Goal: Task Accomplishment & Management: Manage account settings

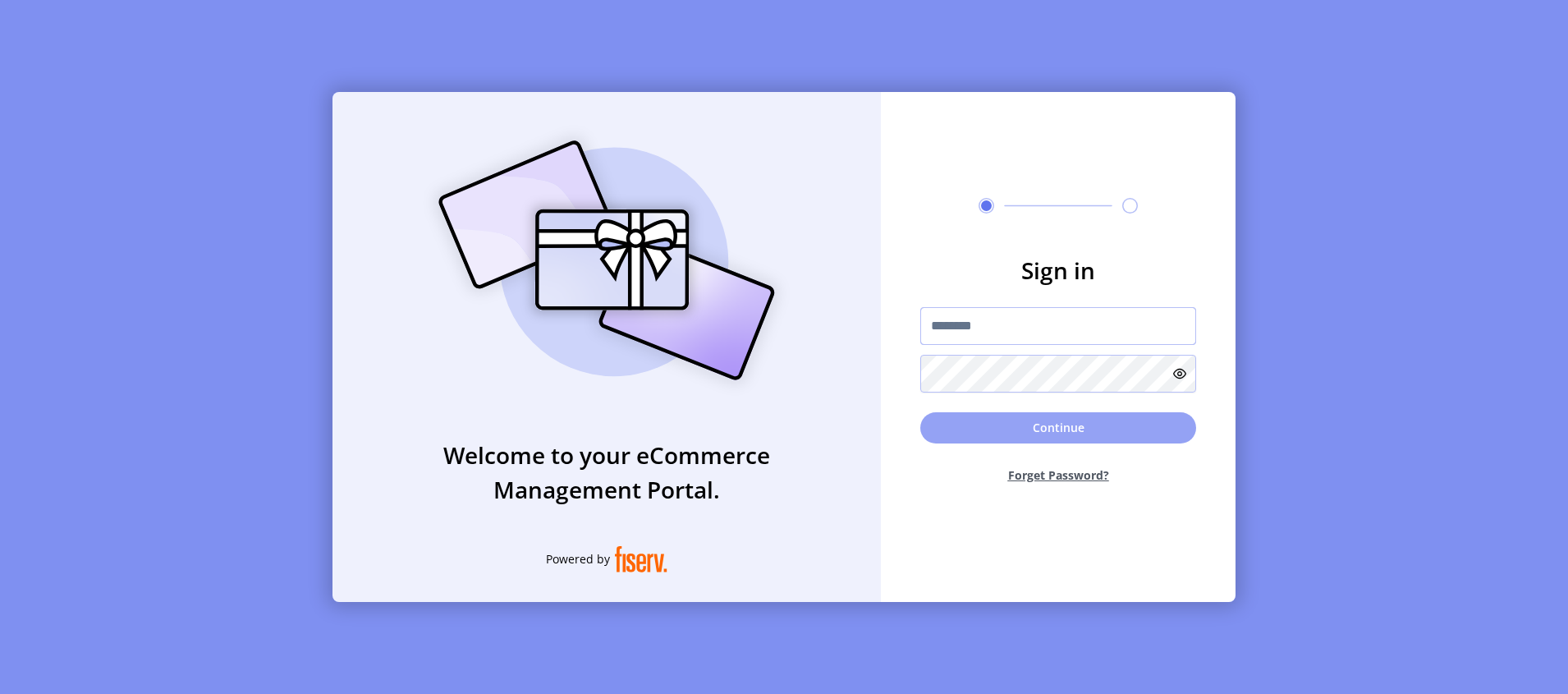
type input "**********"
click at [1017, 421] on button "Continue" at bounding box center [1058, 428] width 276 height 31
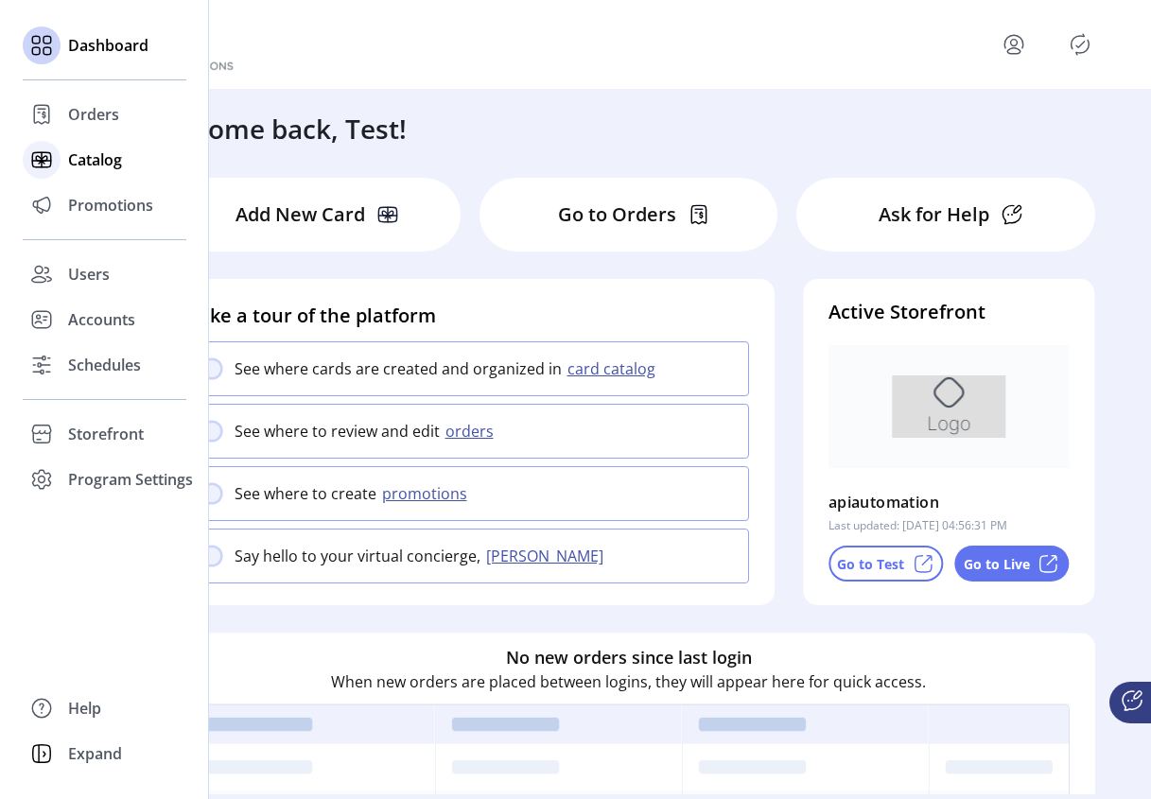
click at [91, 162] on span "Catalog" at bounding box center [95, 159] width 54 height 23
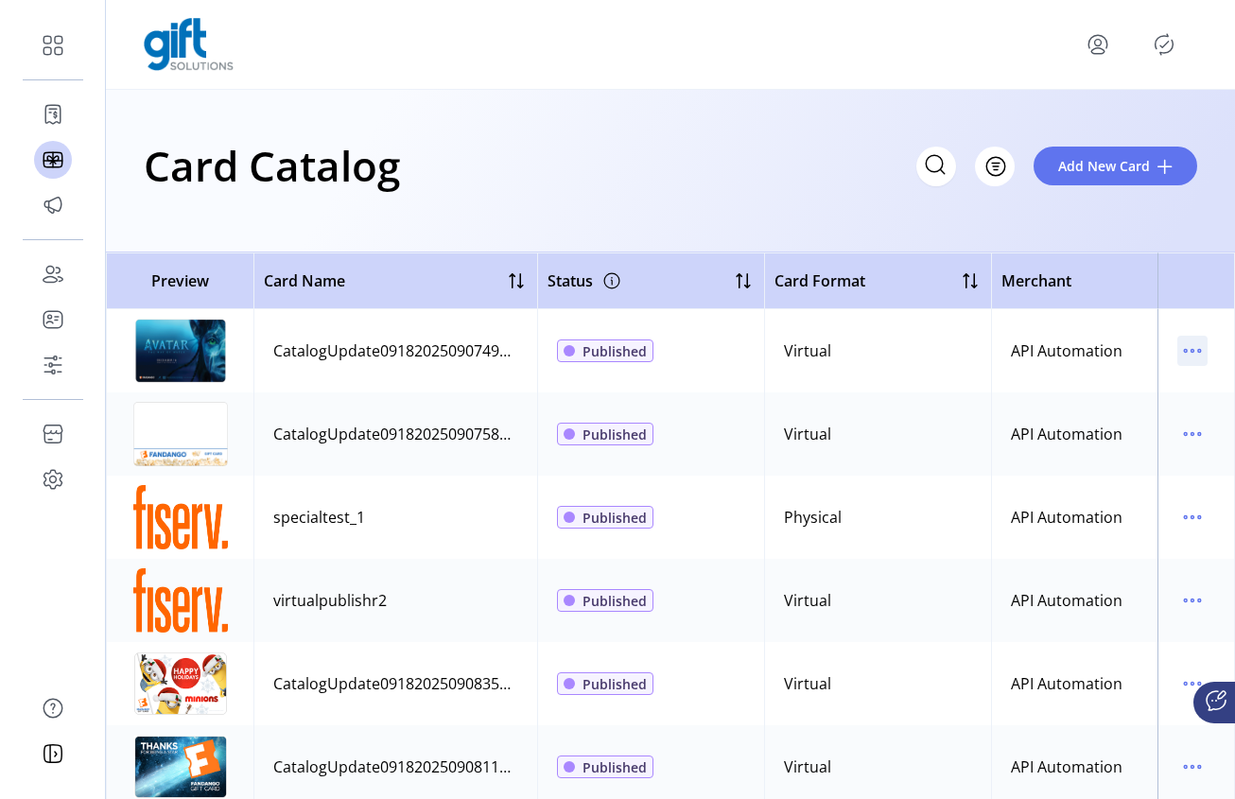
click at [1177, 353] on icon "menu" at bounding box center [1192, 351] width 30 height 30
click at [1103, 421] on span "Edit Details" at bounding box center [1103, 417] width 157 height 15
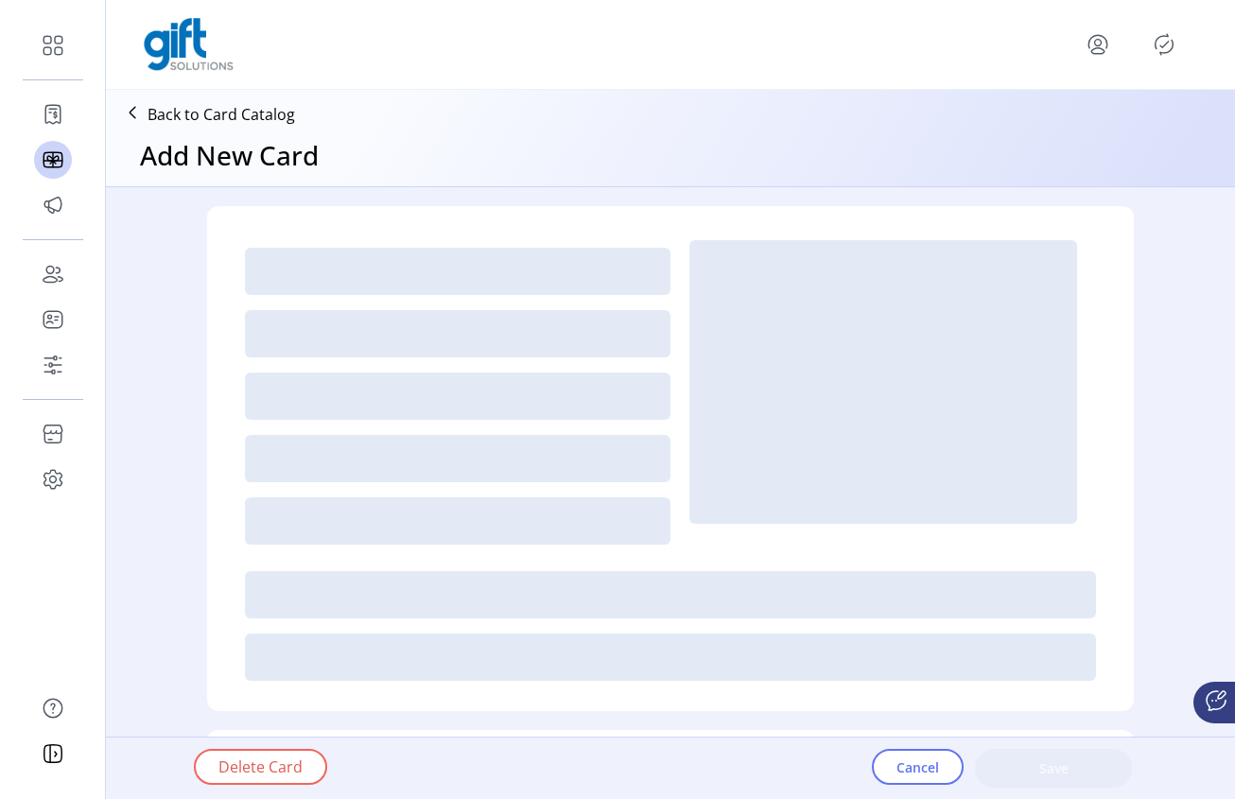
type textarea "**********"
type input "*"
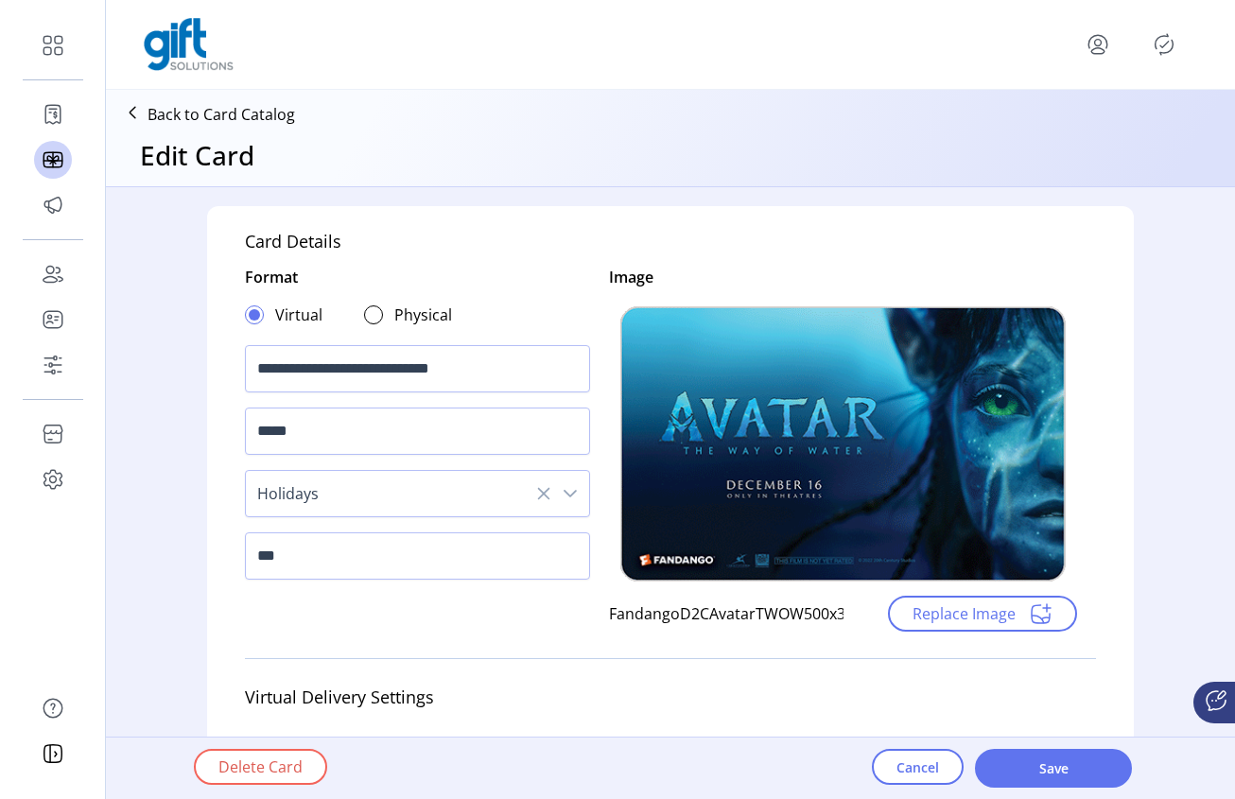
scroll to position [689, 0]
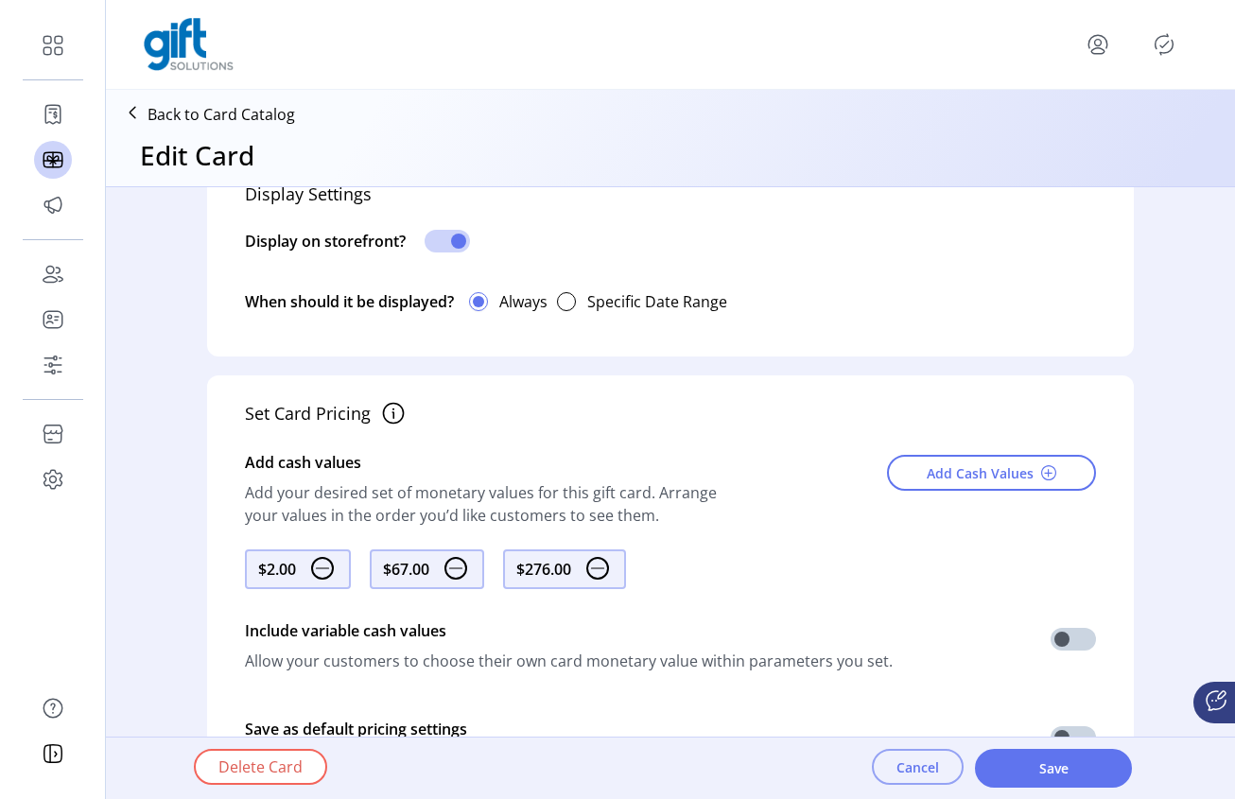
click at [907, 774] on span "Cancel" at bounding box center [917, 767] width 43 height 20
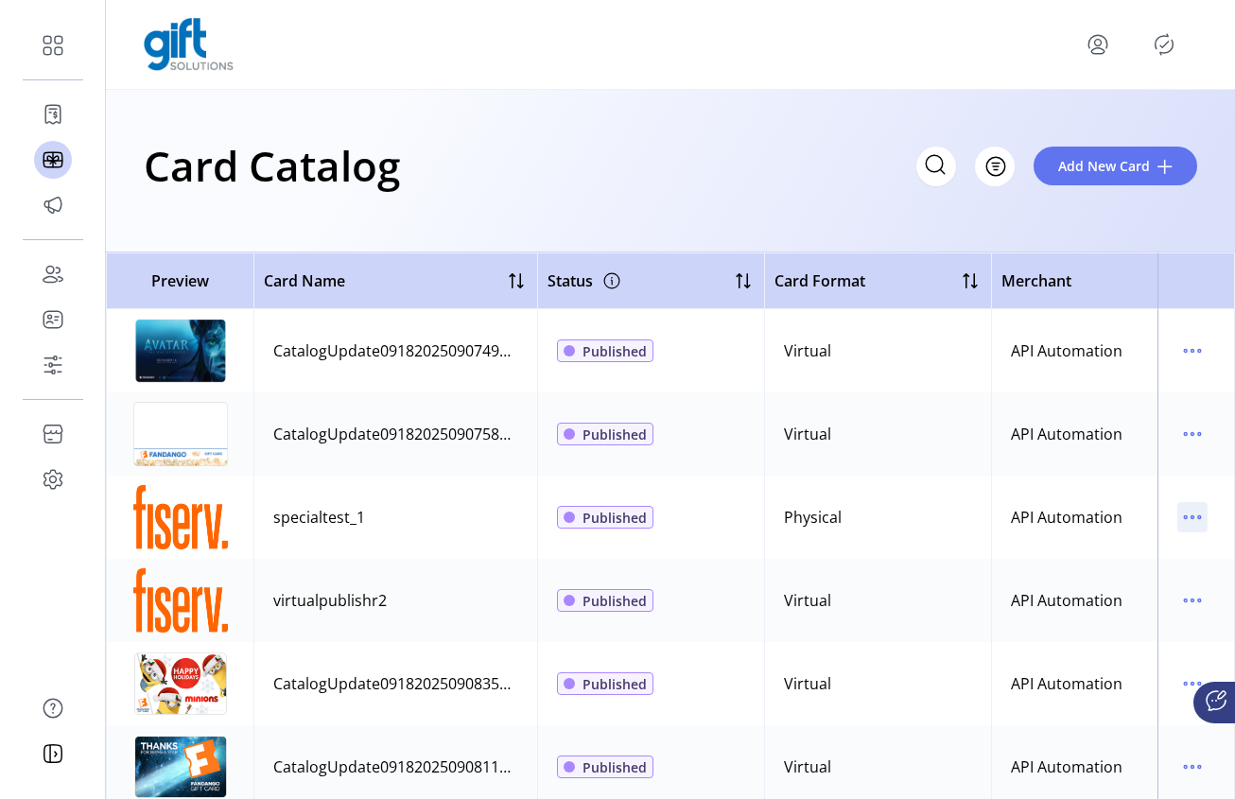
click at [1187, 517] on icon "menu" at bounding box center [1192, 517] width 30 height 30
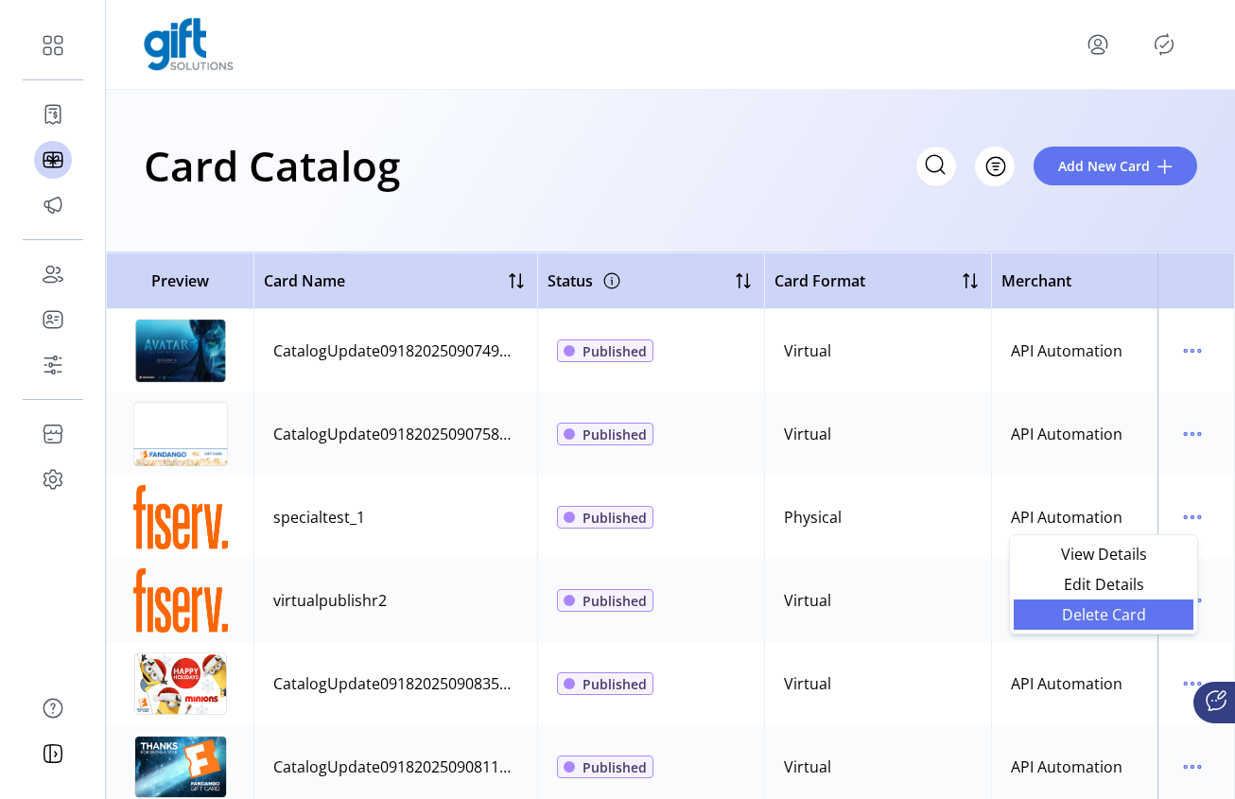
click at [1061, 617] on span "Delete Card" at bounding box center [1103, 614] width 157 height 15
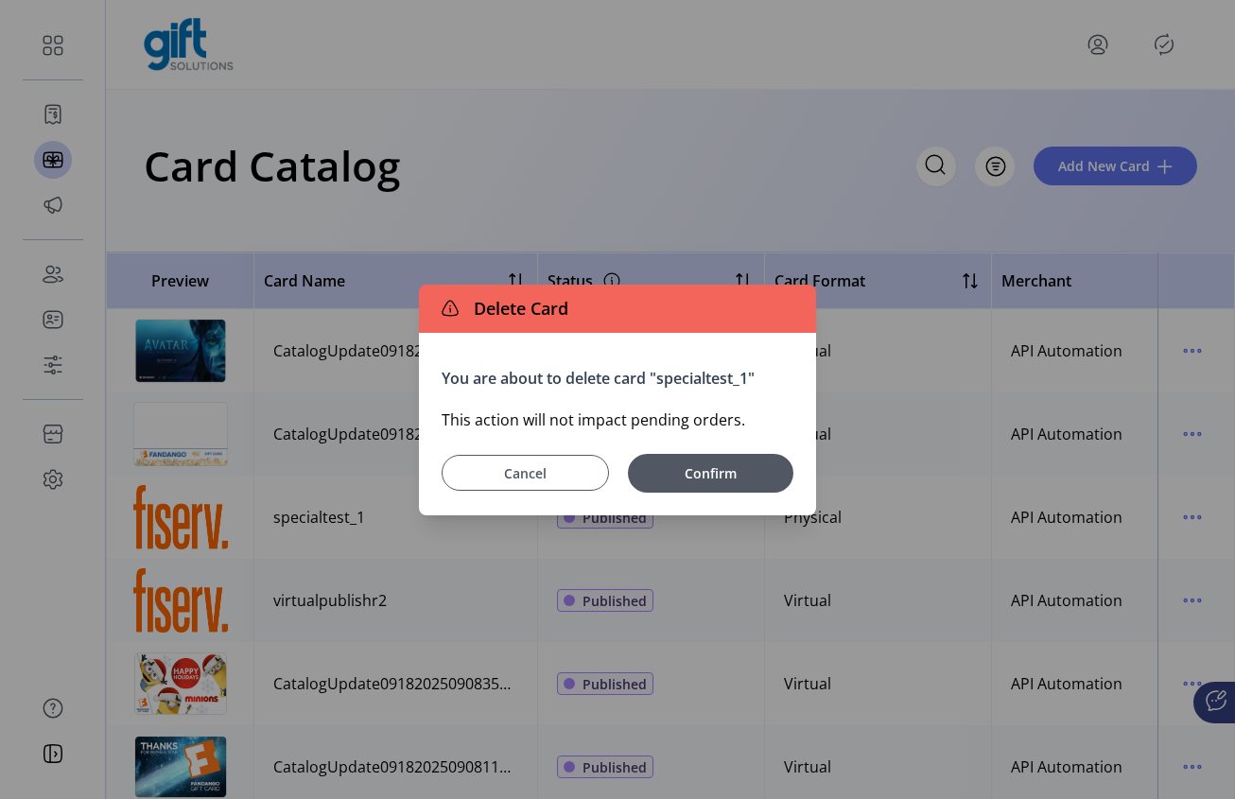
click at [495, 473] on span "Cancel" at bounding box center [525, 473] width 120 height 20
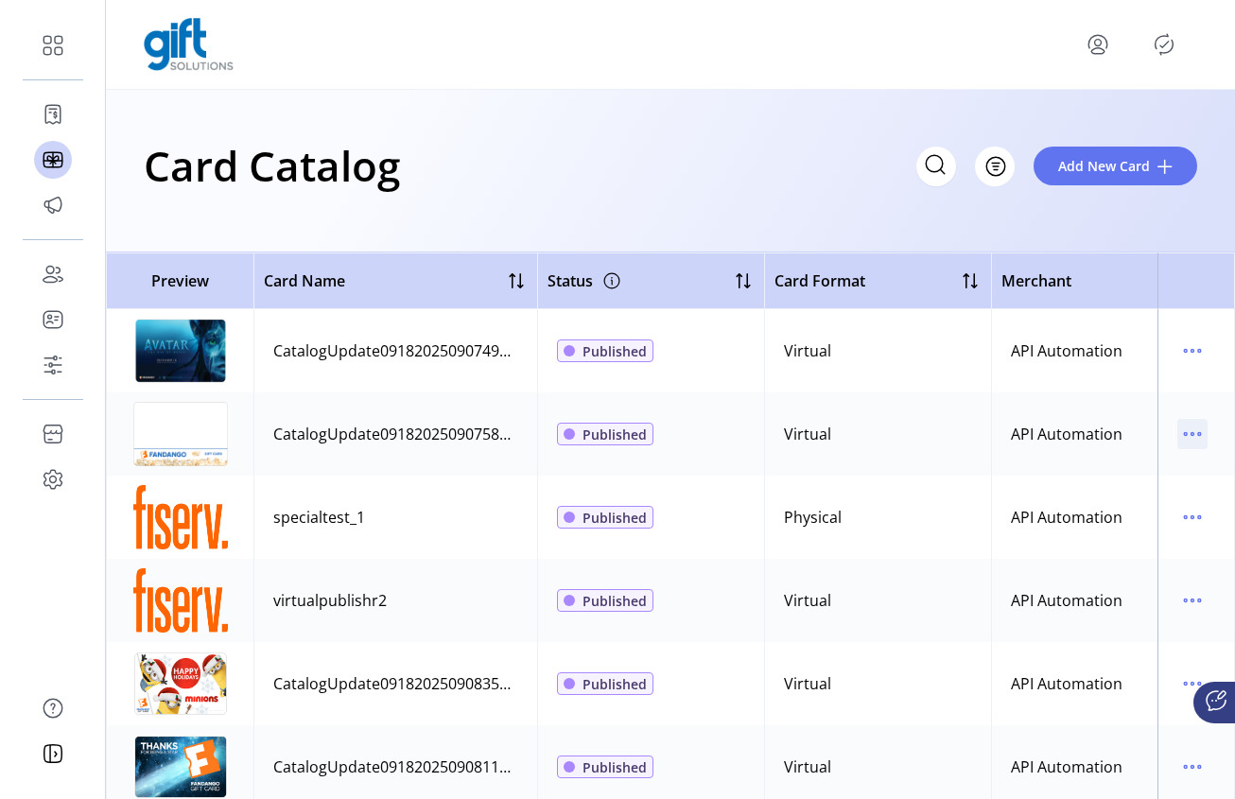
click at [1184, 436] on icon "menu" at bounding box center [1185, 434] width 3 height 3
click at [1113, 524] on span "Delete Card" at bounding box center [1103, 531] width 157 height 15
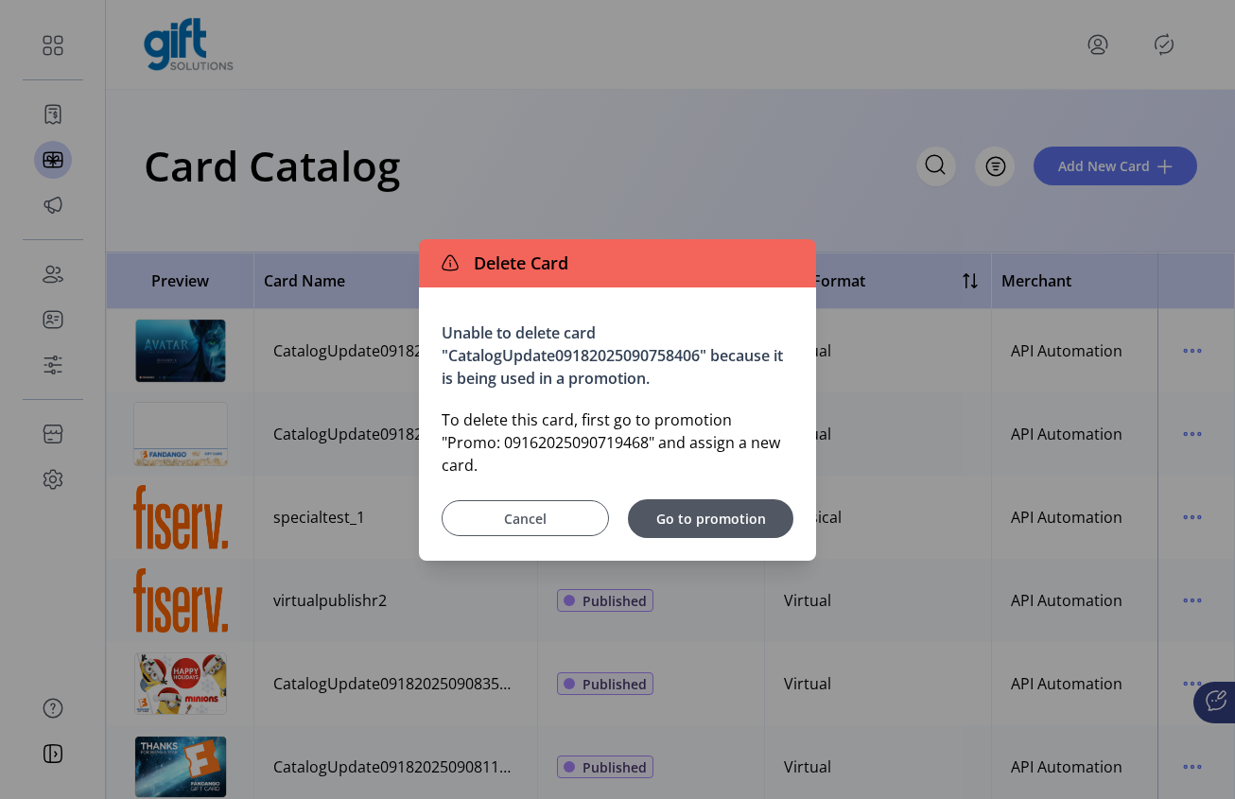
click at [531, 509] on span "Cancel" at bounding box center [525, 519] width 120 height 20
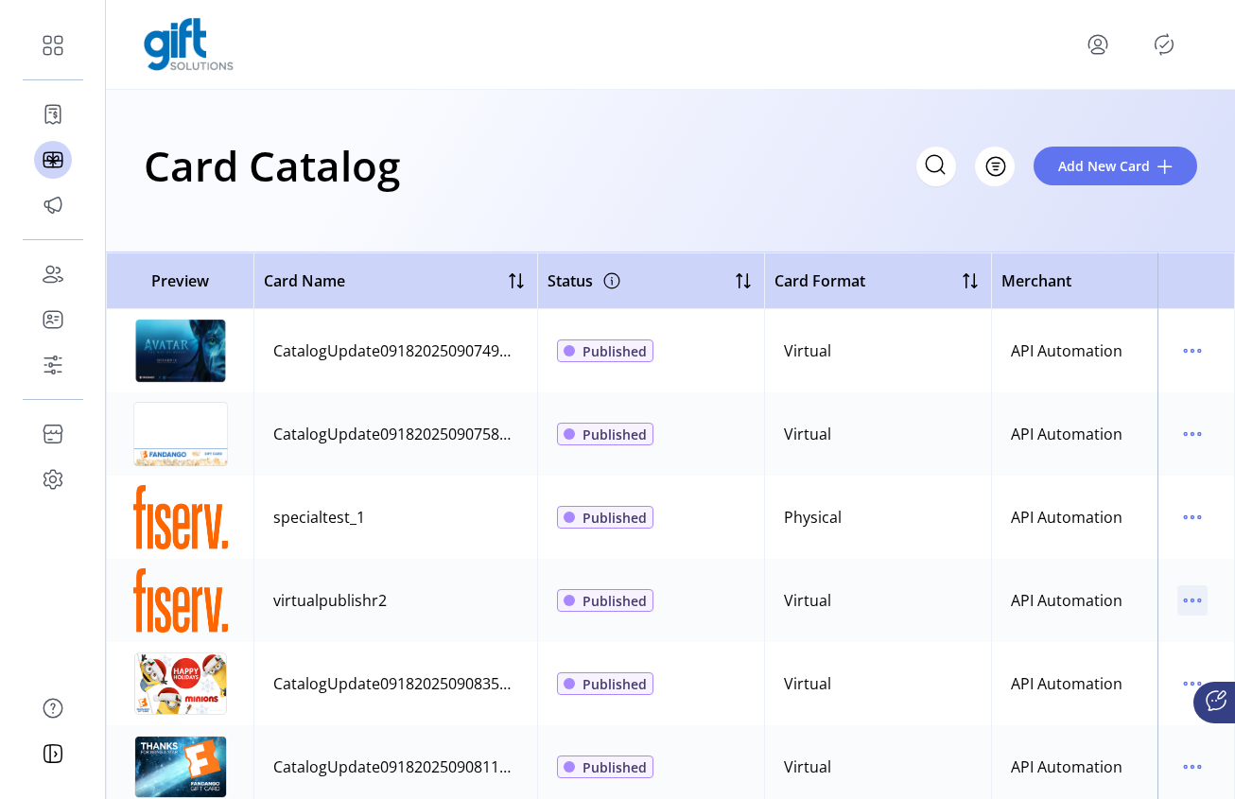
click at [1185, 593] on icon "menu" at bounding box center [1192, 600] width 30 height 30
click at [1120, 693] on span "Delete Card" at bounding box center [1103, 697] width 157 height 15
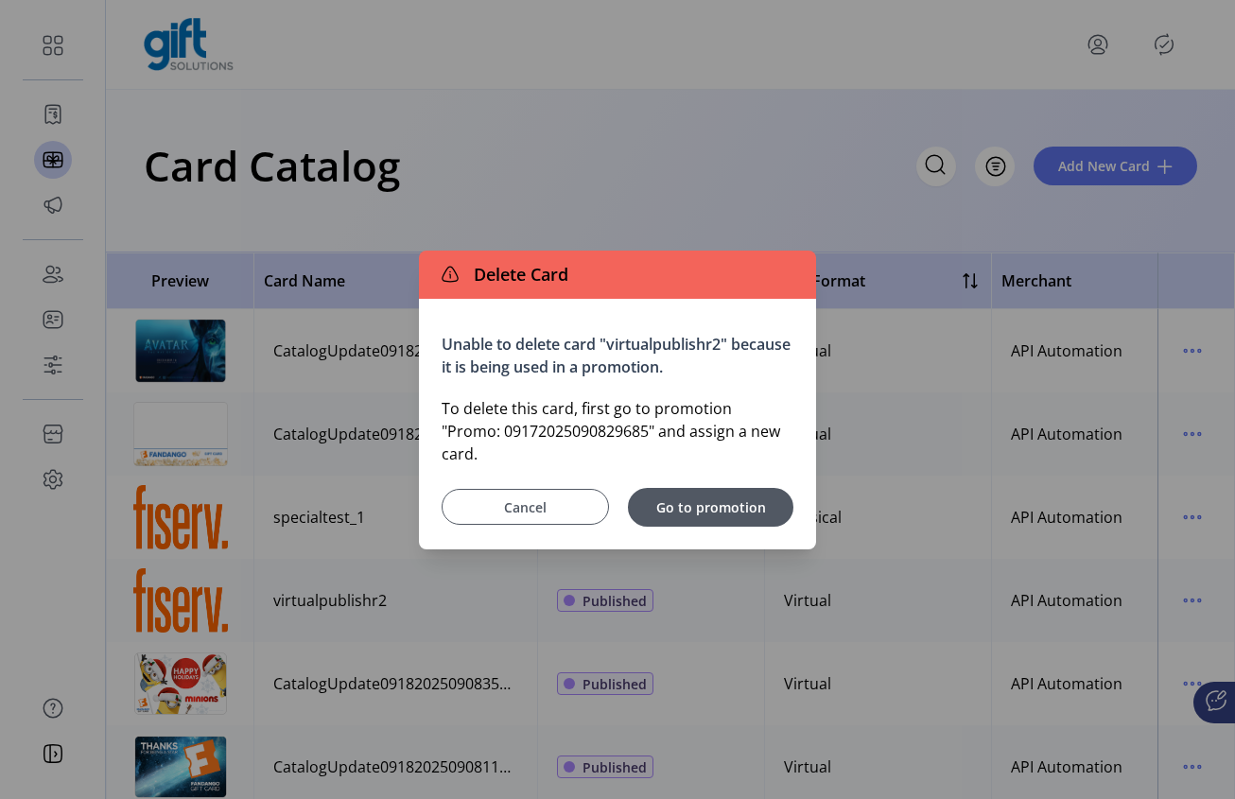
click at [488, 509] on button "Cancel" at bounding box center [525, 507] width 167 height 36
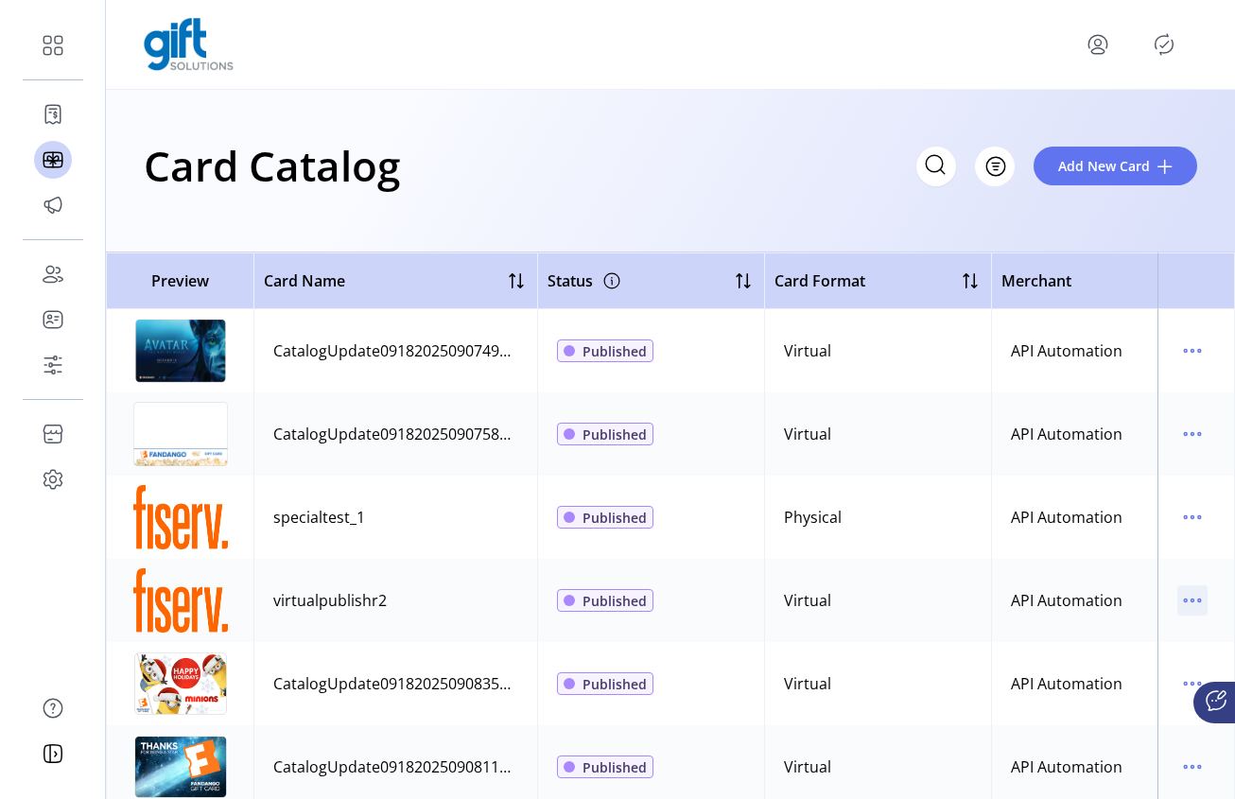
click at [1183, 597] on icon "menu" at bounding box center [1192, 600] width 30 height 30
click at [1118, 695] on span "Delete Card" at bounding box center [1103, 697] width 157 height 15
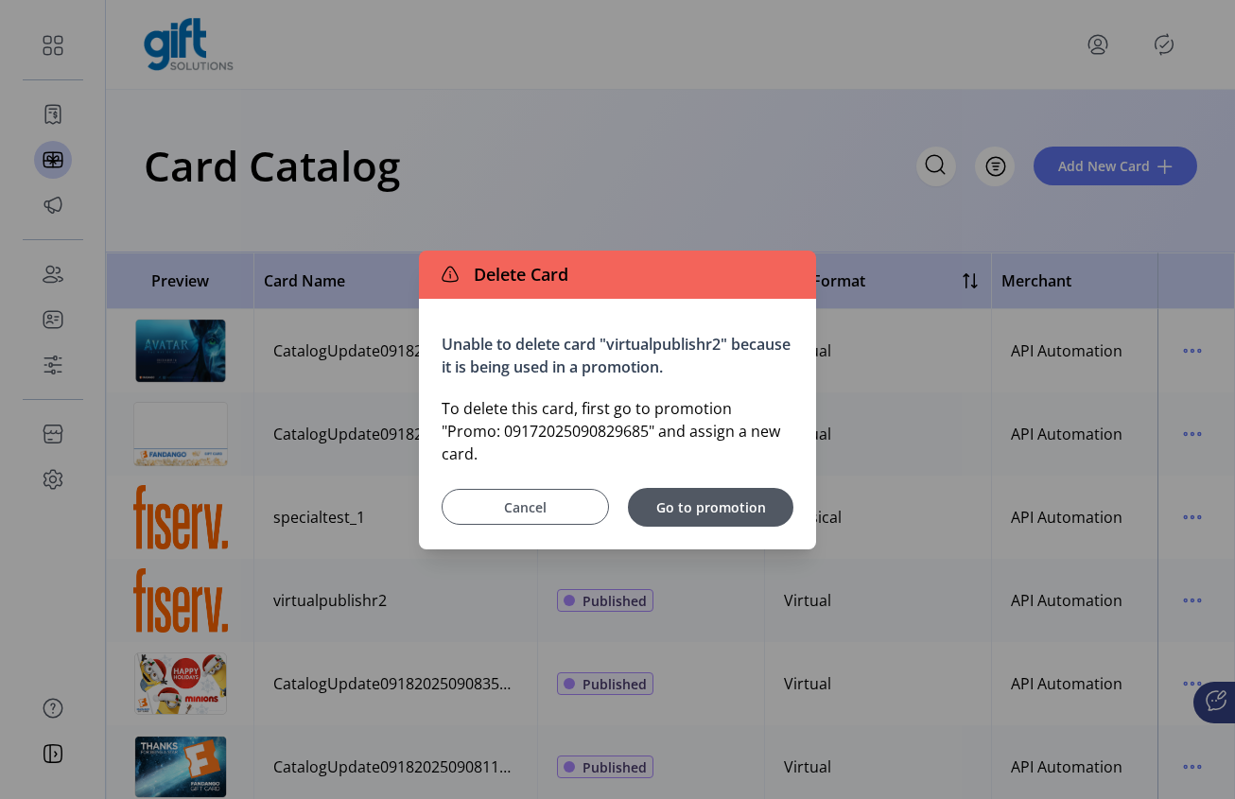
click at [525, 497] on span "Cancel" at bounding box center [525, 507] width 120 height 20
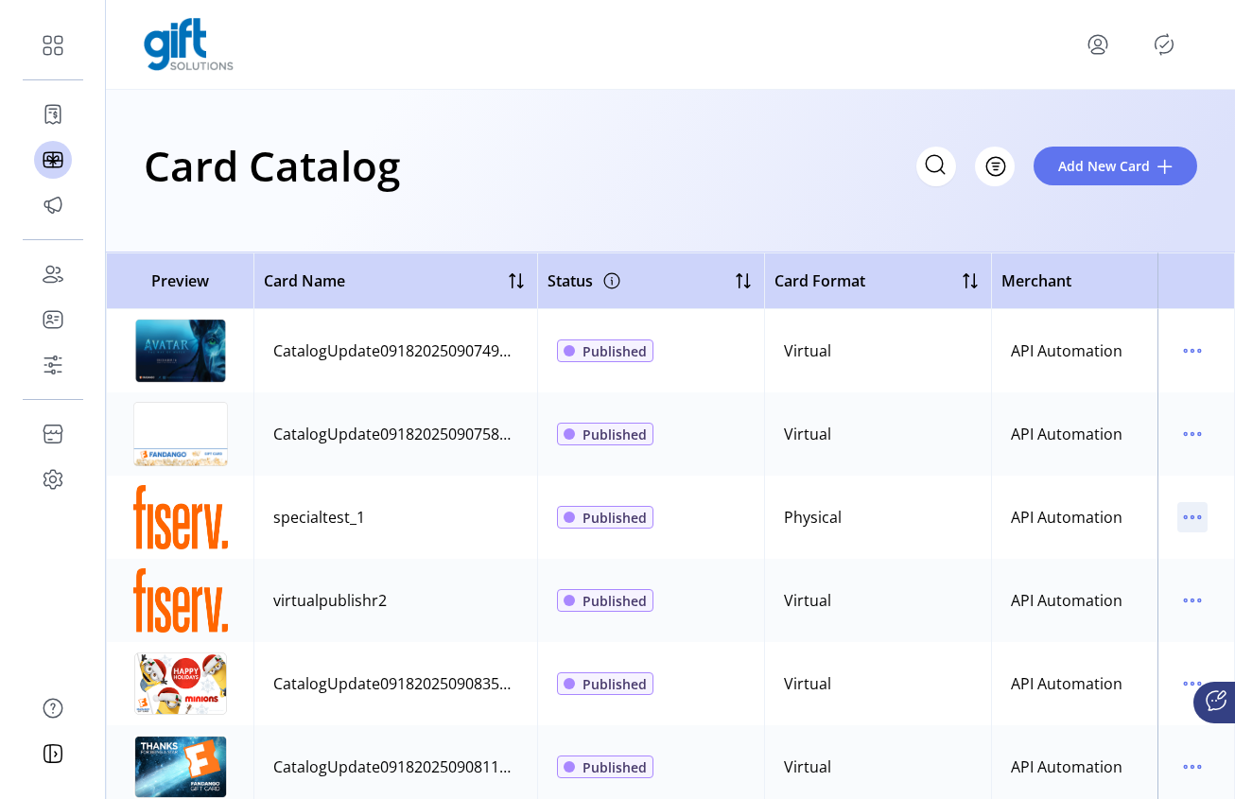
click at [1186, 522] on icon "menu" at bounding box center [1192, 517] width 30 height 30
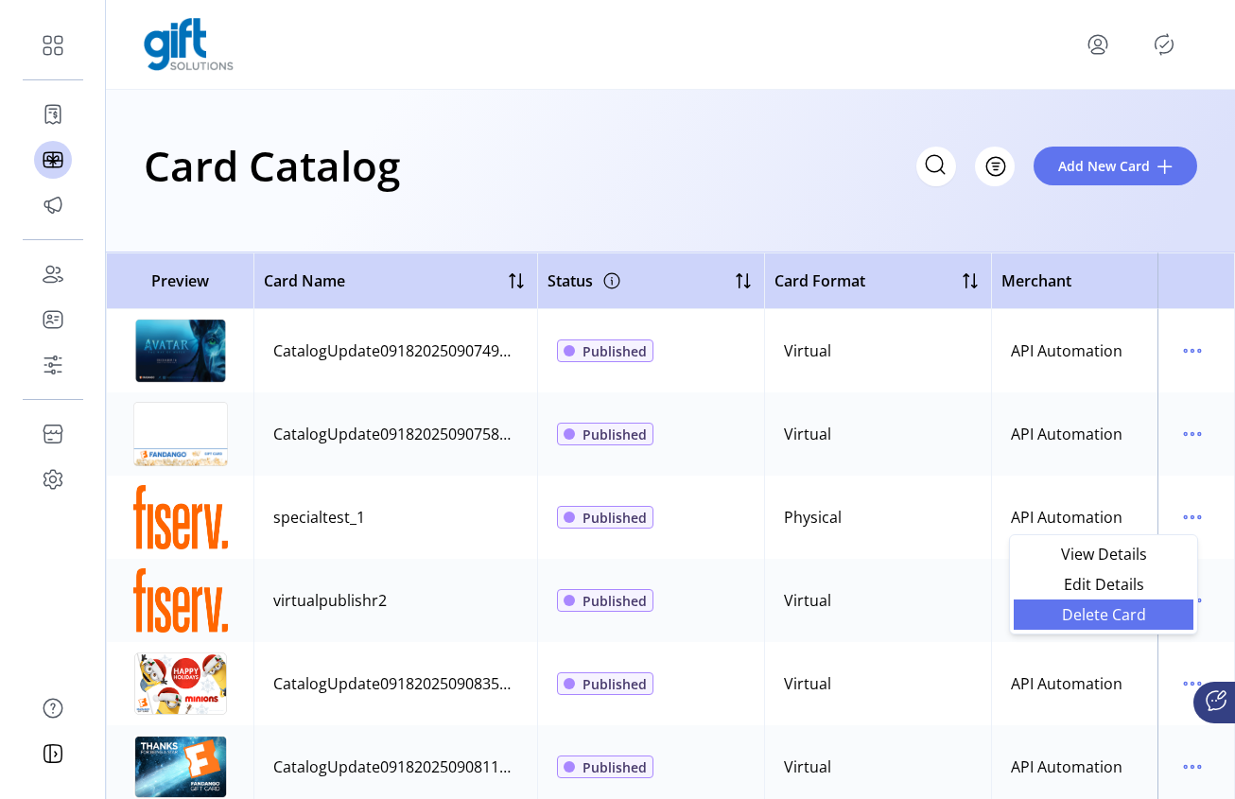
click at [1122, 612] on span "Delete Card" at bounding box center [1103, 614] width 157 height 15
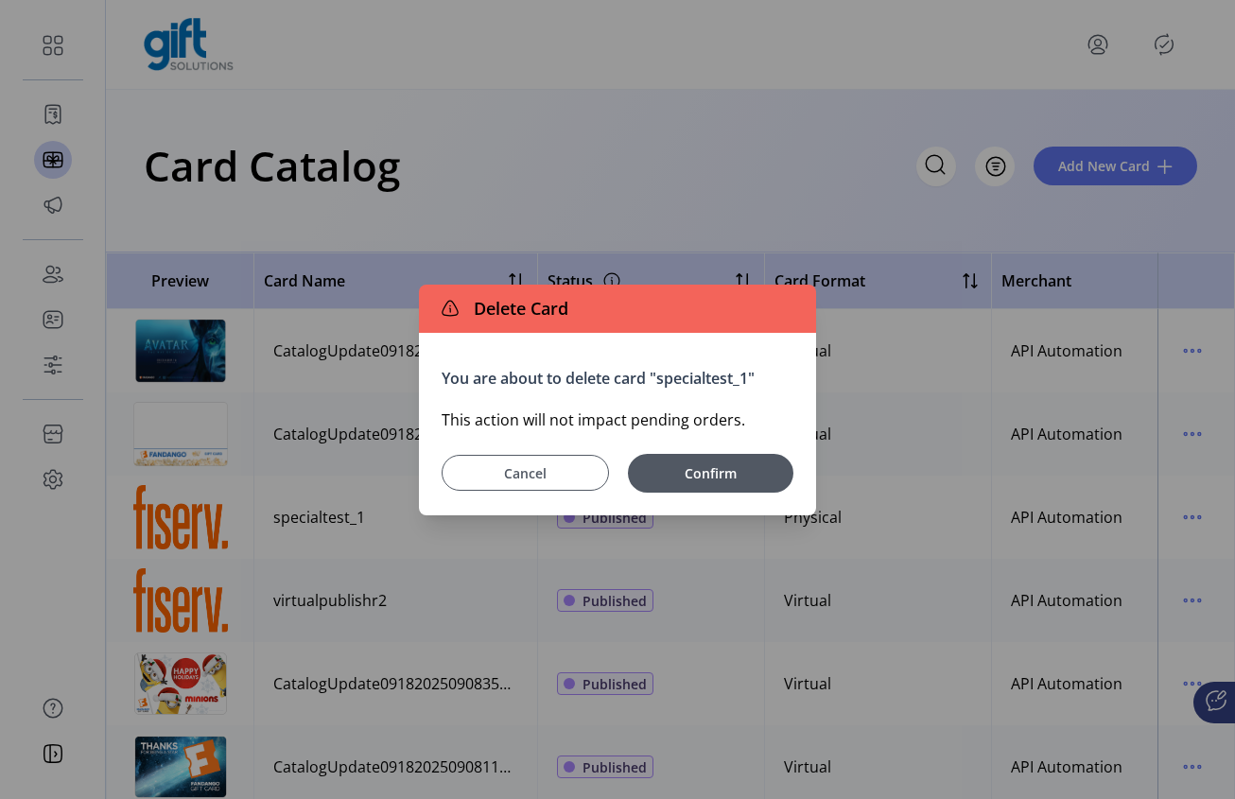
click at [539, 477] on span "Cancel" at bounding box center [525, 473] width 120 height 20
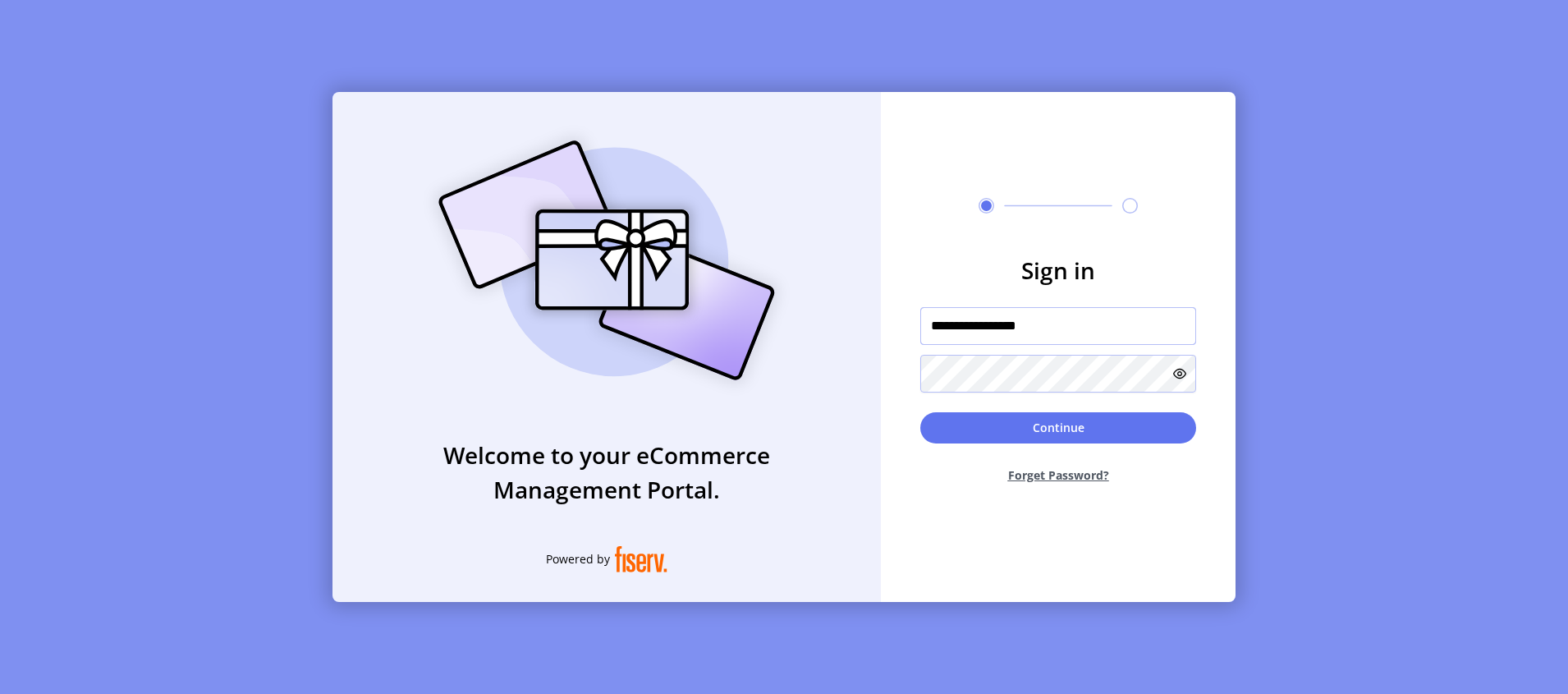
click at [1057, 322] on input "**********" at bounding box center [1058, 326] width 276 height 37
type input "**********"
click at [1043, 428] on button "Continue" at bounding box center [1058, 428] width 276 height 31
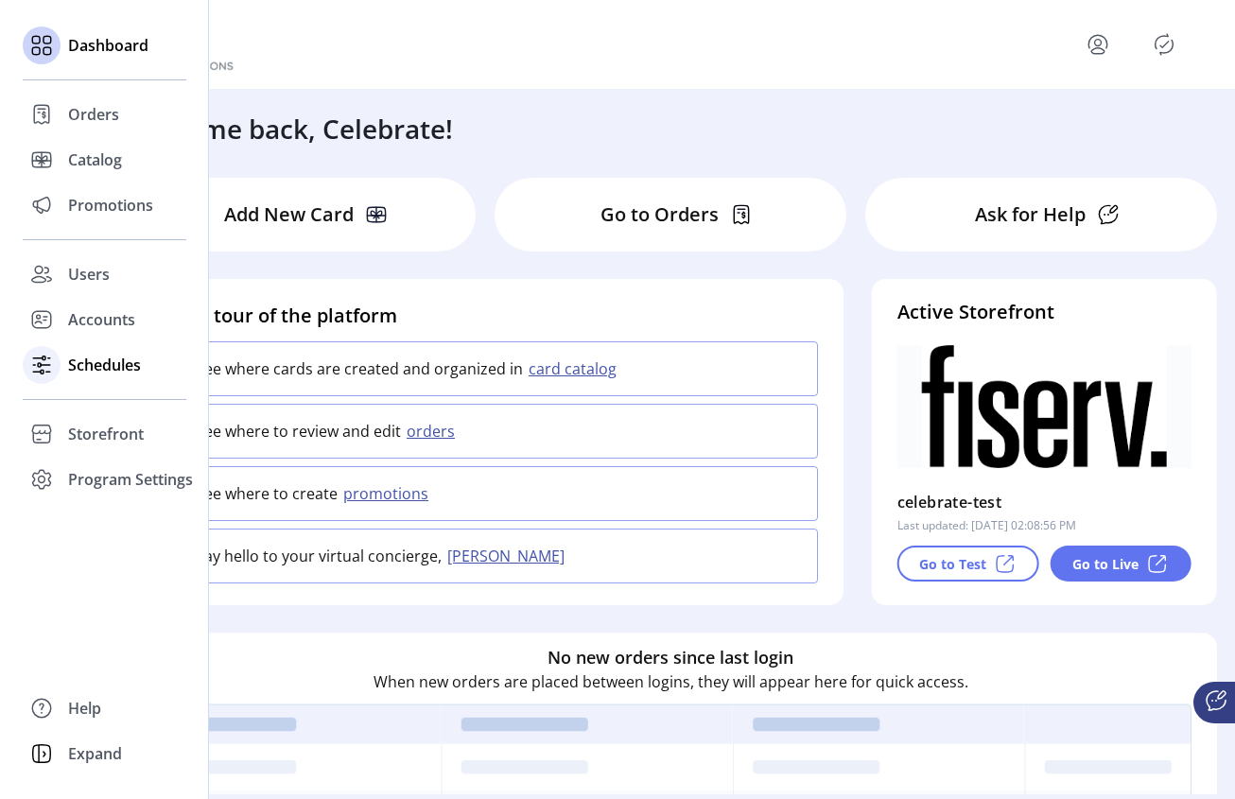
click at [65, 362] on div "Schedules" at bounding box center [105, 364] width 164 height 45
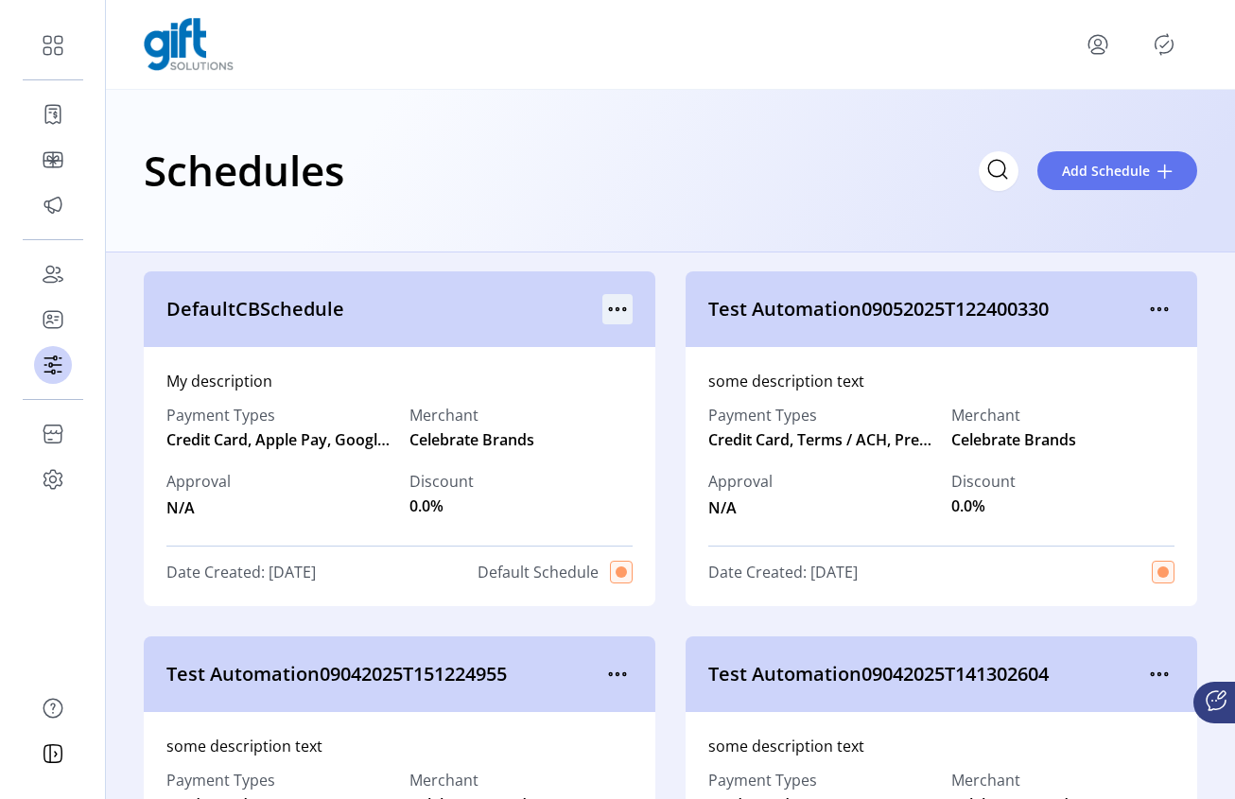
click at [615, 304] on icon "menu" at bounding box center [617, 309] width 30 height 30
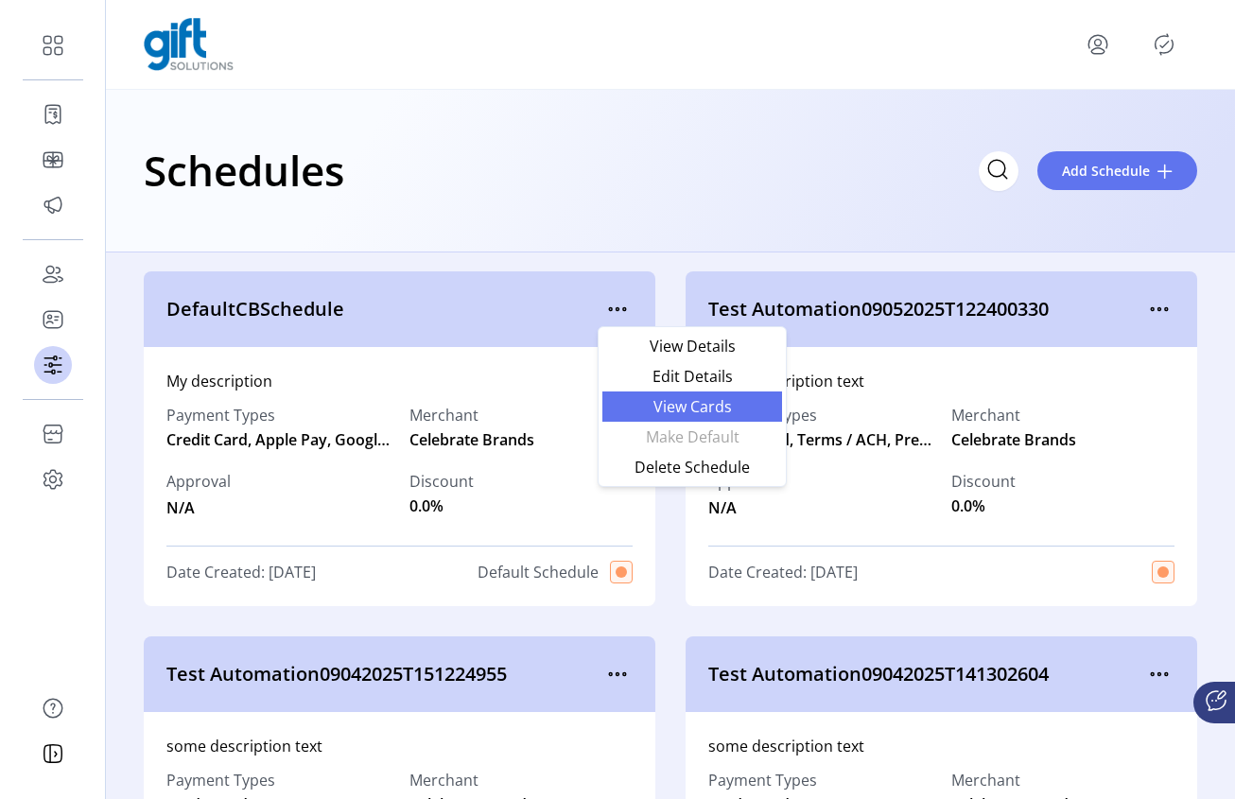
click at [685, 403] on span "View Cards" at bounding box center [692, 406] width 157 height 15
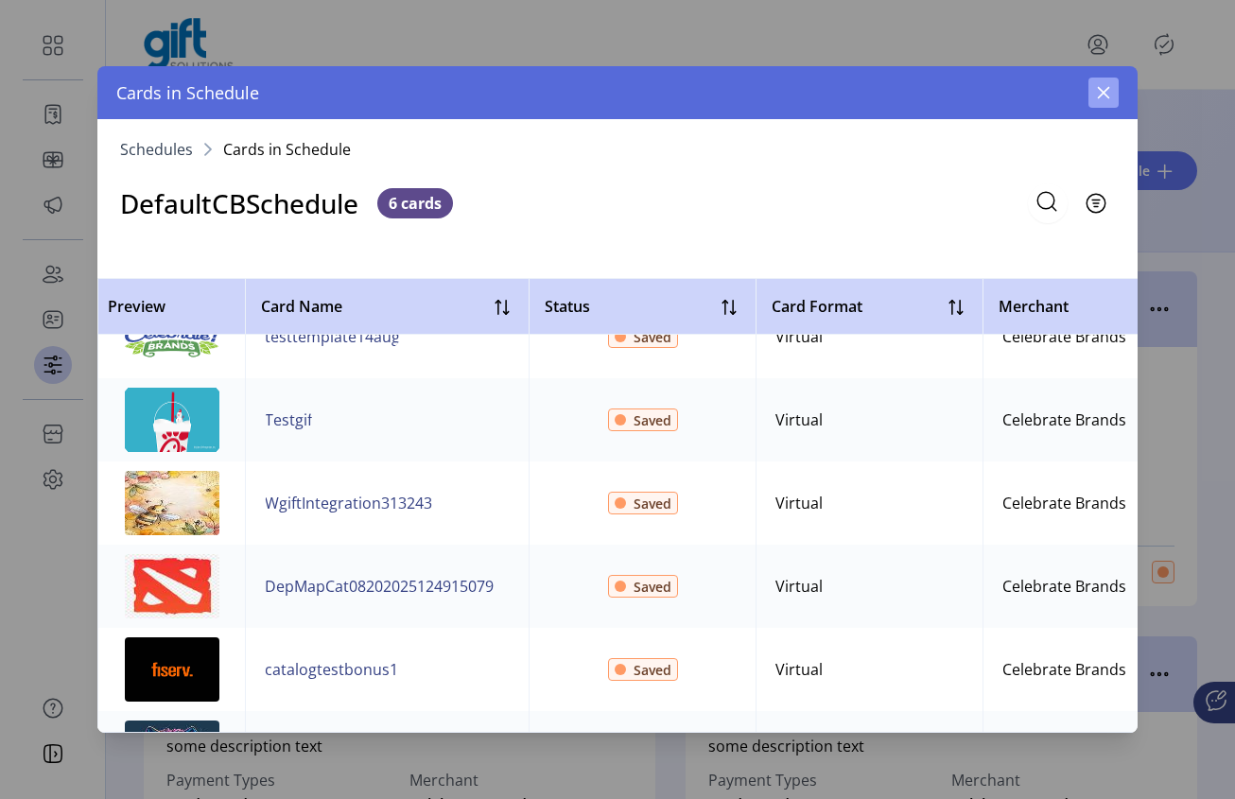
scroll to position [51, 0]
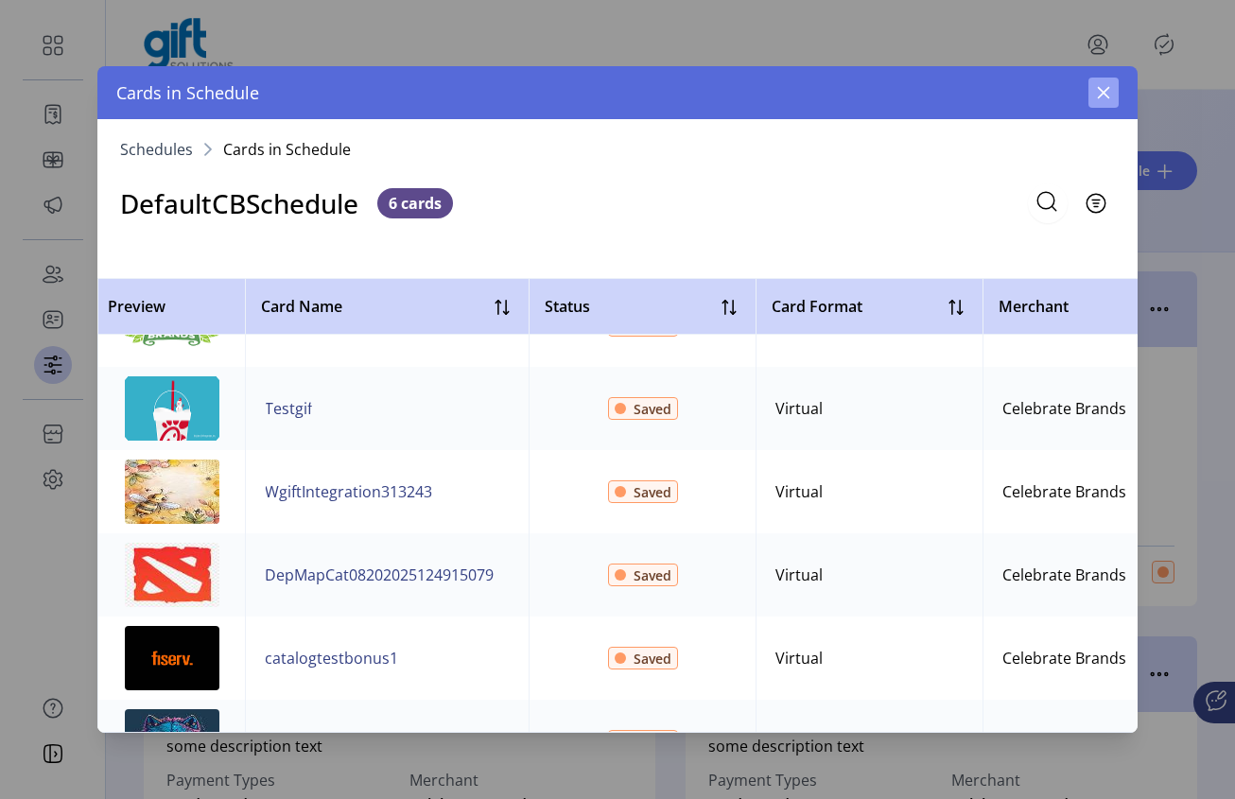
click at [1117, 88] on button "button" at bounding box center [1103, 93] width 30 height 30
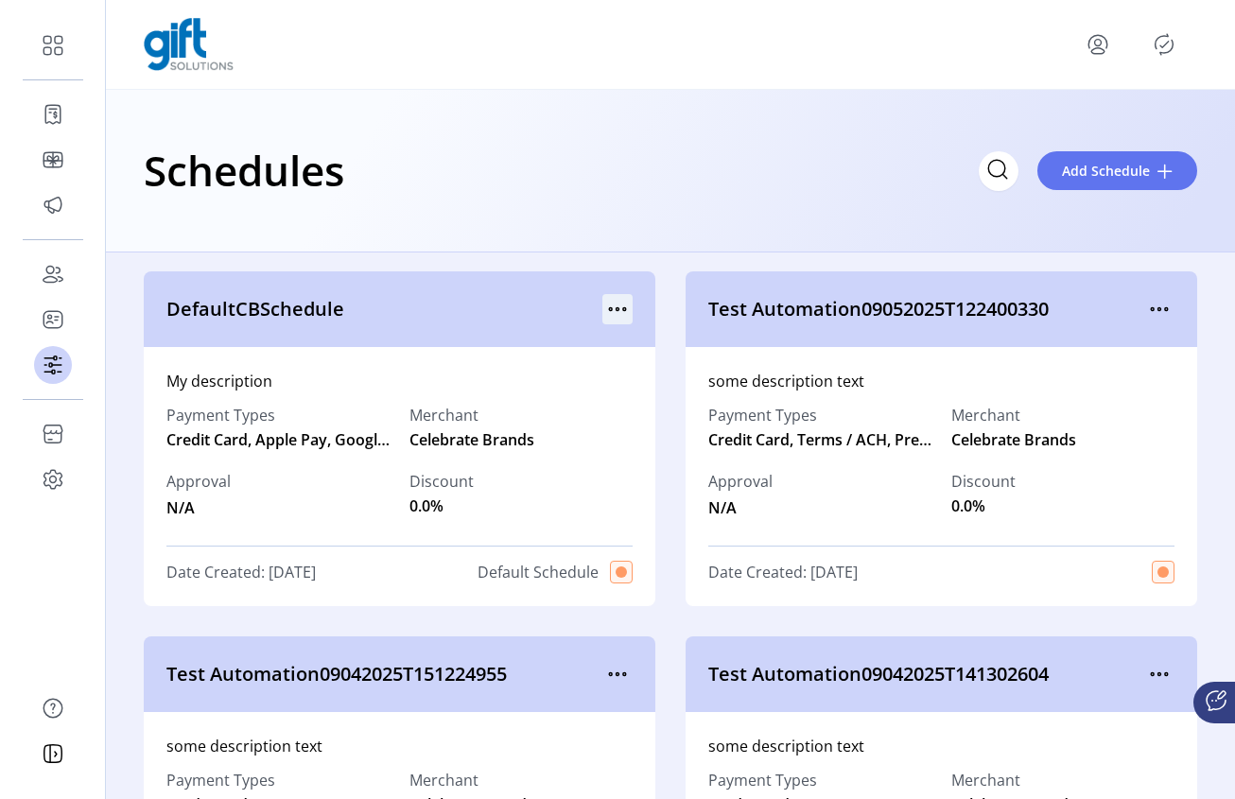
click at [608, 310] on icon "menu" at bounding box center [617, 309] width 30 height 30
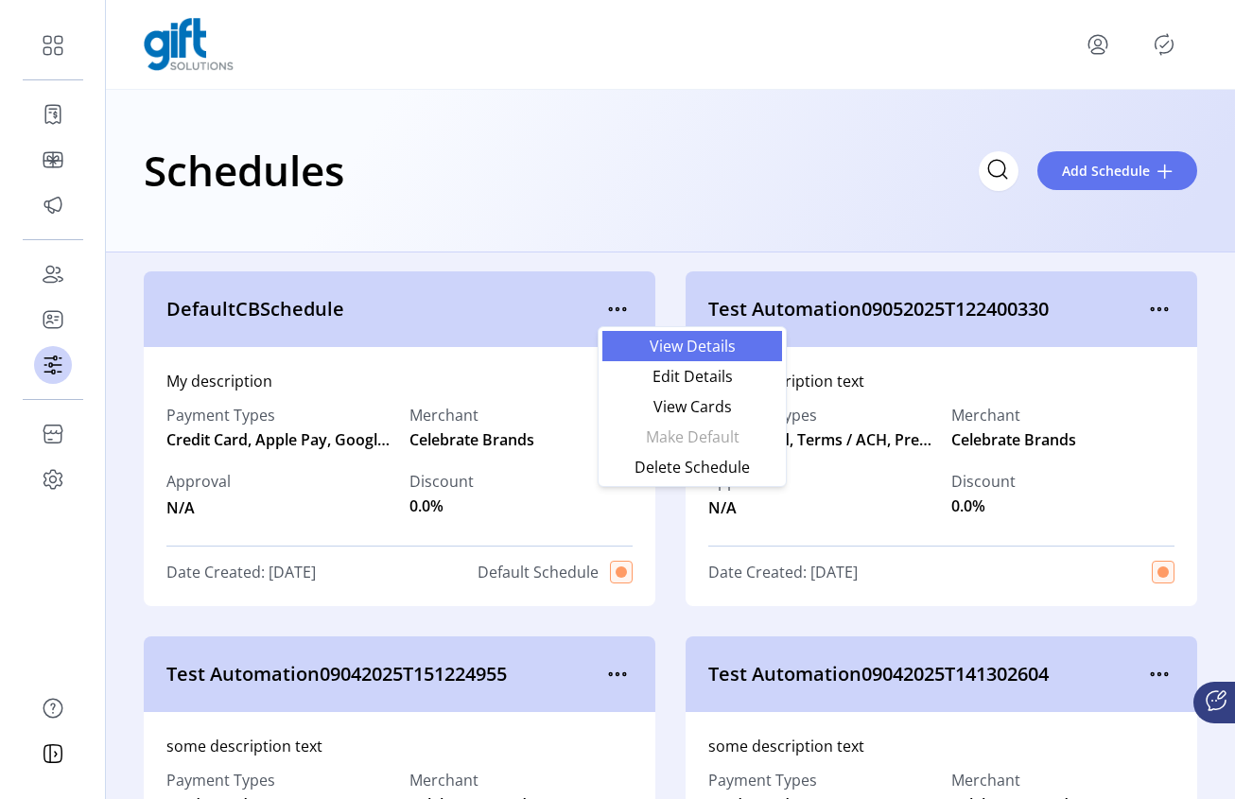
click at [714, 352] on span "View Details" at bounding box center [692, 346] width 157 height 15
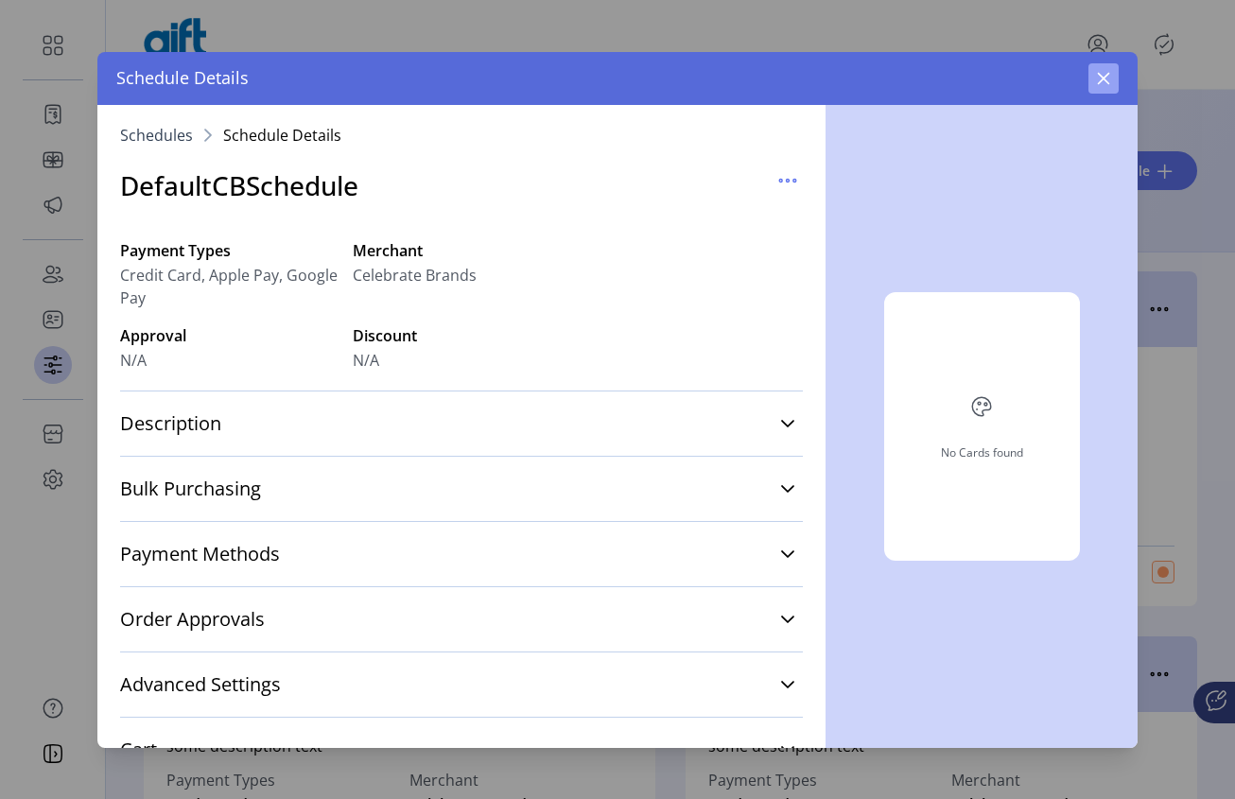
click at [1104, 81] on icon "button" at bounding box center [1103, 78] width 15 height 15
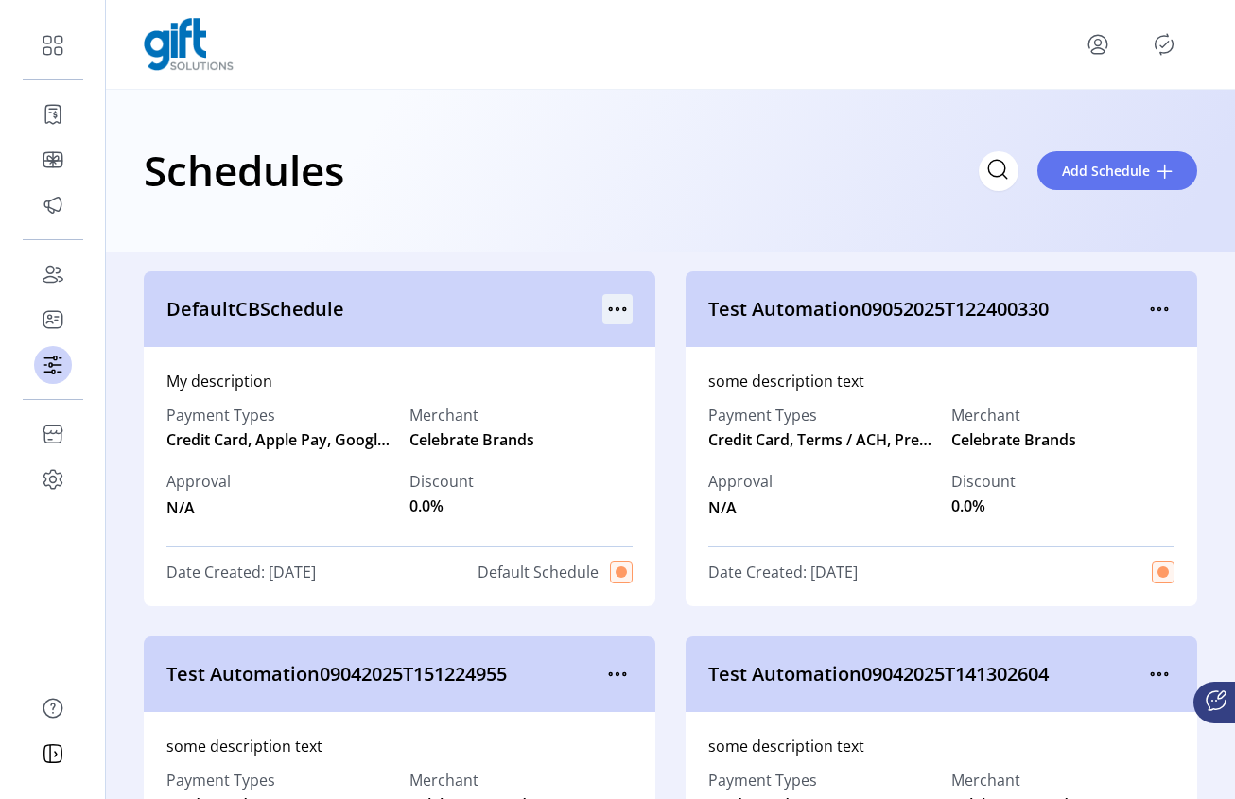
click at [609, 313] on icon "menu" at bounding box center [617, 309] width 30 height 30
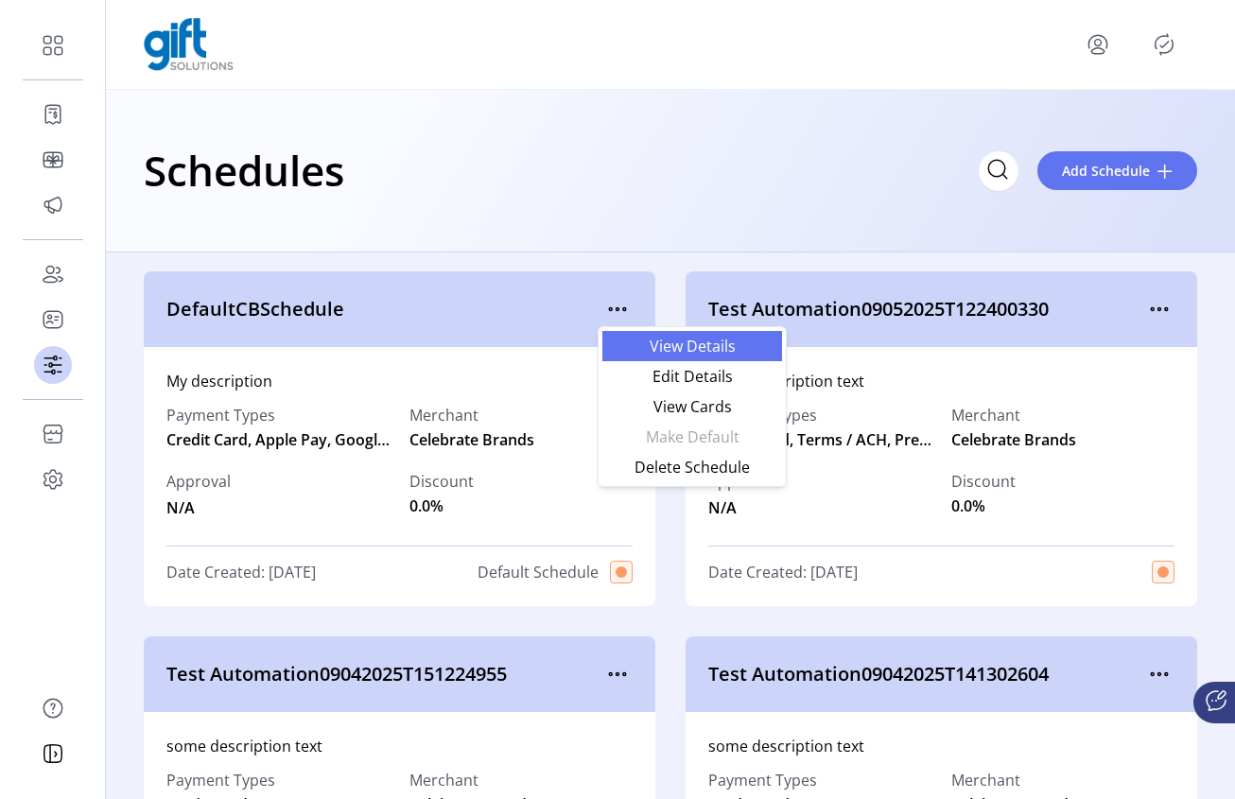
click at [680, 339] on span "View Details" at bounding box center [692, 346] width 157 height 15
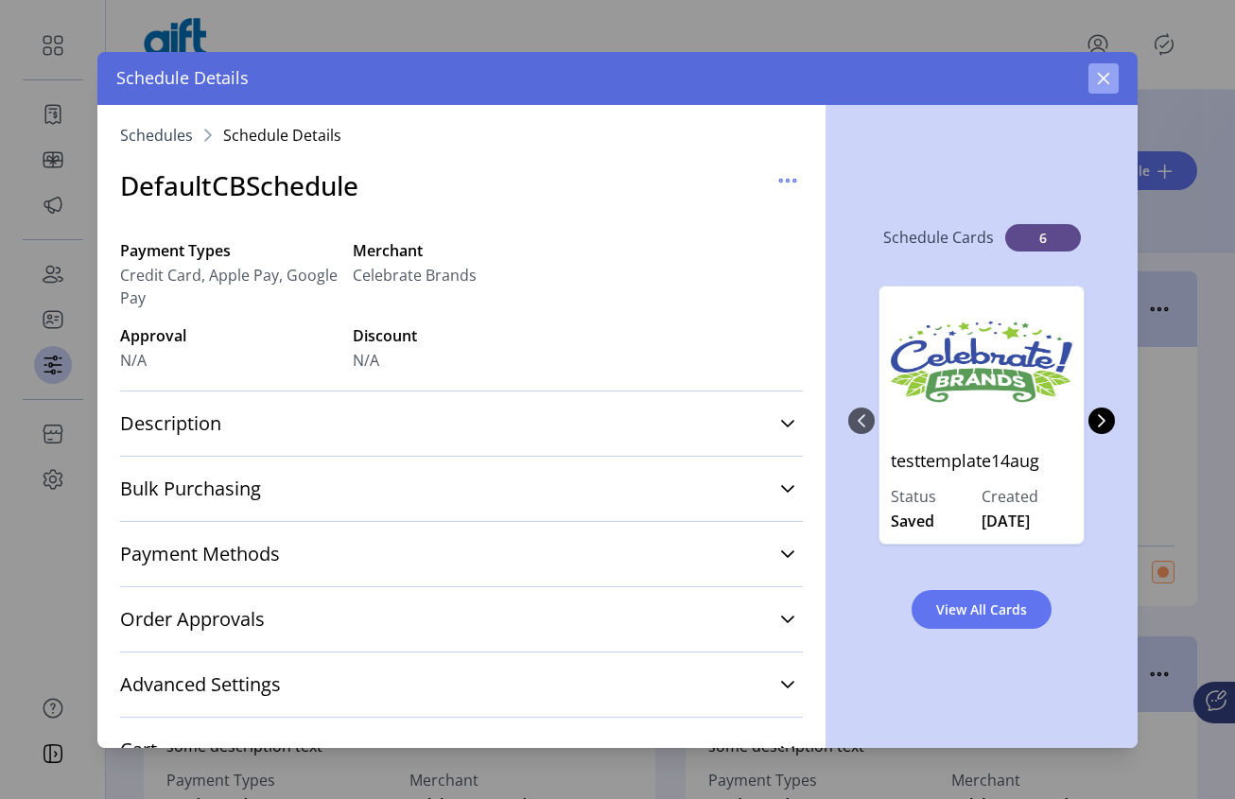
click at [1104, 68] on button "button" at bounding box center [1103, 78] width 30 height 30
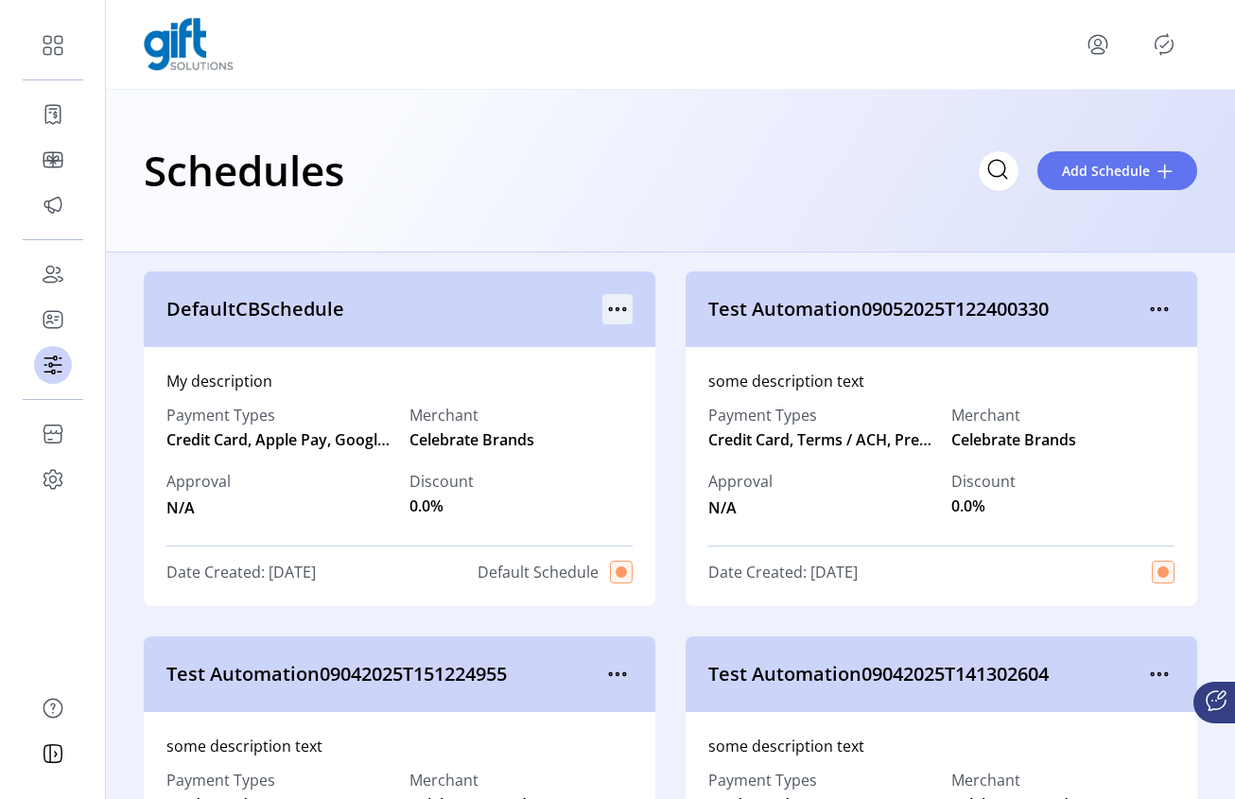
click at [615, 313] on icon "menu" at bounding box center [617, 309] width 30 height 30
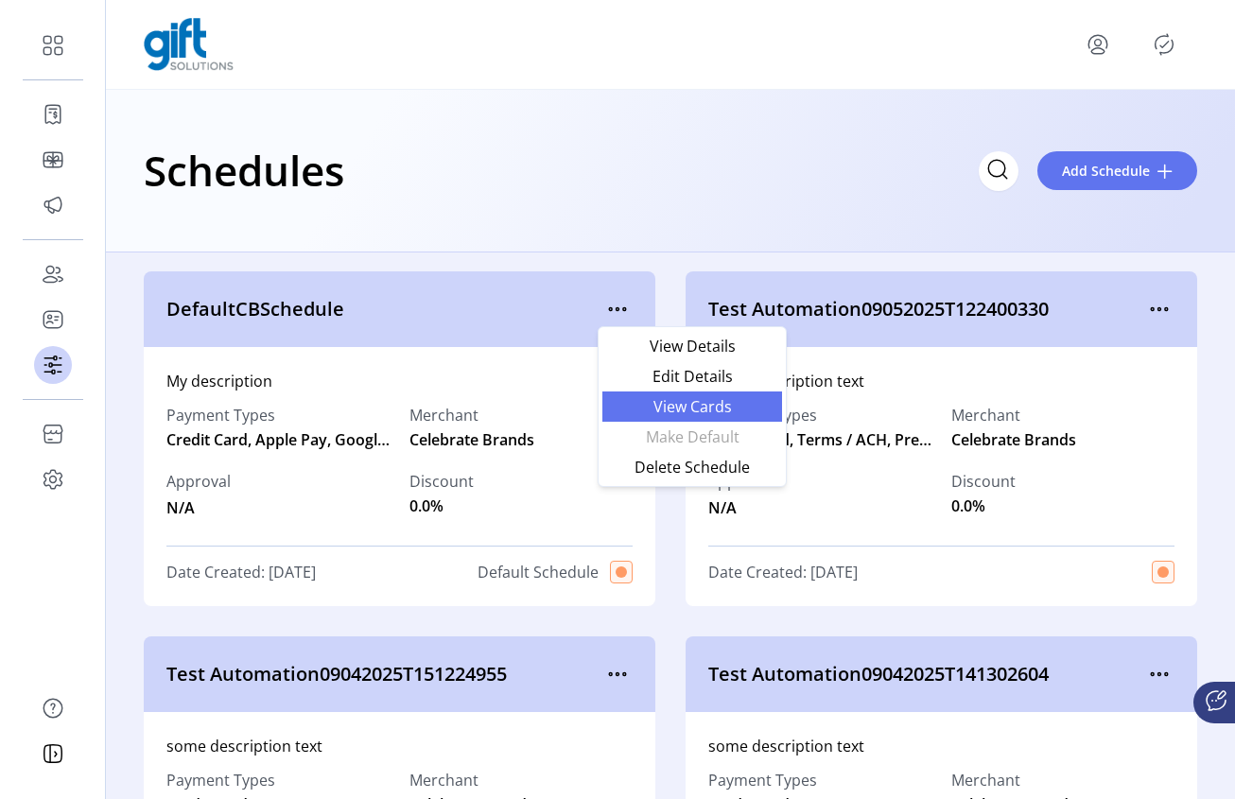
click at [702, 409] on span "View Cards" at bounding box center [692, 406] width 157 height 15
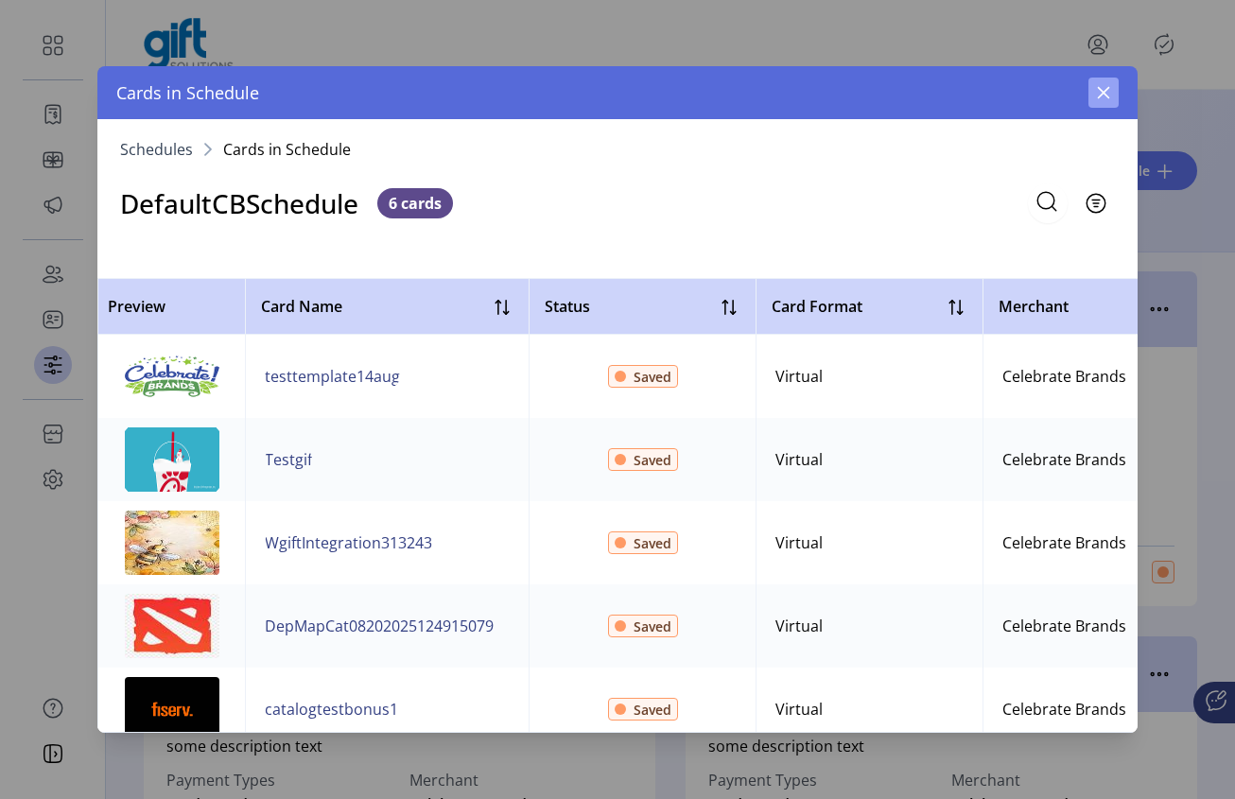
click at [1104, 96] on icon "button" at bounding box center [1103, 92] width 15 height 15
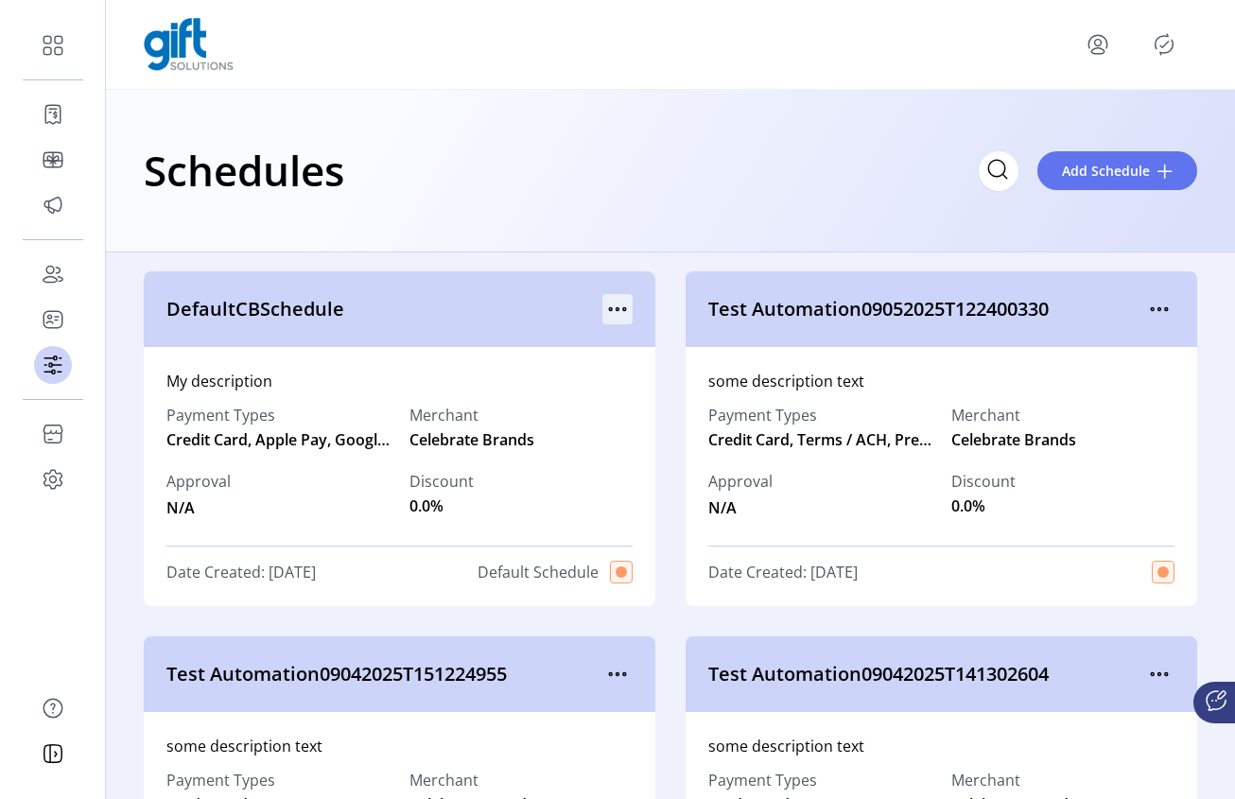
click at [608, 339] on div "DefaultCBSchedule" at bounding box center [400, 309] width 512 height 76
click at [612, 315] on icon "menu" at bounding box center [617, 309] width 30 height 30
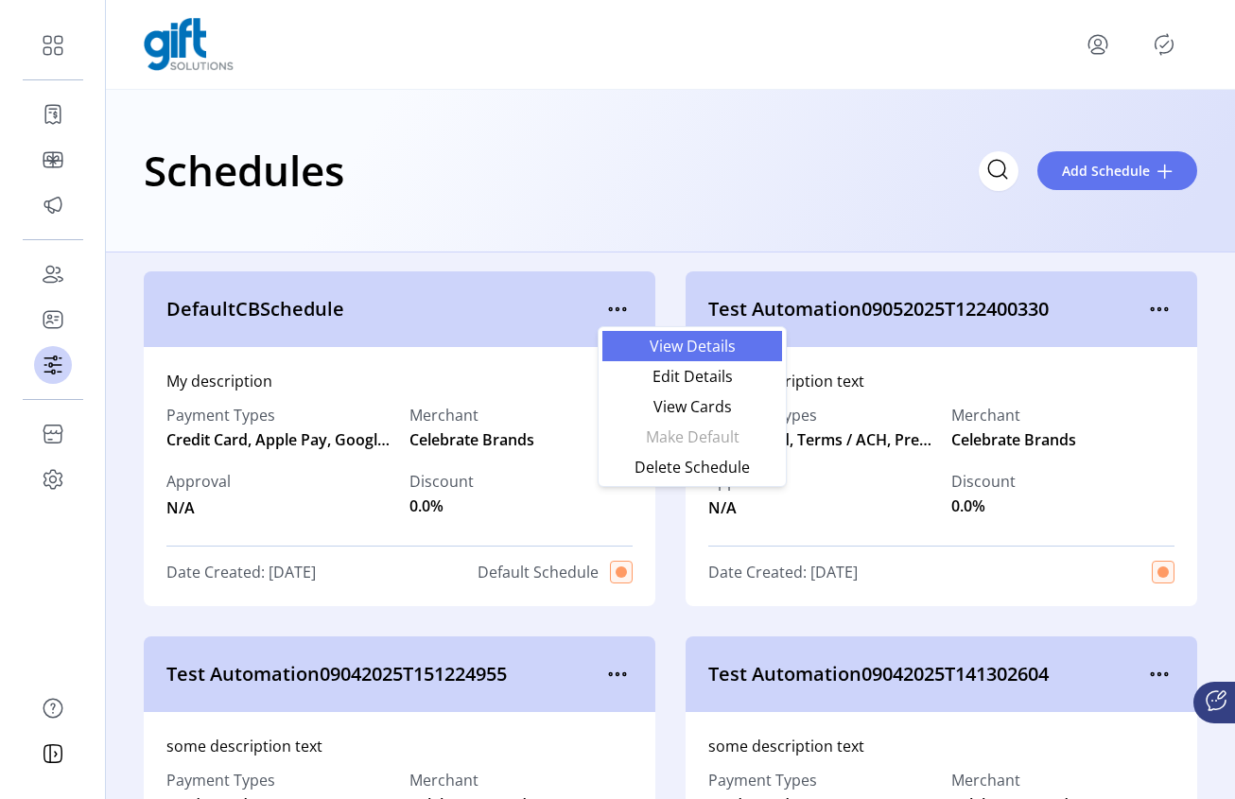
click at [706, 346] on span "View Details" at bounding box center [692, 346] width 157 height 15
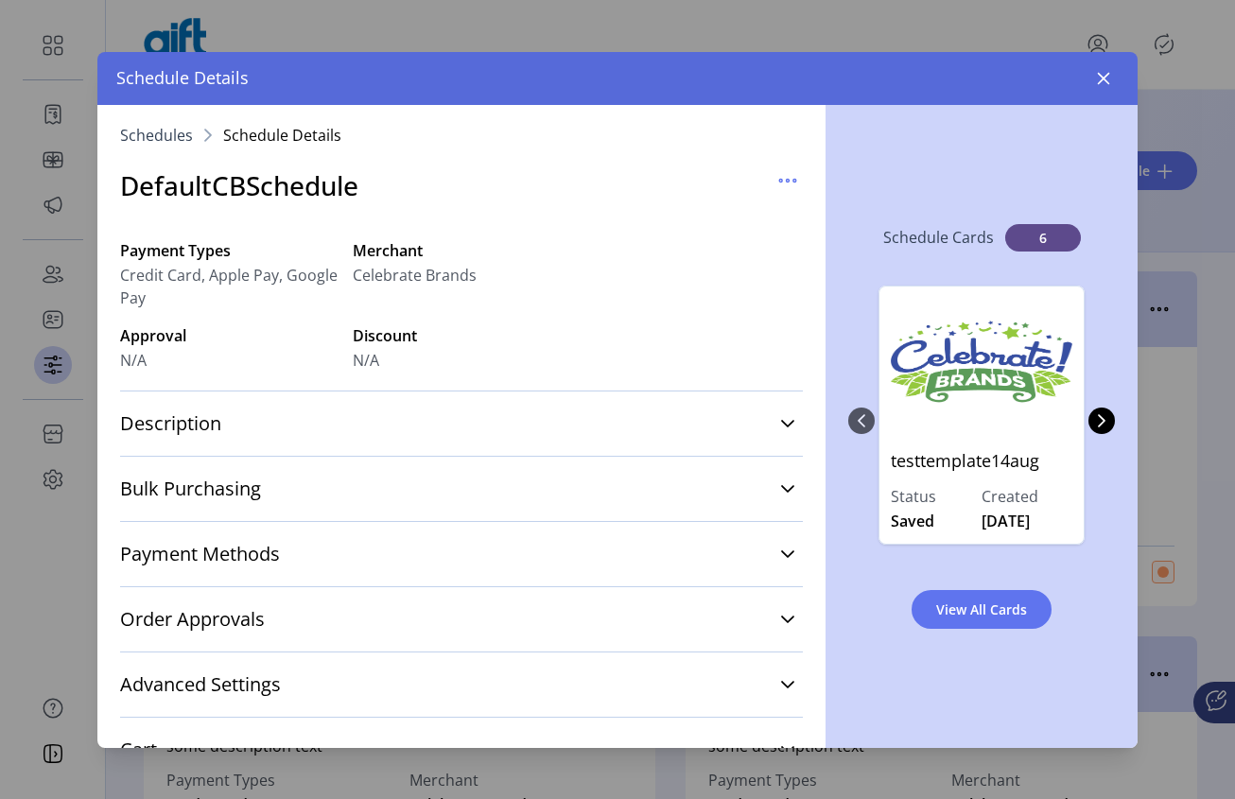
click at [1108, 82] on icon "button" at bounding box center [1104, 78] width 12 height 12
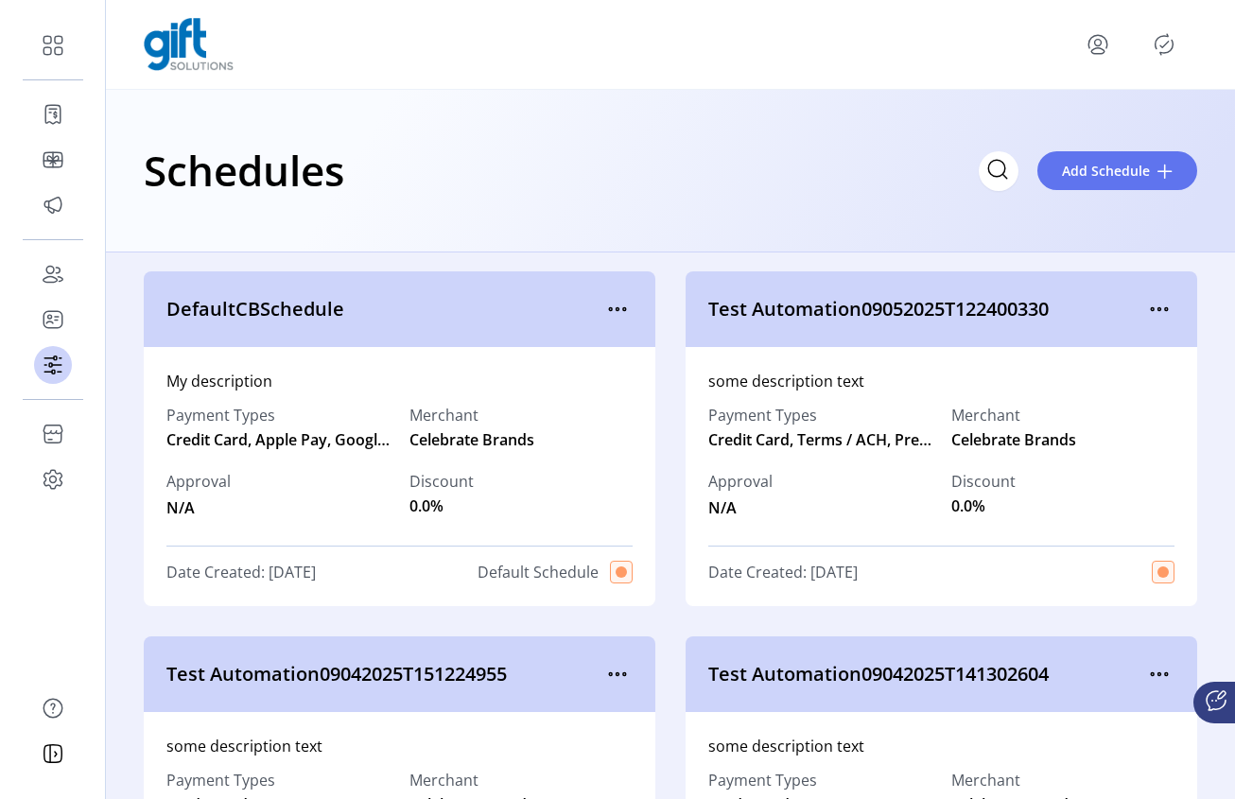
click at [1100, 48] on icon "menu" at bounding box center [1097, 51] width 13 height 6
click at [1149, 300] on icon "menu" at bounding box center [1159, 309] width 30 height 30
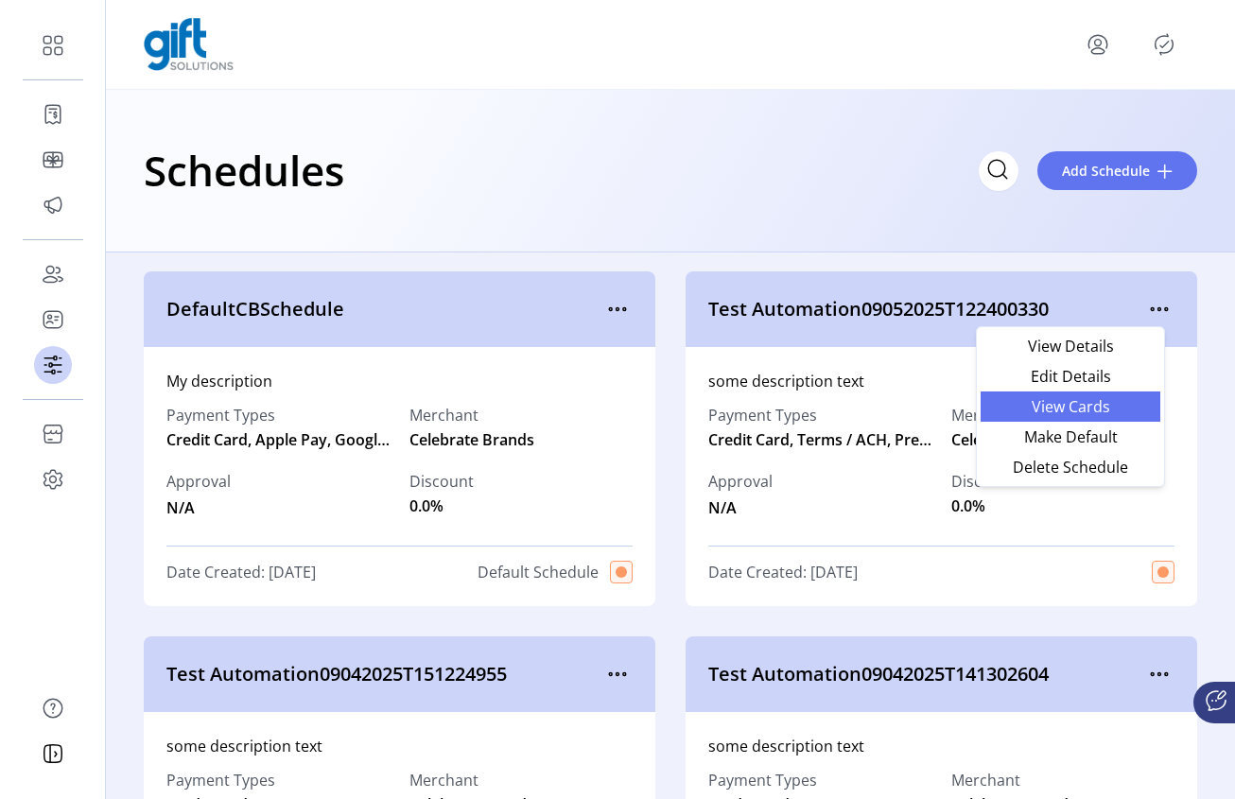
click at [1087, 410] on span "View Cards" at bounding box center [1070, 406] width 157 height 15
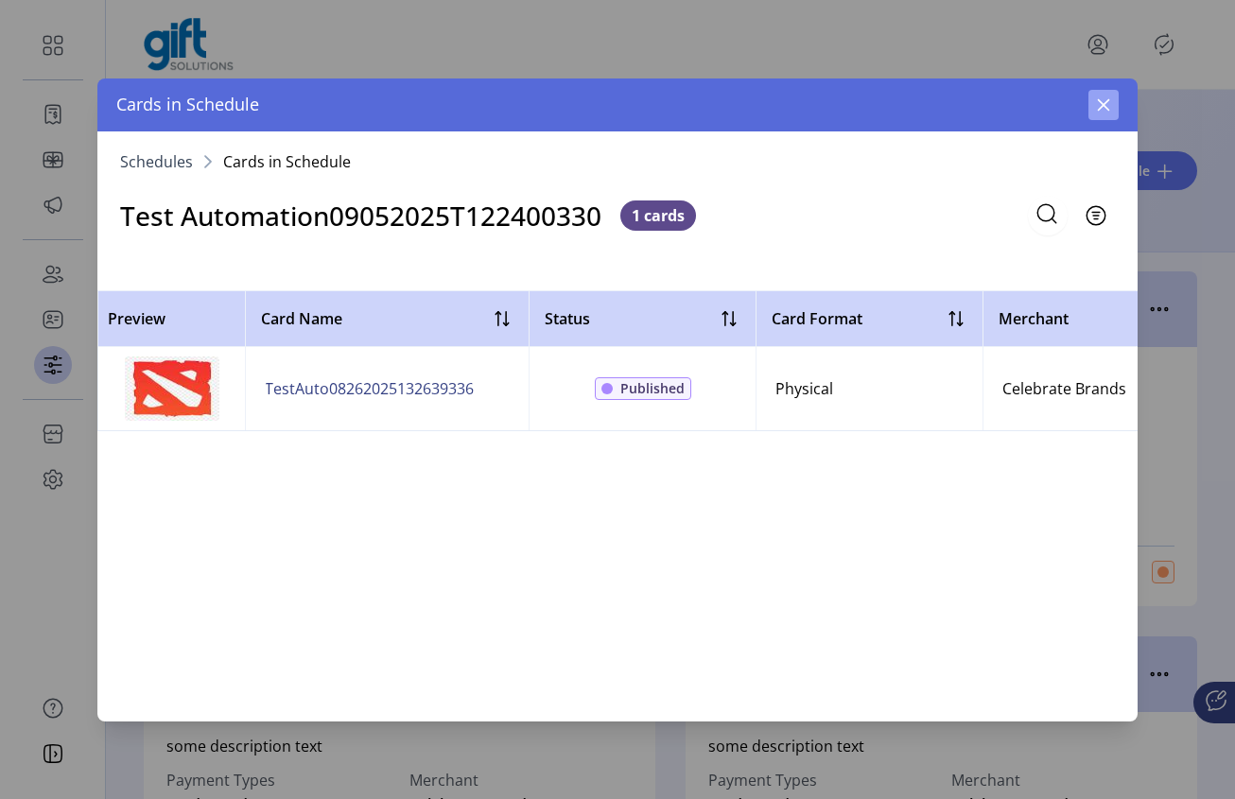
click at [1110, 104] on icon "button" at bounding box center [1103, 104] width 15 height 15
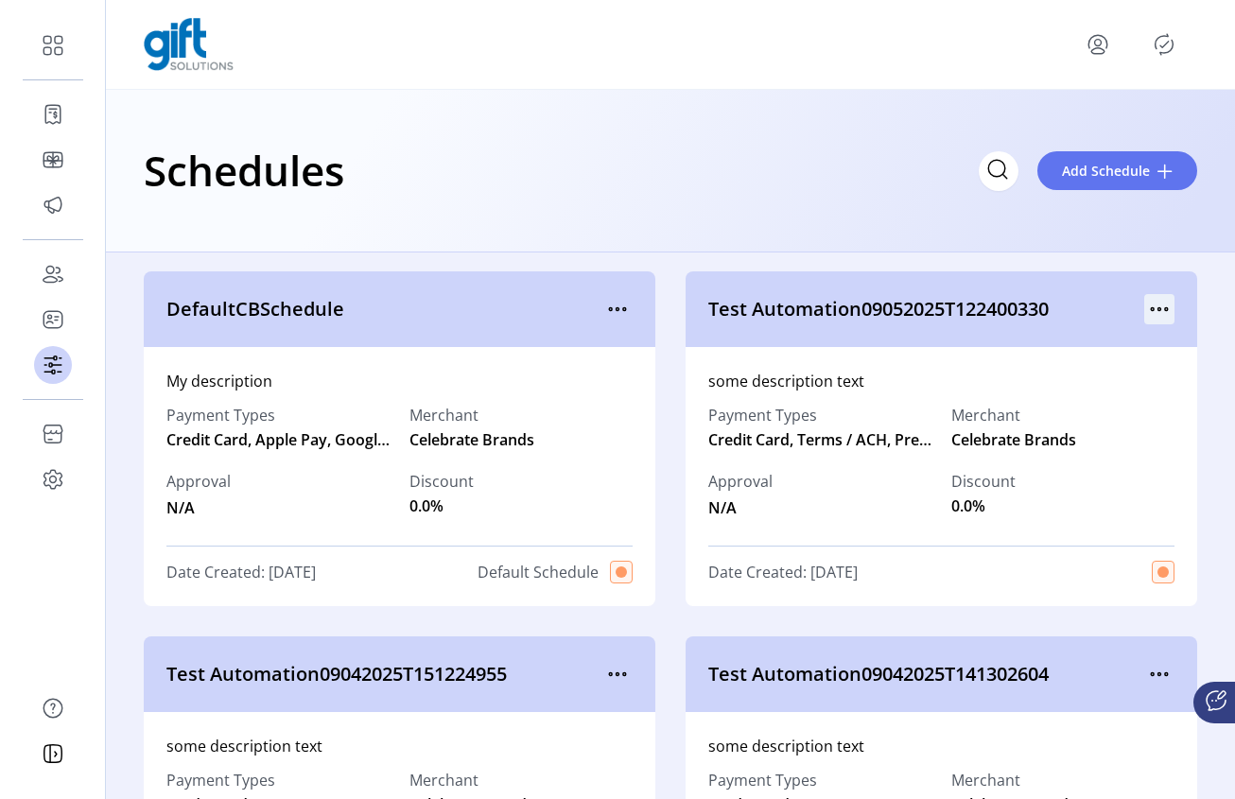
click at [1151, 316] on icon "menu" at bounding box center [1159, 309] width 30 height 30
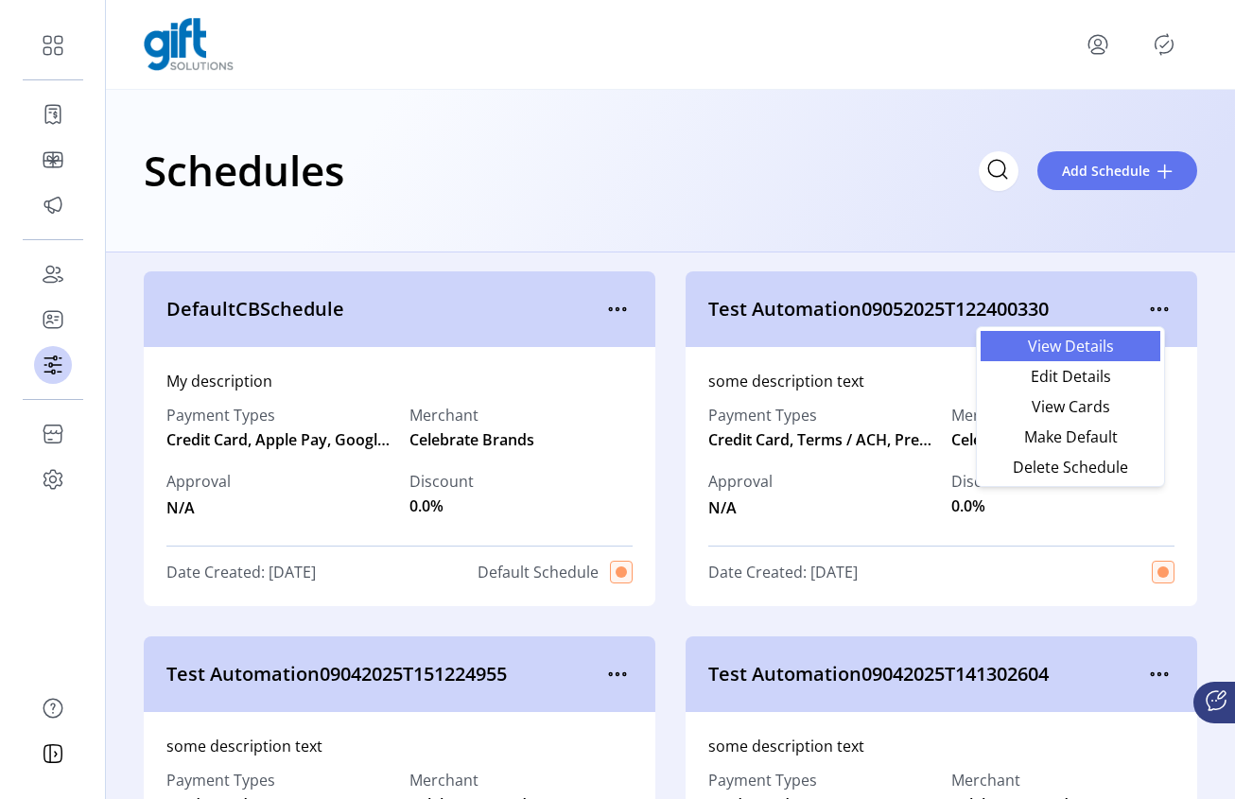
click at [1092, 350] on span "View Details" at bounding box center [1070, 346] width 157 height 15
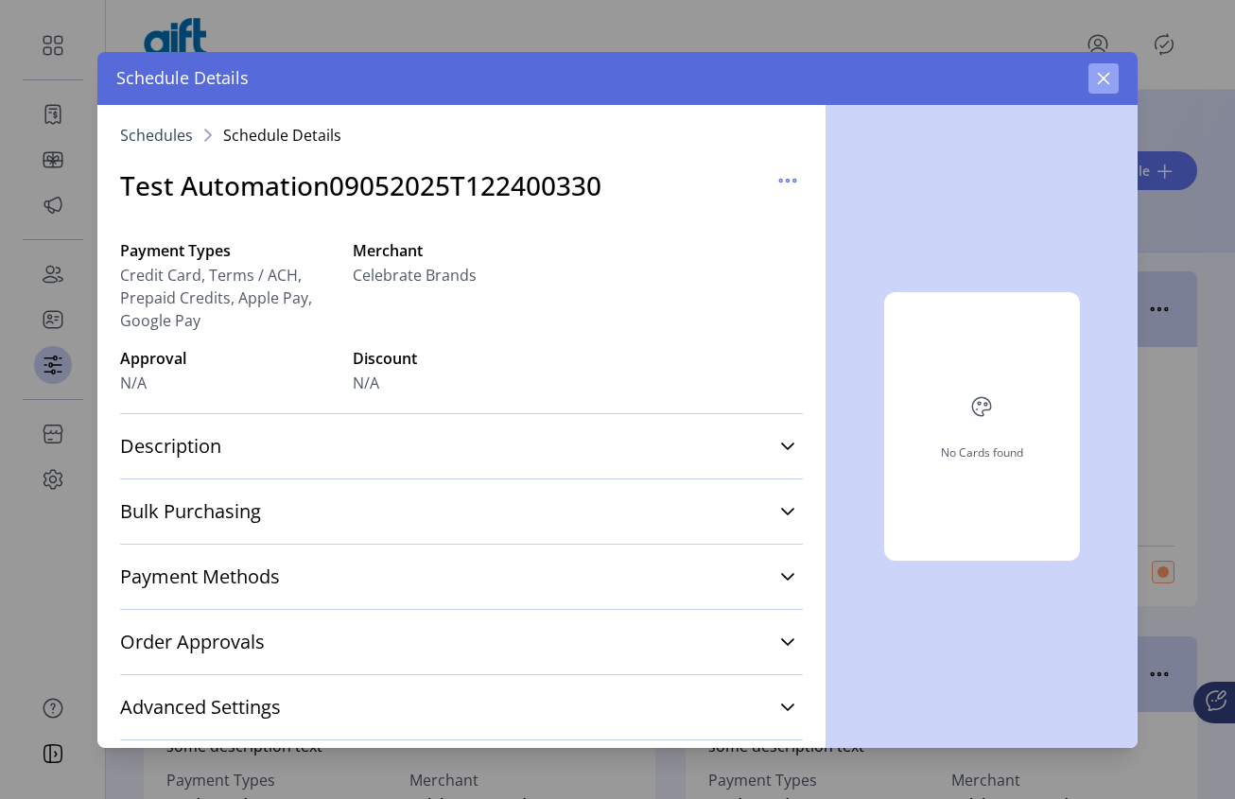
click at [1104, 81] on icon "button" at bounding box center [1103, 78] width 15 height 15
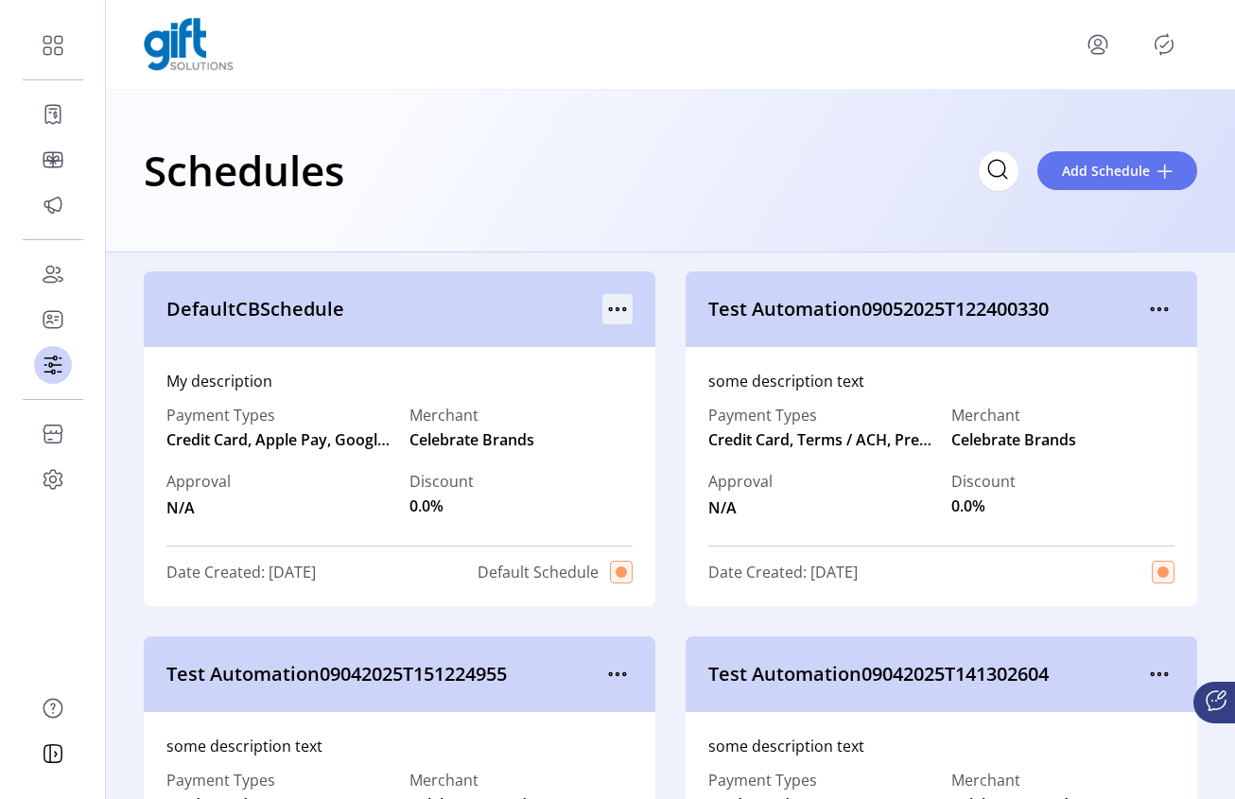
click at [617, 308] on icon "menu" at bounding box center [618, 309] width 3 height 3
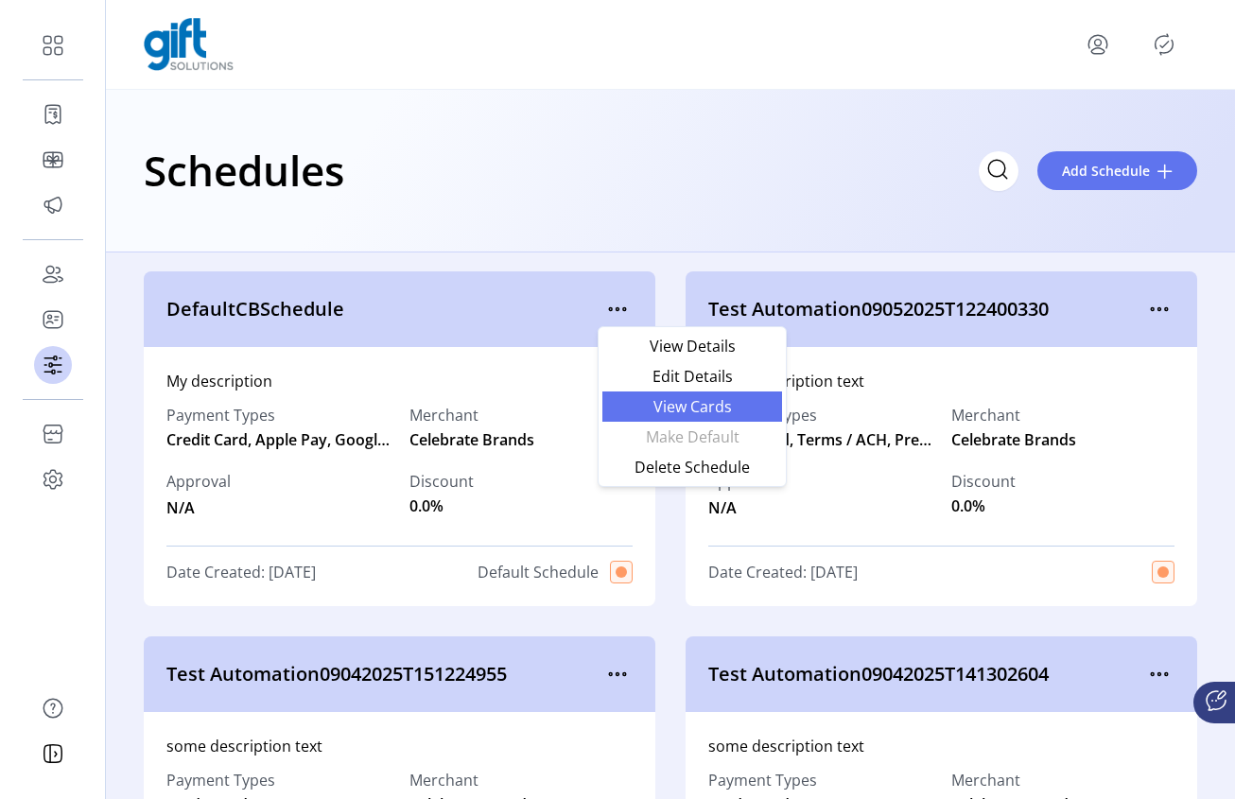
click at [675, 410] on span "View Cards" at bounding box center [692, 406] width 157 height 15
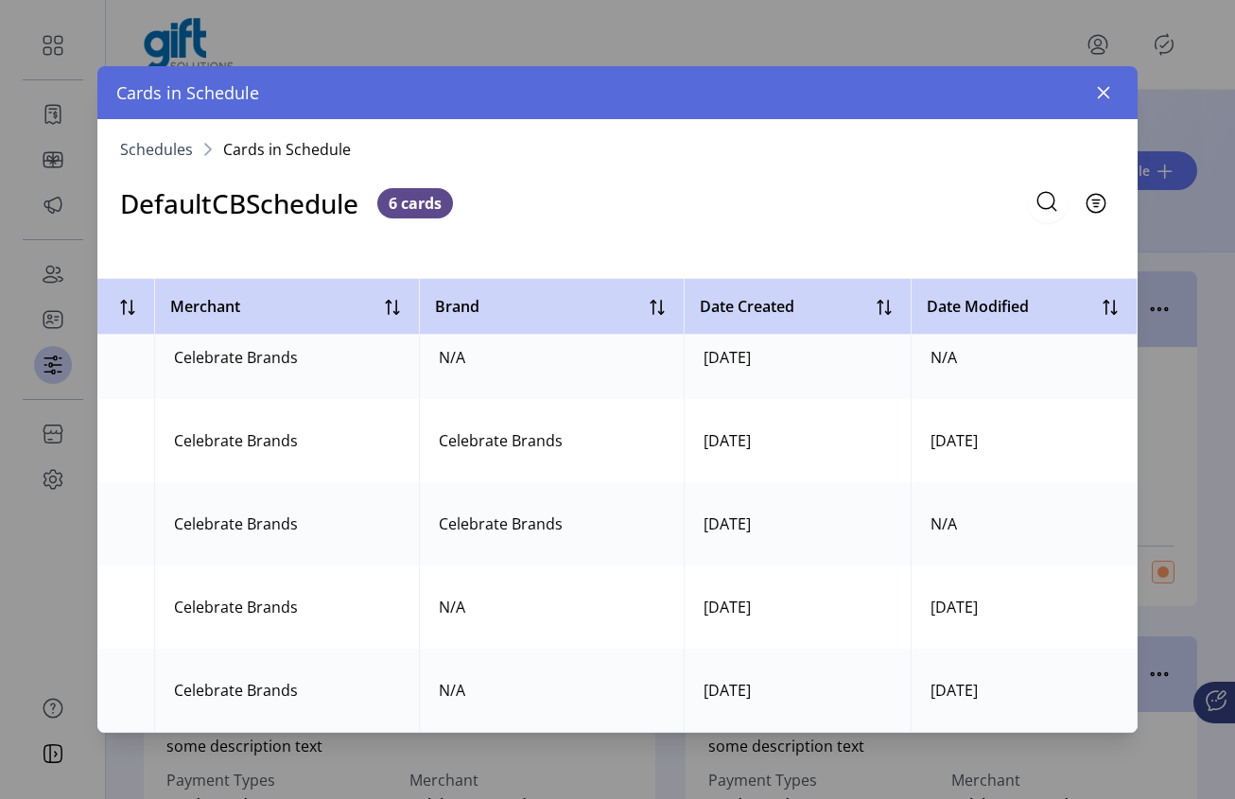
scroll to position [116, 838]
drag, startPoint x: 1126, startPoint y: 449, endPoint x: 1125, endPoint y: 413, distance: 35.9
click at [1125, 413] on td "09/14/2025" at bounding box center [1024, 440] width 227 height 83
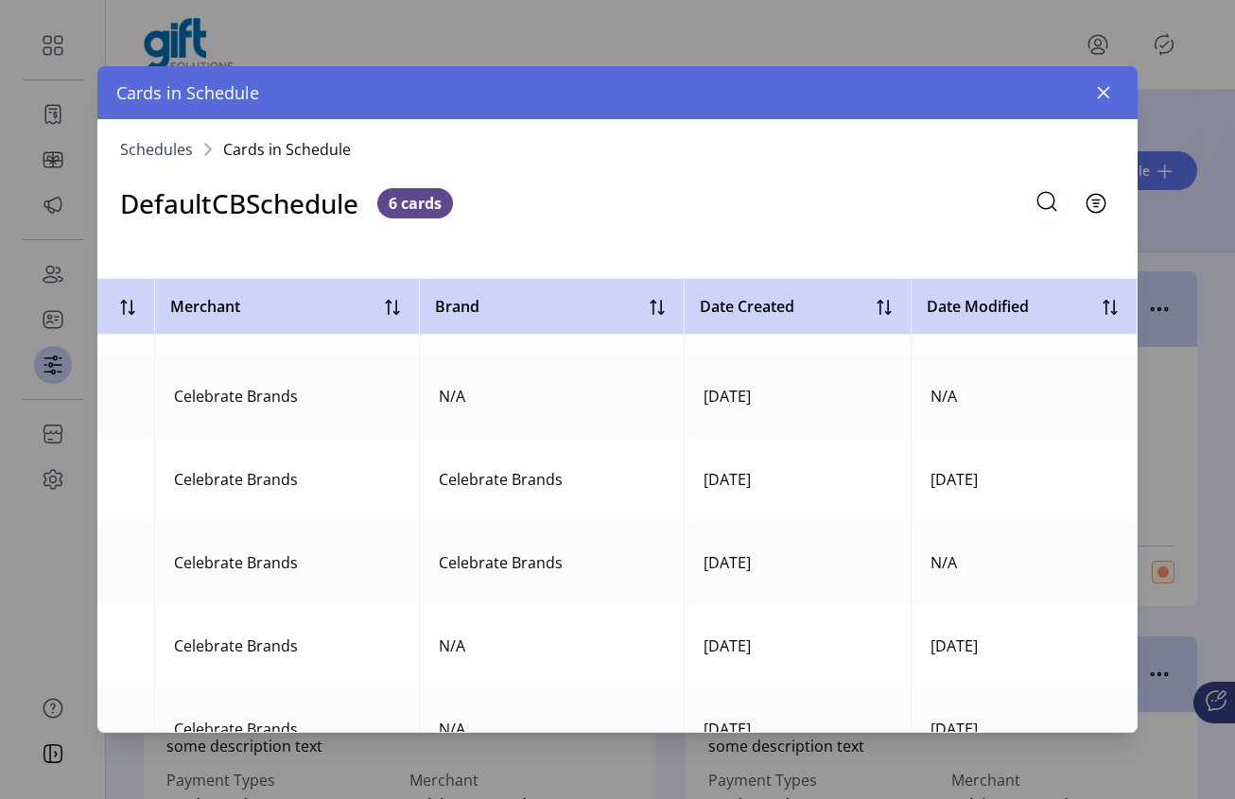
scroll to position [24, 838]
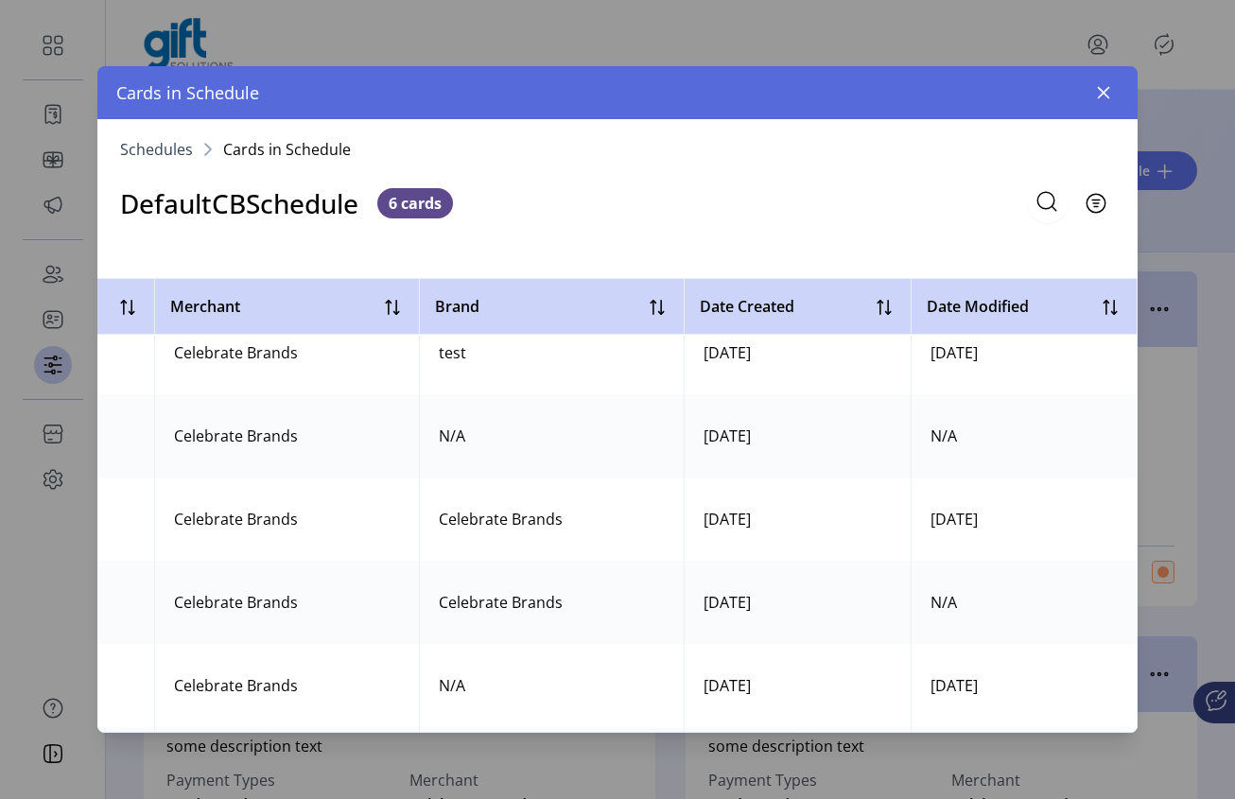
click at [1070, 452] on td "N/A" at bounding box center [1024, 435] width 227 height 83
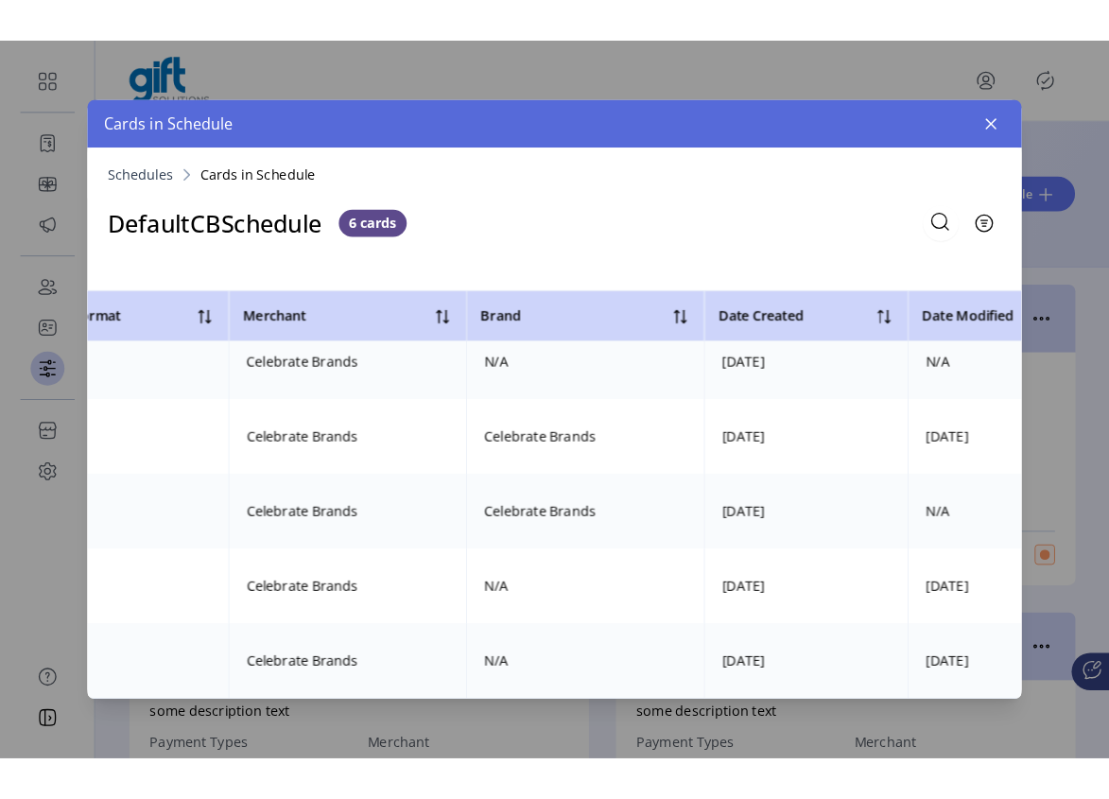
scroll to position [116, 0]
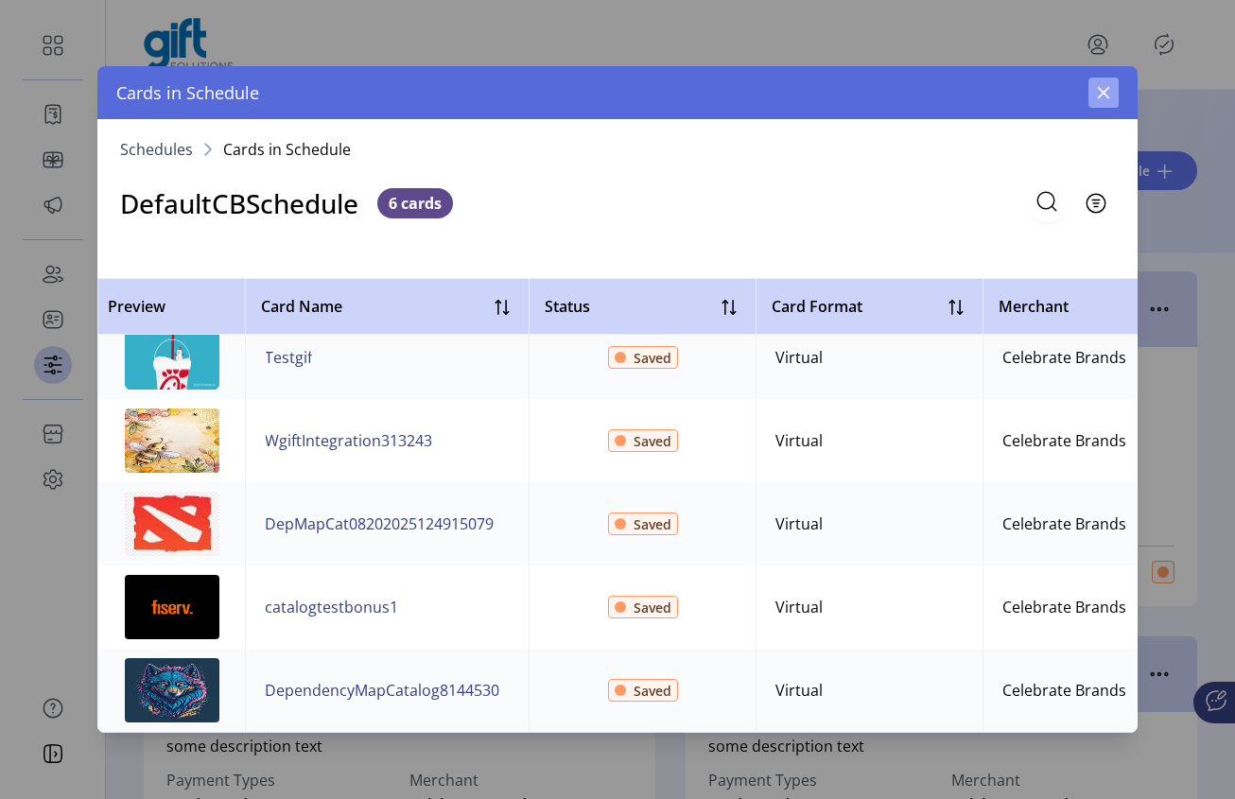
click at [1094, 88] on button "button" at bounding box center [1103, 93] width 30 height 30
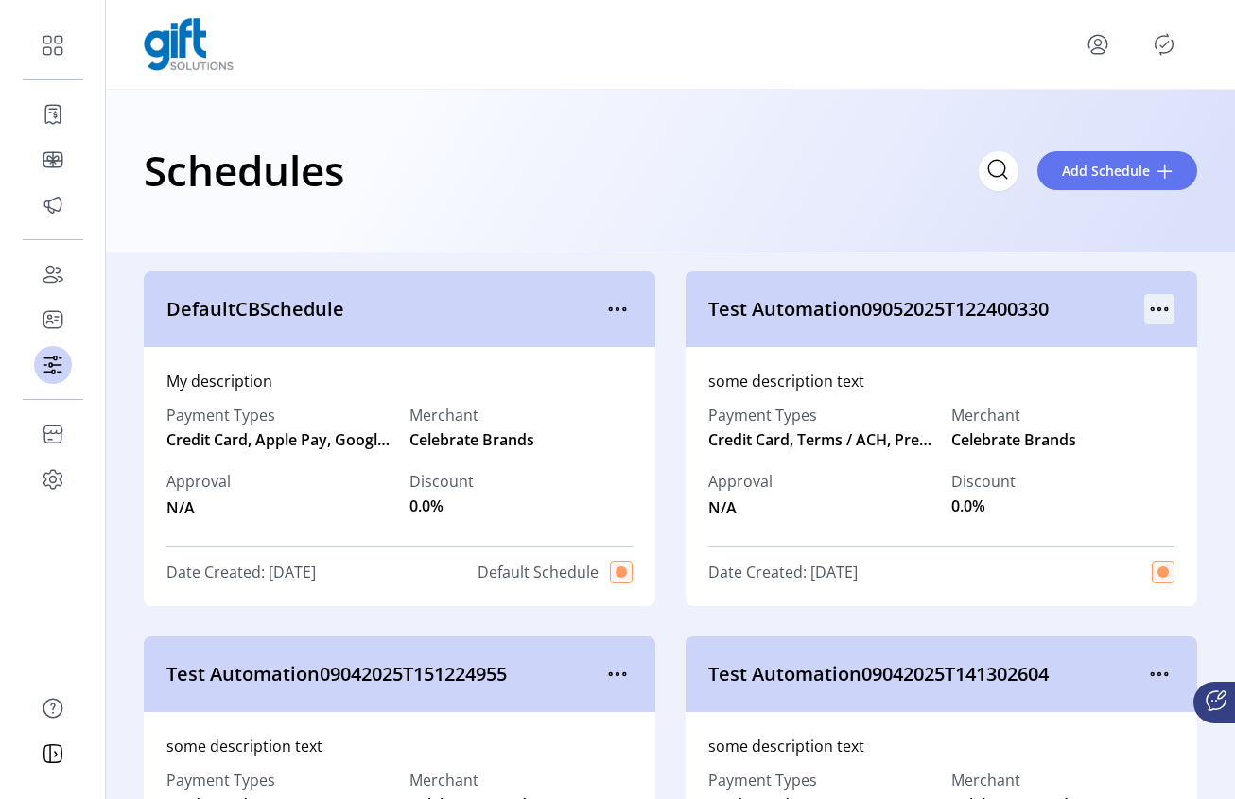
click at [1153, 313] on icon "menu" at bounding box center [1159, 309] width 30 height 30
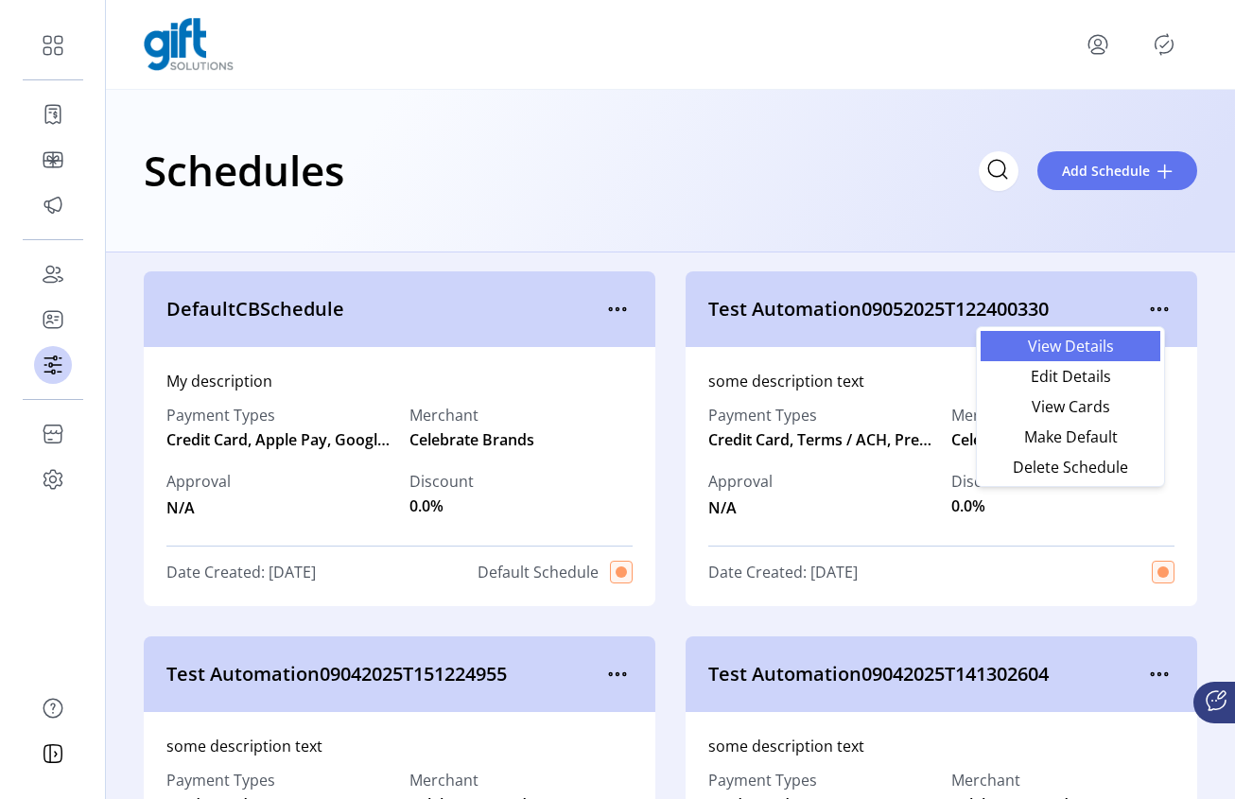
click at [1112, 344] on span "View Details" at bounding box center [1070, 346] width 157 height 15
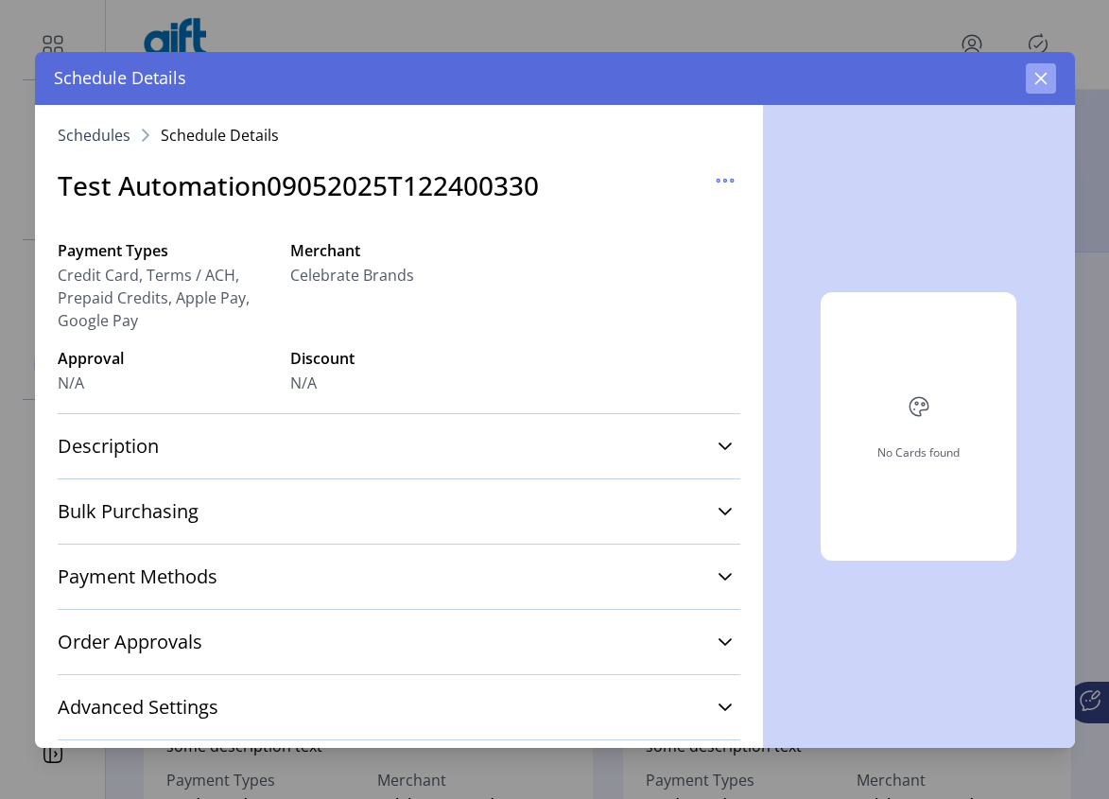
click at [1038, 80] on icon "button" at bounding box center [1041, 78] width 15 height 15
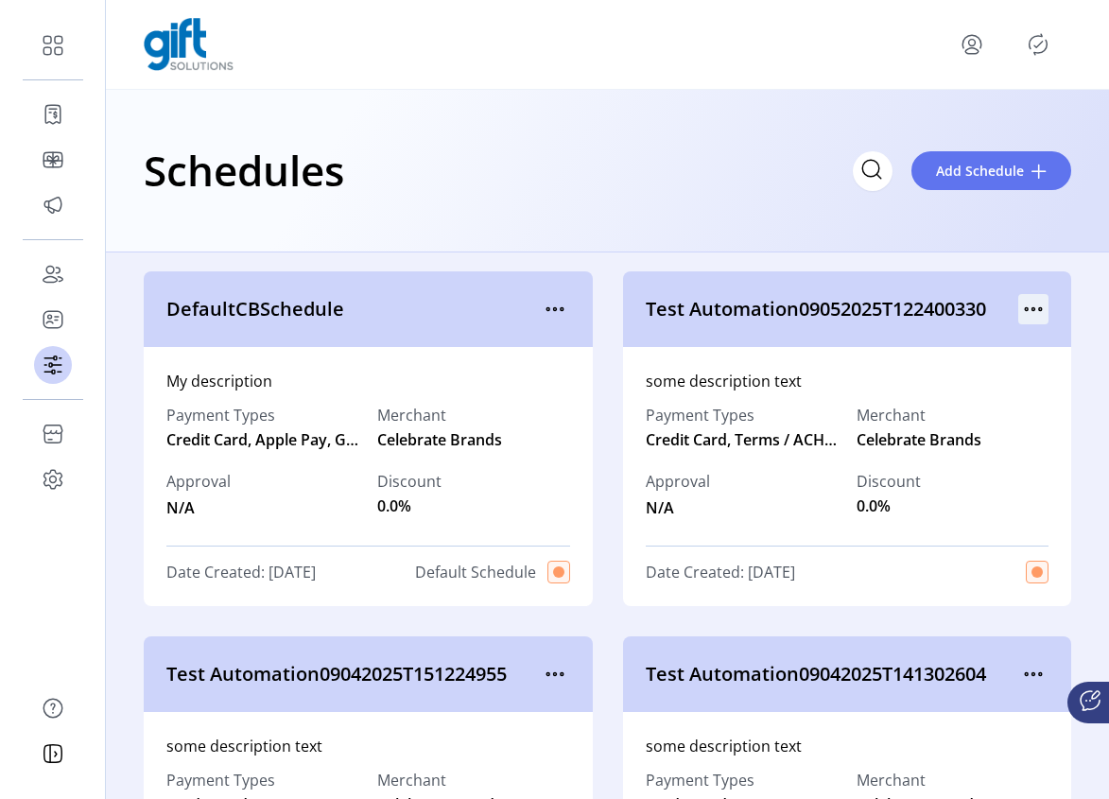
click at [1022, 311] on icon "menu" at bounding box center [1033, 309] width 30 height 30
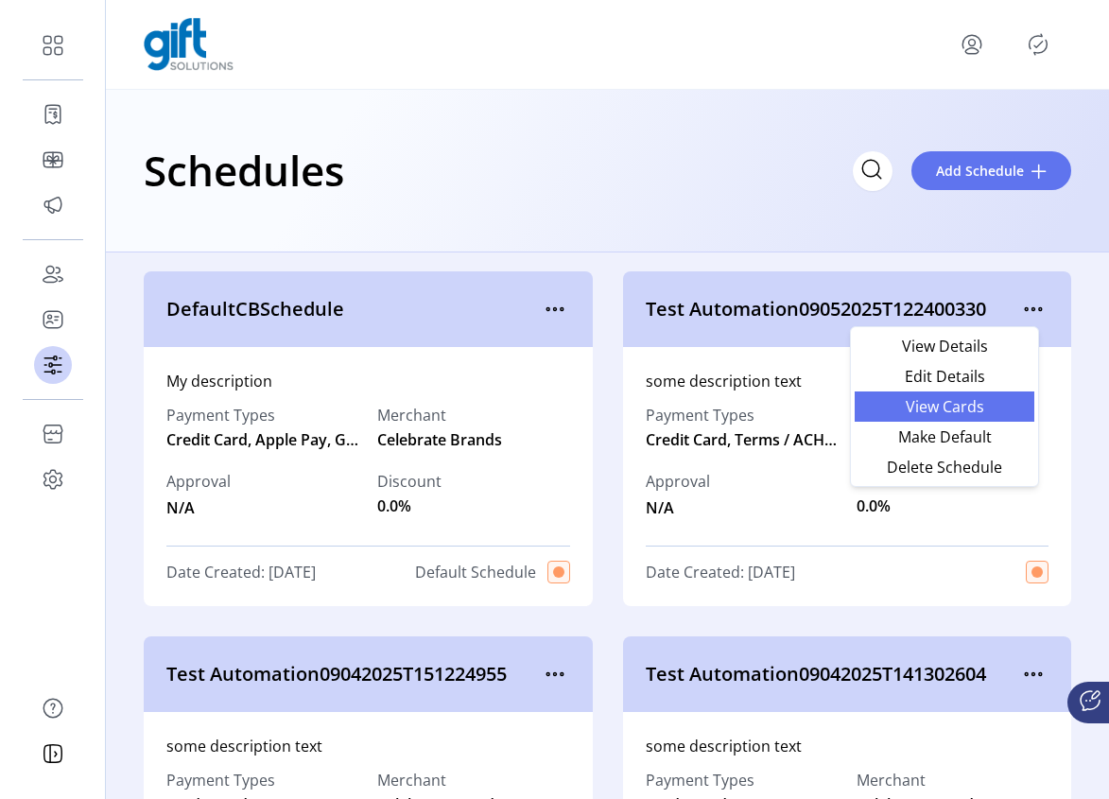
click at [965, 411] on span "View Cards" at bounding box center [944, 406] width 157 height 15
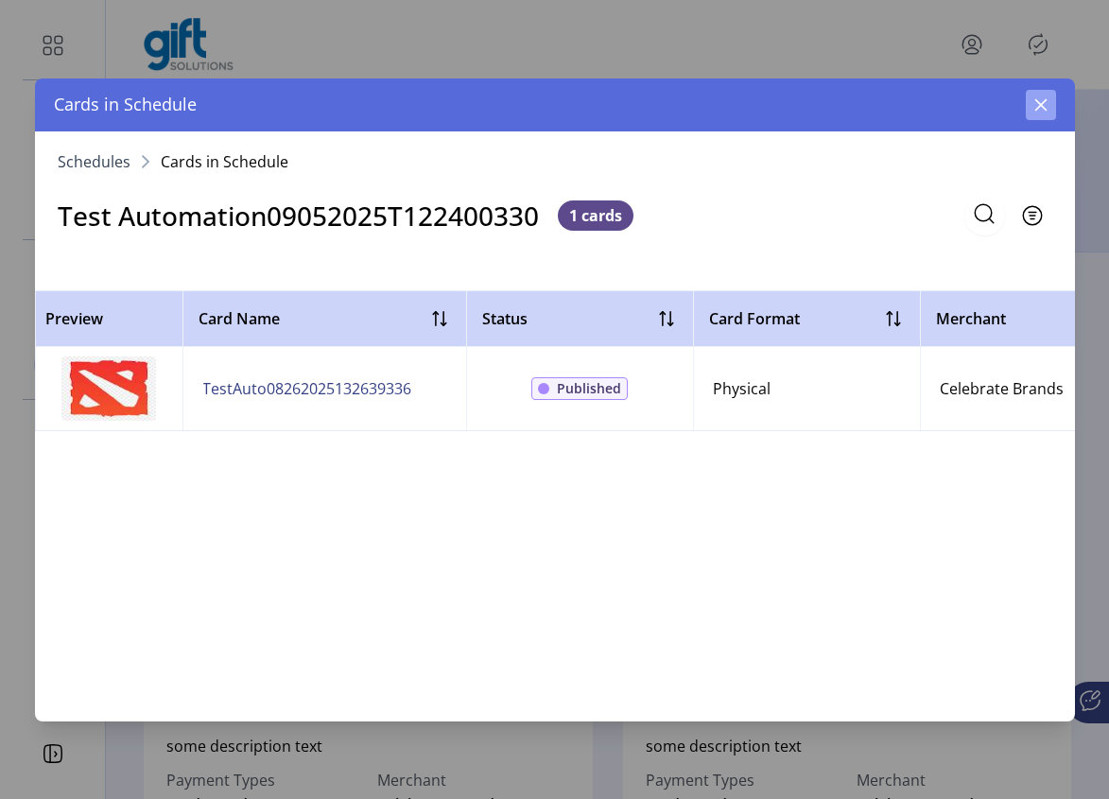
click at [1041, 101] on icon "button" at bounding box center [1041, 104] width 15 height 15
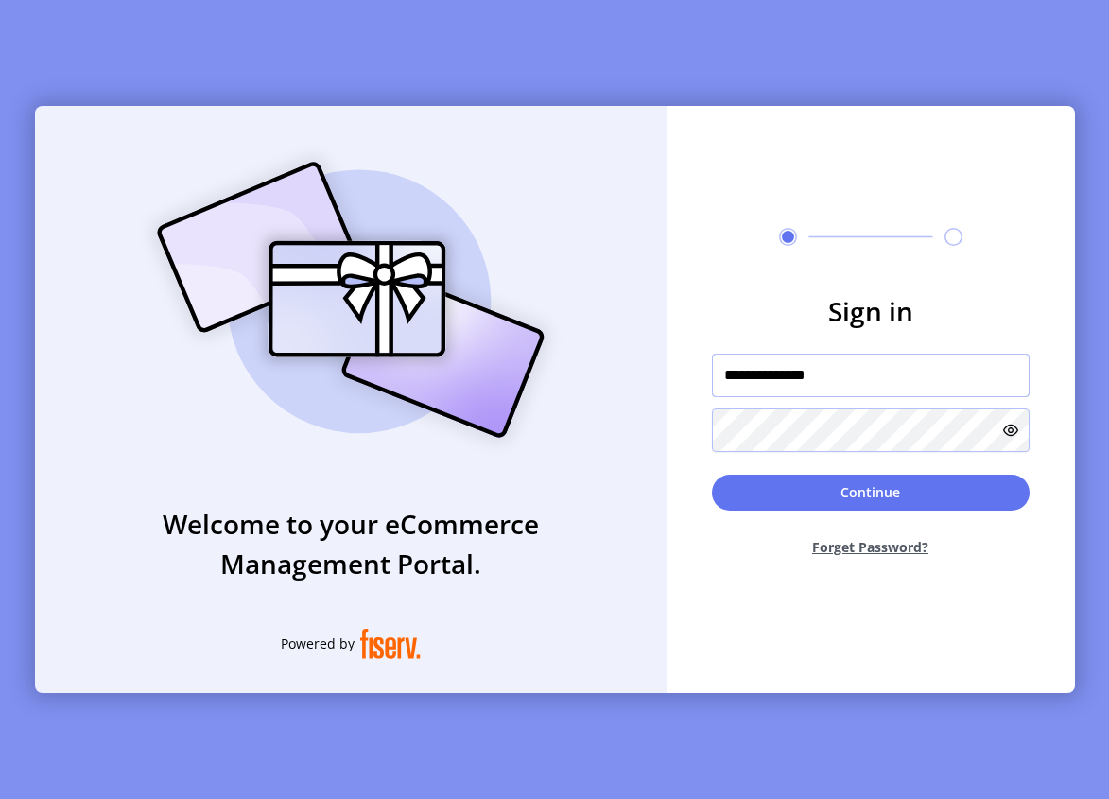
drag, startPoint x: 884, startPoint y: 376, endPoint x: 670, endPoint y: 376, distance: 213.7
click at [670, 376] on form "**********" at bounding box center [871, 431] width 409 height 281
type input "**********"
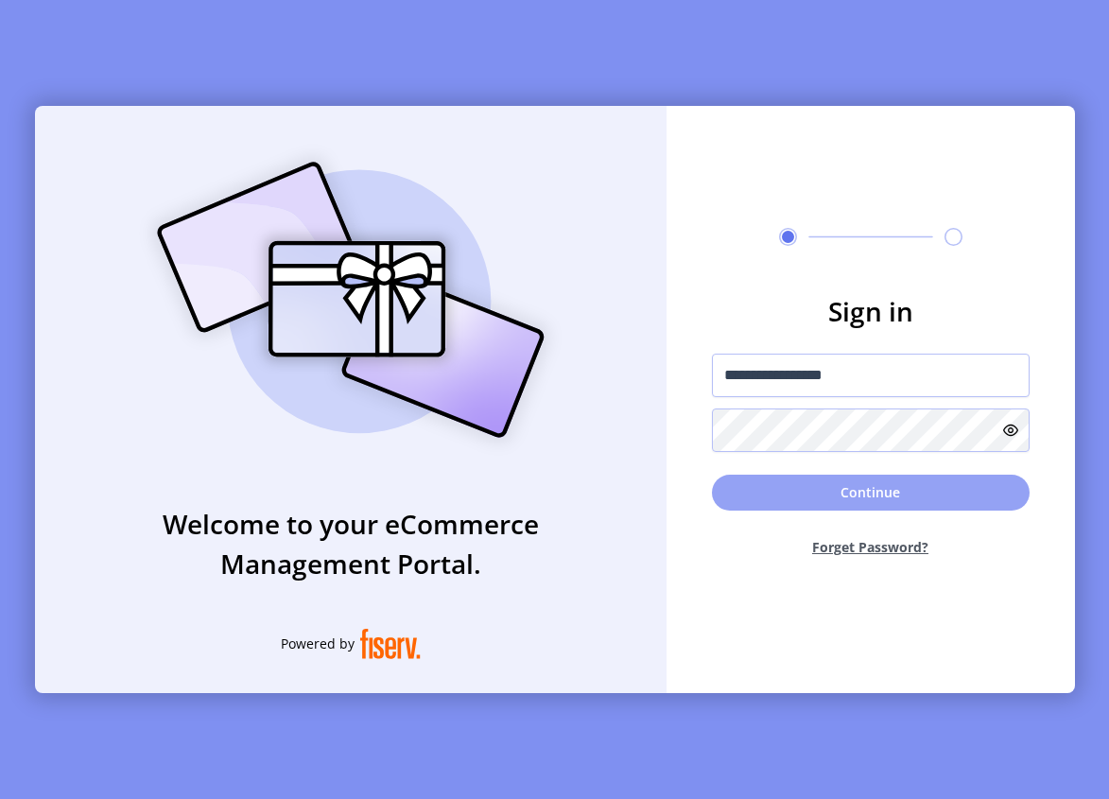
click at [878, 499] on button "Continue" at bounding box center [871, 493] width 318 height 36
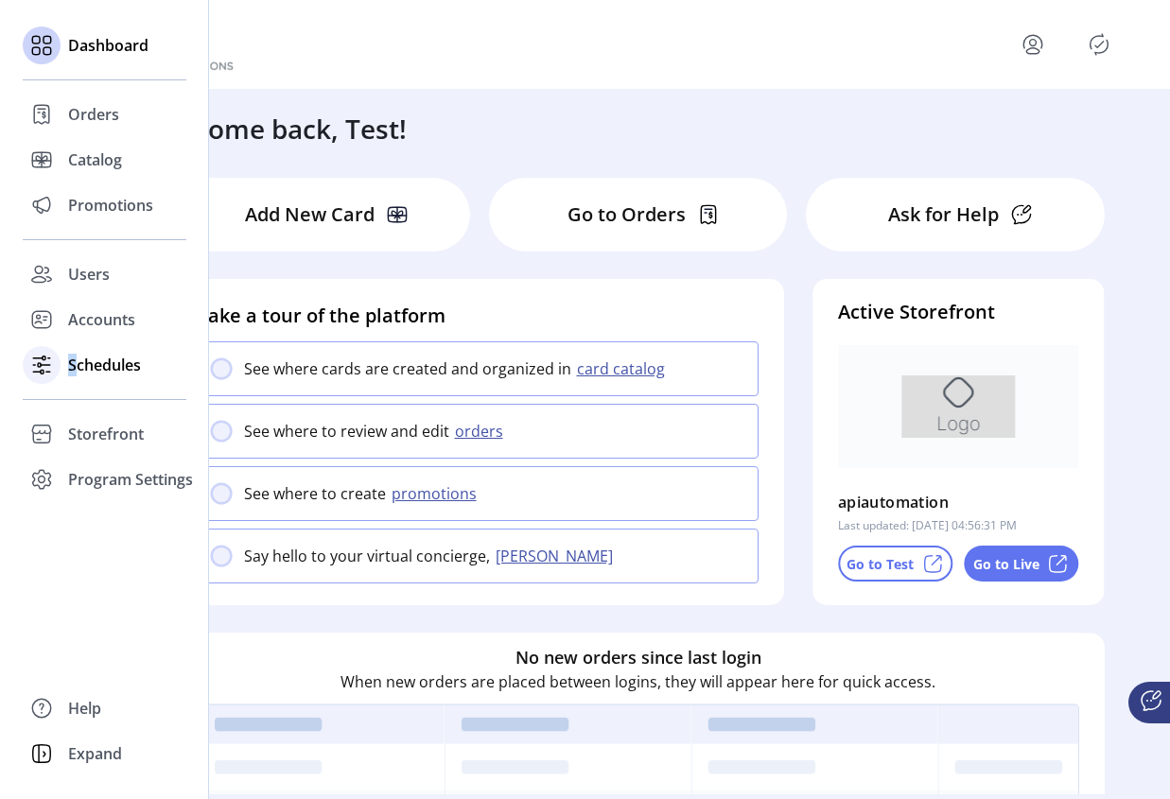
click at [73, 363] on span "Schedules" at bounding box center [104, 365] width 73 height 23
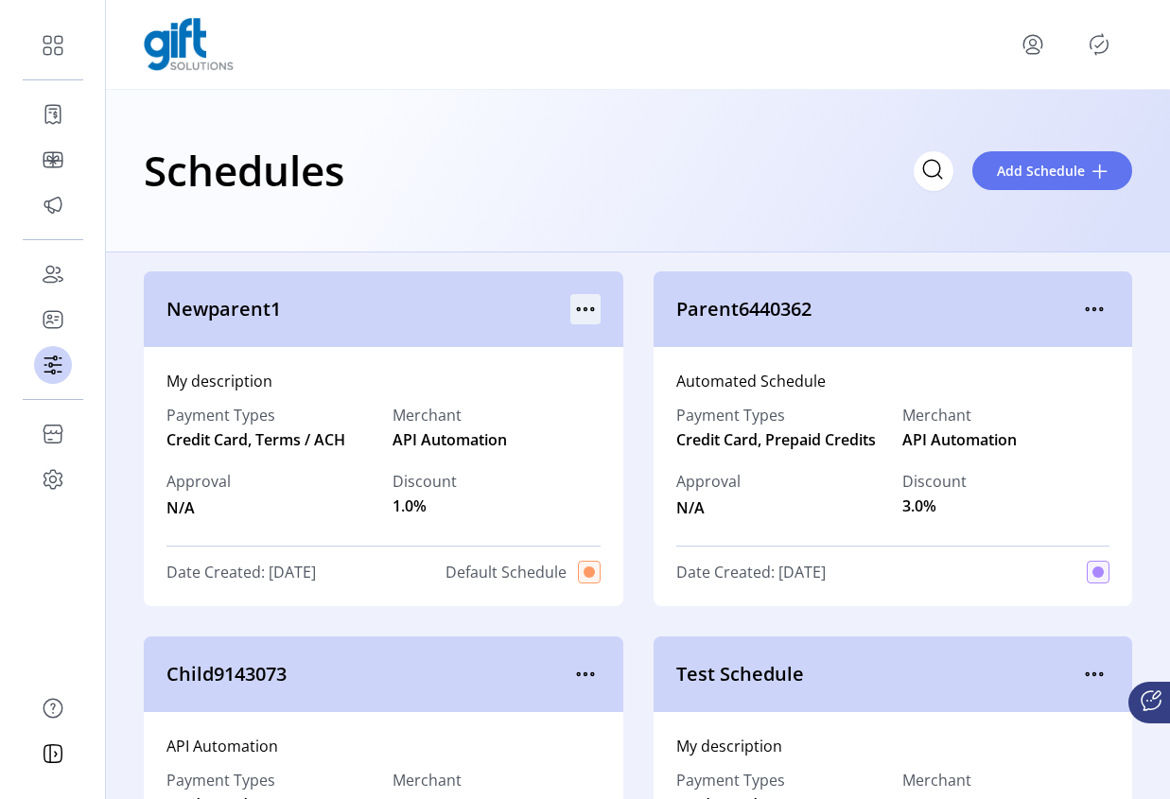
click at [573, 303] on icon "menu" at bounding box center [585, 309] width 30 height 30
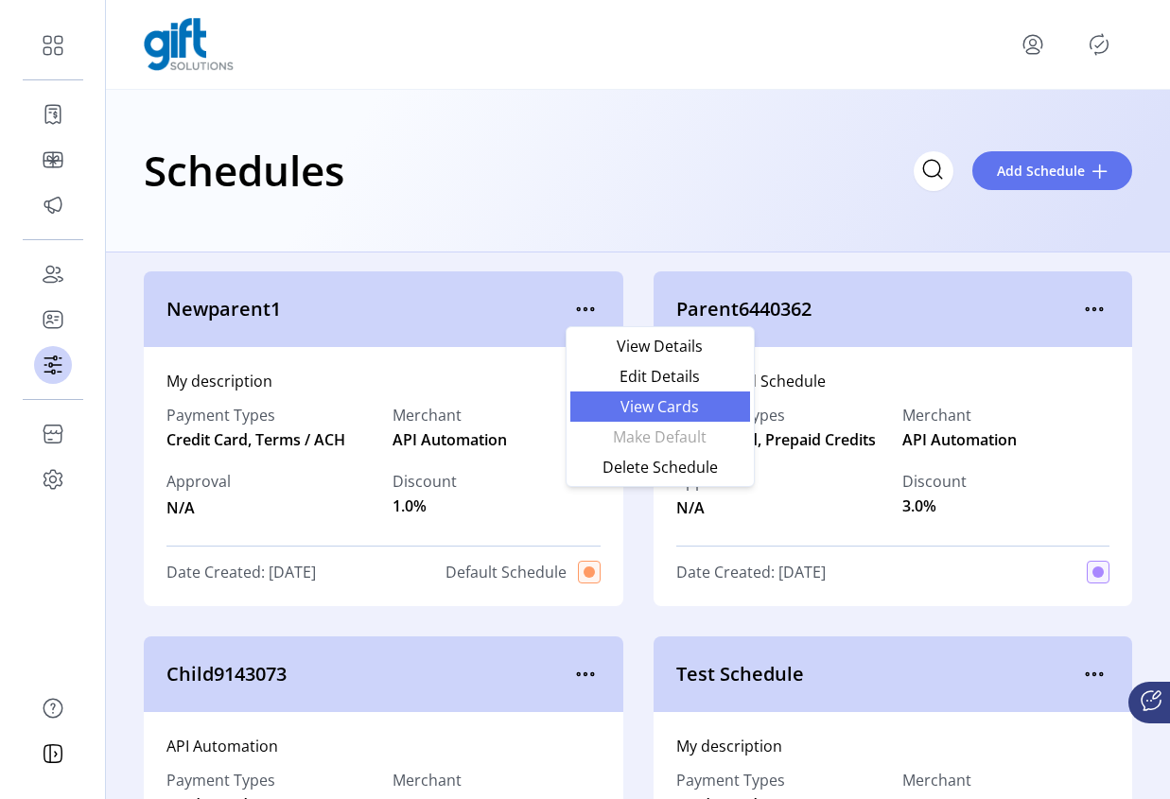
click at [666, 411] on span "View Cards" at bounding box center [660, 406] width 157 height 15
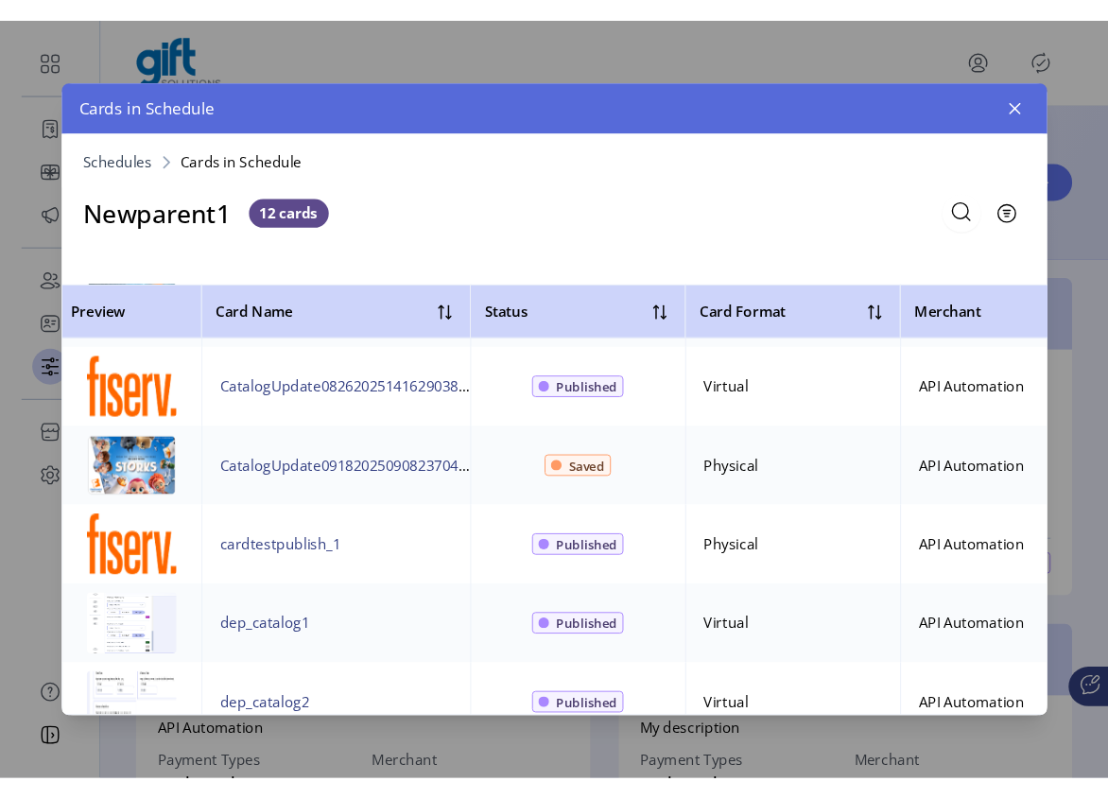
scroll to position [616, 0]
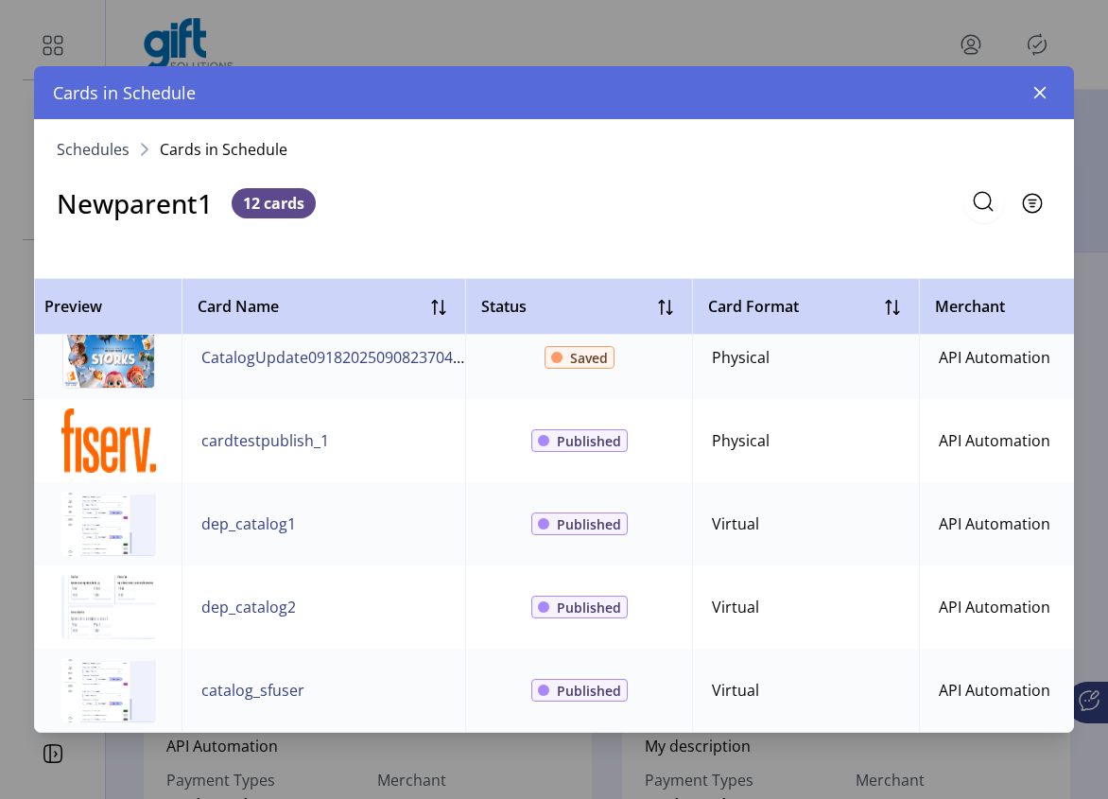
click at [1041, 93] on icon "button" at bounding box center [1040, 92] width 15 height 15
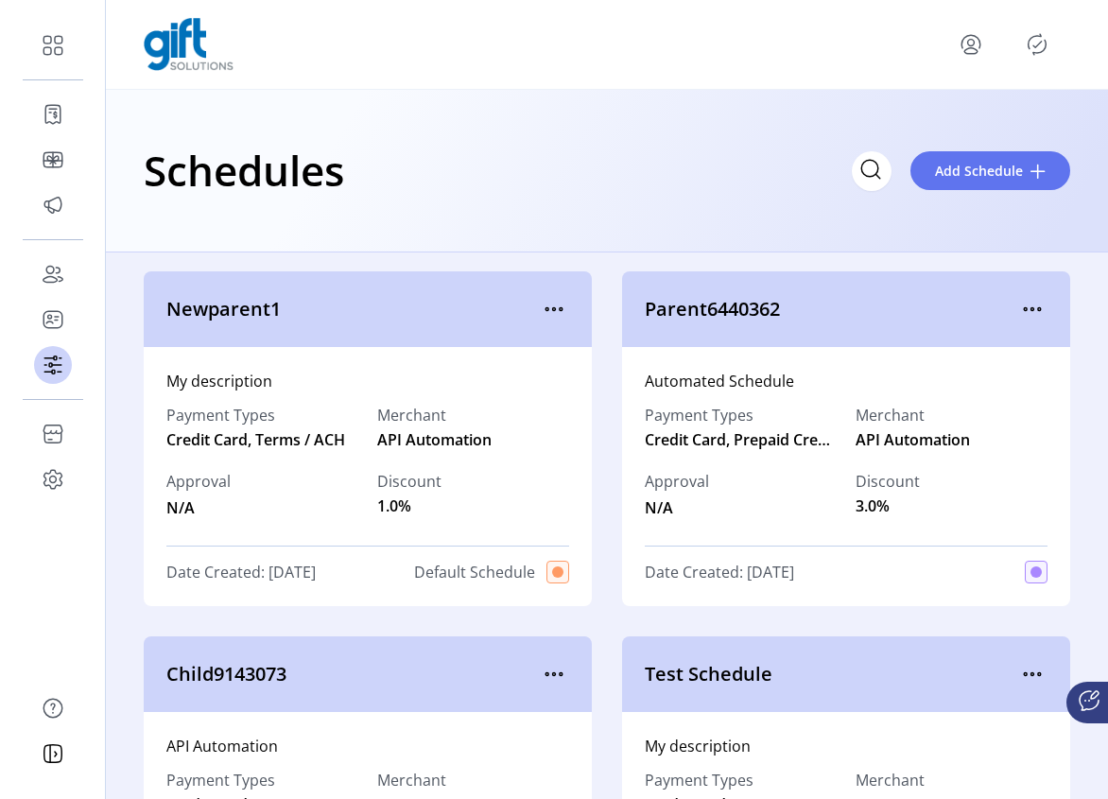
click at [974, 44] on icon "menu" at bounding box center [971, 44] width 30 height 30
click at [1013, 43] on div "Profile Sign Out" at bounding box center [1013, 44] width 114 height 30
click at [1019, 43] on div at bounding box center [1013, 44] width 114 height 30
click at [1032, 43] on icon "Publisher Panel" at bounding box center [1037, 44] width 30 height 30
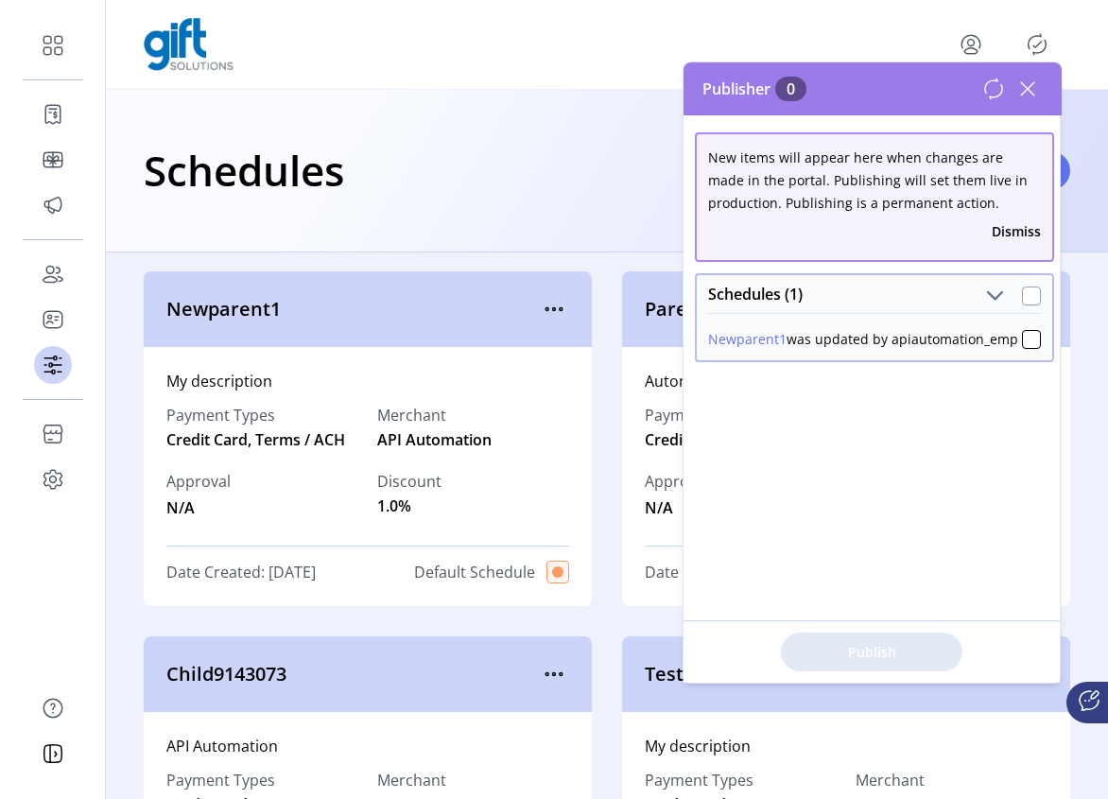
click at [1028, 294] on div at bounding box center [1031, 296] width 19 height 19
click at [858, 654] on span "Publish 1 Items" at bounding box center [872, 652] width 132 height 20
click at [1022, 290] on div at bounding box center [1031, 296] width 19 height 19
drag, startPoint x: 1036, startPoint y: 93, endPoint x: 1030, endPoint y: 103, distance: 12.3
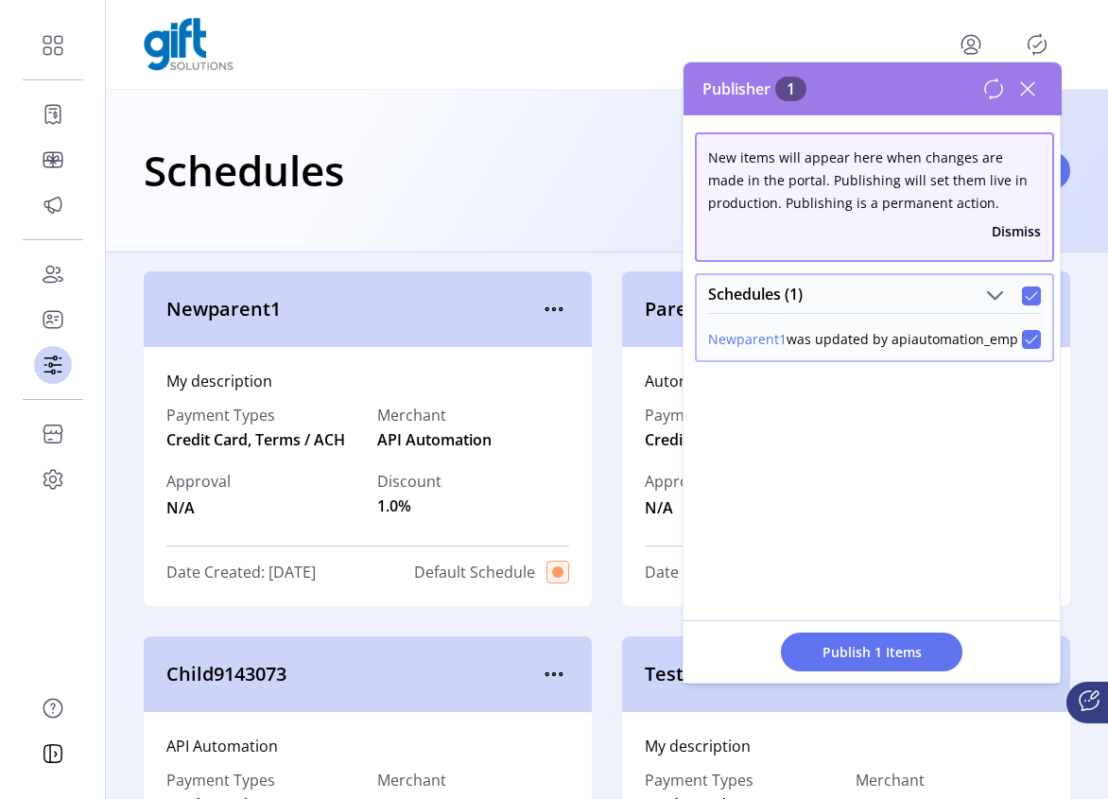
click at [1035, 93] on icon at bounding box center [1028, 89] width 30 height 30
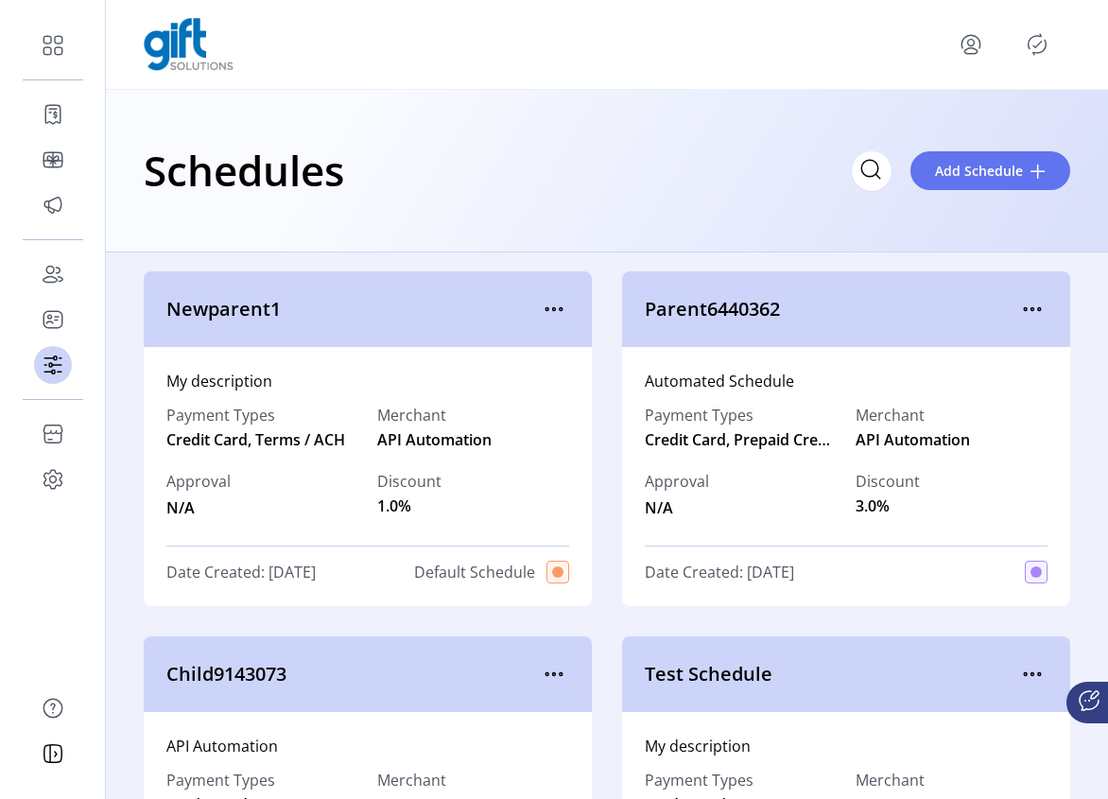
click at [1032, 39] on icon "Publisher Panel" at bounding box center [1037, 44] width 30 height 30
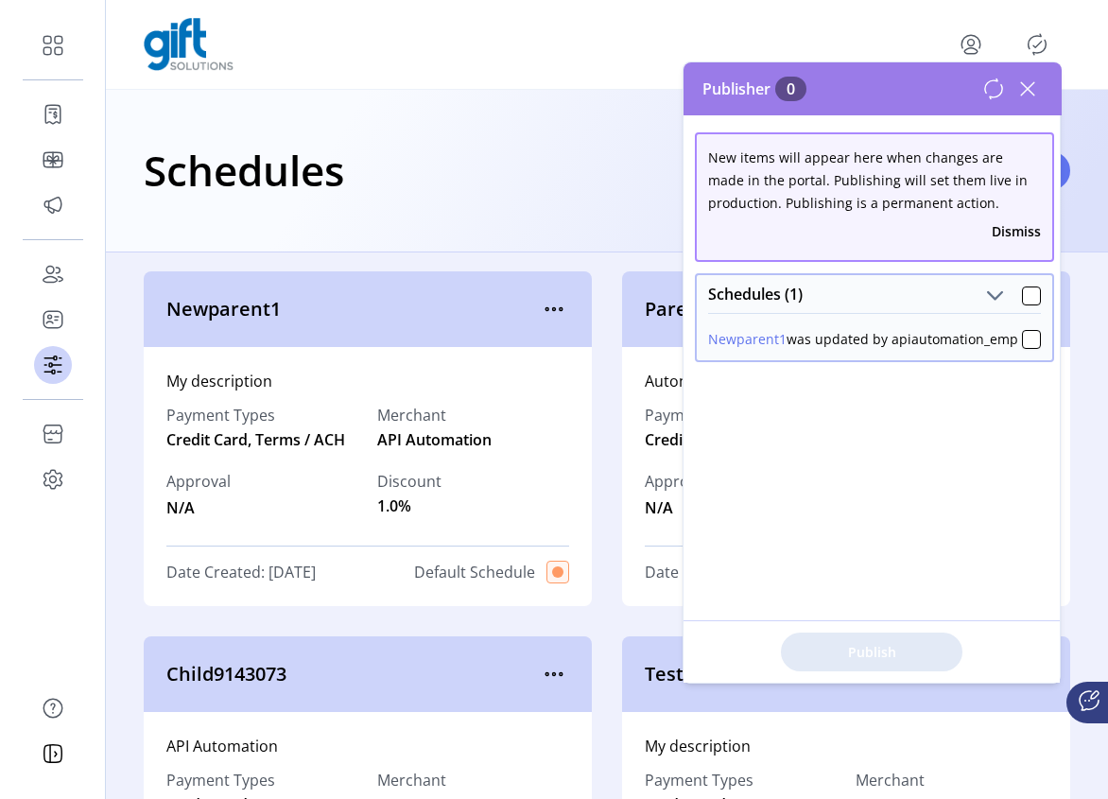
drag, startPoint x: 1026, startPoint y: 94, endPoint x: 686, endPoint y: 54, distance: 342.7
click at [1026, 94] on icon at bounding box center [1028, 89] width 30 height 30
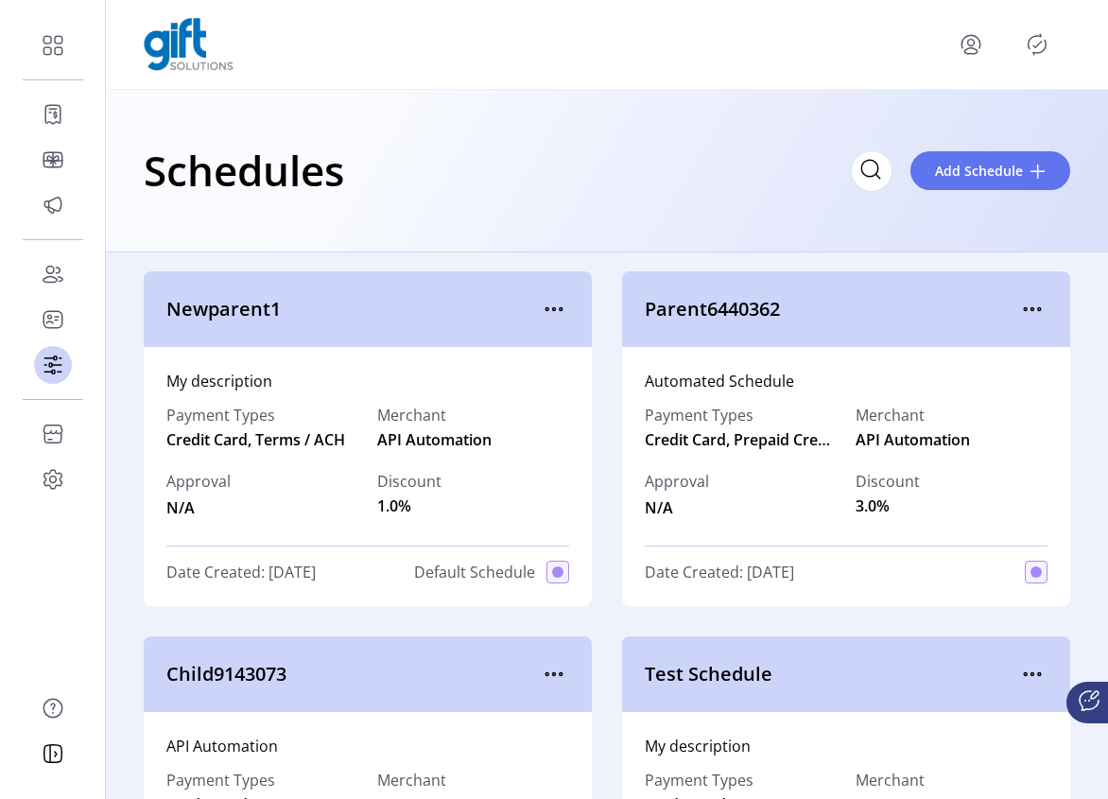
click at [1033, 43] on icon "Publisher Panel" at bounding box center [1037, 44] width 30 height 30
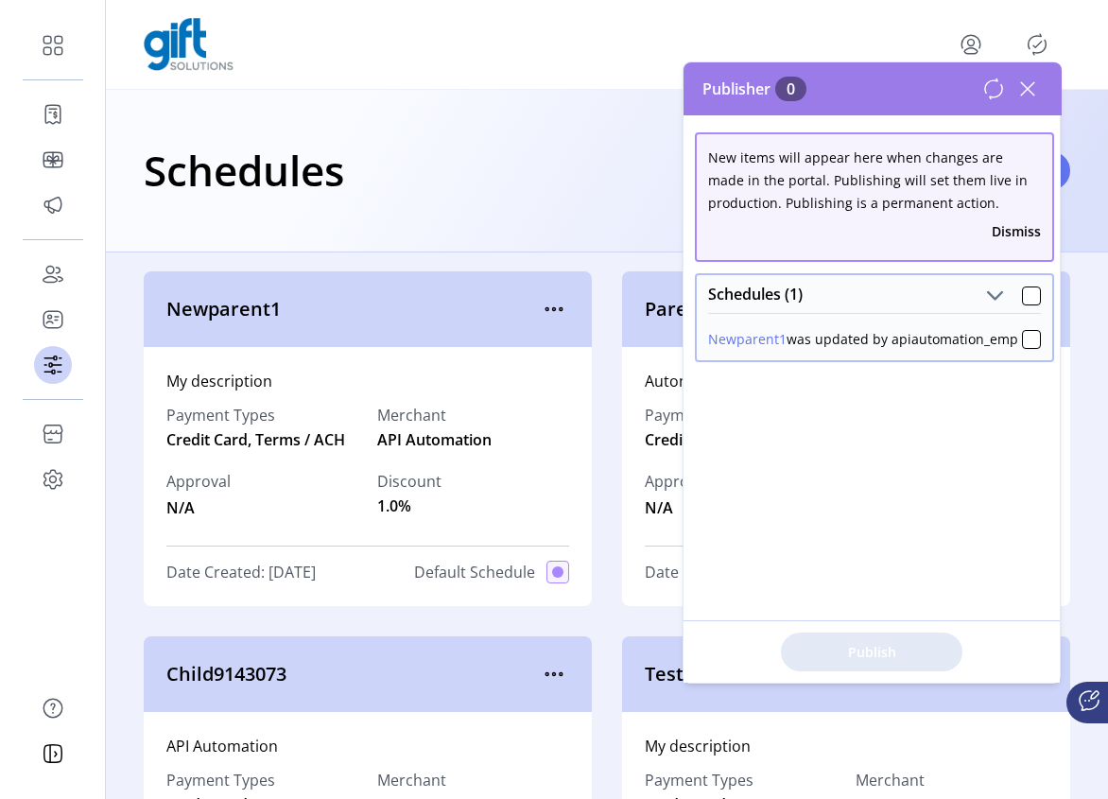
click at [1028, 81] on icon at bounding box center [1028, 89] width 30 height 30
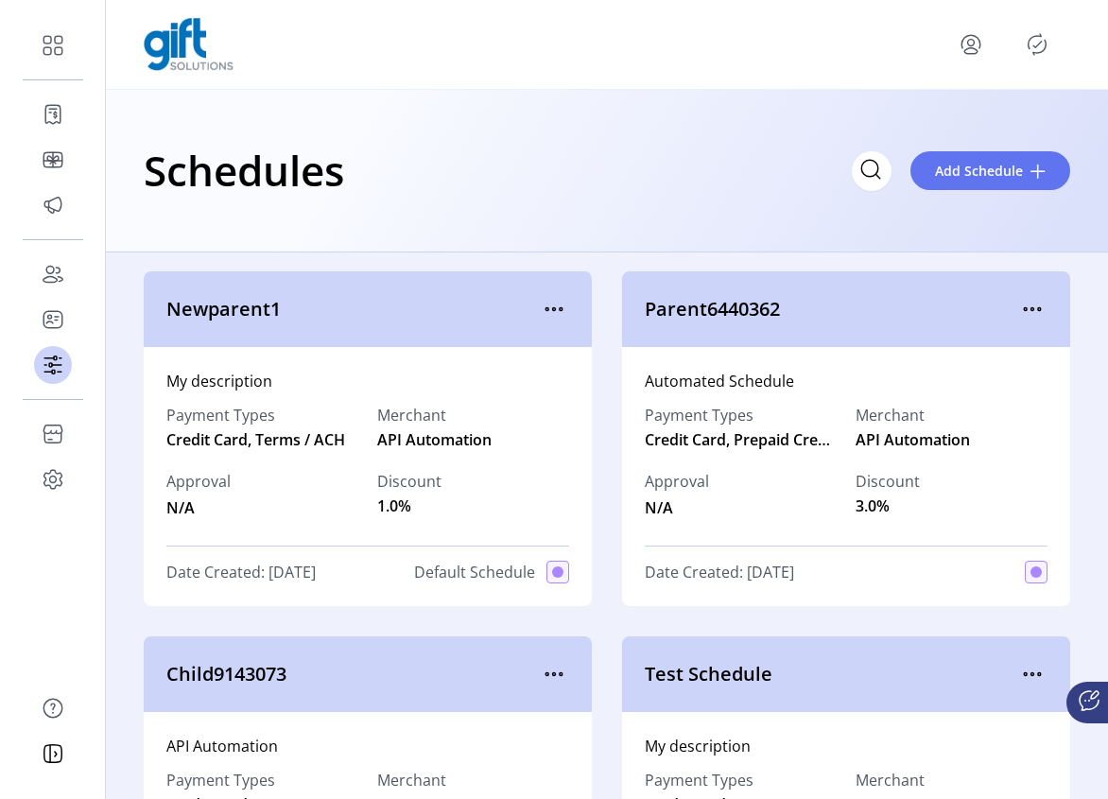
click at [1029, 45] on icon "Publisher Panel" at bounding box center [1038, 44] width 18 height 21
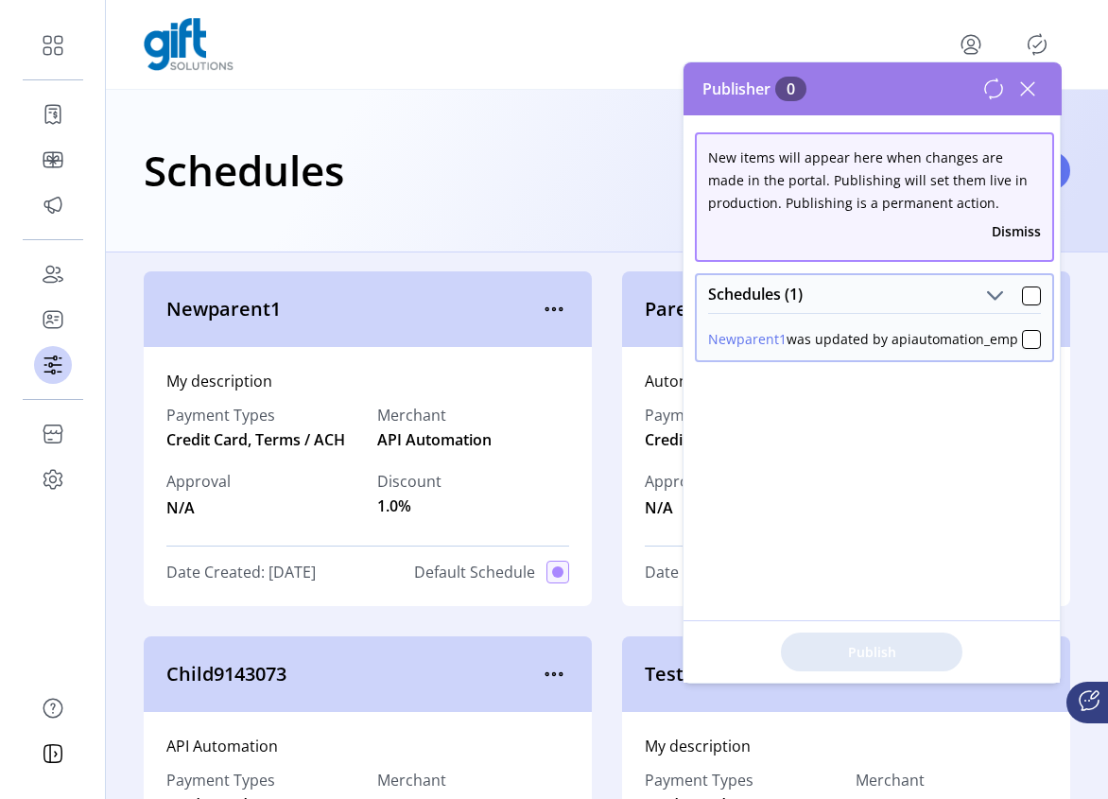
click at [995, 91] on icon at bounding box center [994, 89] width 23 height 23
click at [1030, 86] on icon at bounding box center [1027, 88] width 13 height 13
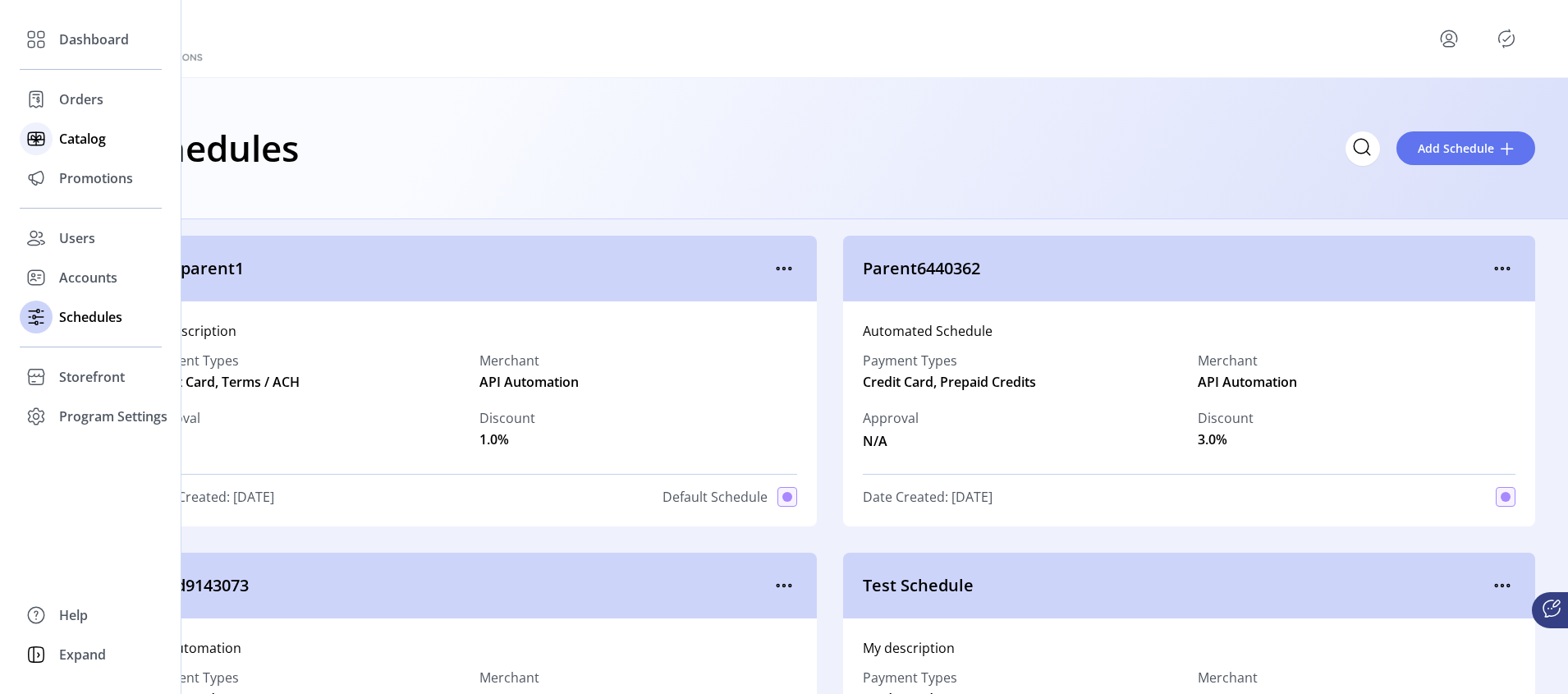
click at [87, 145] on span "Catalog" at bounding box center [82, 138] width 47 height 20
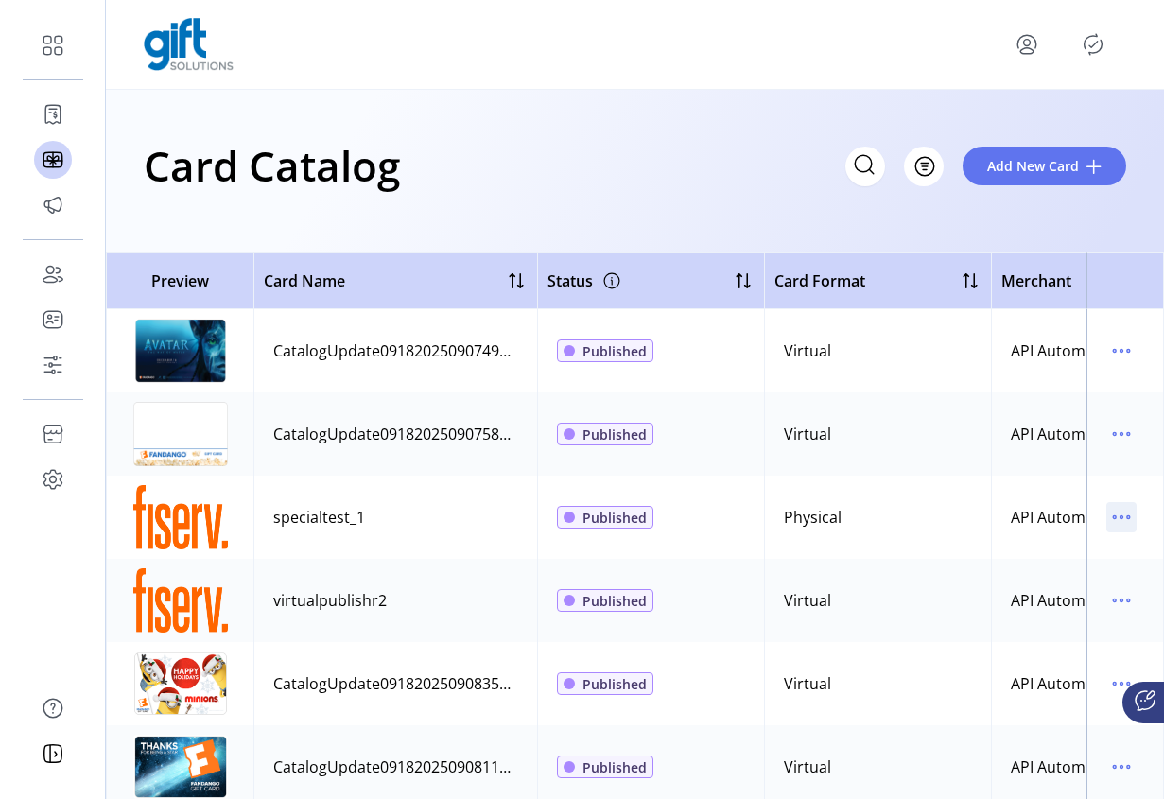
click at [1114, 515] on icon "menu" at bounding box center [1121, 517] width 30 height 30
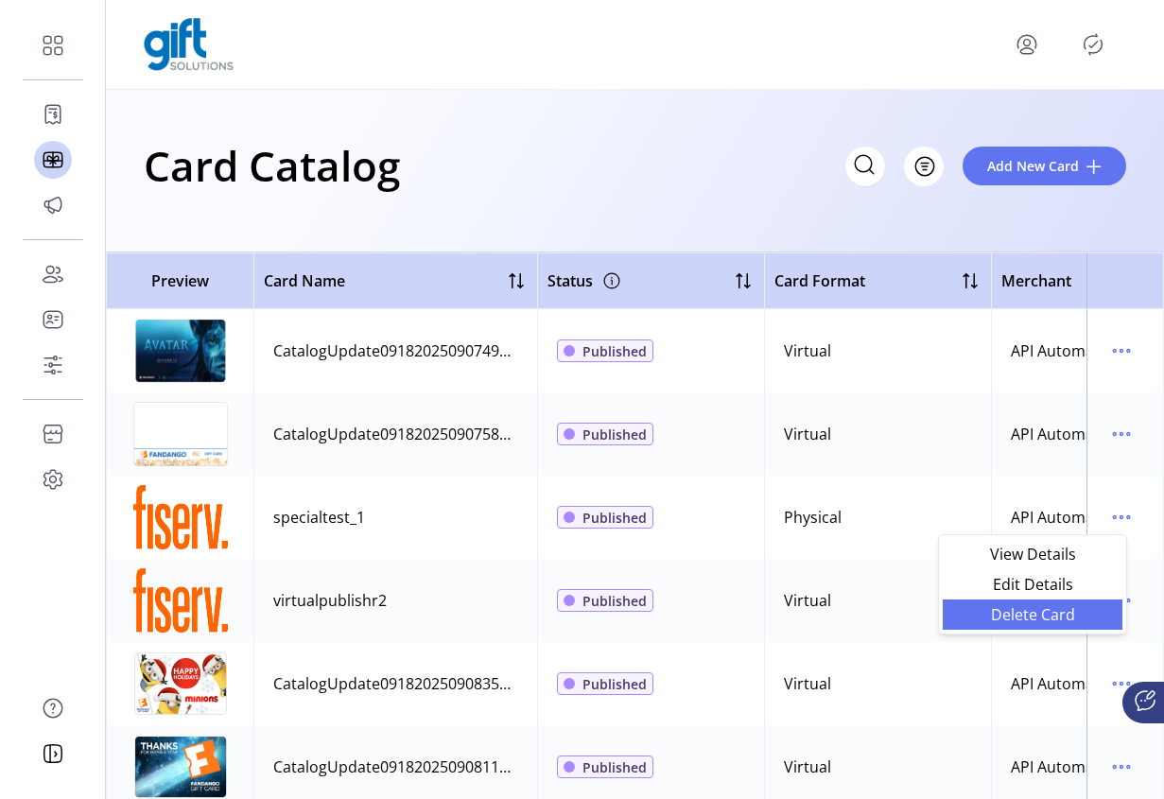
click at [1009, 612] on span "Delete Card" at bounding box center [1032, 614] width 157 height 15
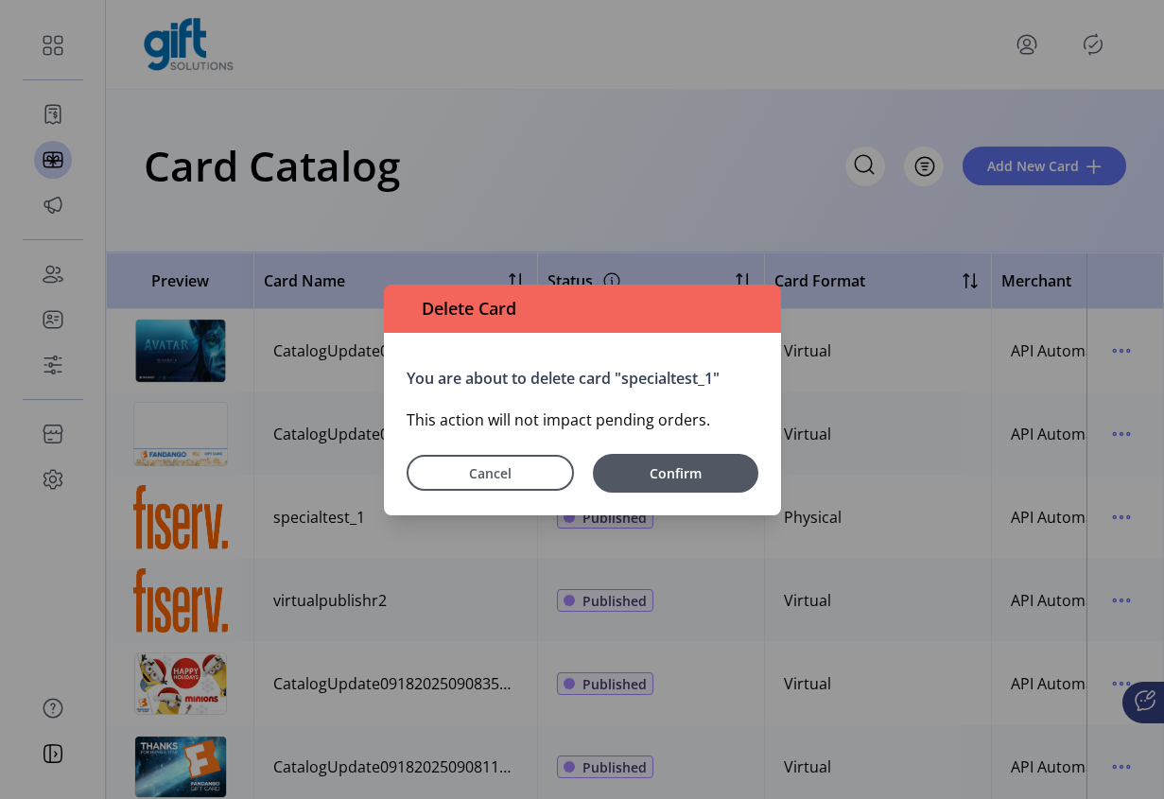
click at [1121, 518] on div "Delete Card You are about to delete card "specialtest_1" This action will not i…" at bounding box center [582, 399] width 1164 height 799
click at [539, 478] on span "Cancel" at bounding box center [490, 473] width 120 height 20
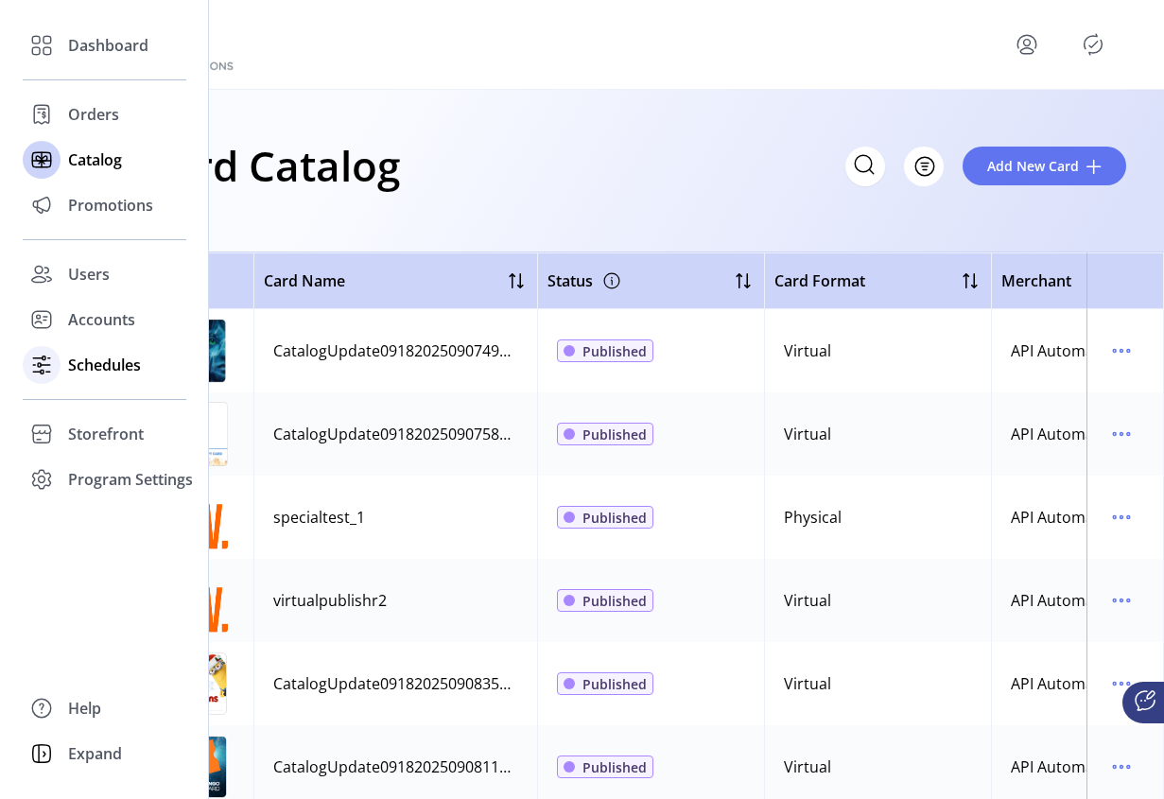
click at [60, 374] on div at bounding box center [42, 364] width 38 height 45
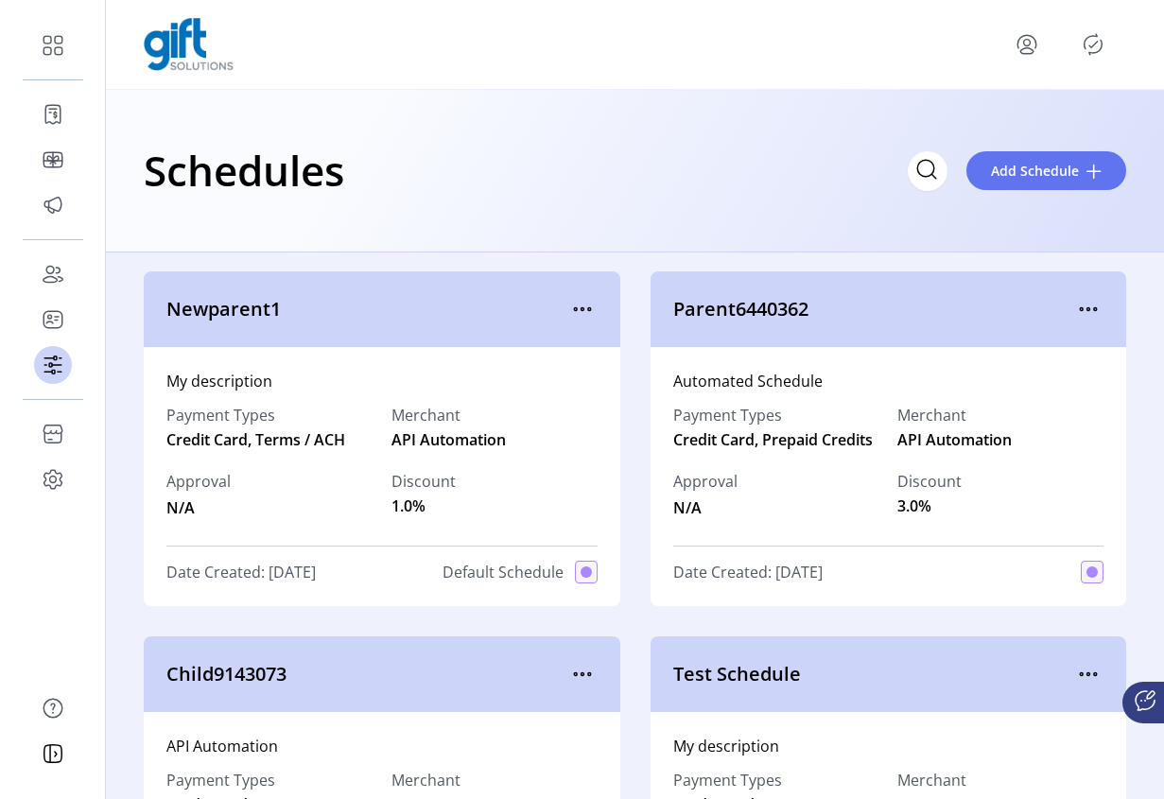
click at [1100, 46] on icon "Publisher Panel" at bounding box center [1093, 44] width 30 height 30
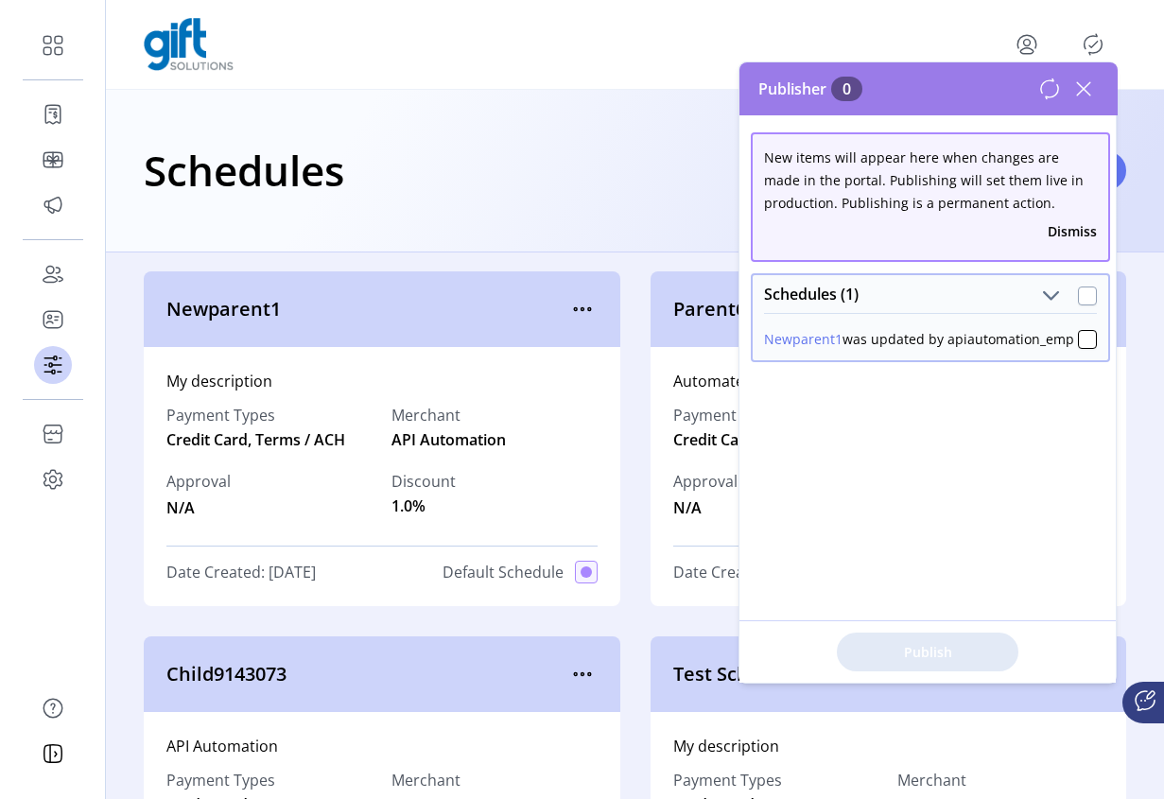
click at [1078, 298] on div at bounding box center [1087, 296] width 19 height 19
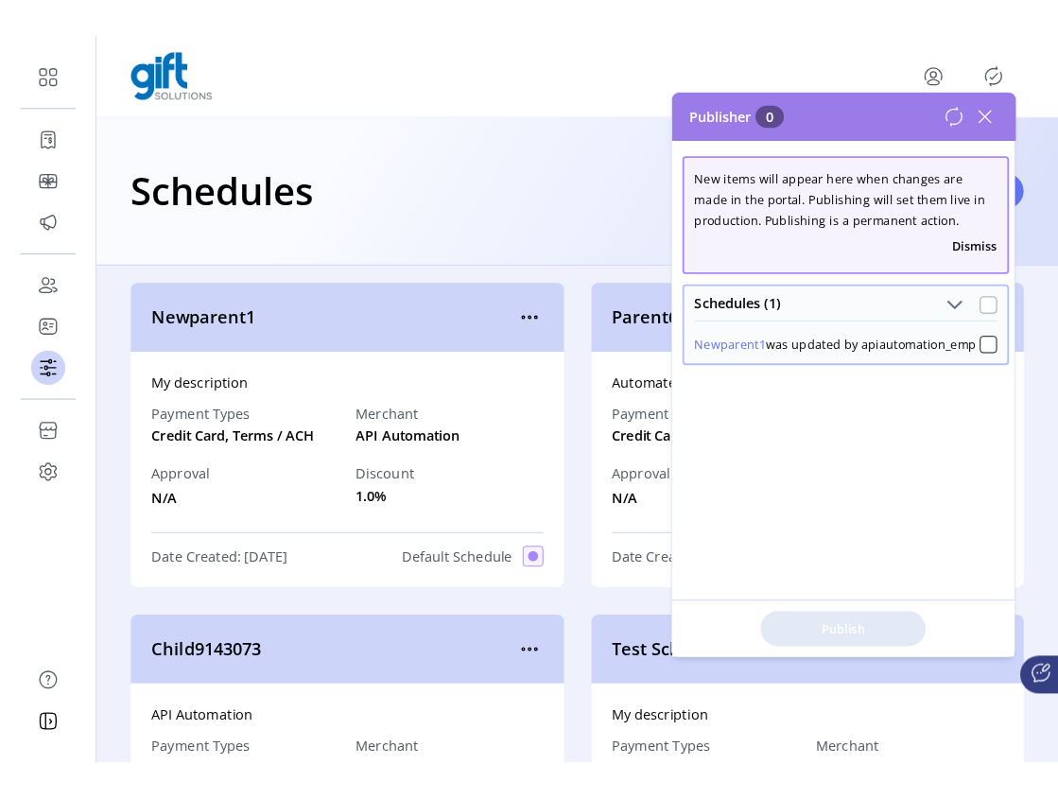
scroll to position [11, 7]
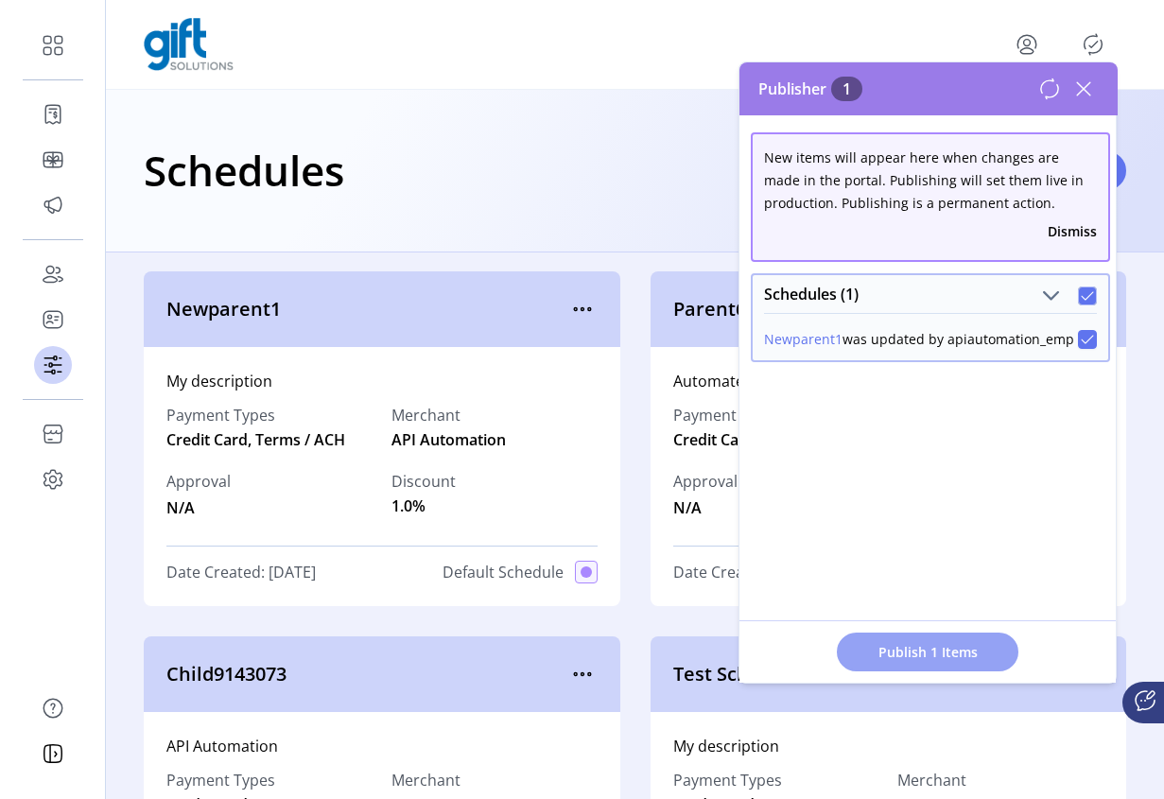
click at [935, 649] on span "Publish 1 Items" at bounding box center [927, 652] width 132 height 20
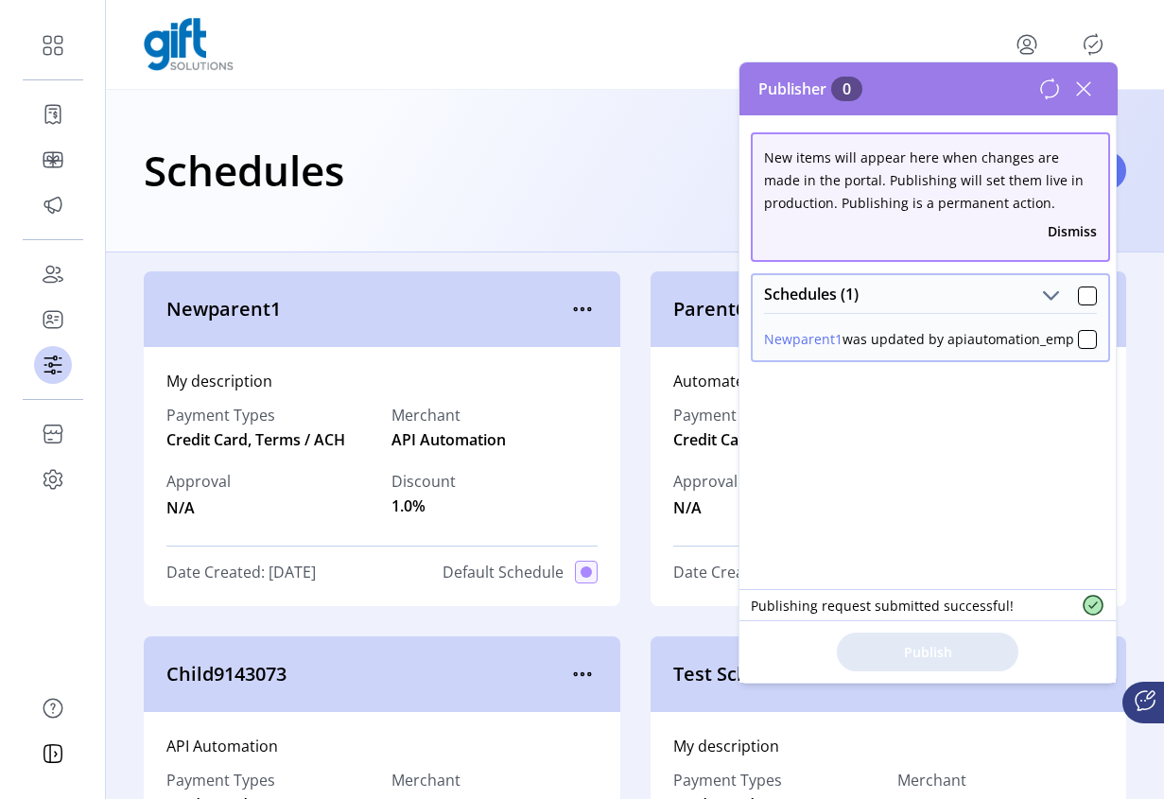
click at [1095, 87] on icon at bounding box center [1084, 89] width 30 height 30
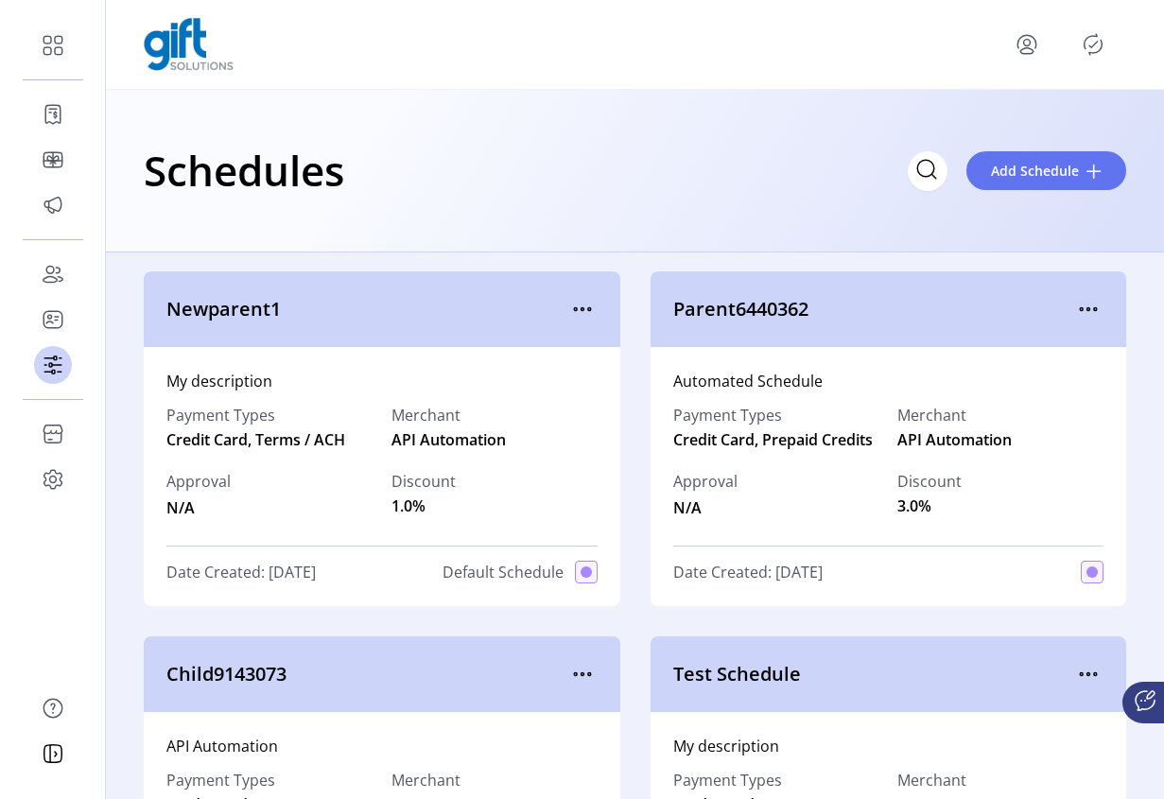
click at [1163, 565] on div "Newparent1 My description Payment Types Credit Card, Terms / ACH Merchant API A…" at bounding box center [635, 525] width 1058 height 547
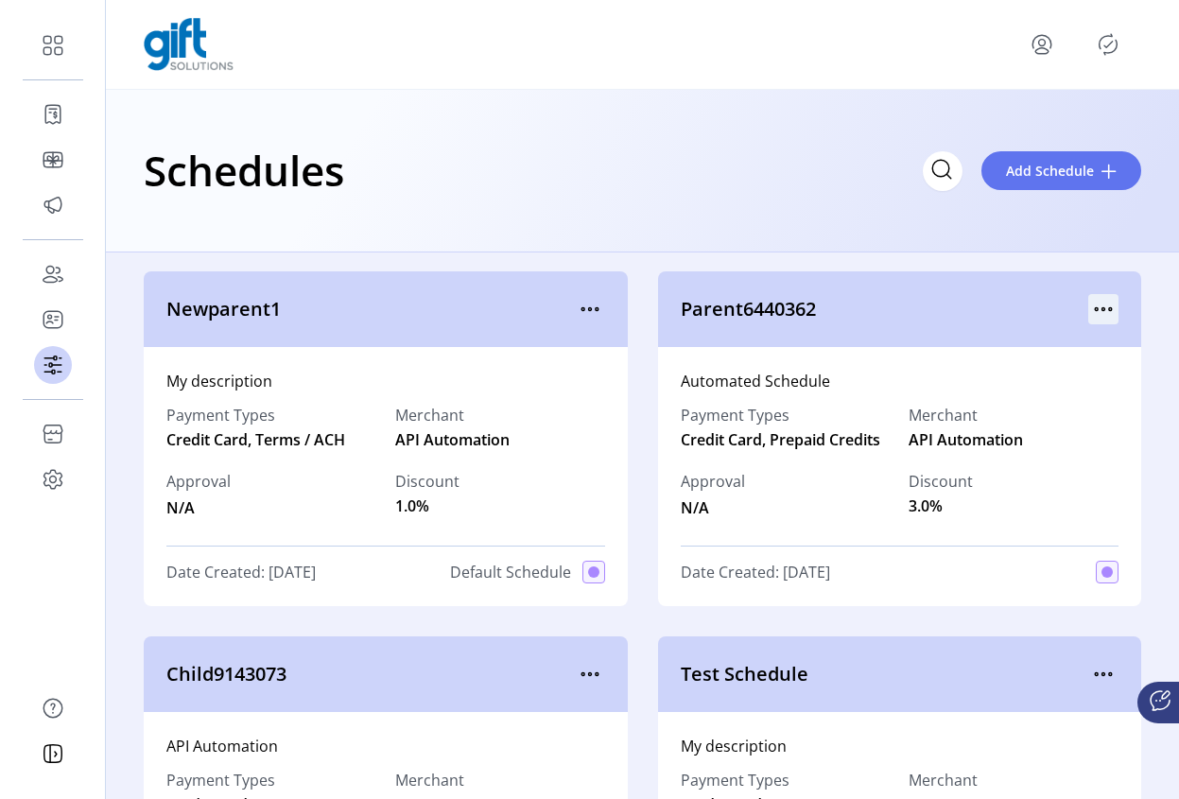
click at [1089, 303] on icon "menu" at bounding box center [1103, 309] width 30 height 30
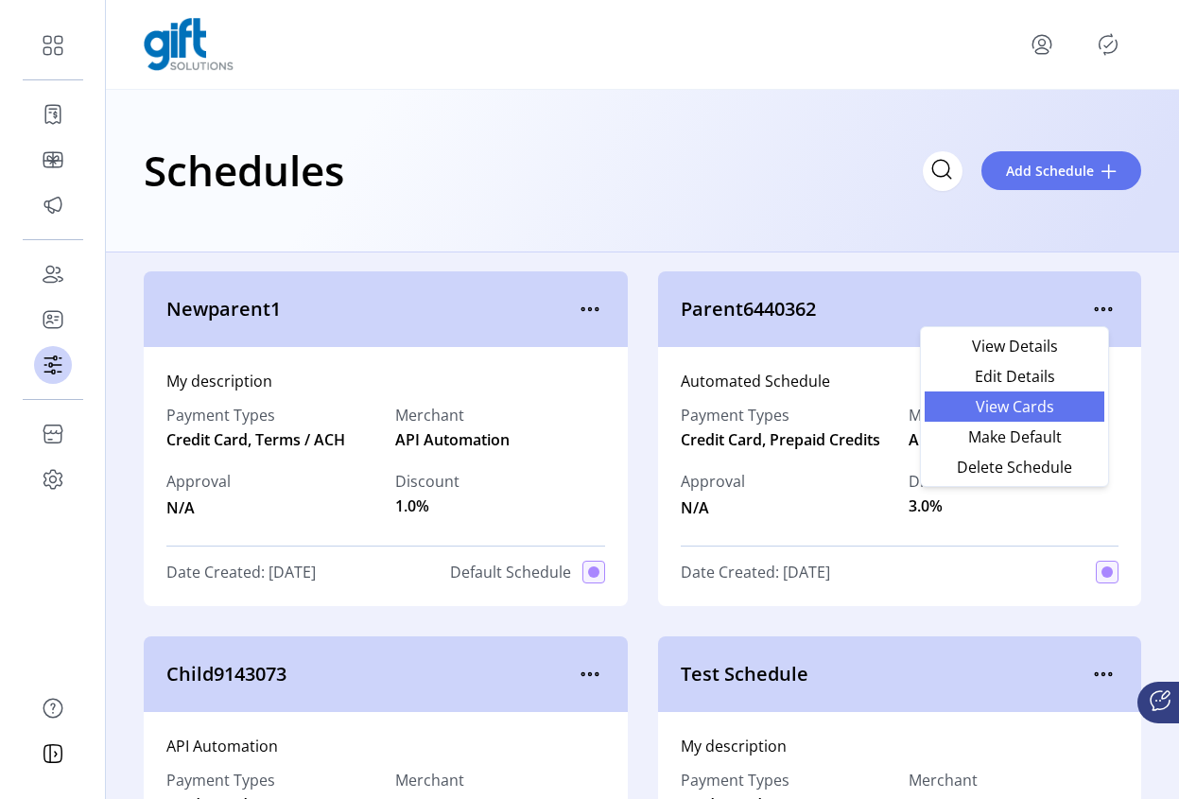
click at [1055, 412] on span "View Cards" at bounding box center [1014, 406] width 157 height 15
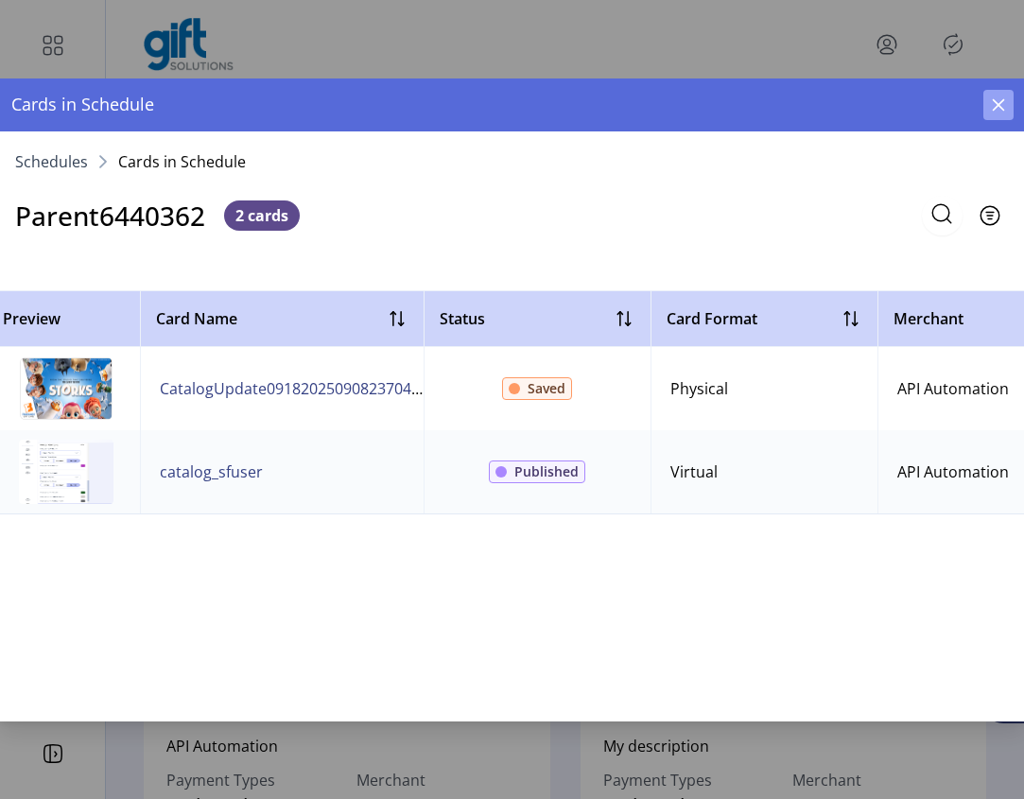
click at [997, 105] on icon "button" at bounding box center [998, 104] width 12 height 12
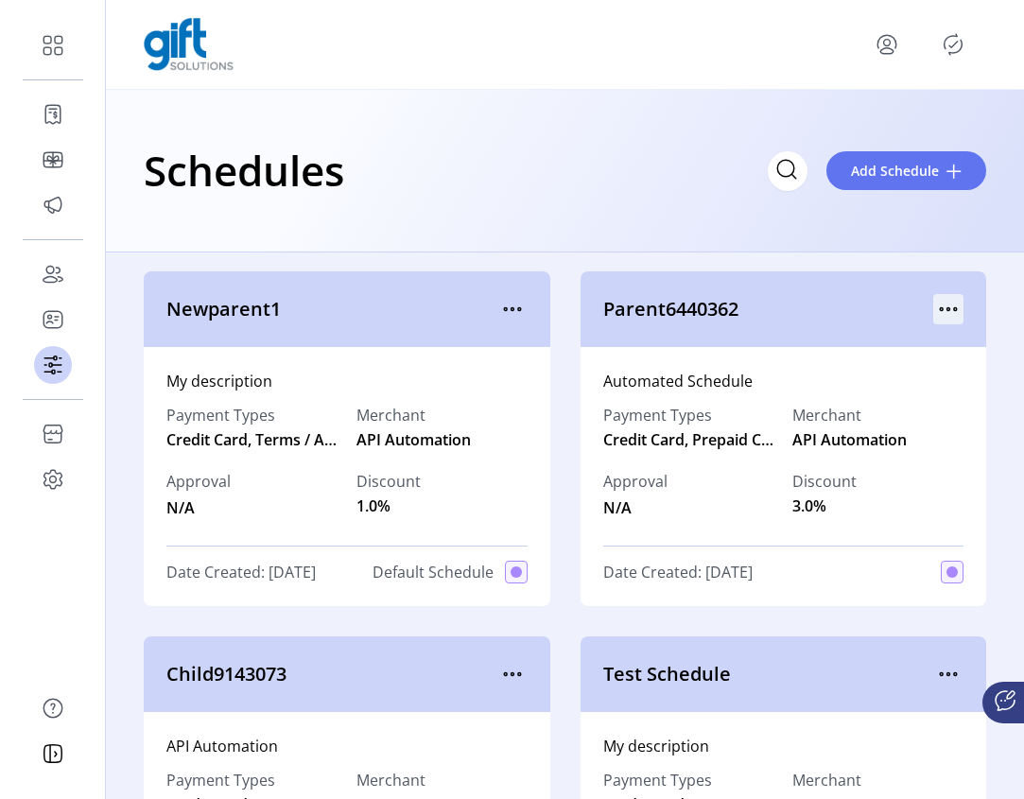
click at [933, 313] on icon "menu" at bounding box center [948, 309] width 30 height 30
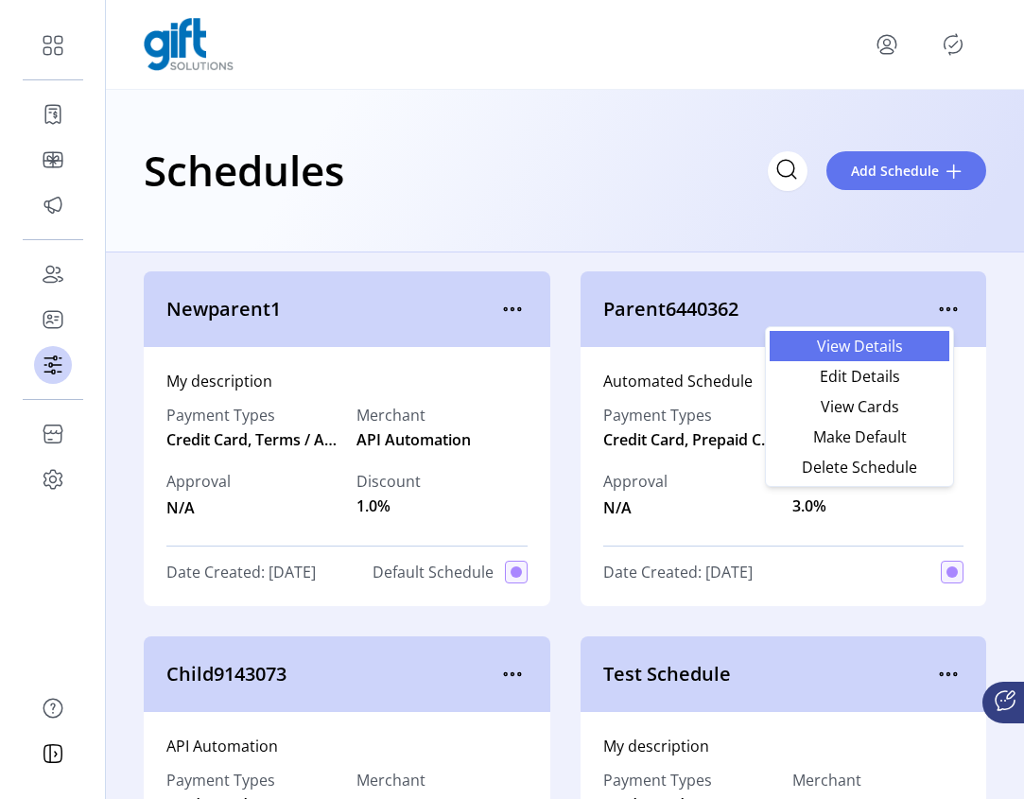
click at [886, 352] on span "View Details" at bounding box center [859, 346] width 157 height 15
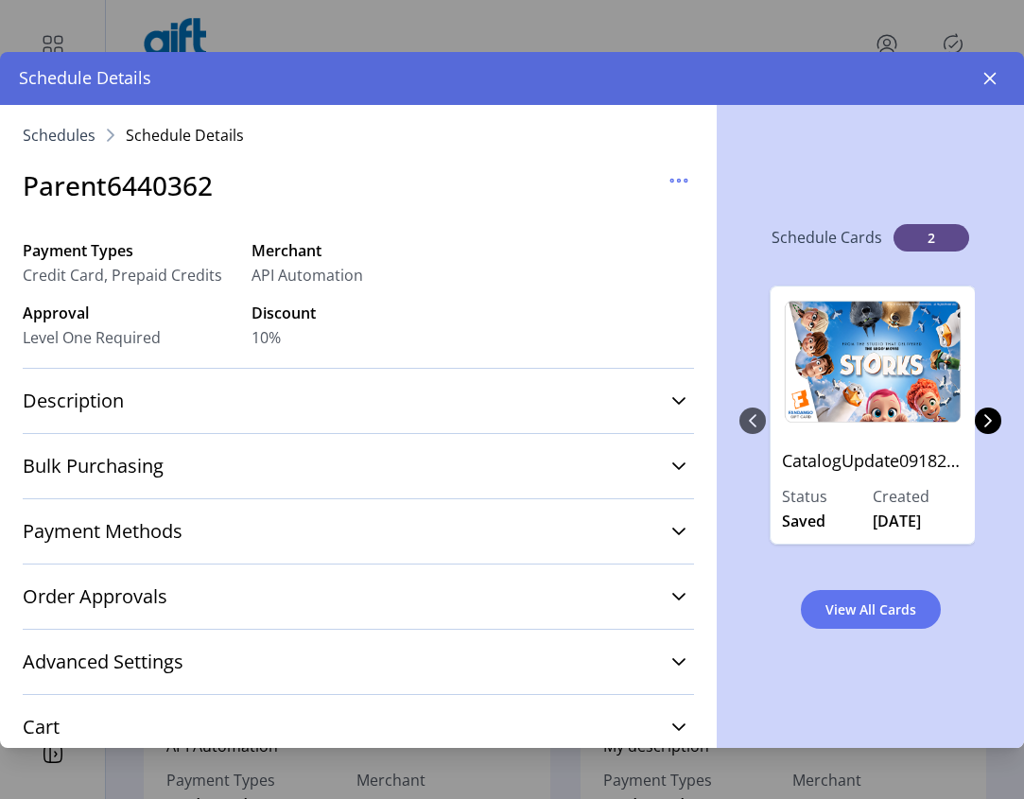
click at [974, 61] on div "Schedule Details" at bounding box center [512, 78] width 1024 height 53
click at [983, 72] on icon "button" at bounding box center [990, 78] width 15 height 15
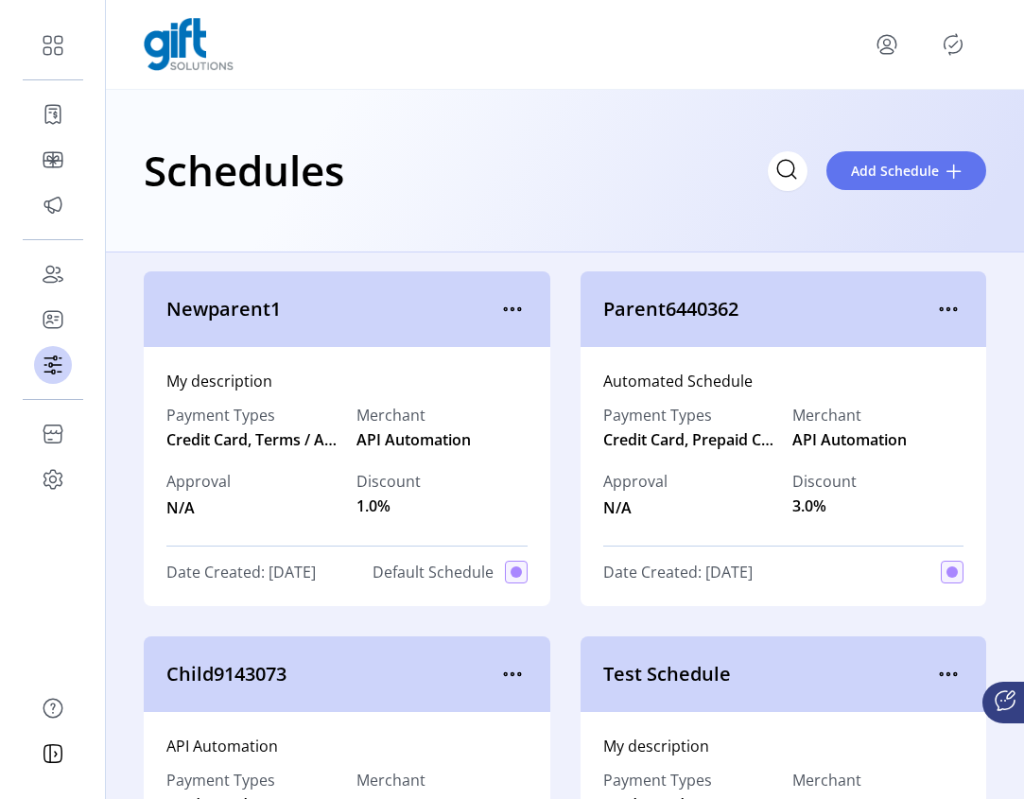
click at [525, 311] on div "Newparent1" at bounding box center [347, 309] width 407 height 76
click at [497, 306] on icon "menu" at bounding box center [512, 309] width 30 height 30
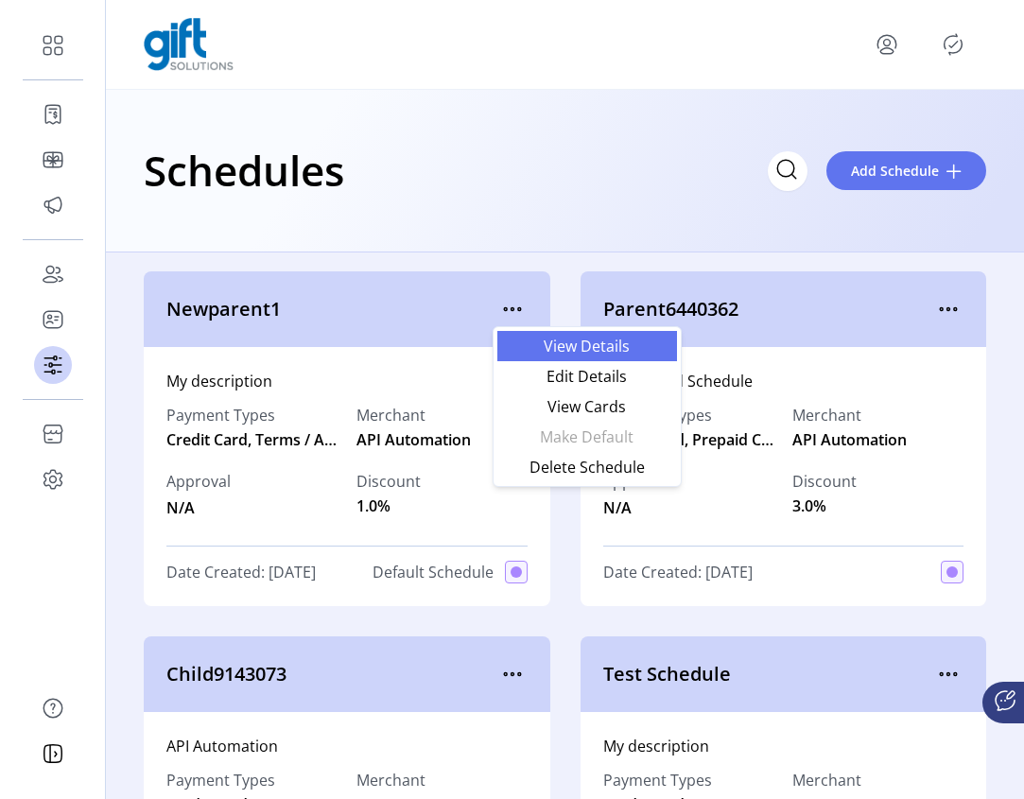
click at [568, 350] on span "View Details" at bounding box center [587, 346] width 157 height 15
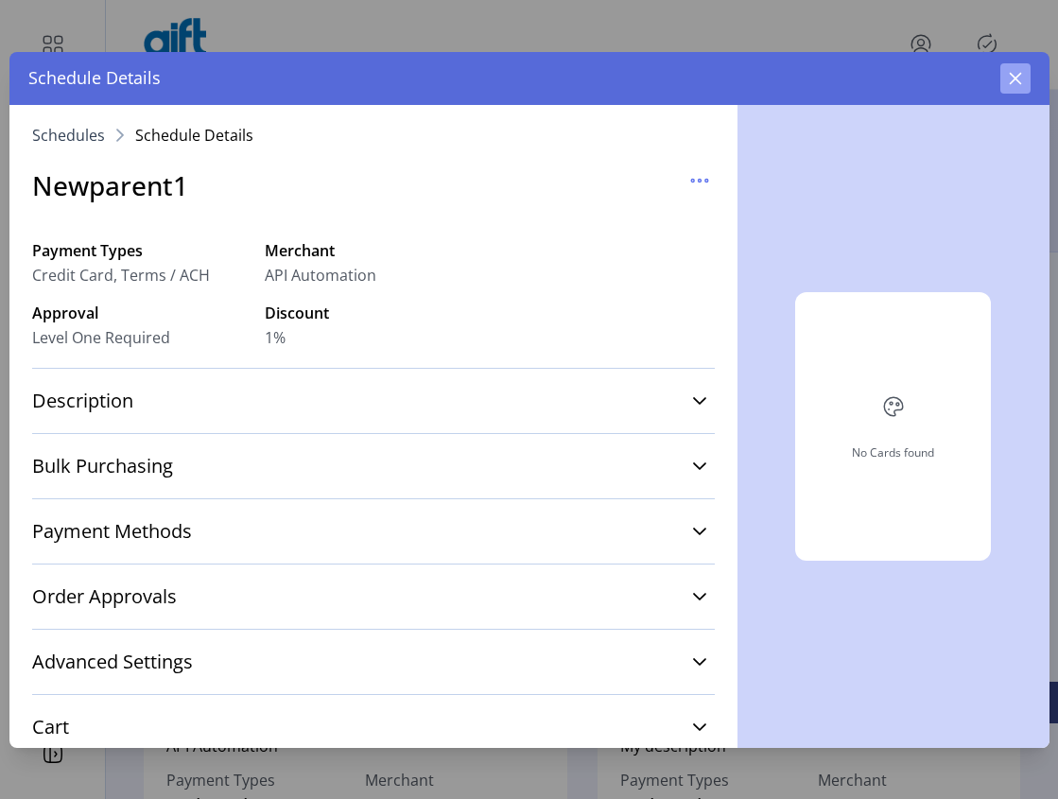
click at [1011, 85] on button "button" at bounding box center [1015, 78] width 30 height 30
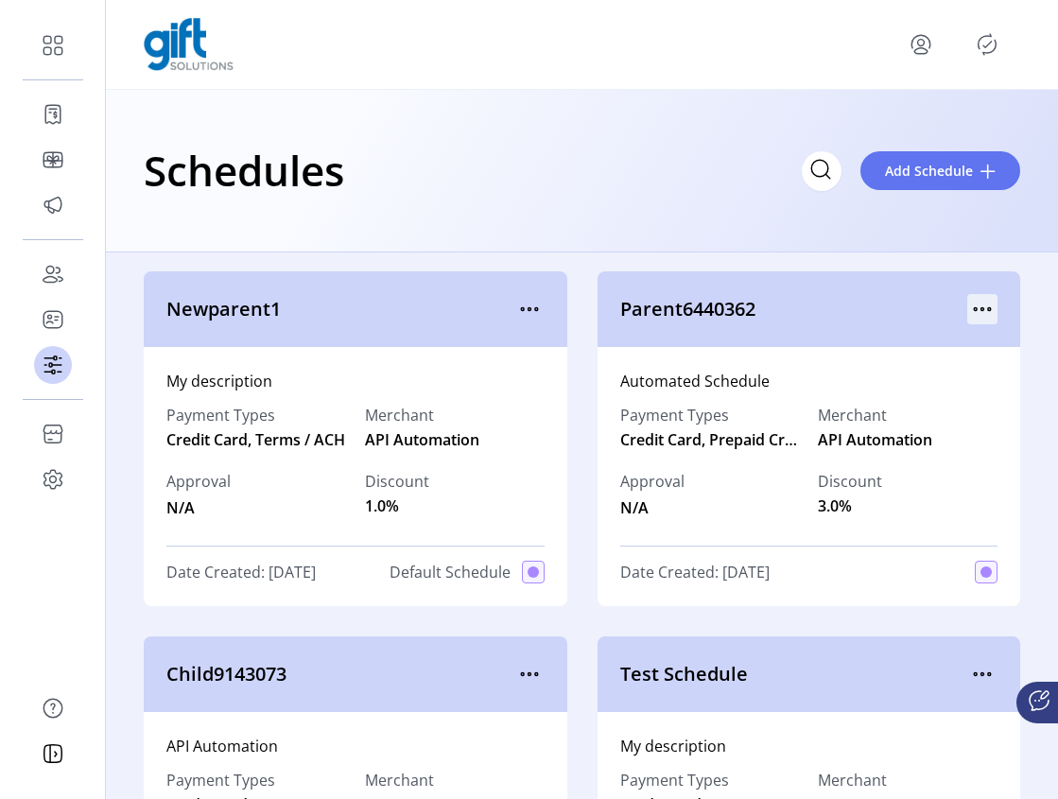
click at [972, 313] on icon "menu" at bounding box center [982, 309] width 30 height 30
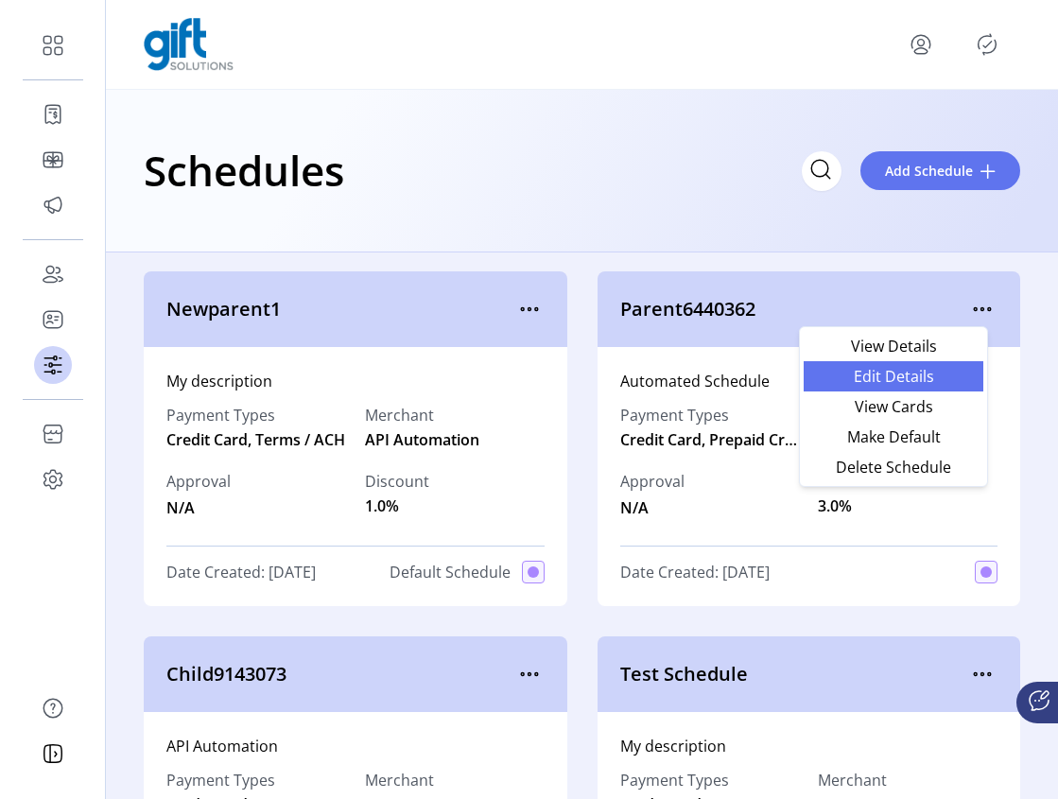
click at [923, 383] on span "Edit Details" at bounding box center [893, 376] width 157 height 15
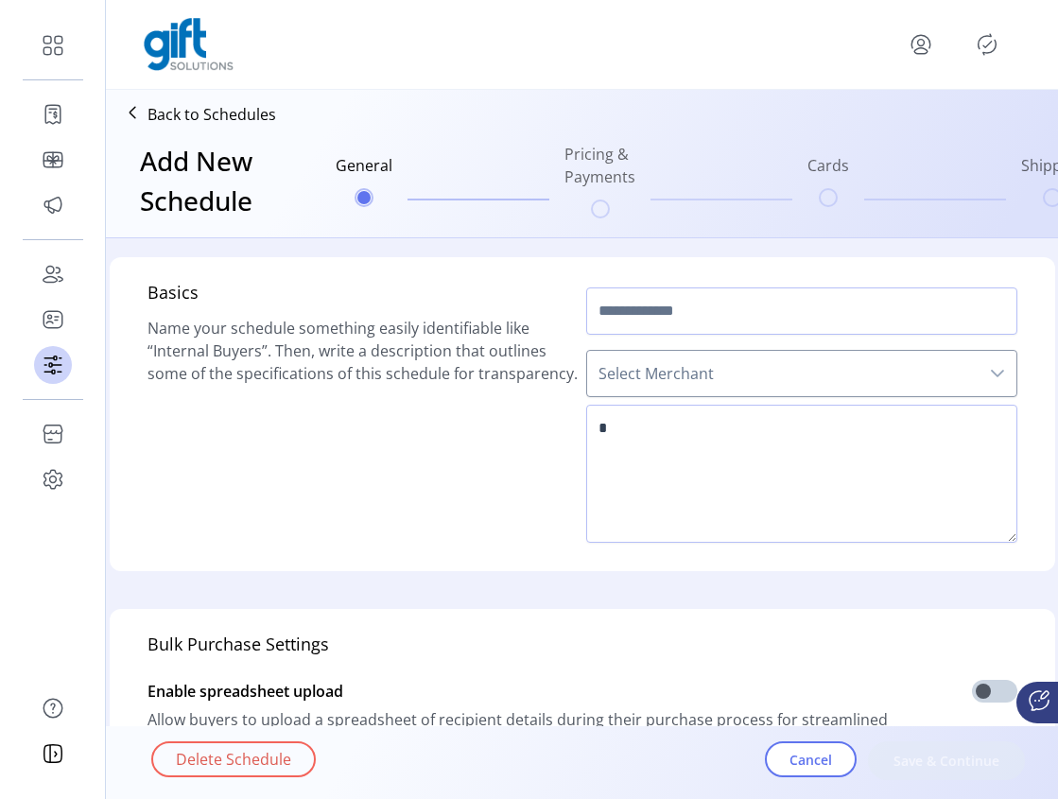
type input "**********"
type textarea "**********"
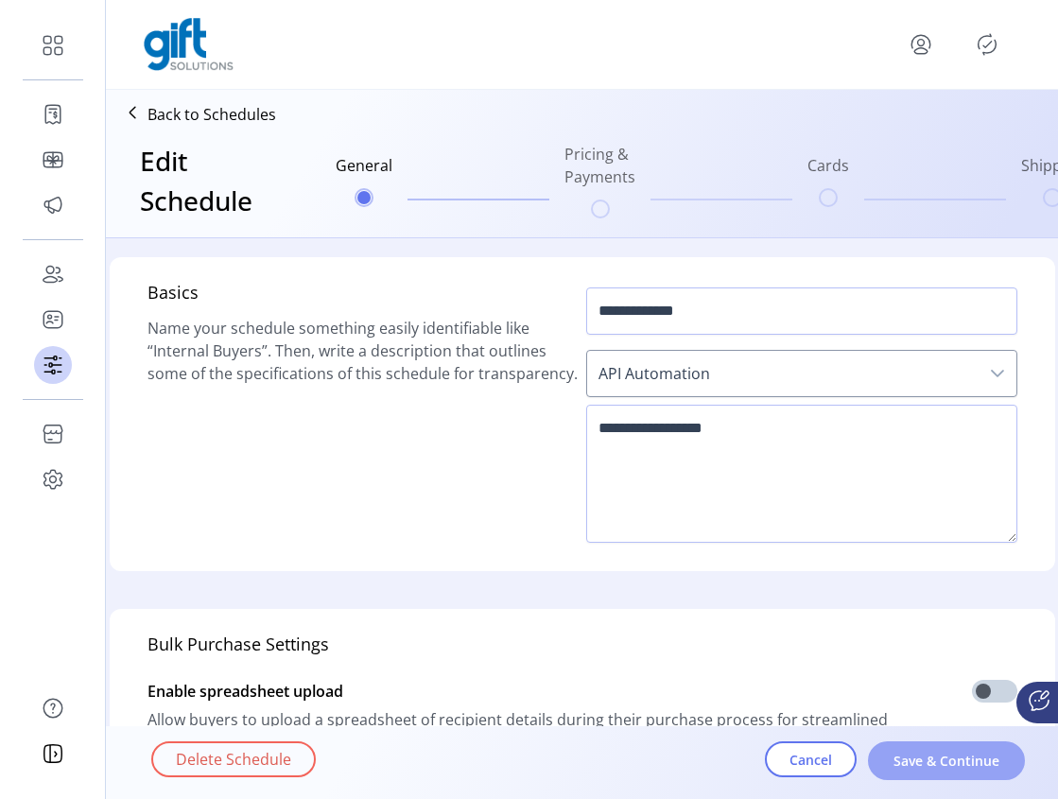
click at [948, 759] on span "Save & Continue" at bounding box center [947, 761] width 108 height 20
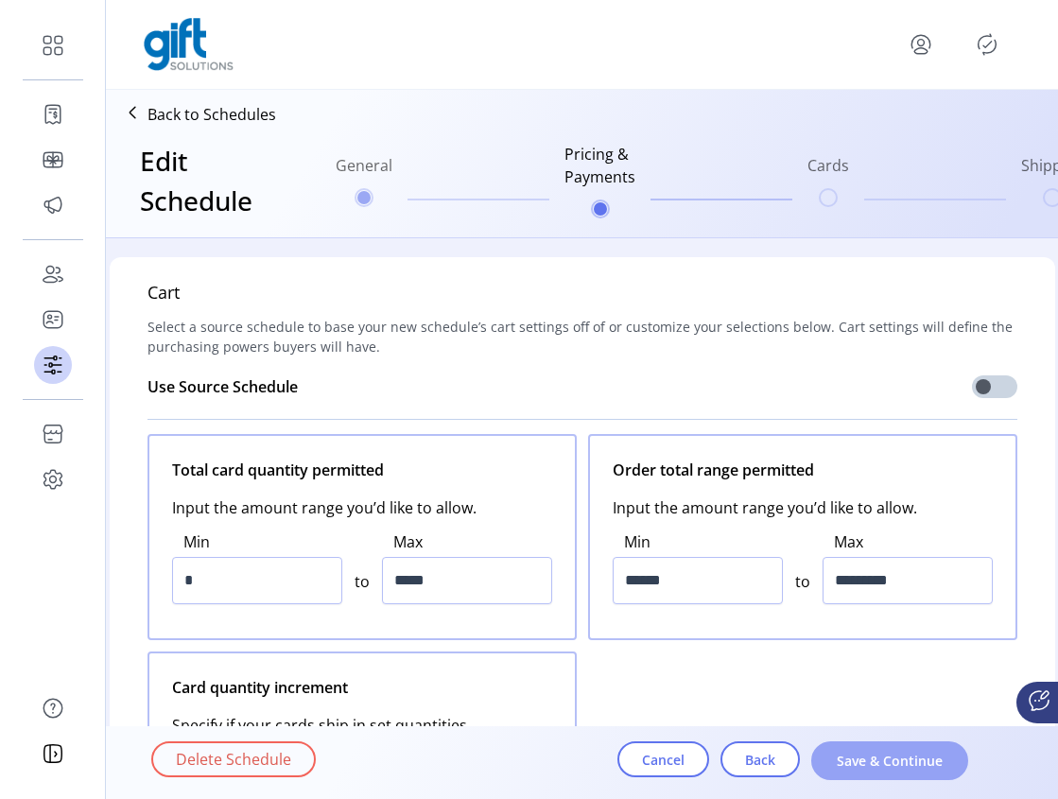
click at [902, 761] on span "Save & Continue" at bounding box center [890, 761] width 108 height 20
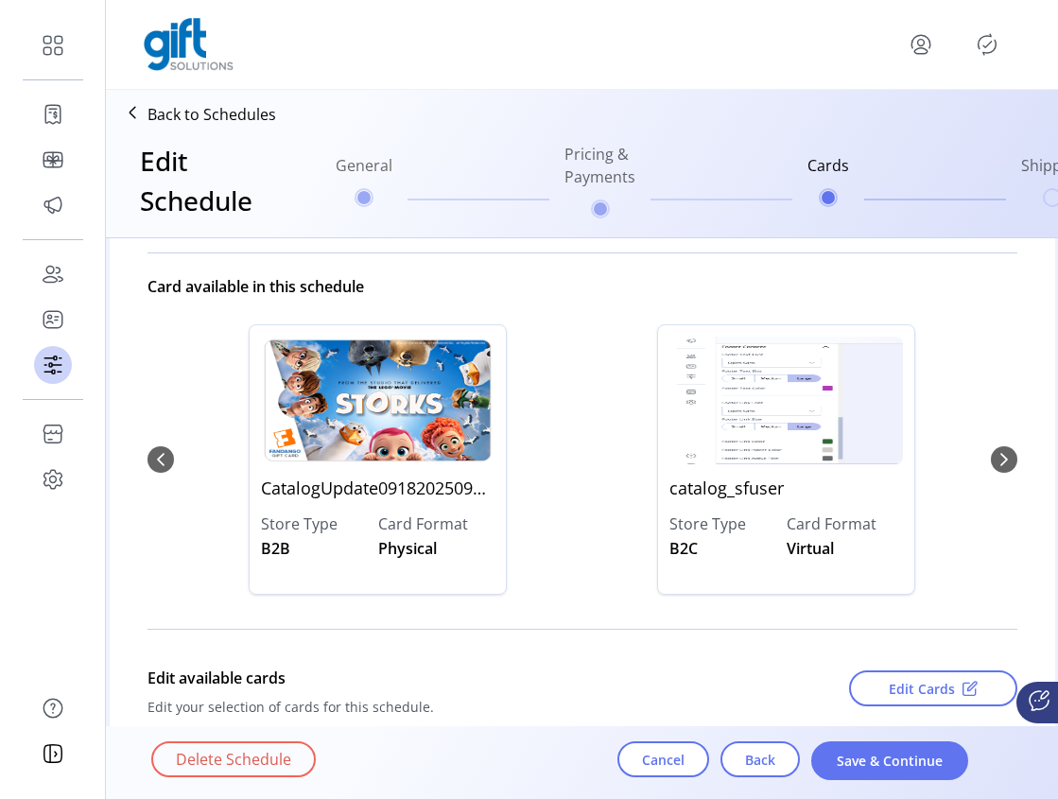
scroll to position [174, 0]
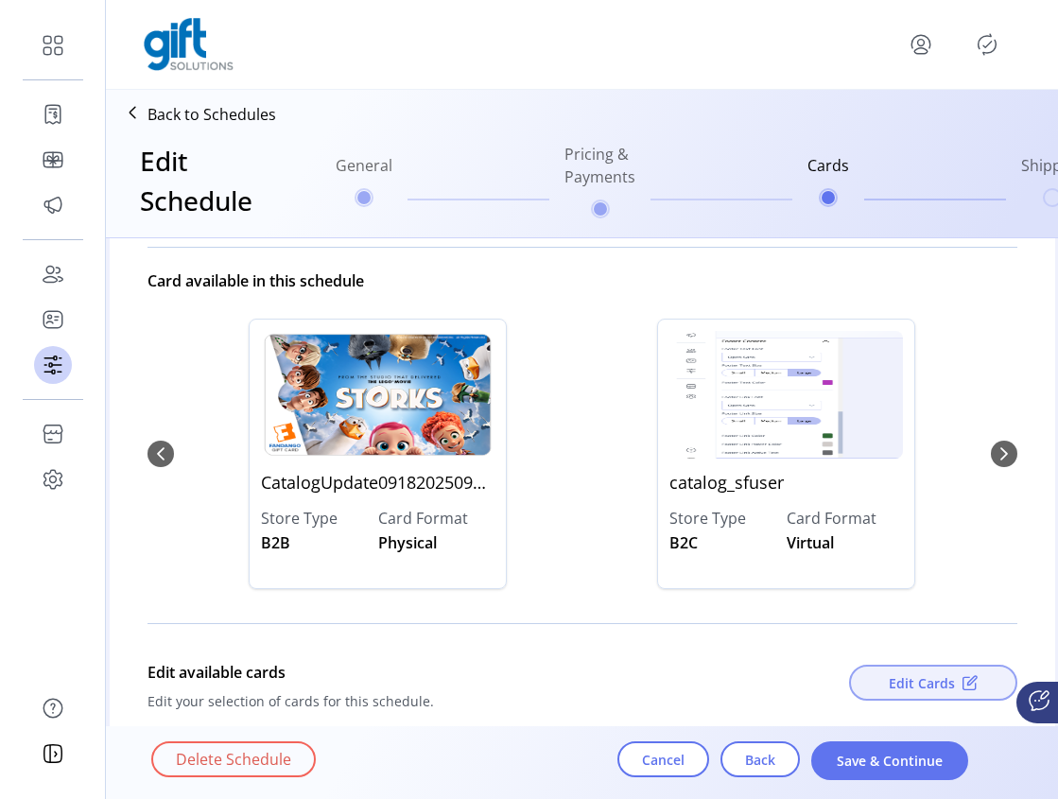
click at [930, 686] on span "Edit Cards" at bounding box center [922, 683] width 66 height 20
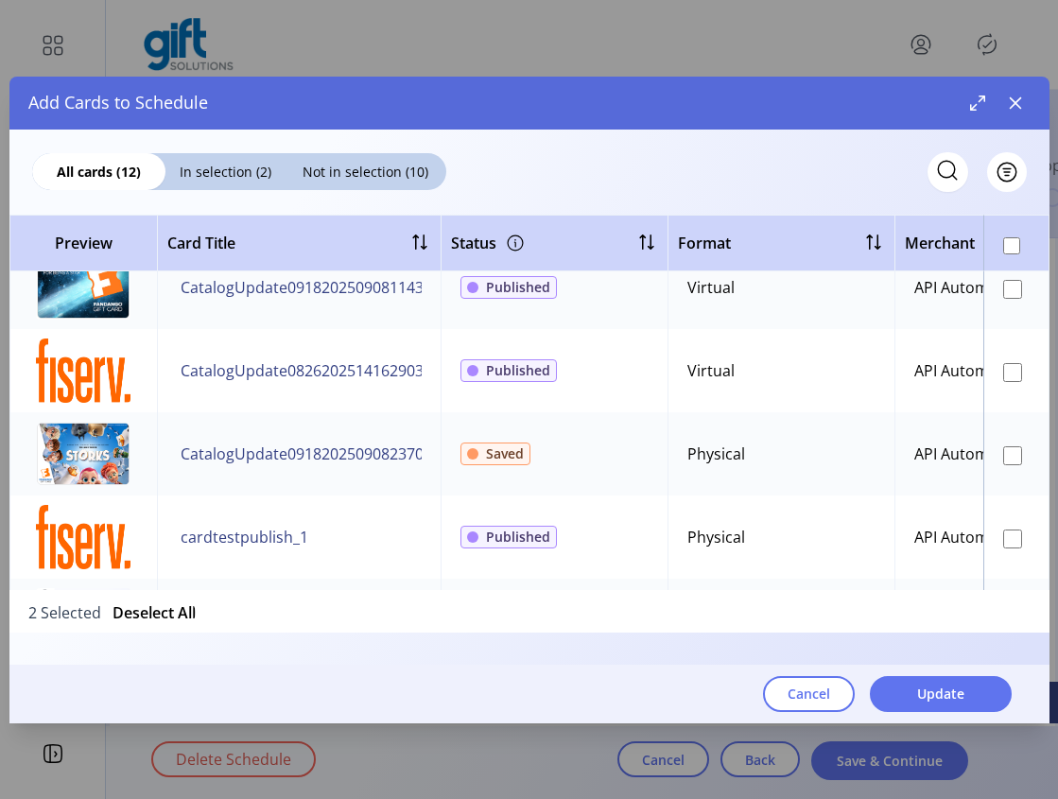
scroll to position [695, 0]
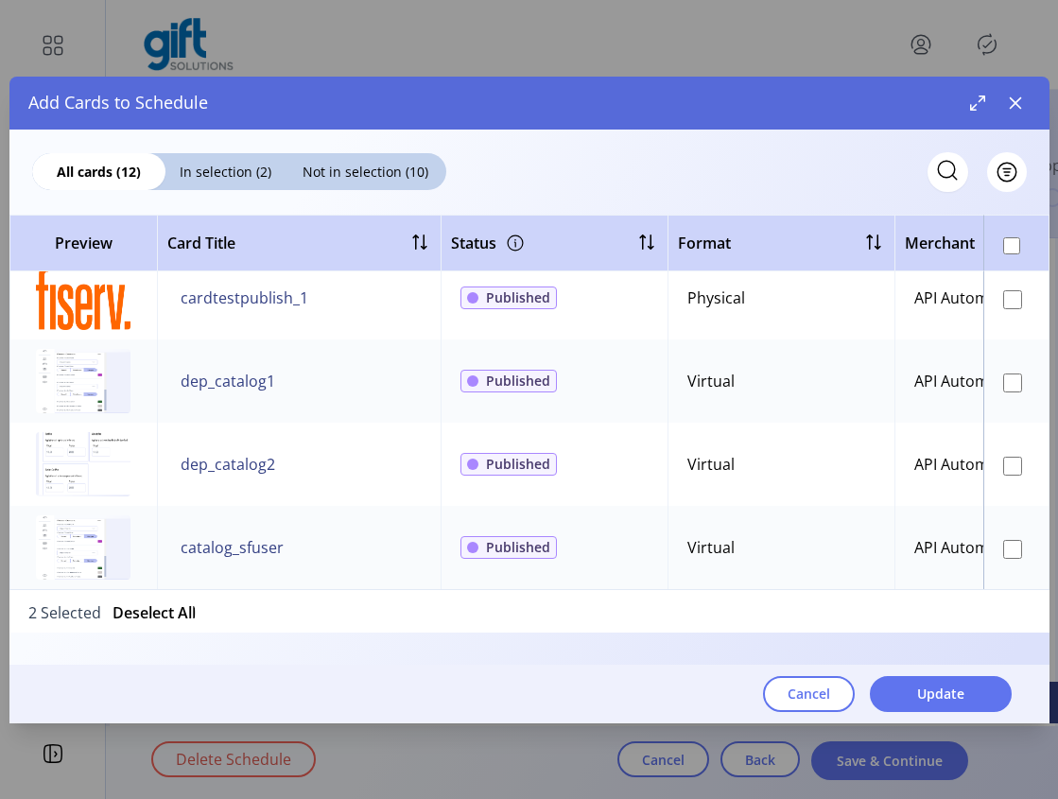
click at [1010, 546] on td at bounding box center [1016, 547] width 66 height 83
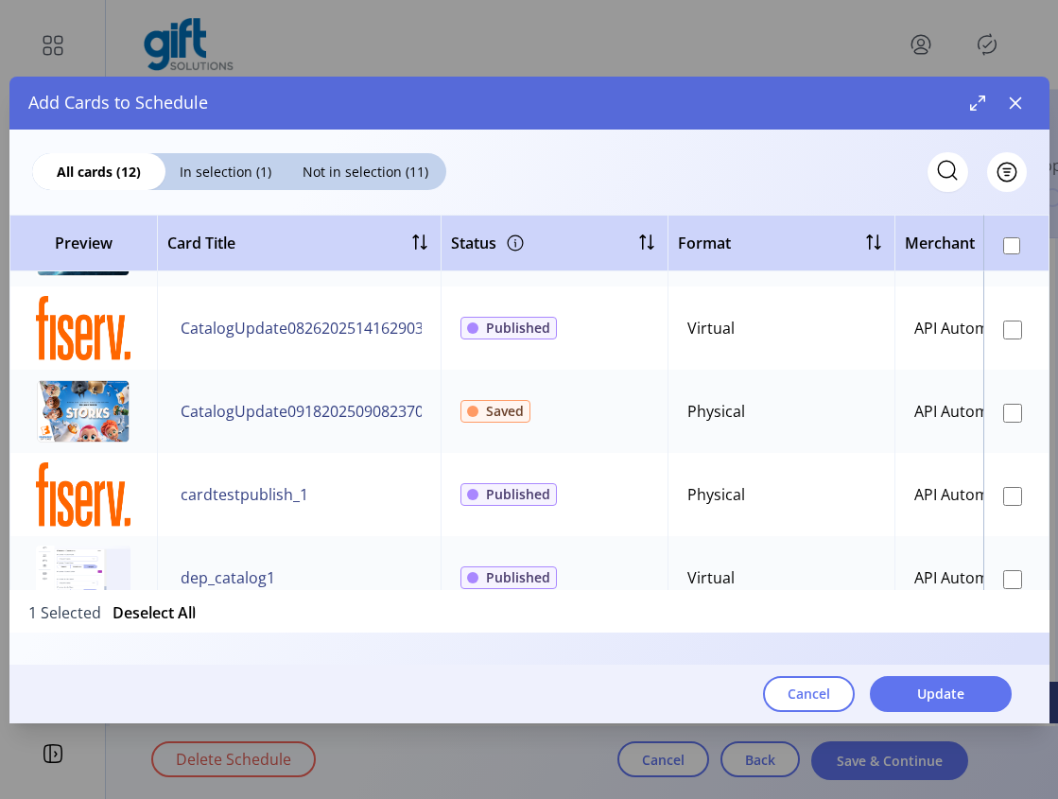
scroll to position [480, 0]
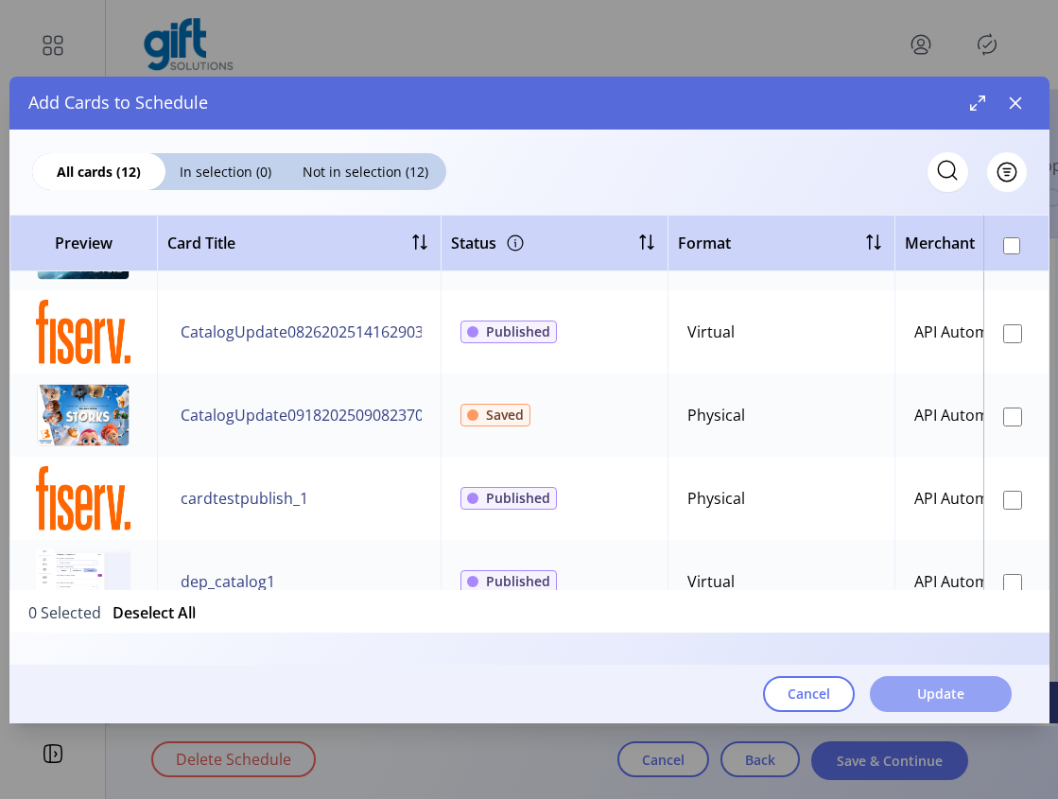
click at [949, 695] on span "Update" at bounding box center [940, 694] width 47 height 20
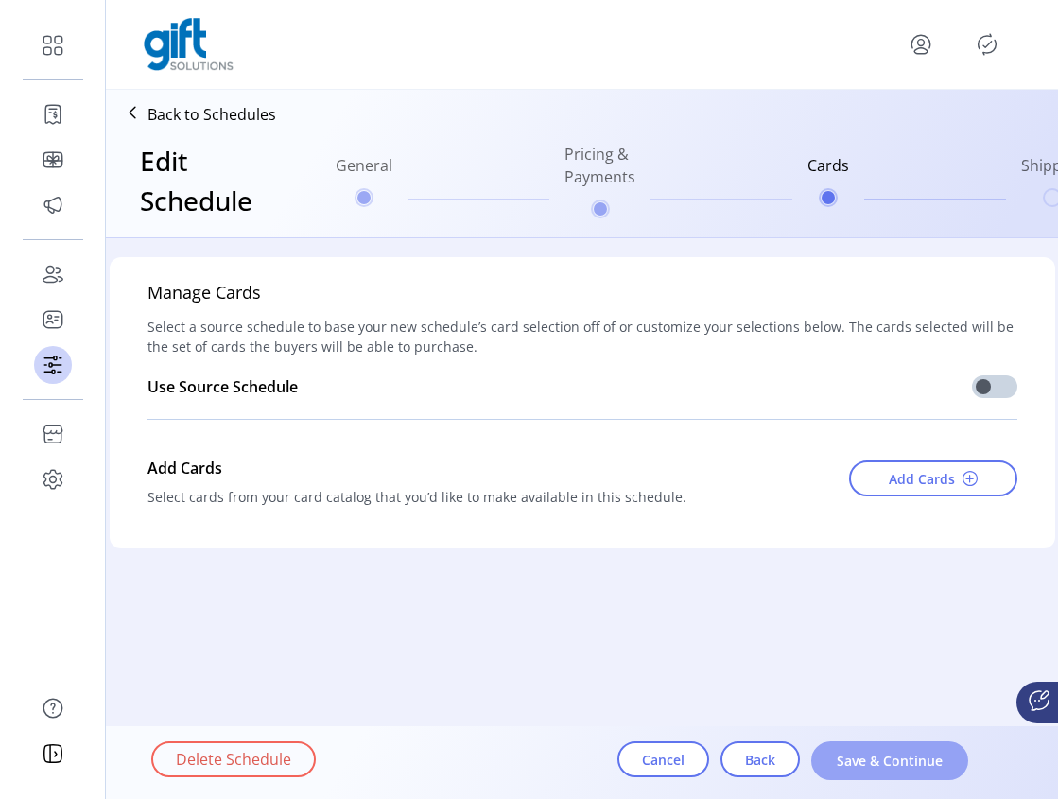
click at [878, 766] on span "Save & Continue" at bounding box center [890, 761] width 108 height 20
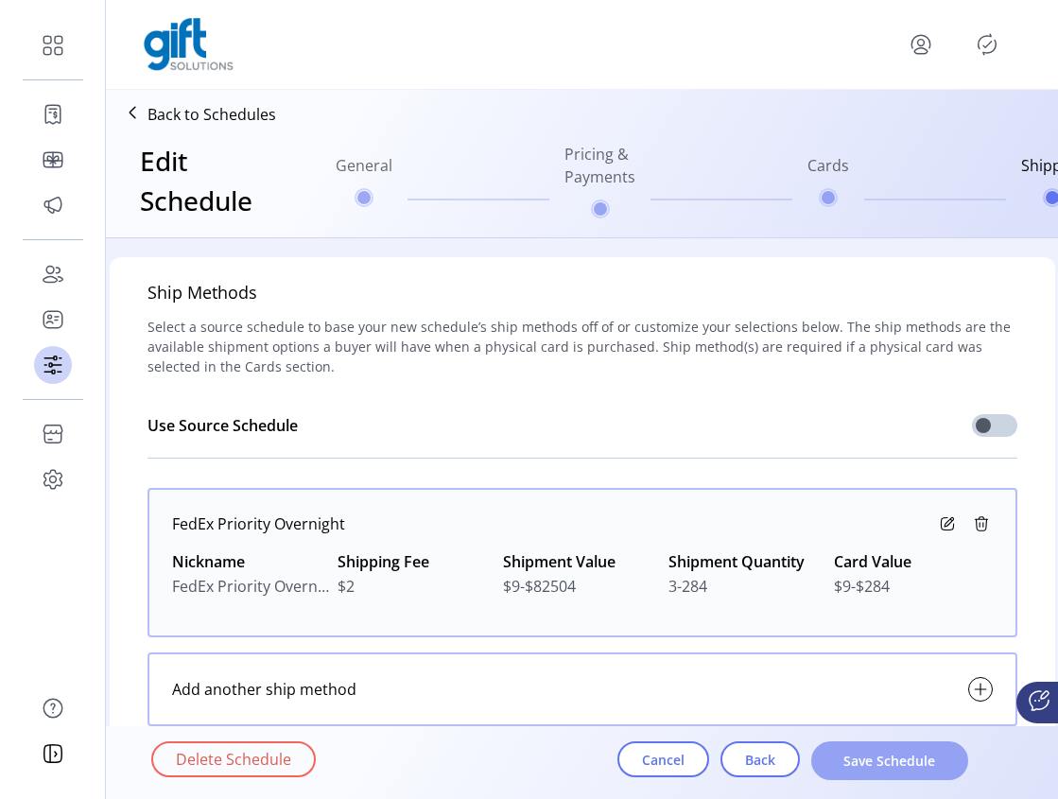
click at [881, 773] on button "Save Schedule" at bounding box center [889, 760] width 157 height 39
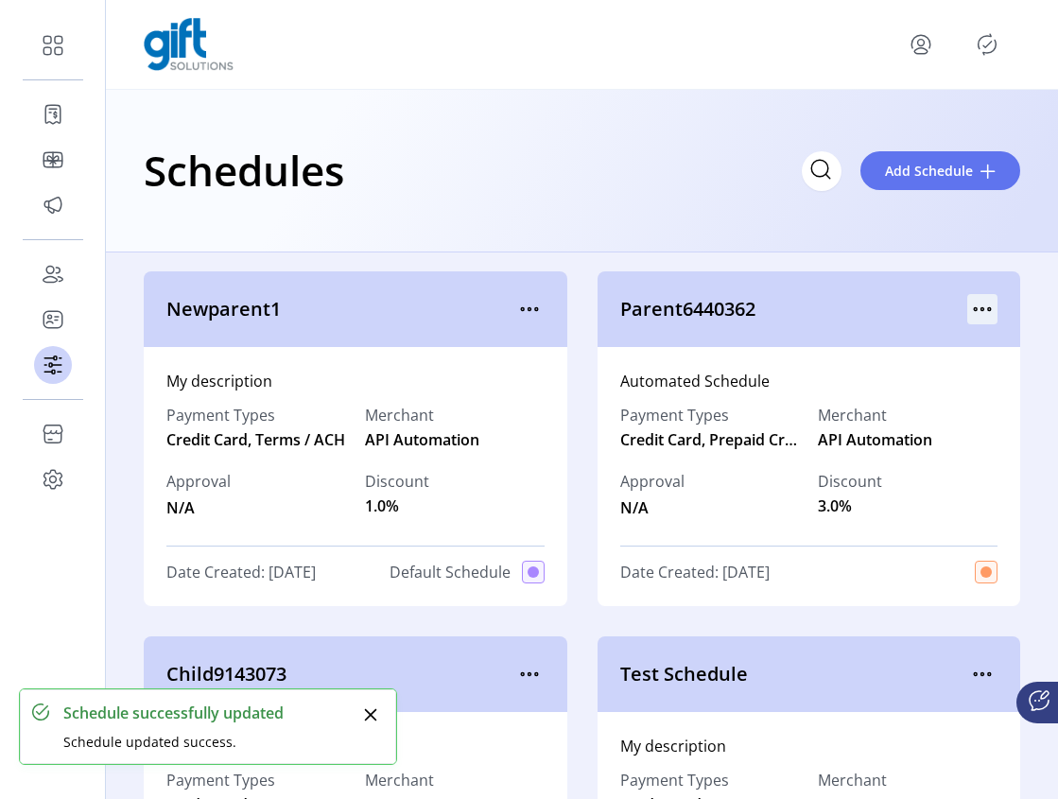
click at [971, 311] on icon "menu" at bounding box center [982, 309] width 30 height 30
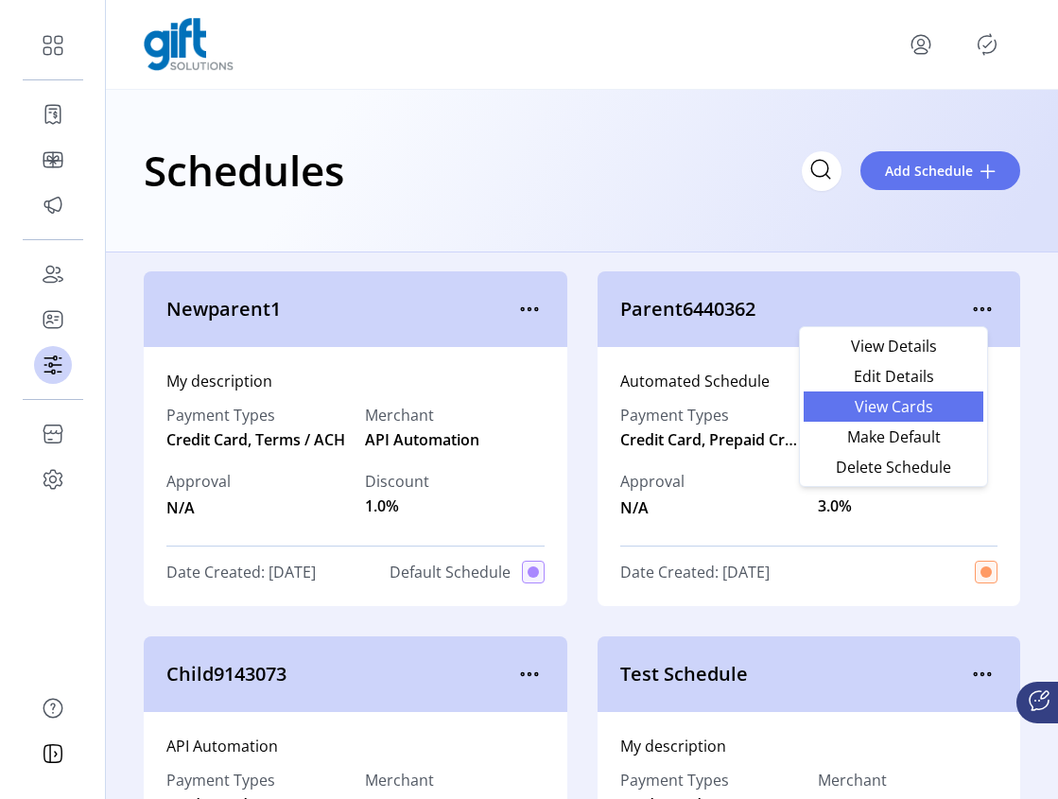
click at [919, 406] on span "View Cards" at bounding box center [893, 406] width 157 height 15
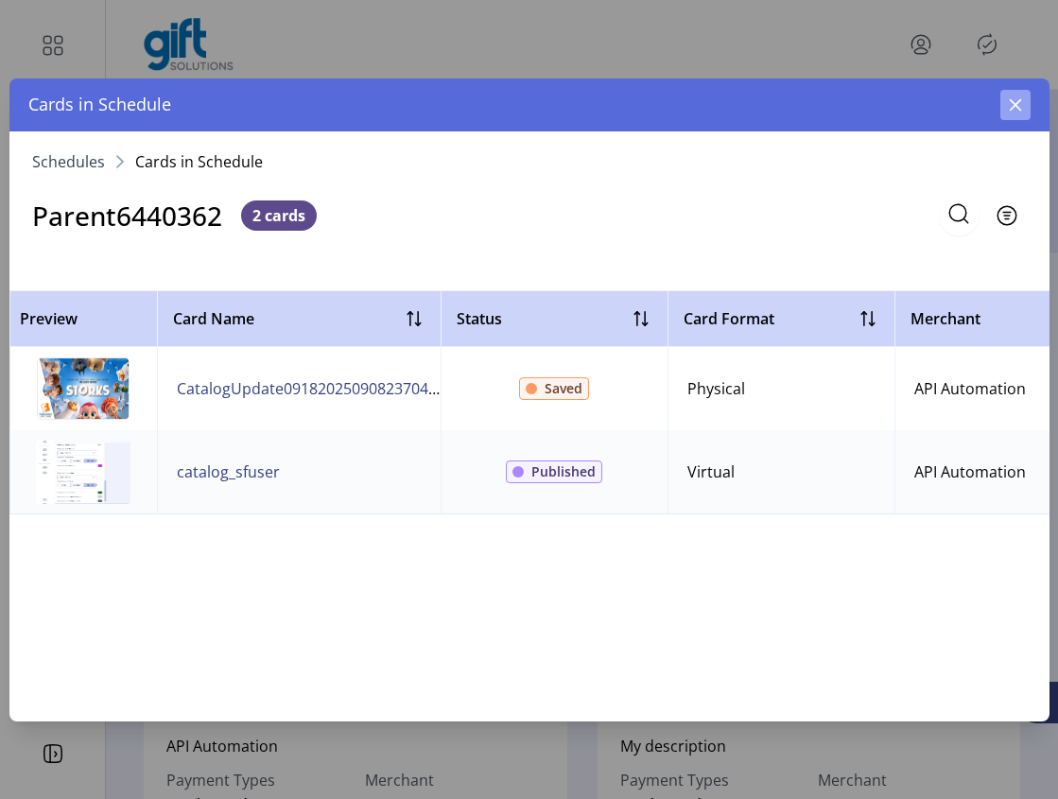
click at [1011, 107] on icon "button" at bounding box center [1015, 104] width 12 height 12
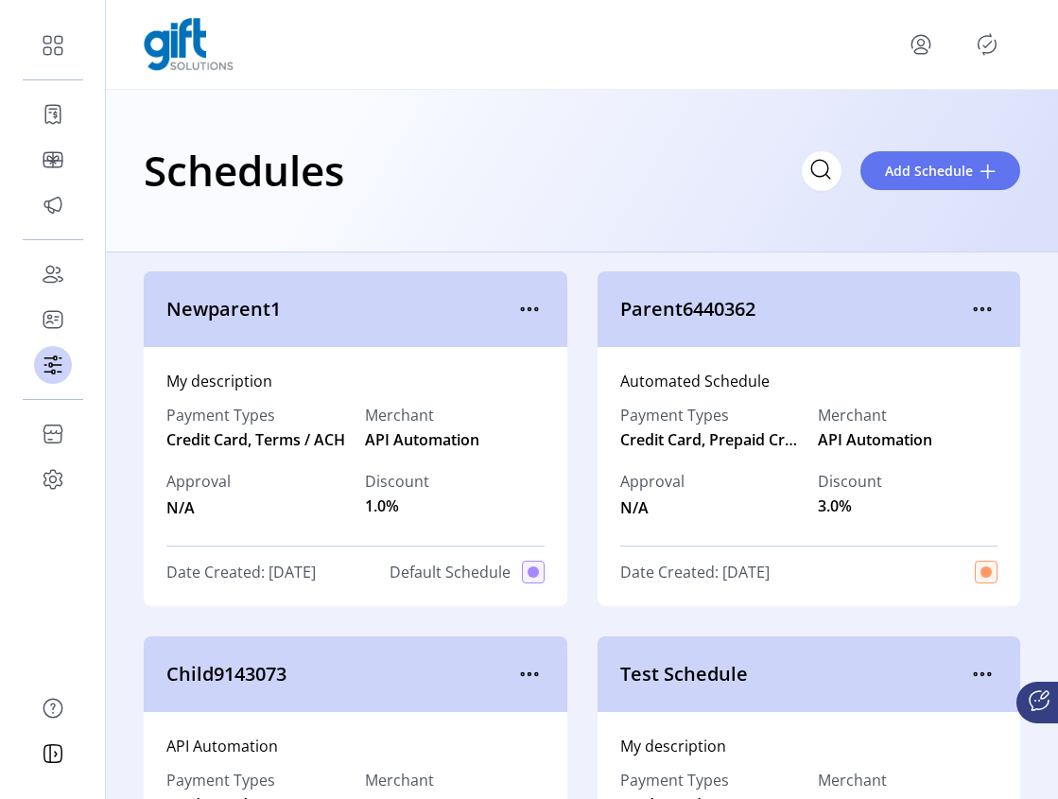
click at [986, 43] on icon "Publisher Panel" at bounding box center [987, 44] width 30 height 30
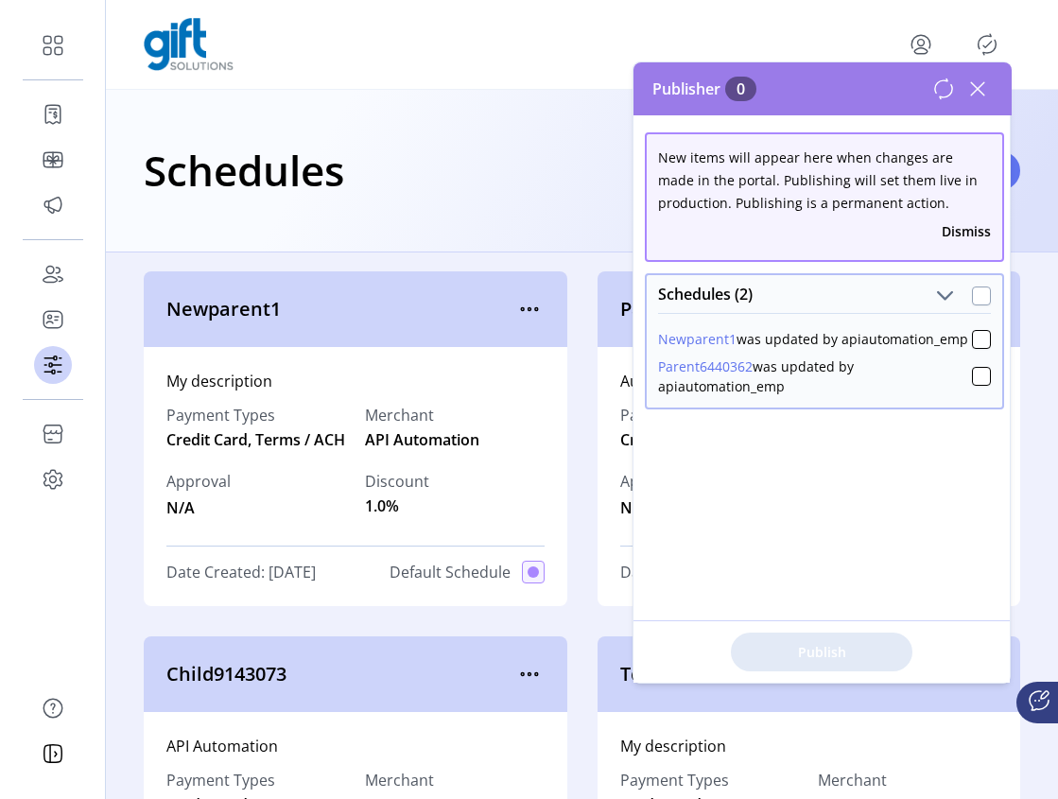
click at [970, 304] on div "Schedules (2)" at bounding box center [825, 294] width 356 height 38
click at [975, 295] on div at bounding box center [981, 296] width 19 height 19
click at [833, 646] on span "Publish 2 Items" at bounding box center [822, 652] width 132 height 20
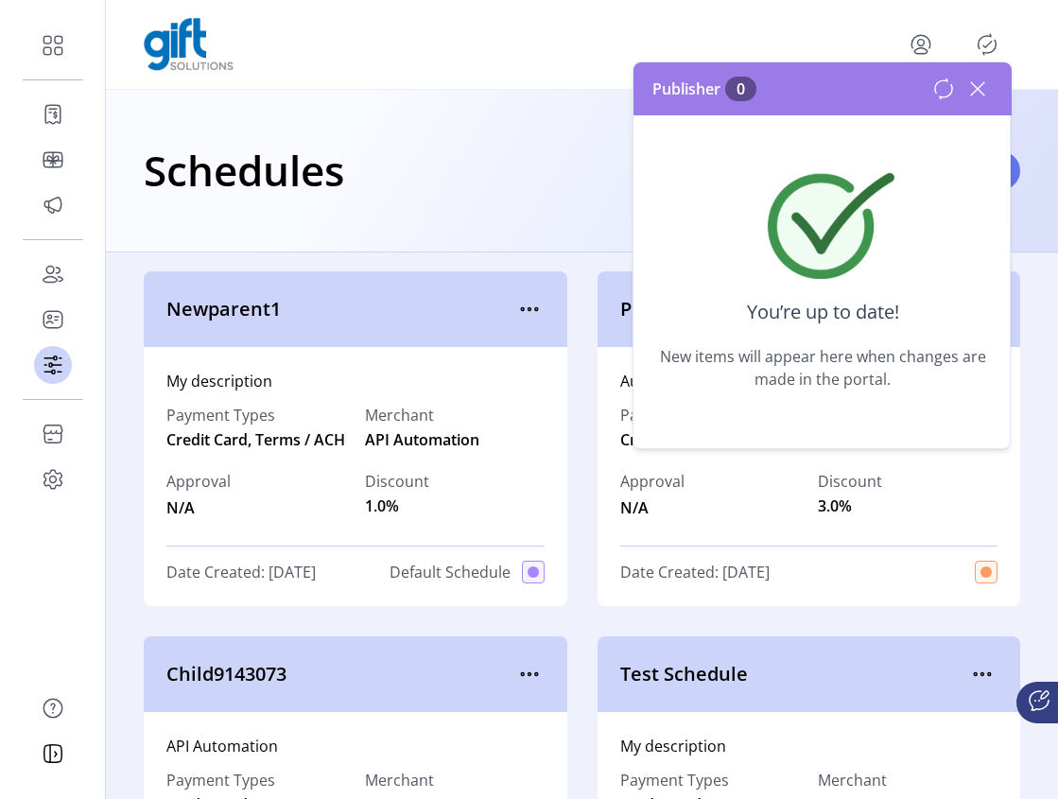
click at [984, 87] on icon at bounding box center [978, 89] width 30 height 30
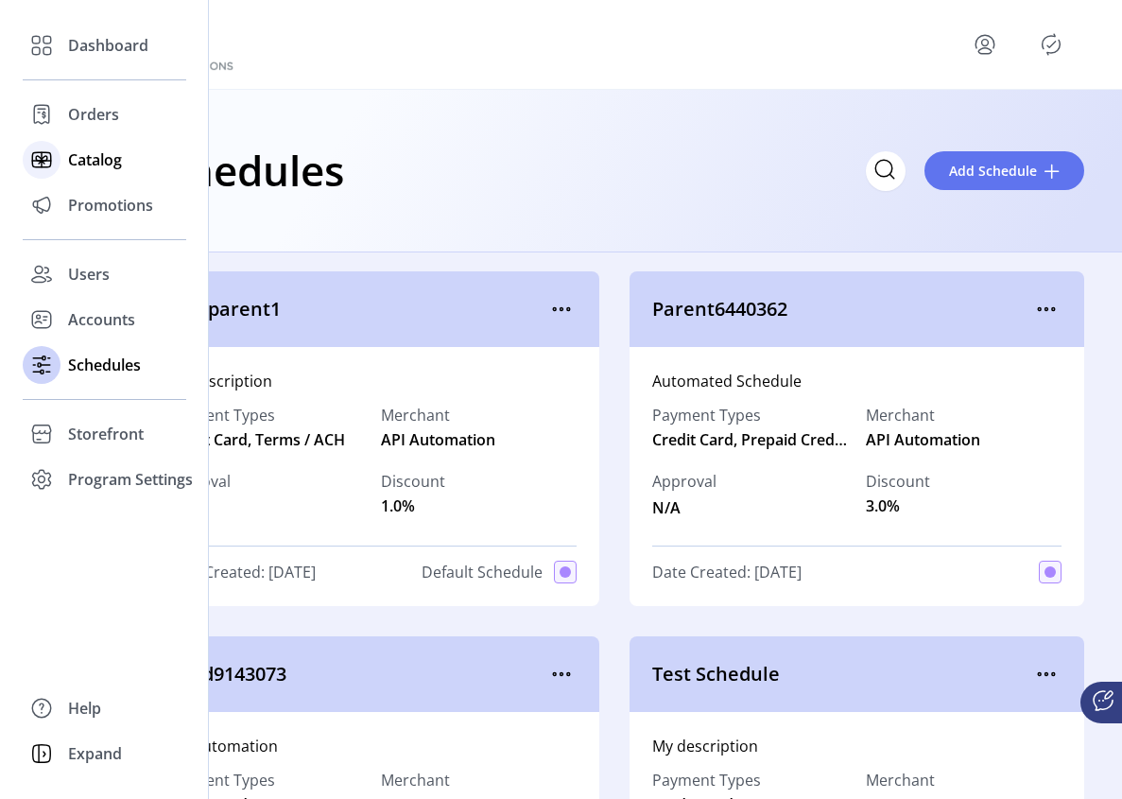
click at [95, 168] on span "Catalog" at bounding box center [95, 159] width 54 height 23
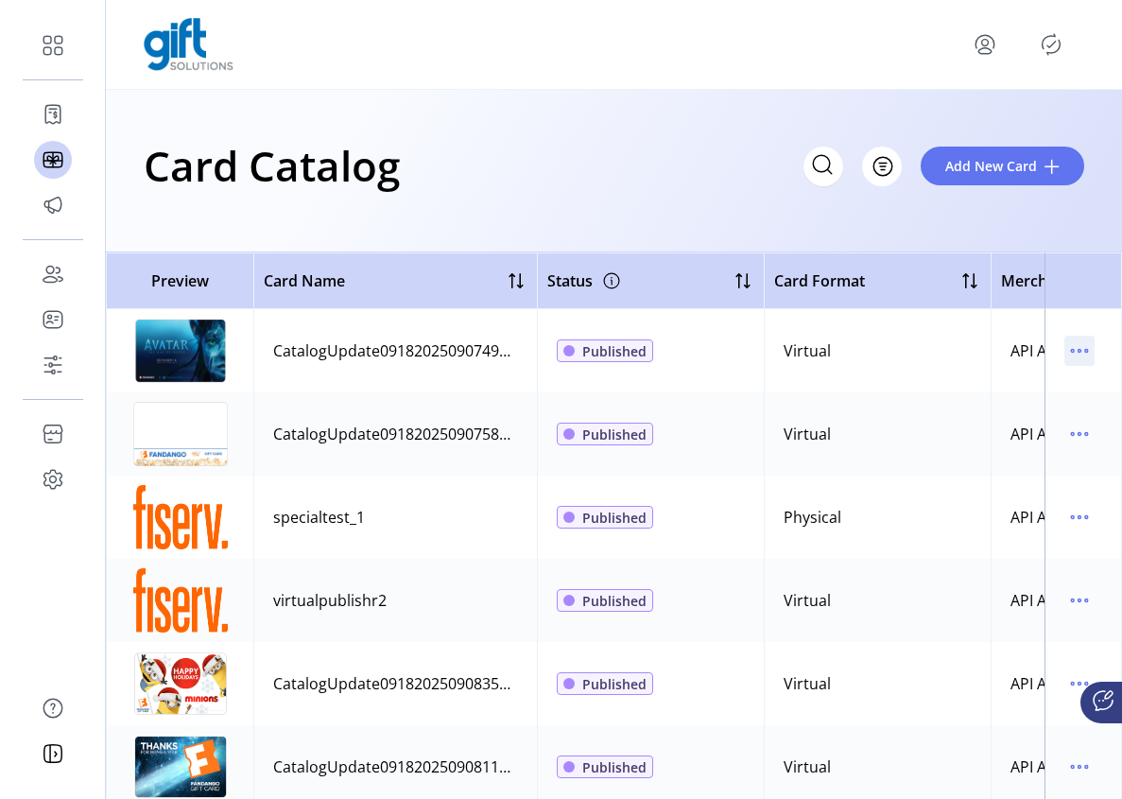
click at [1072, 345] on icon "menu" at bounding box center [1080, 351] width 30 height 30
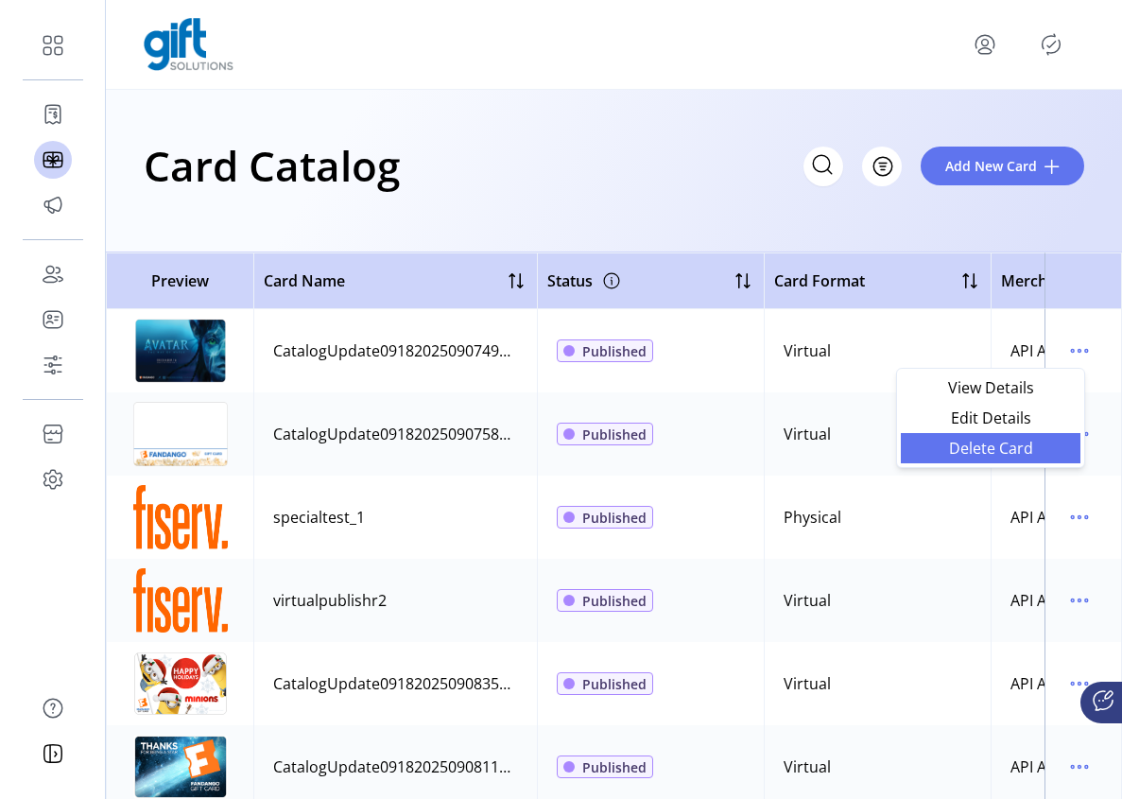
click at [1018, 444] on span "Delete Card" at bounding box center [991, 448] width 157 height 15
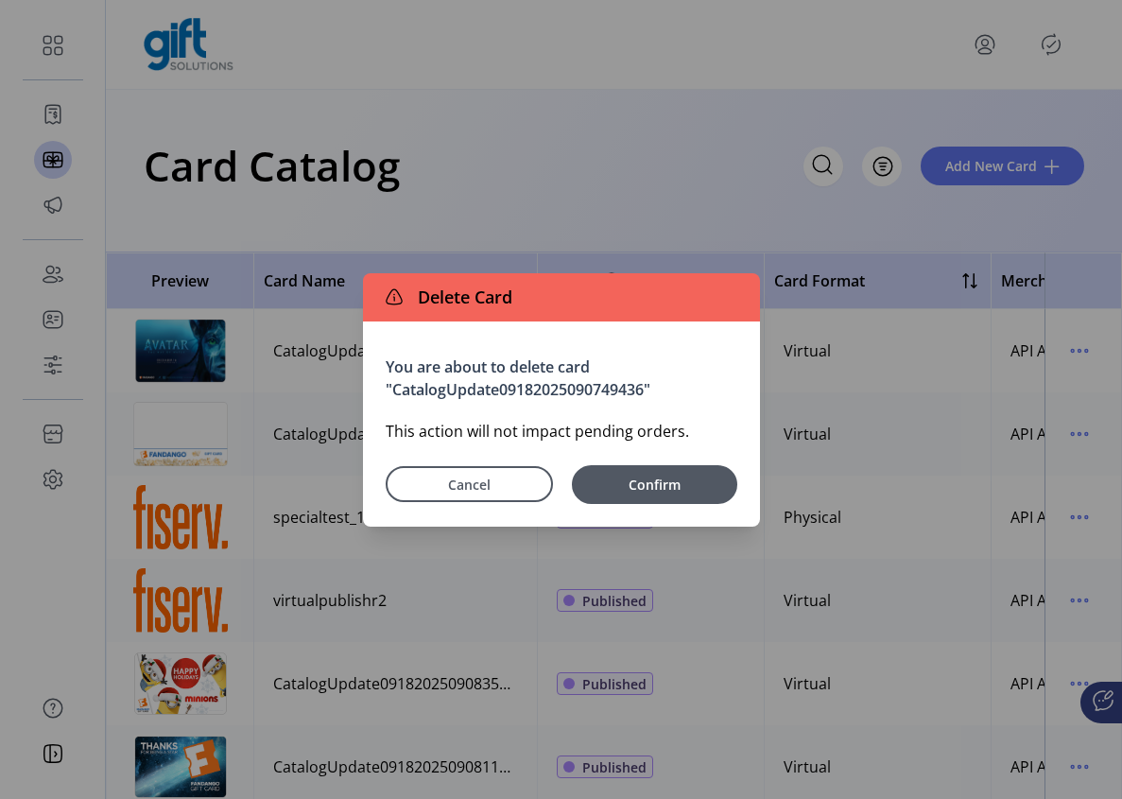
click at [393, 297] on icon at bounding box center [393, 299] width 1 height 4
click at [399, 301] on icon at bounding box center [394, 296] width 17 height 17
click at [391, 304] on icon at bounding box center [393, 296] width 15 height 15
click at [393, 302] on icon at bounding box center [394, 296] width 17 height 17
click at [548, 304] on div "Delete Card" at bounding box center [561, 297] width 397 height 48
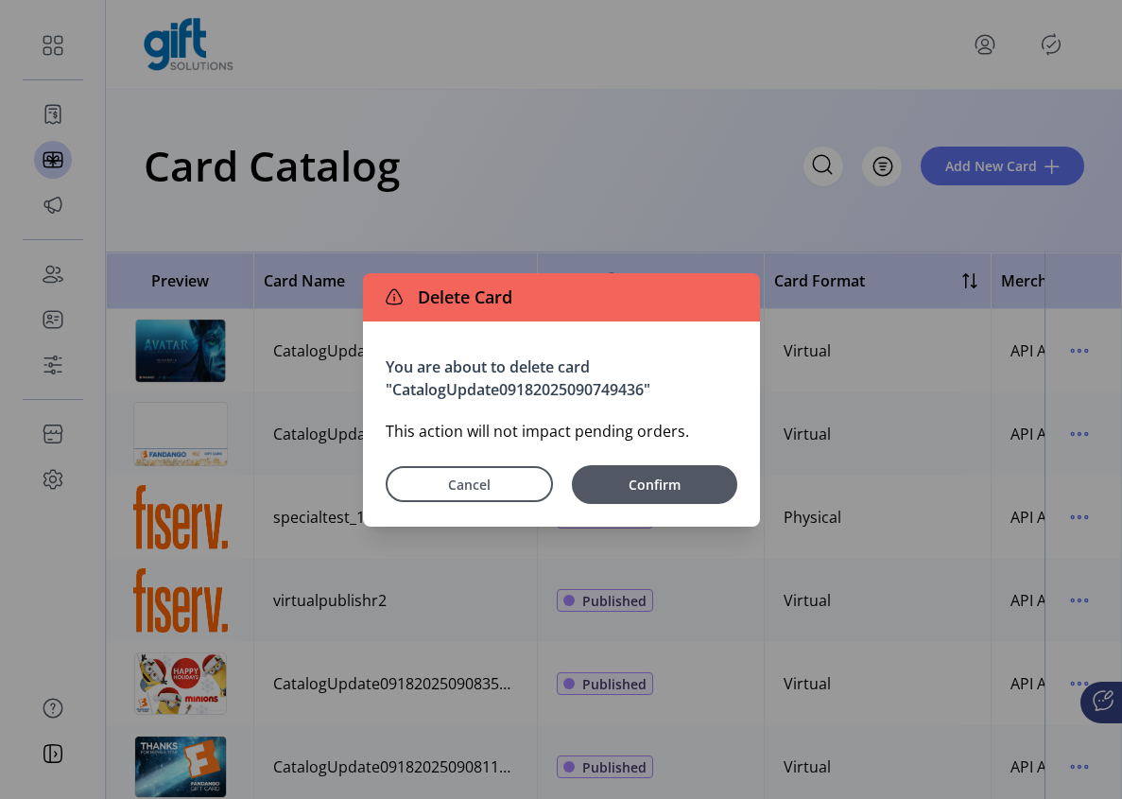
click at [423, 303] on span "Delete Card" at bounding box center [461, 298] width 102 height 26
click at [393, 303] on icon at bounding box center [394, 296] width 17 height 17
click at [474, 475] on span "Cancel" at bounding box center [469, 485] width 120 height 20
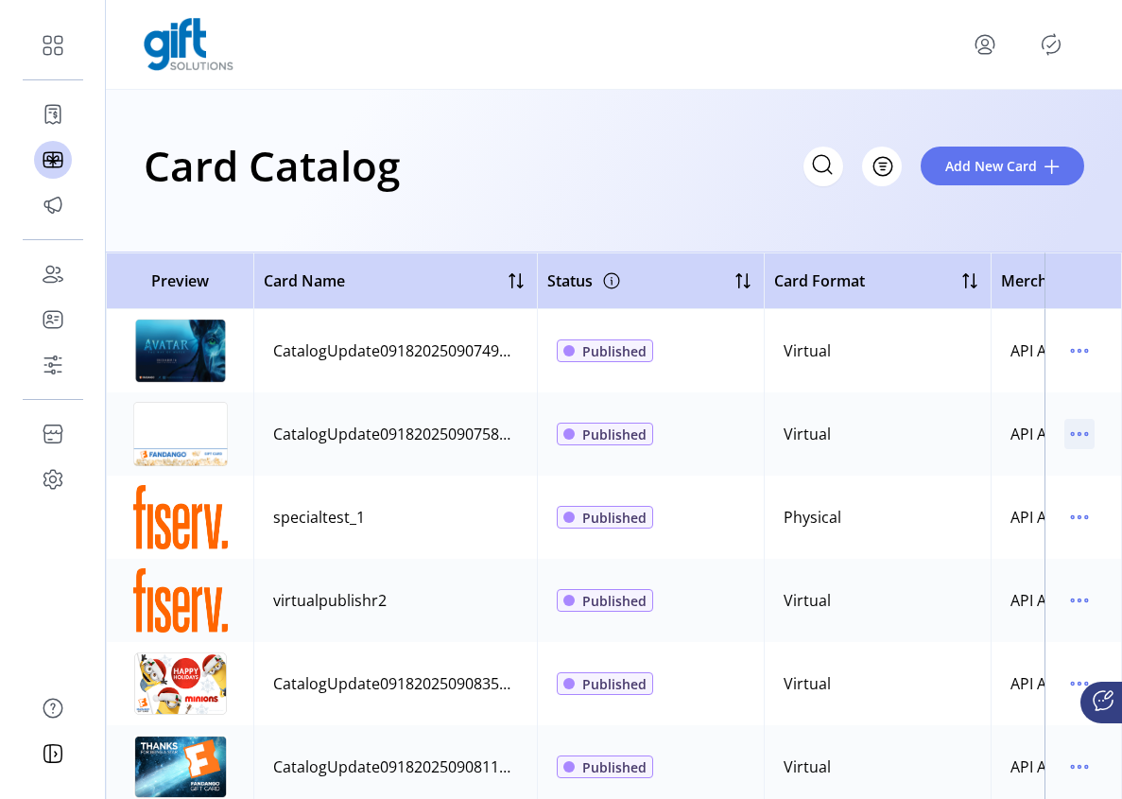
click at [1086, 433] on icon "menu" at bounding box center [1087, 434] width 3 height 3
click at [1004, 539] on span "Delete Card" at bounding box center [991, 531] width 157 height 15
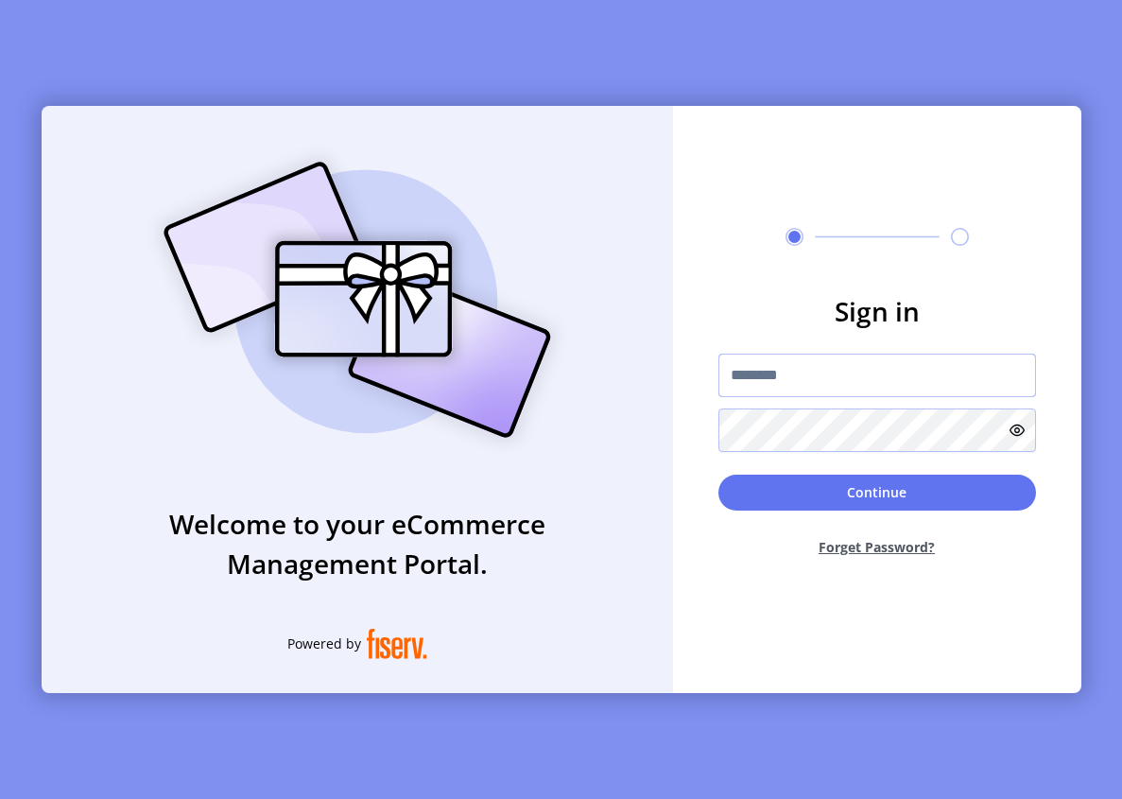
type input "**********"
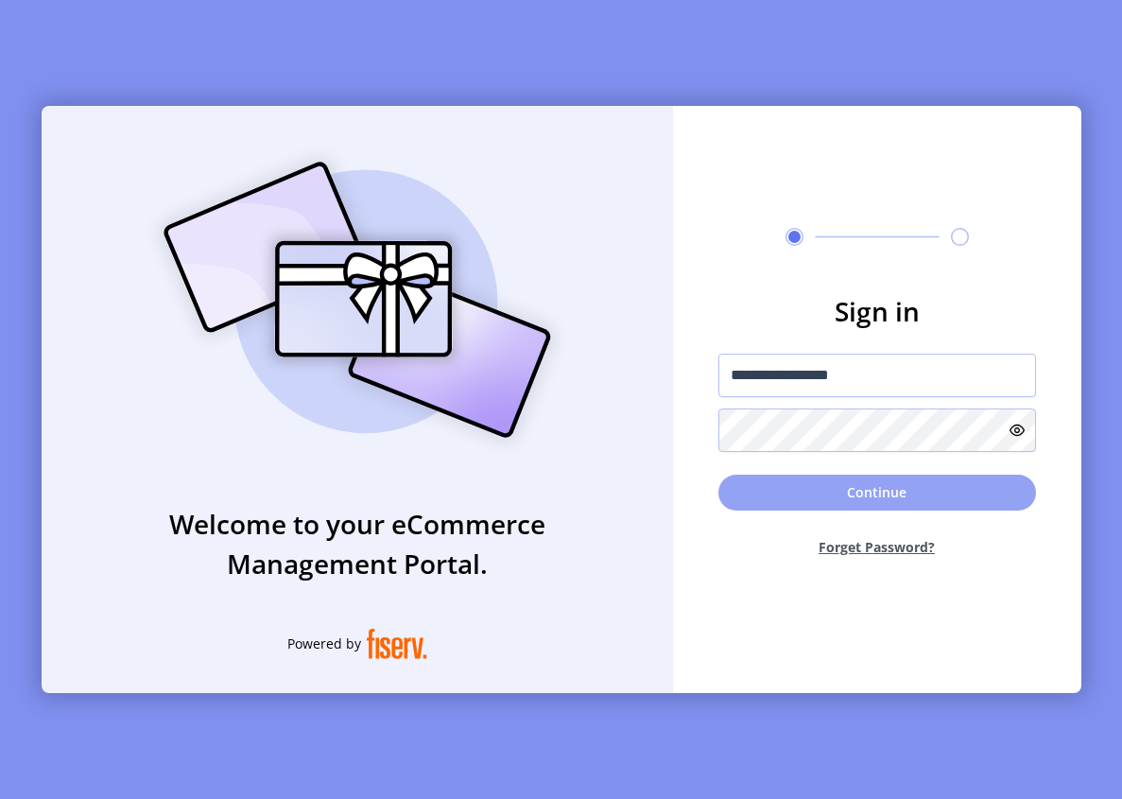
click at [837, 484] on button "Continue" at bounding box center [878, 493] width 318 height 36
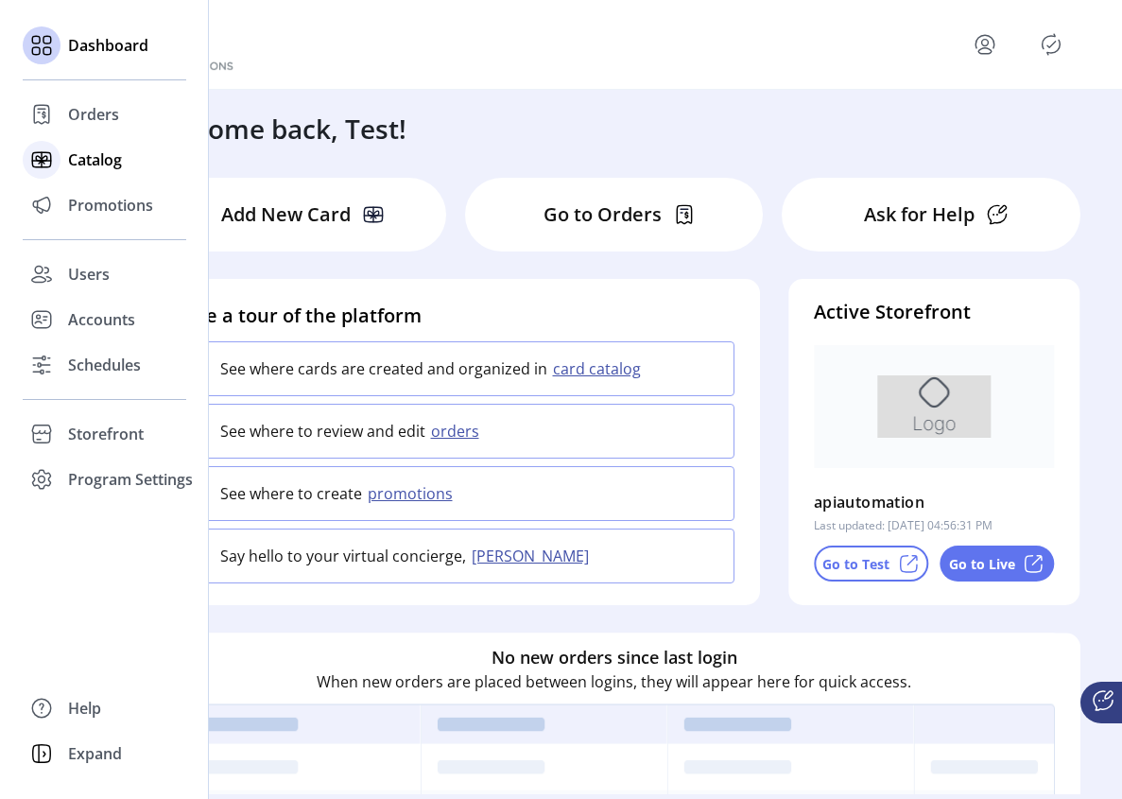
click at [86, 157] on span "Catalog" at bounding box center [95, 159] width 54 height 23
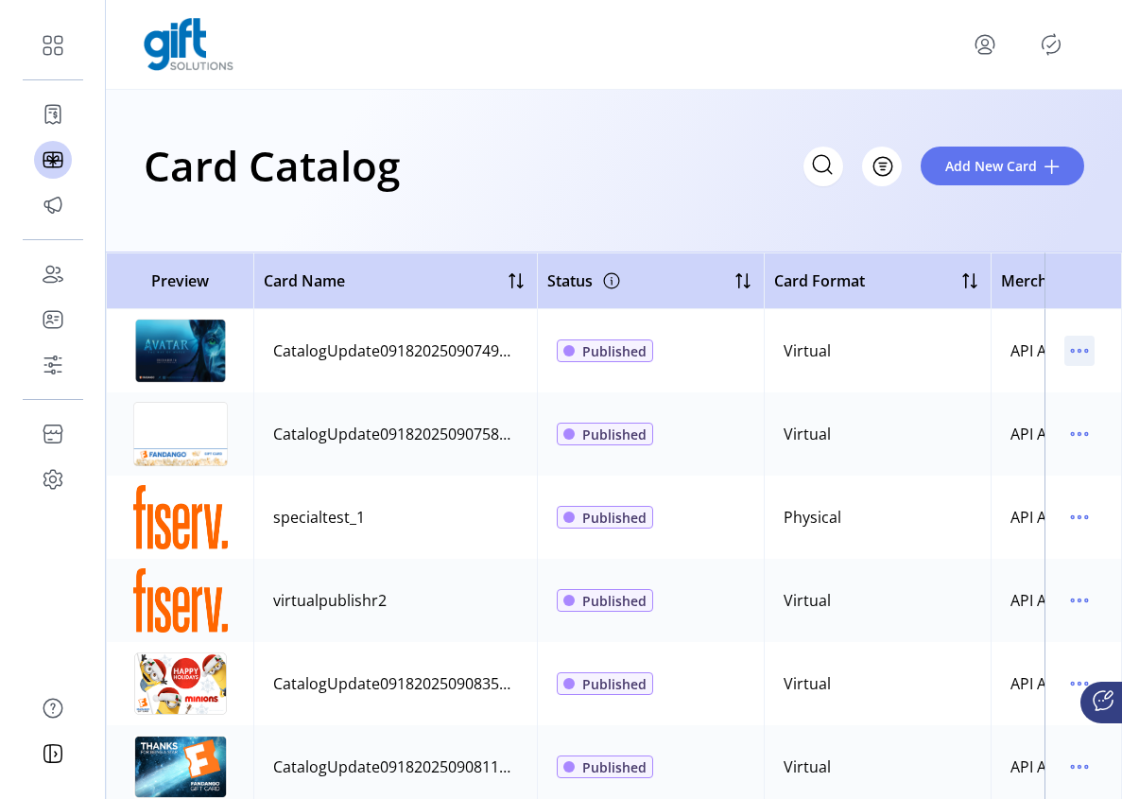
click at [1073, 355] on icon "menu" at bounding box center [1080, 351] width 30 height 30
click at [1045, 486] on td at bounding box center [1084, 517] width 78 height 83
drag, startPoint x: 1075, startPoint y: 438, endPoint x: 1070, endPoint y: 449, distance: 12.3
click at [1075, 438] on icon "menu" at bounding box center [1080, 434] width 30 height 30
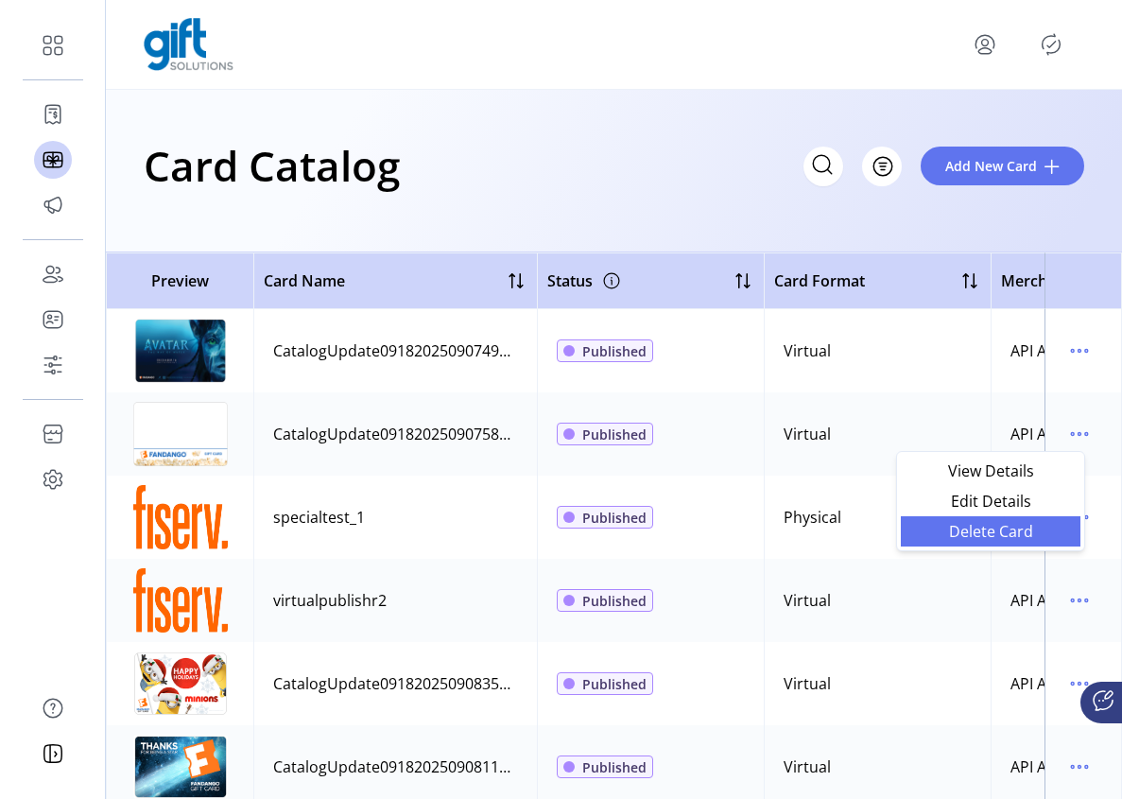
click at [991, 524] on span "Delete Card" at bounding box center [991, 531] width 157 height 15
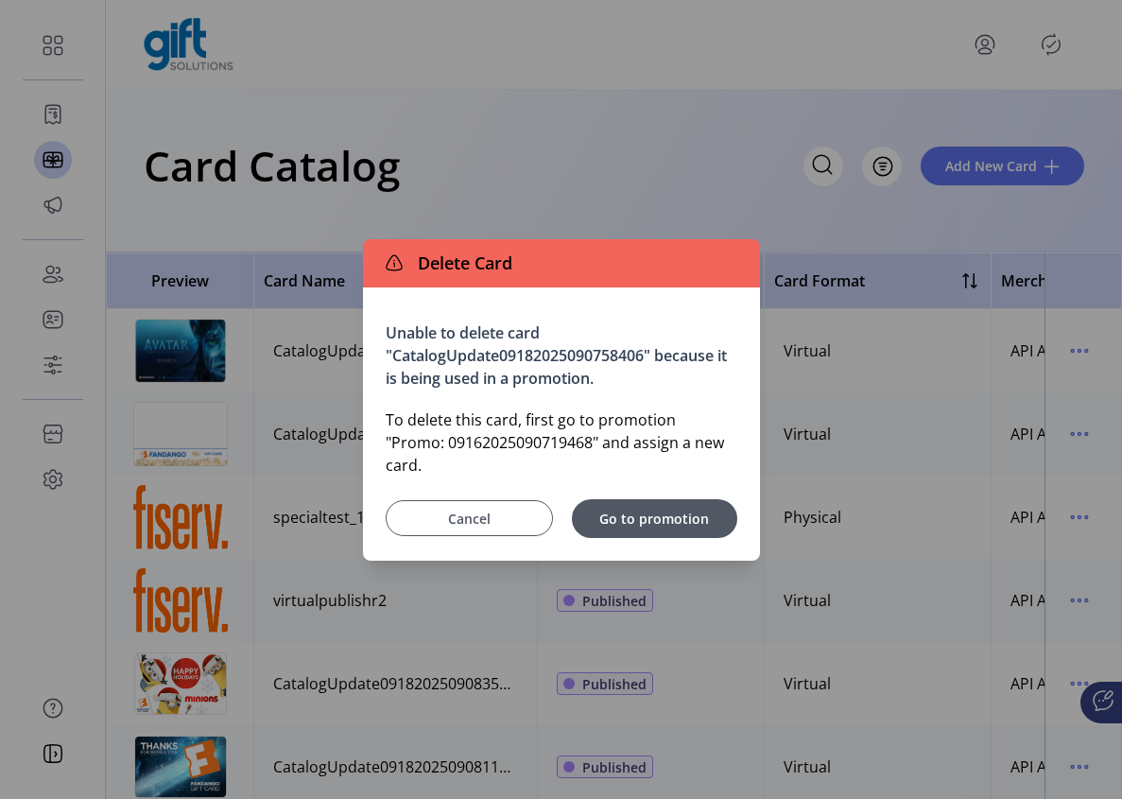
click at [460, 500] on button "Cancel" at bounding box center [469, 518] width 167 height 36
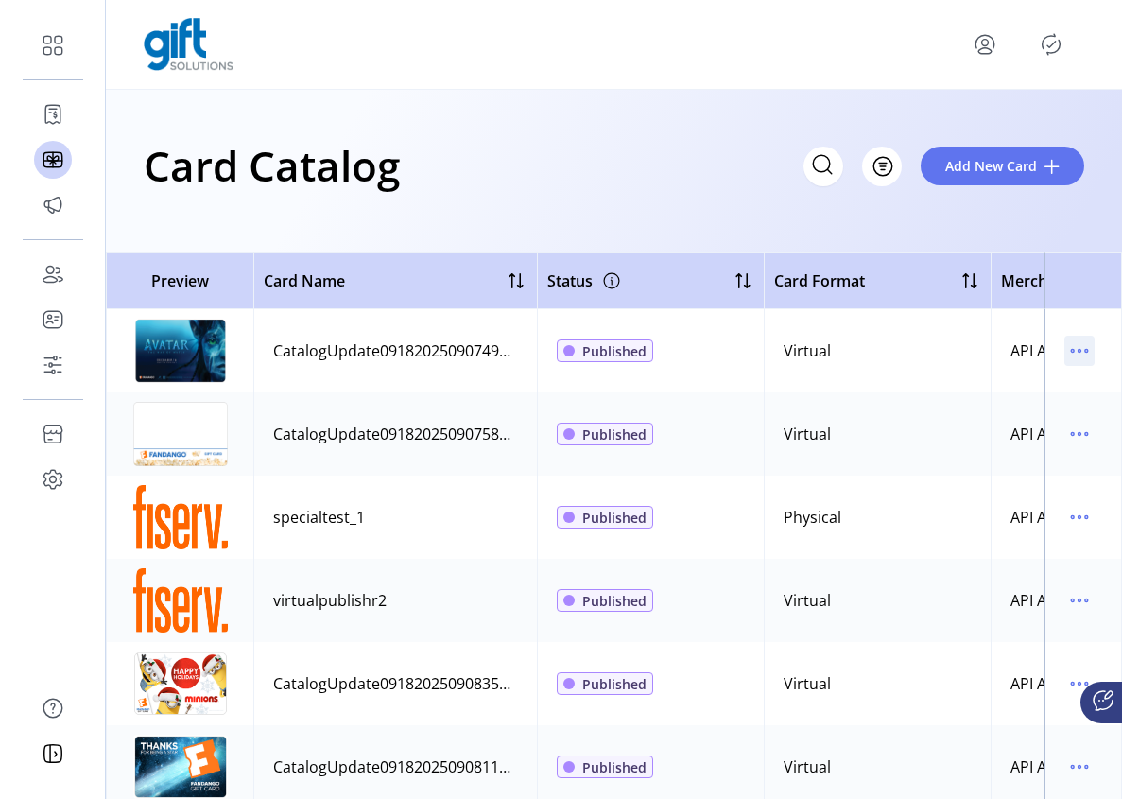
click at [1065, 343] on icon "menu" at bounding box center [1080, 351] width 30 height 30
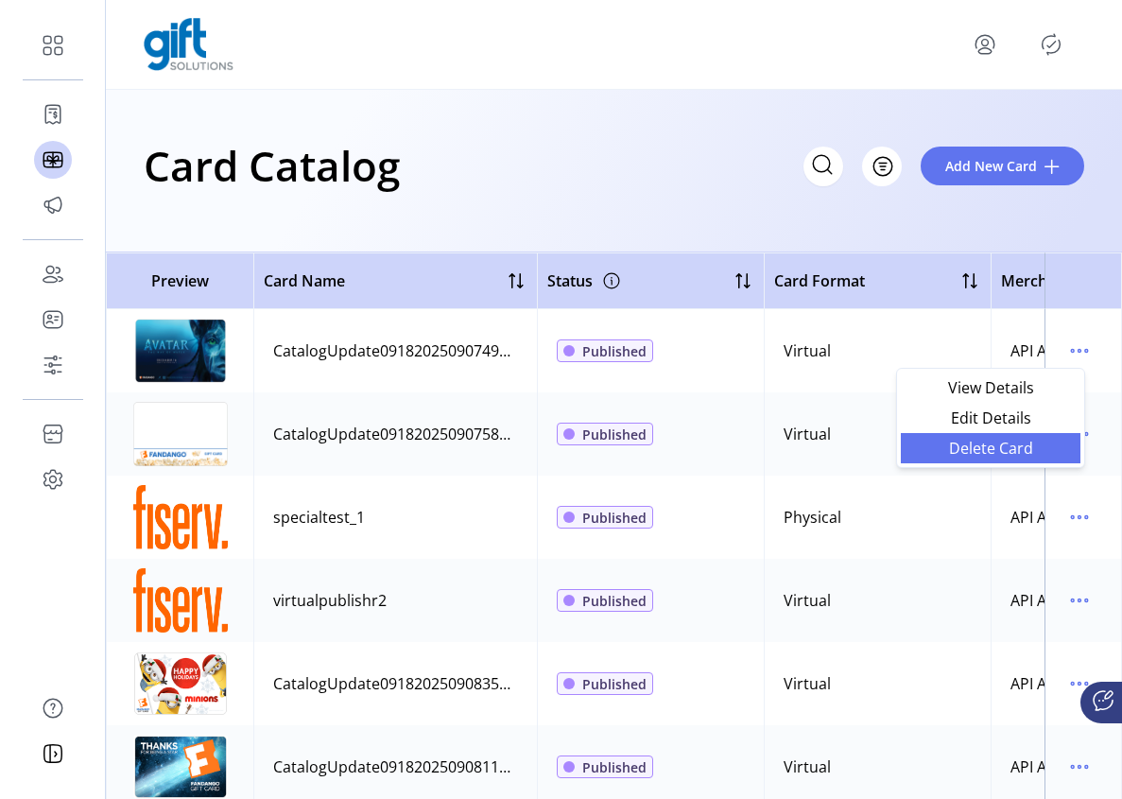
click at [1009, 442] on span "Delete Card" at bounding box center [991, 448] width 157 height 15
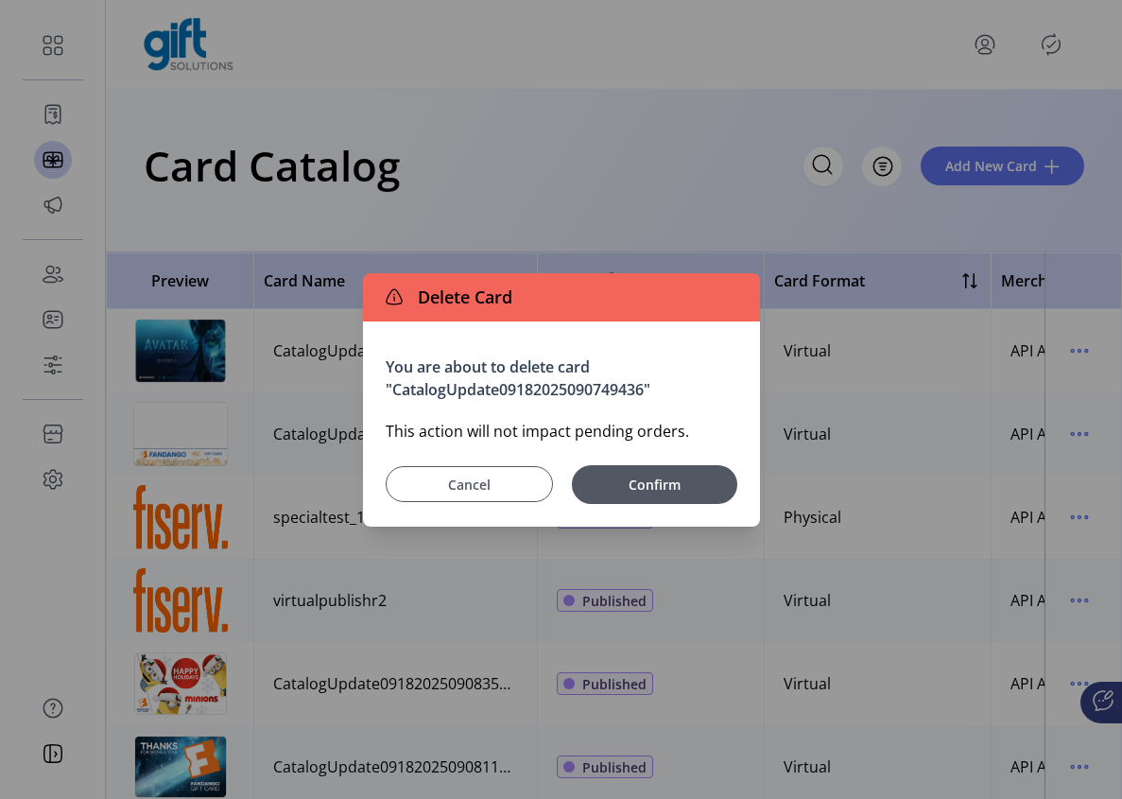
click at [499, 475] on span "Cancel" at bounding box center [469, 485] width 120 height 20
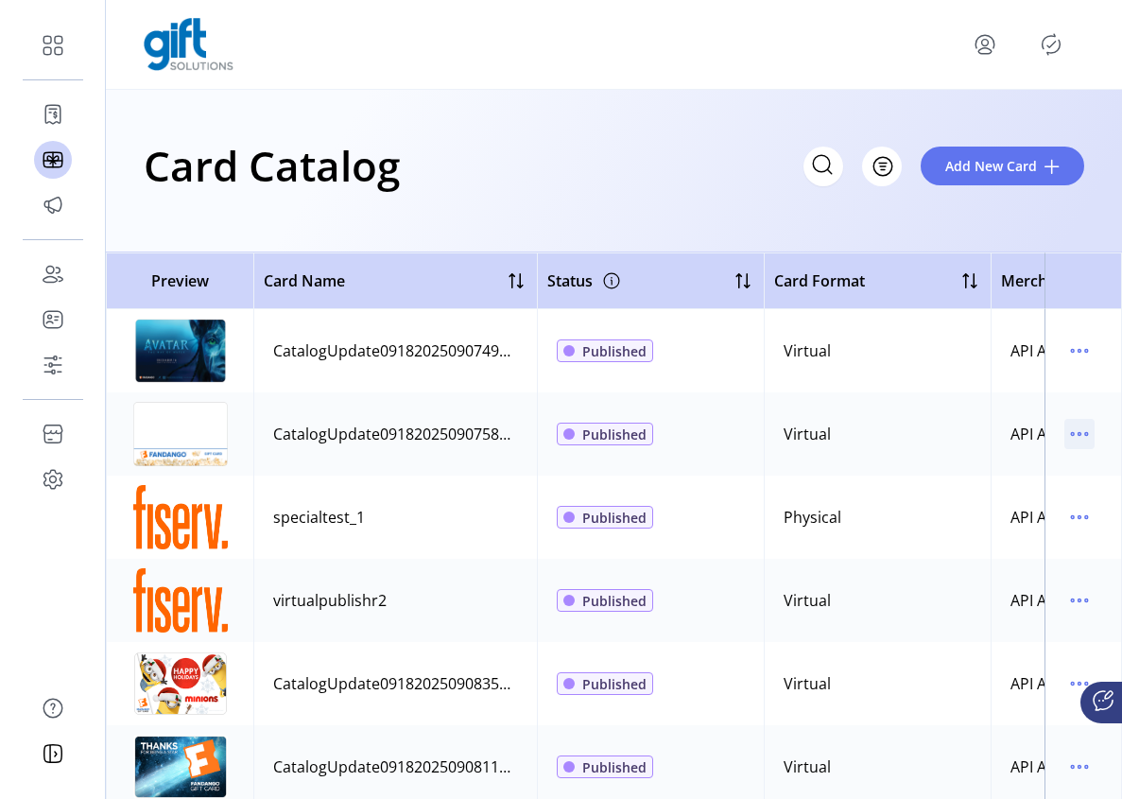
click at [1073, 437] on icon "menu" at bounding box center [1080, 434] width 30 height 30
click at [988, 527] on span "Delete Card" at bounding box center [991, 531] width 157 height 15
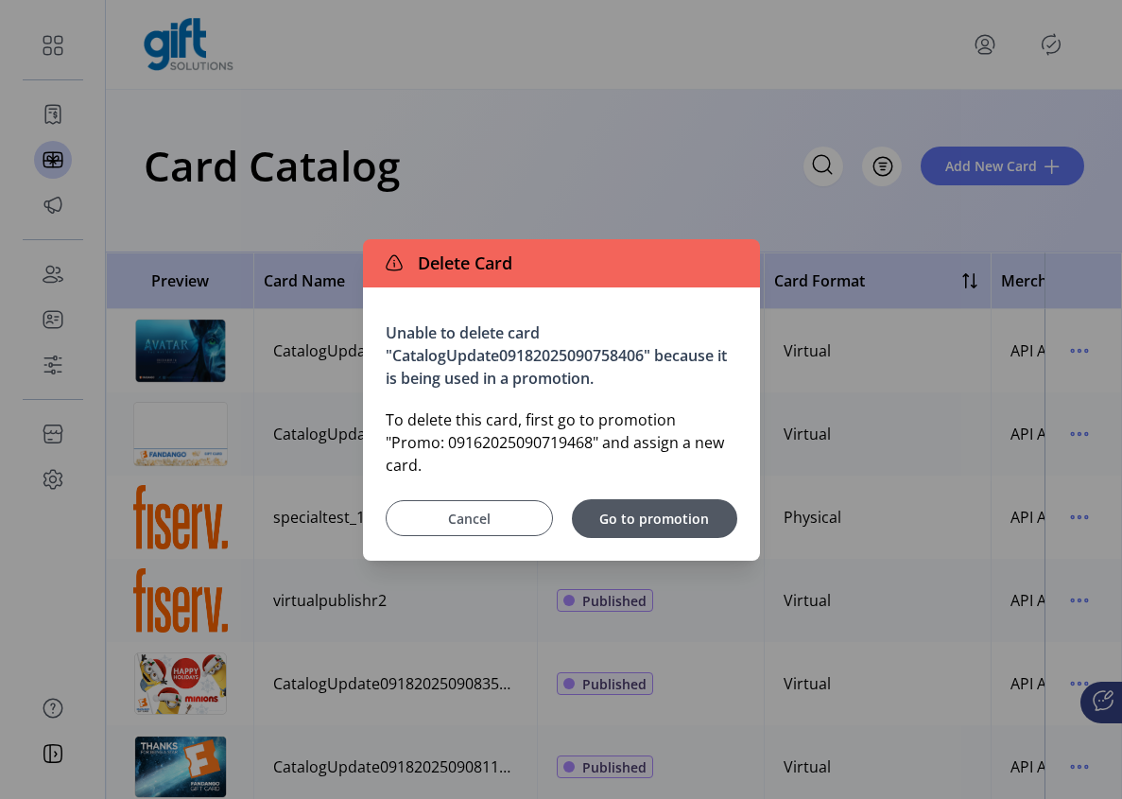
click at [480, 517] on button "Cancel" at bounding box center [469, 518] width 167 height 36
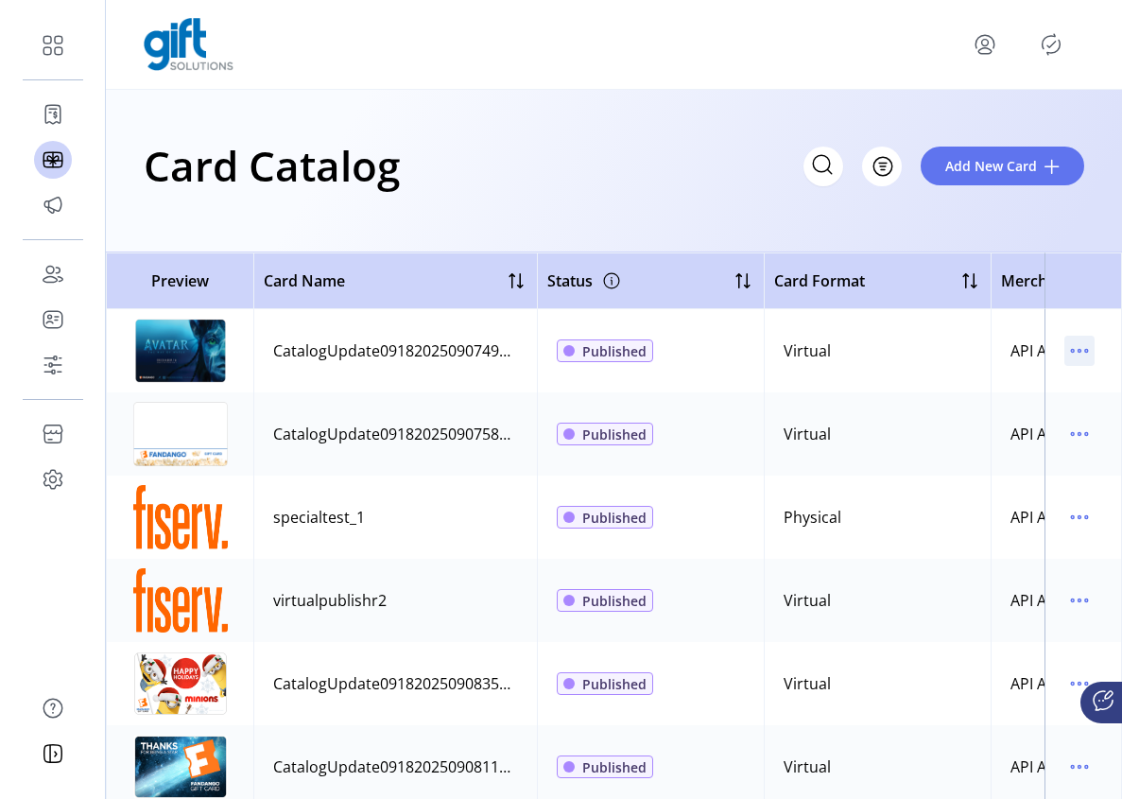
click at [1067, 357] on icon "menu" at bounding box center [1080, 351] width 30 height 30
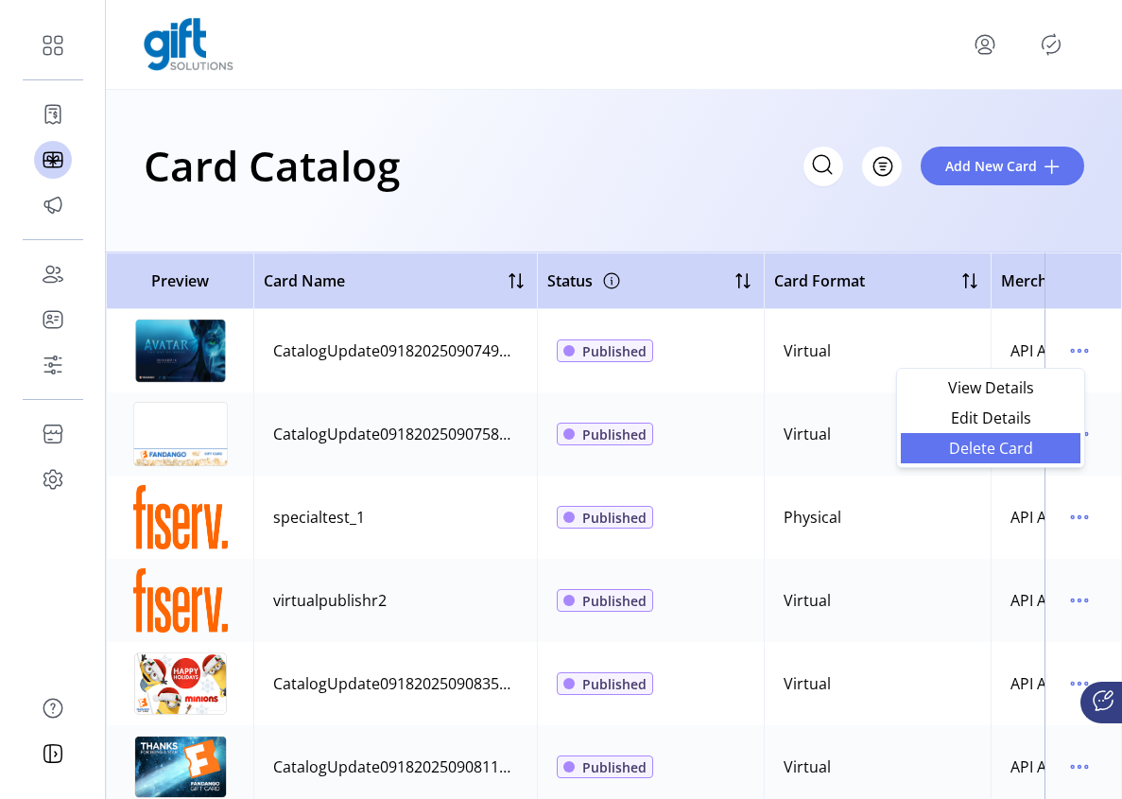
click at [1000, 449] on span "Delete Card" at bounding box center [991, 448] width 157 height 15
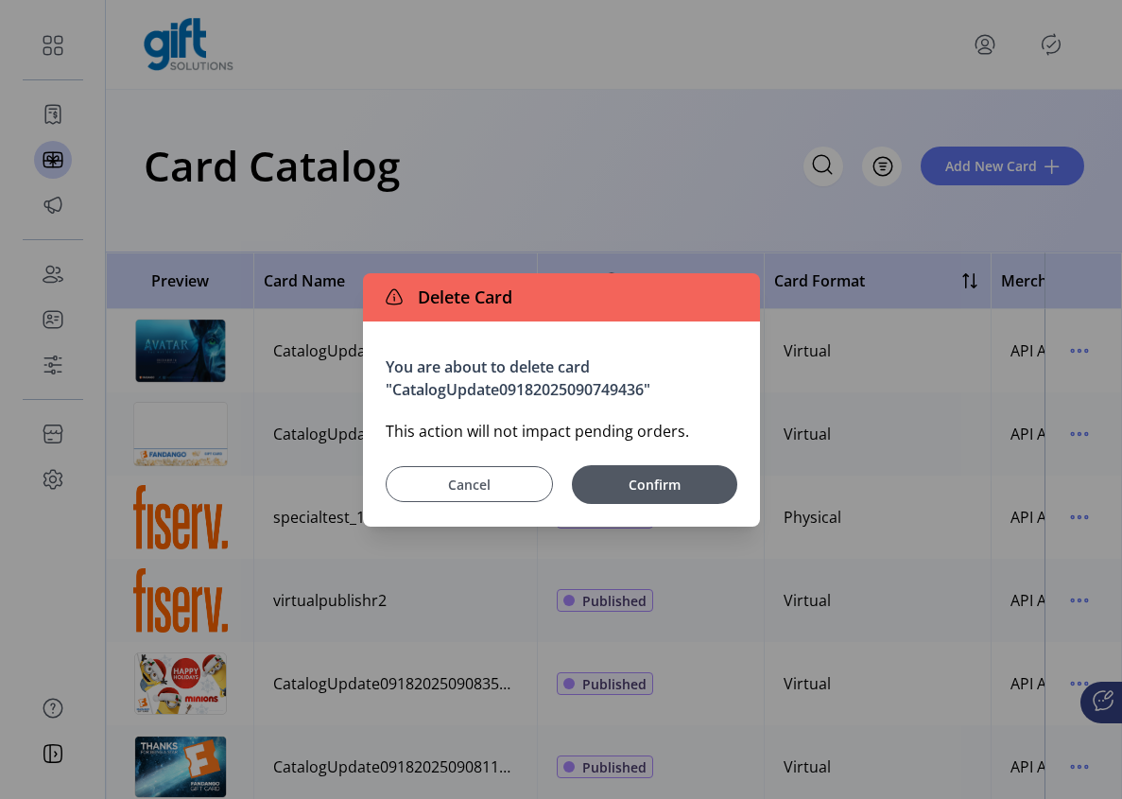
click at [481, 487] on span "Cancel" at bounding box center [469, 485] width 120 height 20
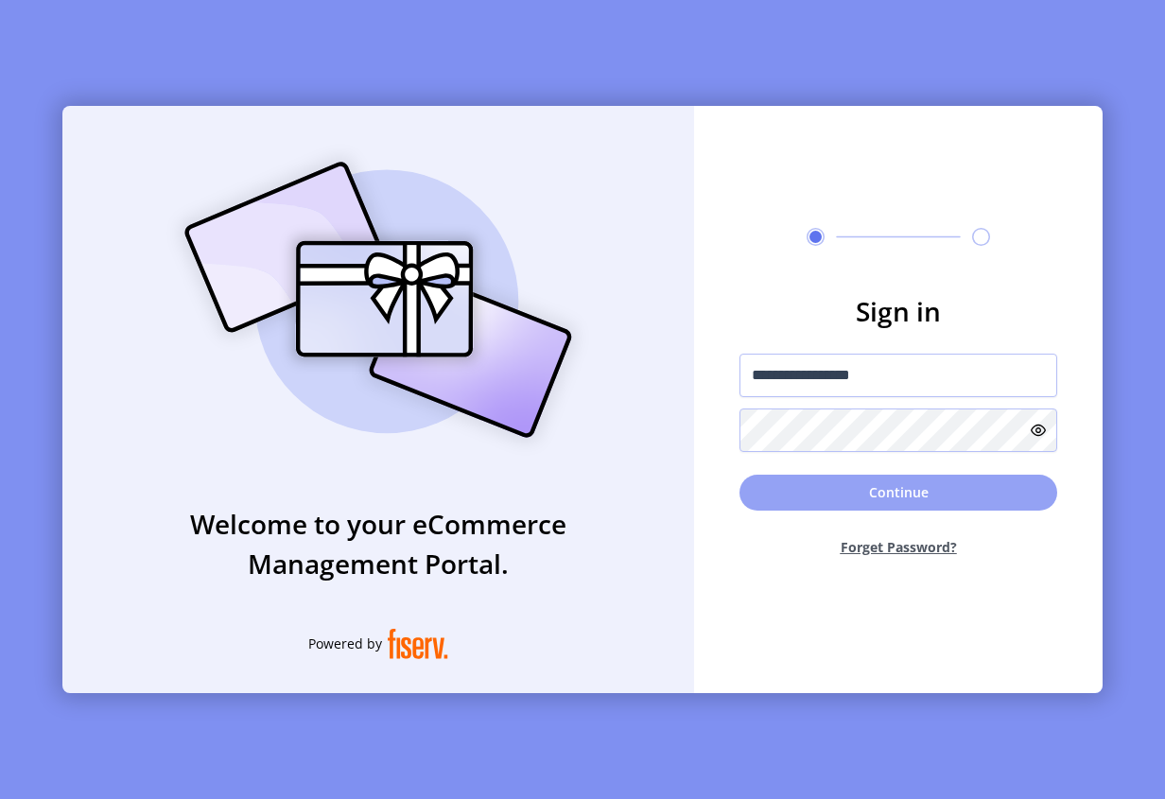
click at [860, 498] on button "Continue" at bounding box center [898, 493] width 318 height 36
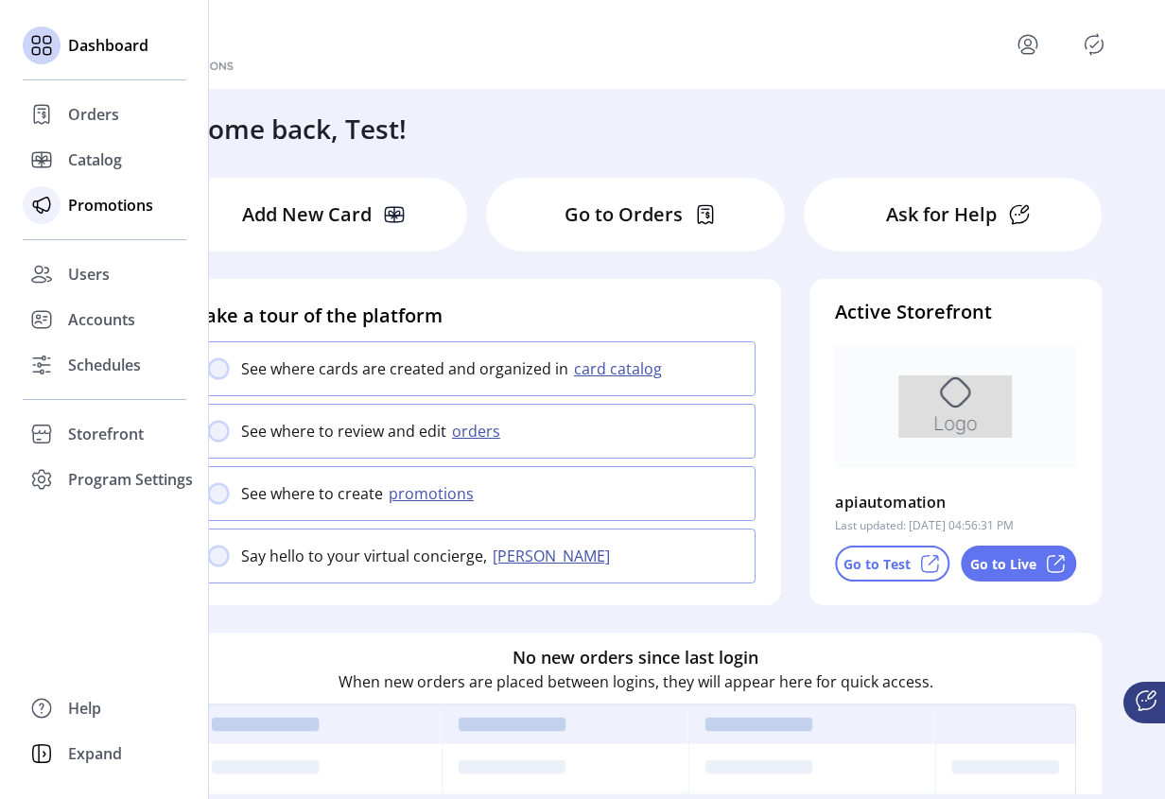
click at [51, 202] on icon at bounding box center [41, 205] width 30 height 30
click at [87, 160] on span "Catalog" at bounding box center [95, 159] width 54 height 23
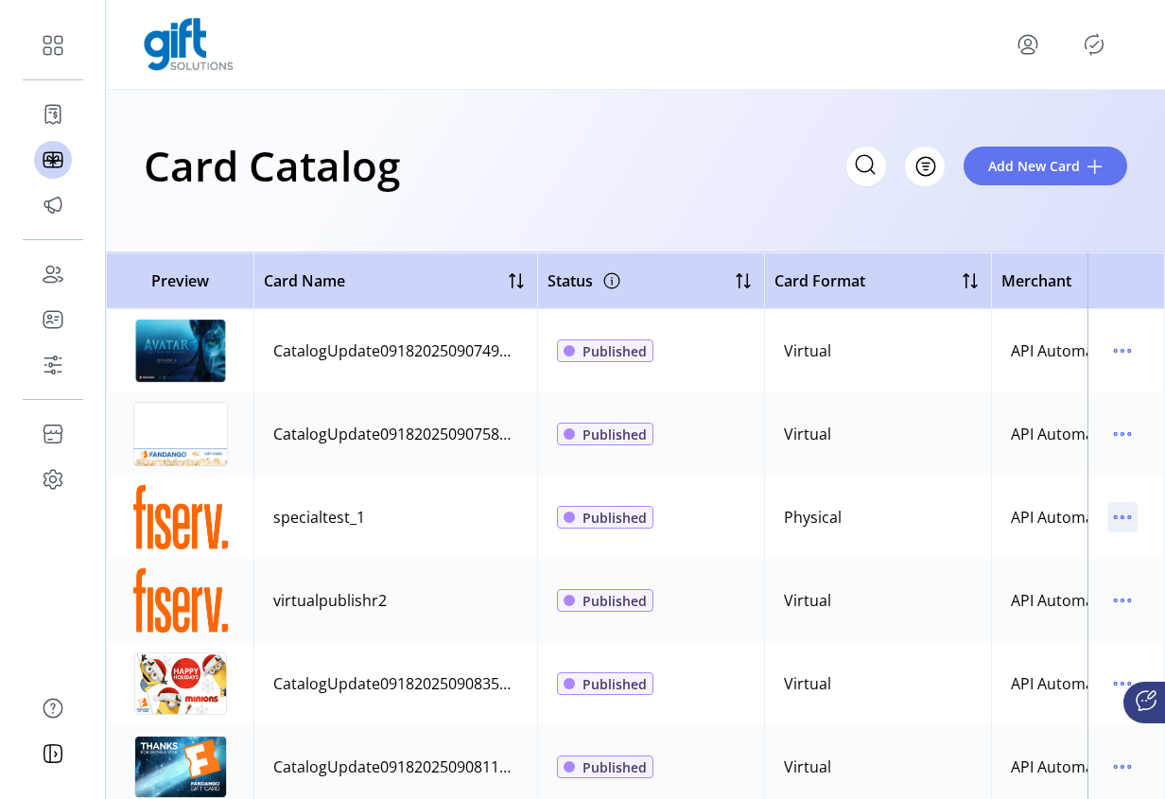
click at [1107, 516] on icon "menu" at bounding box center [1122, 517] width 30 height 30
click at [1122, 548] on td at bounding box center [1126, 517] width 78 height 83
click at [1122, 554] on td at bounding box center [1126, 517] width 78 height 83
click at [1117, 434] on icon "menu" at bounding box center [1122, 434] width 30 height 30
click at [1122, 406] on td at bounding box center [1126, 433] width 78 height 83
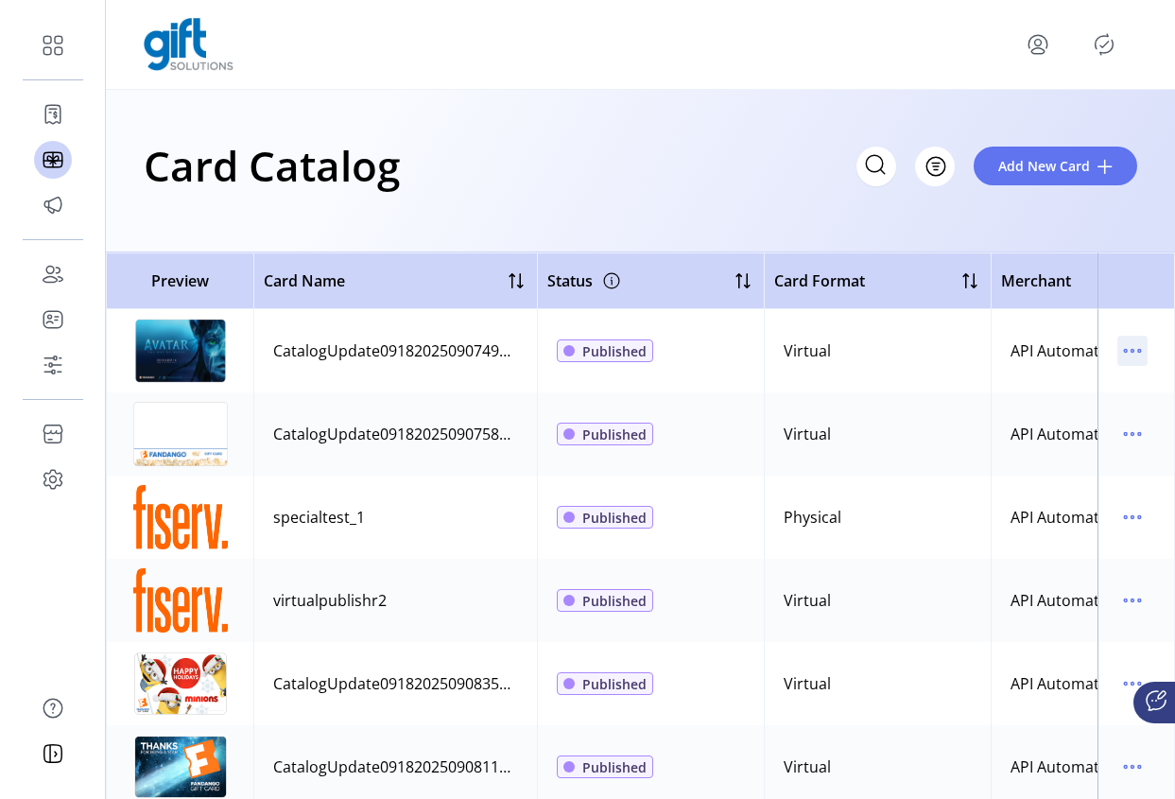
click at [1122, 349] on icon "menu" at bounding box center [1133, 351] width 30 height 30
click at [1122, 353] on icon "menu" at bounding box center [1133, 351] width 30 height 30
click at [1065, 416] on span "Edit Details" at bounding box center [1043, 417] width 157 height 15
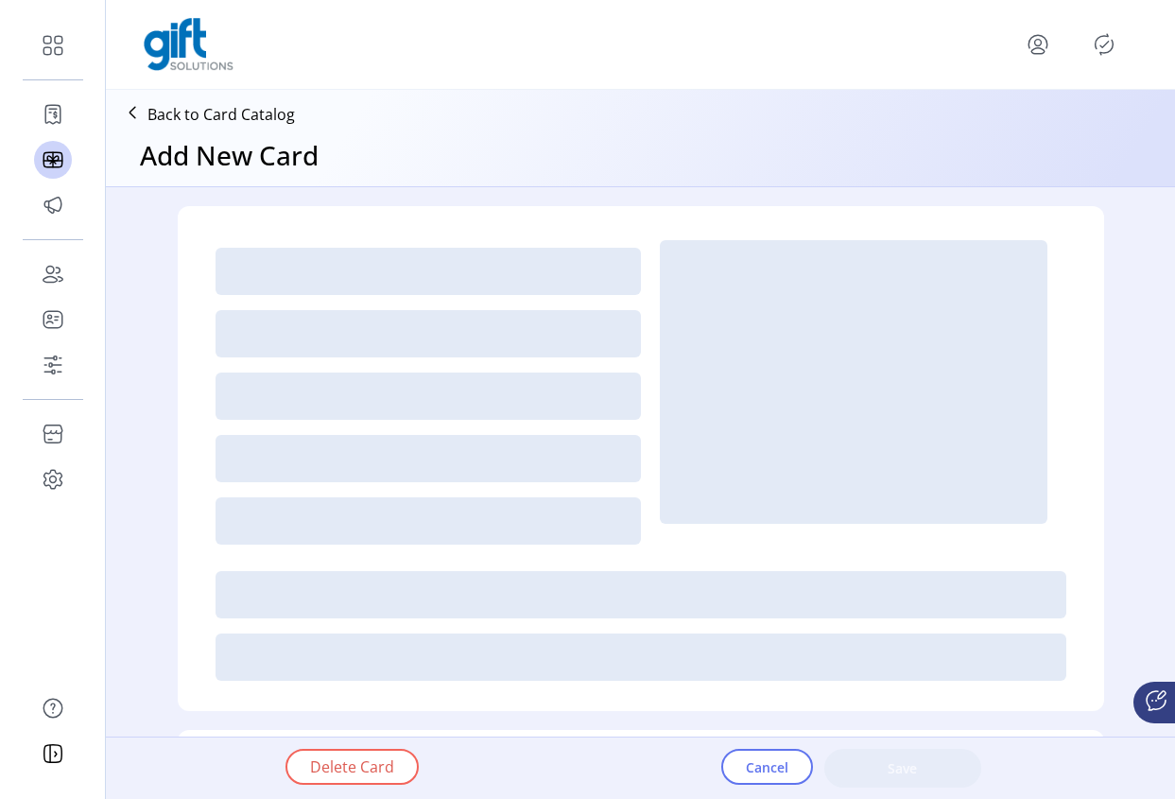
type textarea "**********"
type input "*"
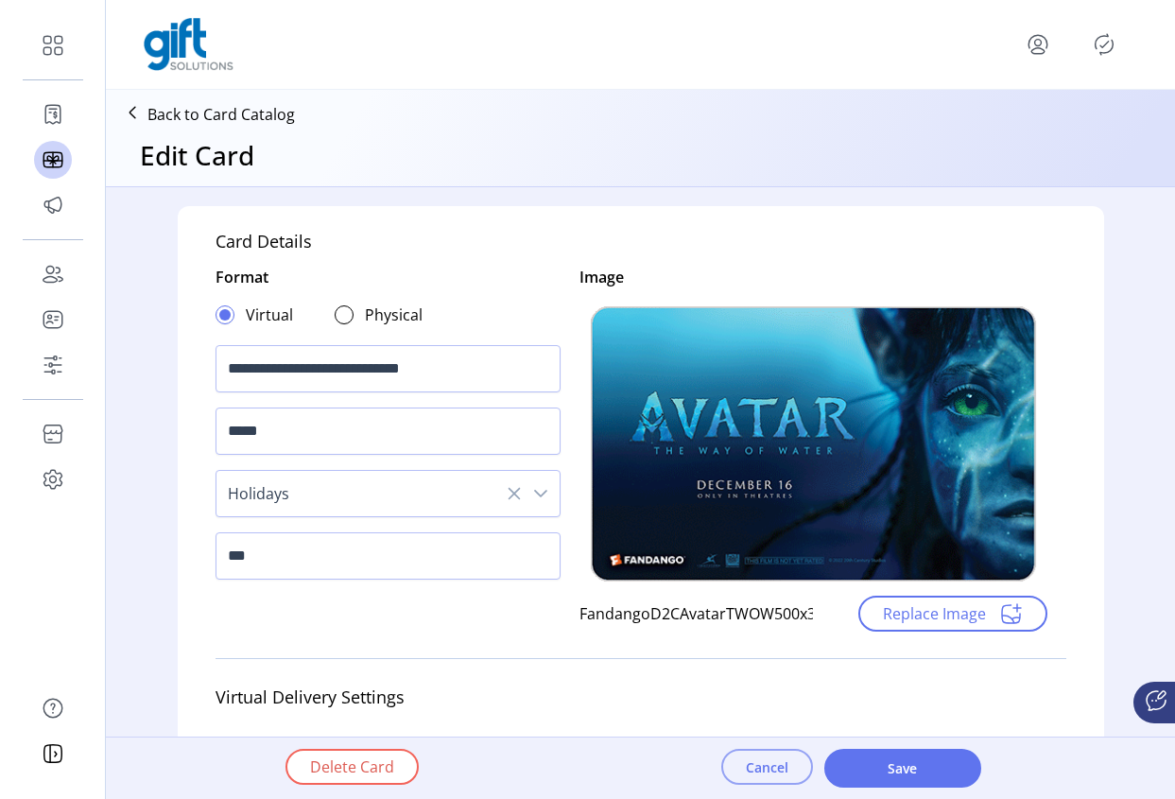
click at [768, 771] on span "Cancel" at bounding box center [767, 767] width 43 height 20
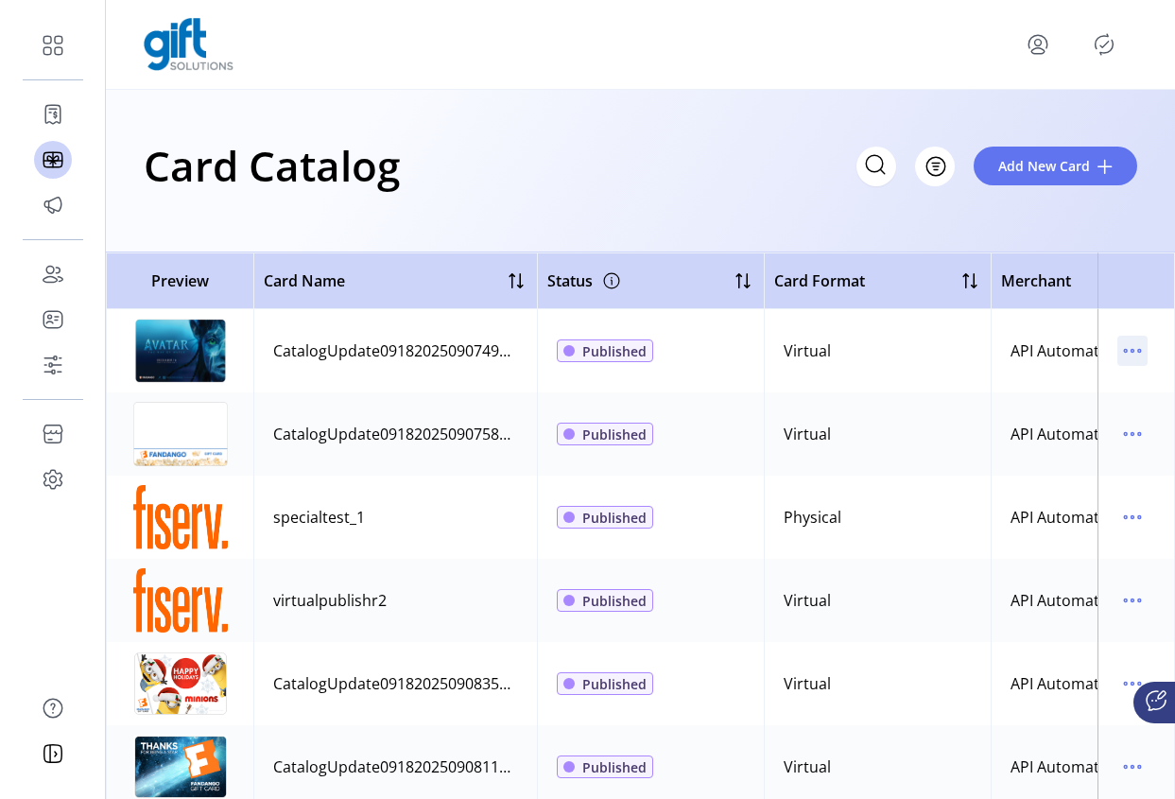
click at [1120, 355] on icon "menu" at bounding box center [1133, 351] width 30 height 30
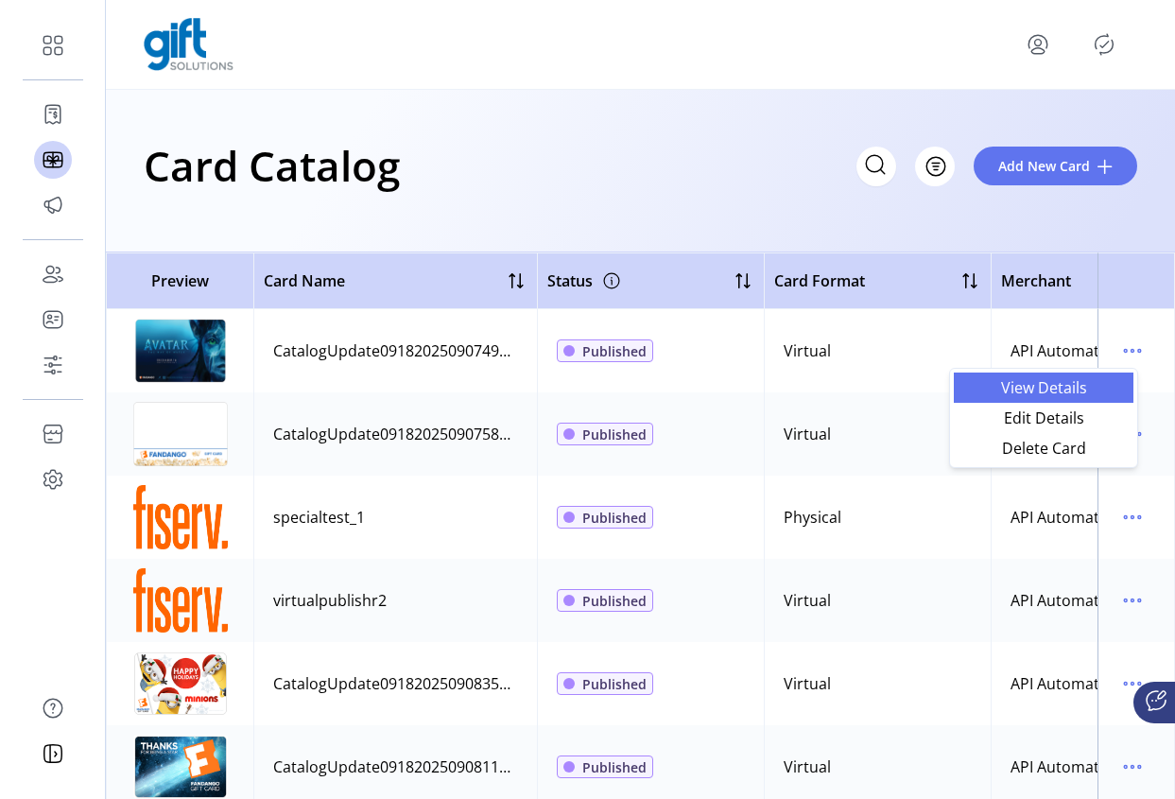
click at [1061, 392] on span "View Details" at bounding box center [1043, 387] width 157 height 15
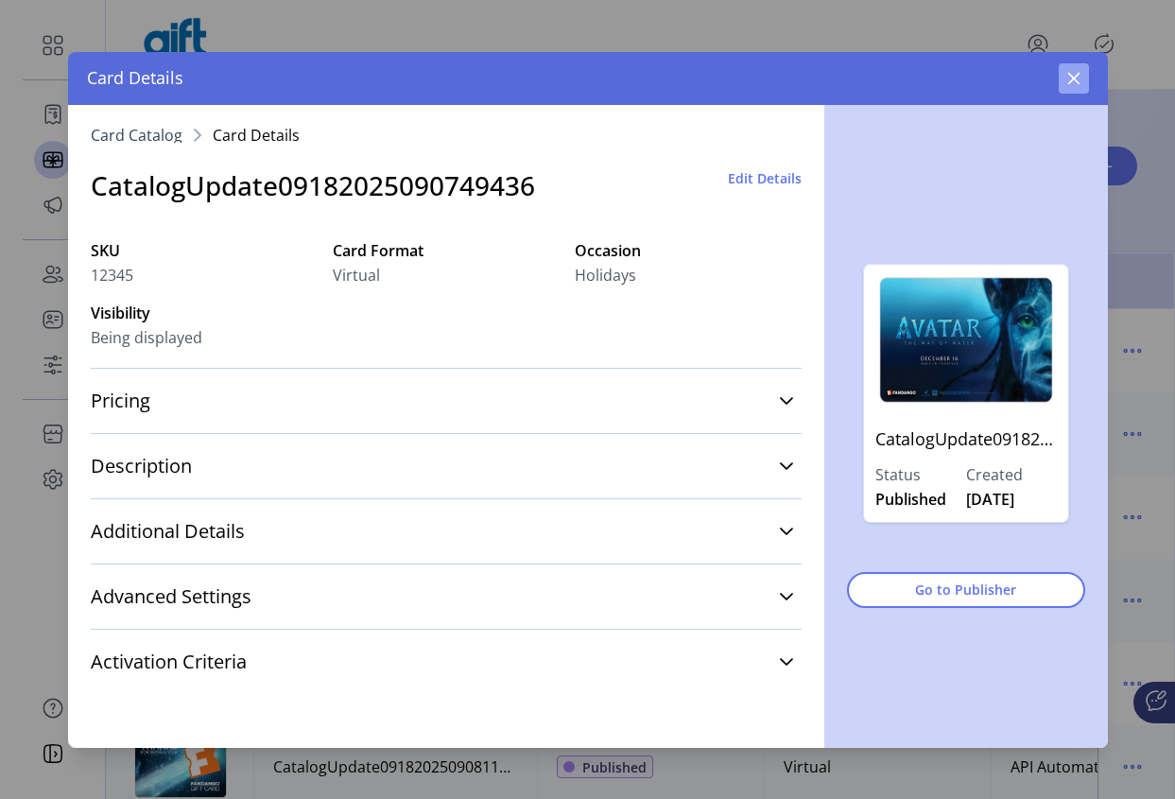
click at [1073, 74] on icon "button" at bounding box center [1074, 78] width 15 height 15
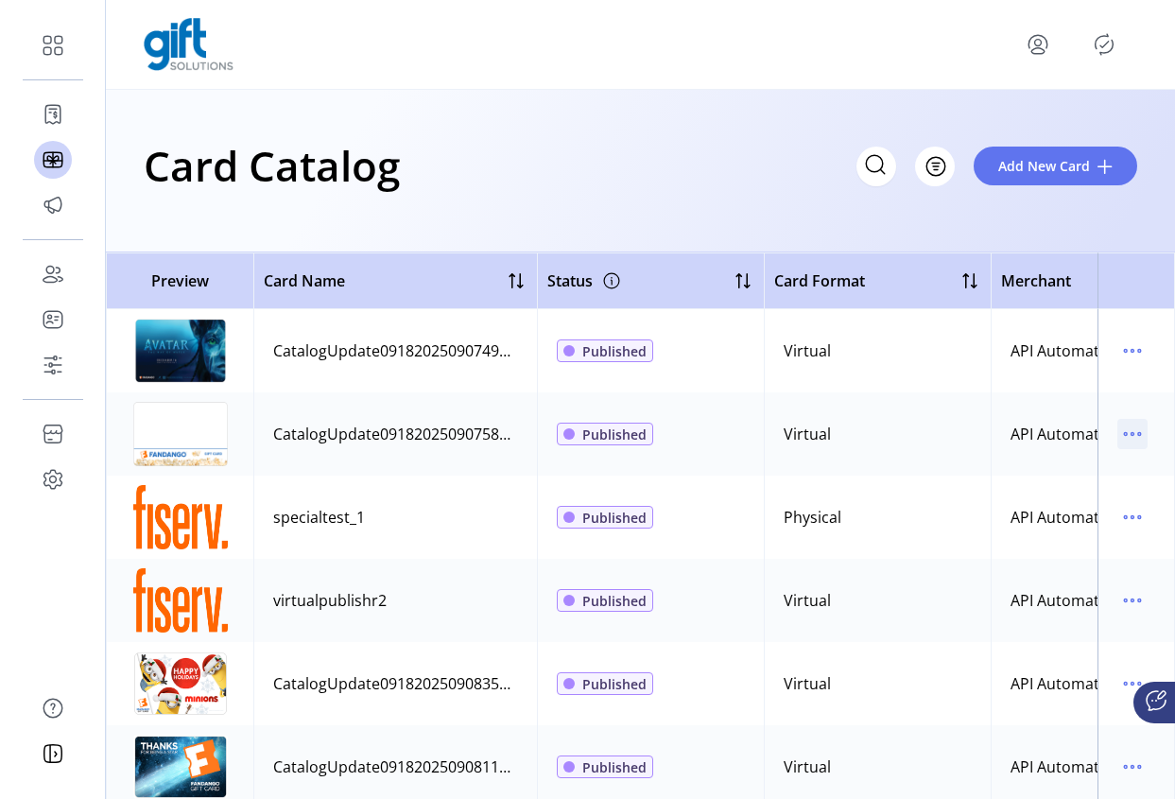
click at [1120, 437] on icon "menu" at bounding box center [1133, 434] width 30 height 30
click at [1044, 473] on span "View Details" at bounding box center [1043, 470] width 157 height 15
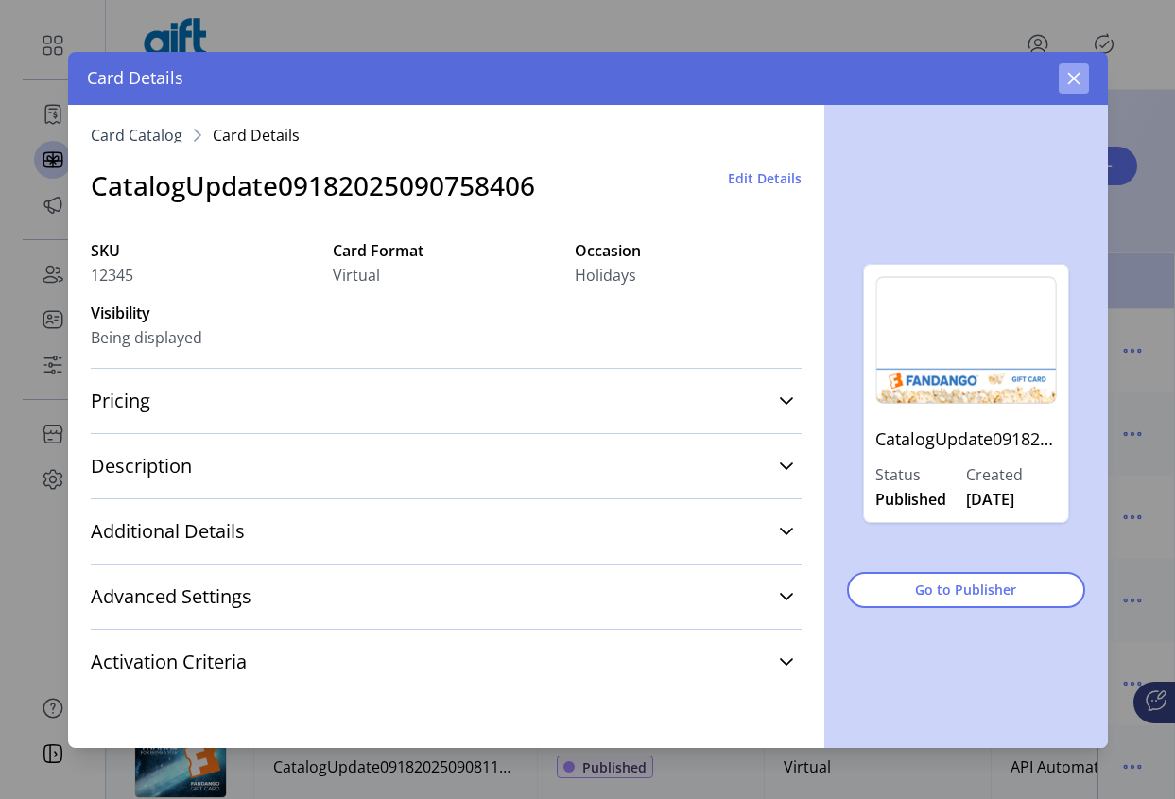
click at [1071, 71] on icon "button" at bounding box center [1074, 78] width 15 height 15
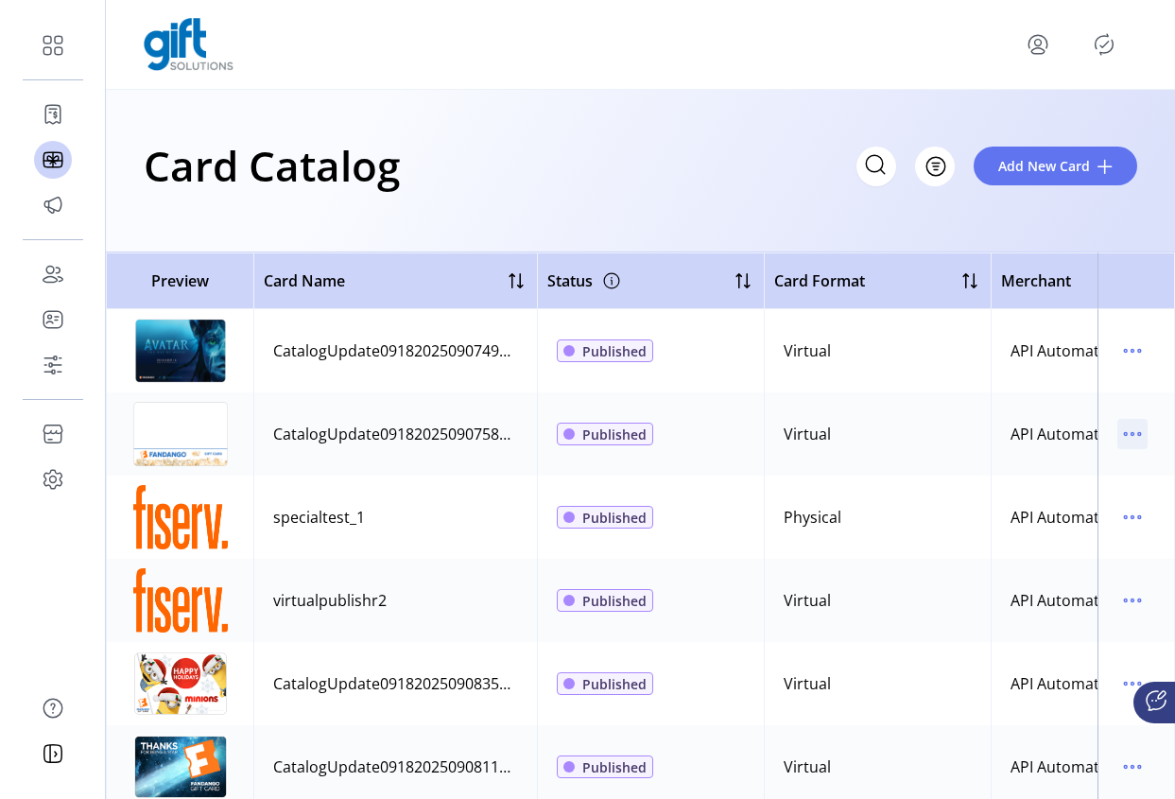
click at [1122, 433] on icon "menu" at bounding box center [1133, 434] width 30 height 30
click at [1070, 507] on span "Edit Details" at bounding box center [1043, 501] width 157 height 15
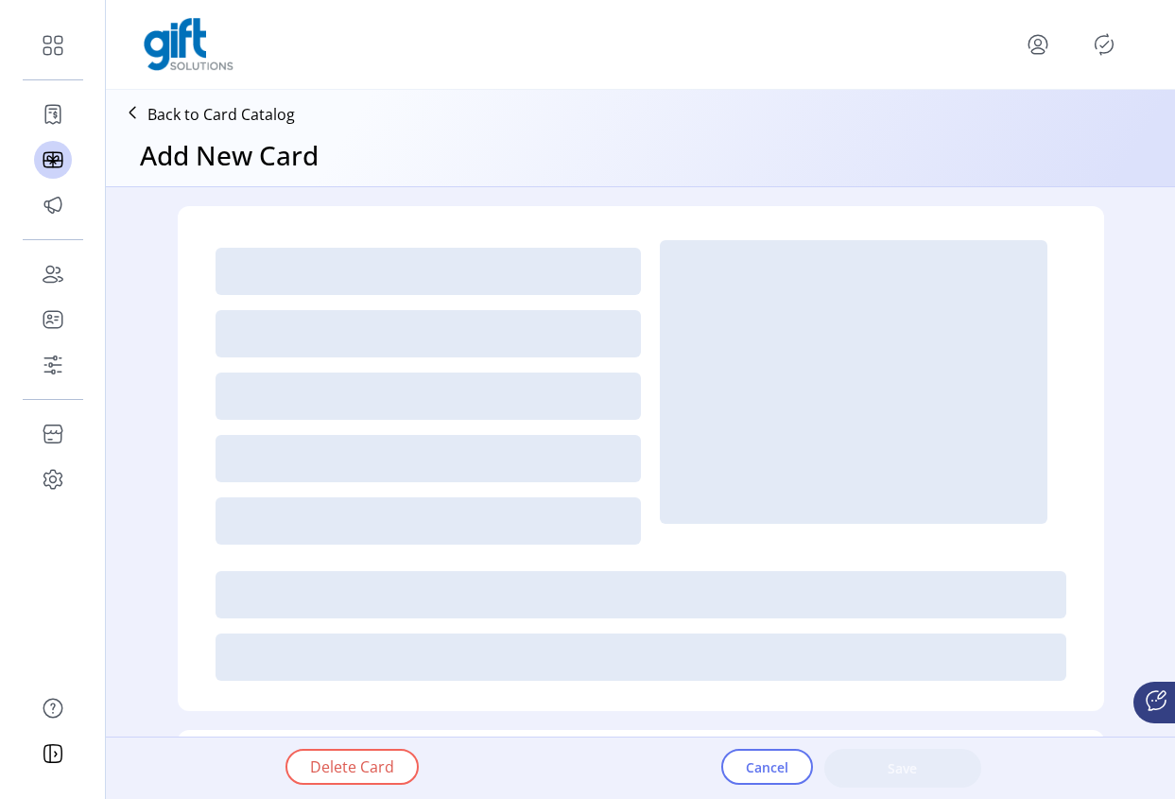
type textarea "**********"
type input "*"
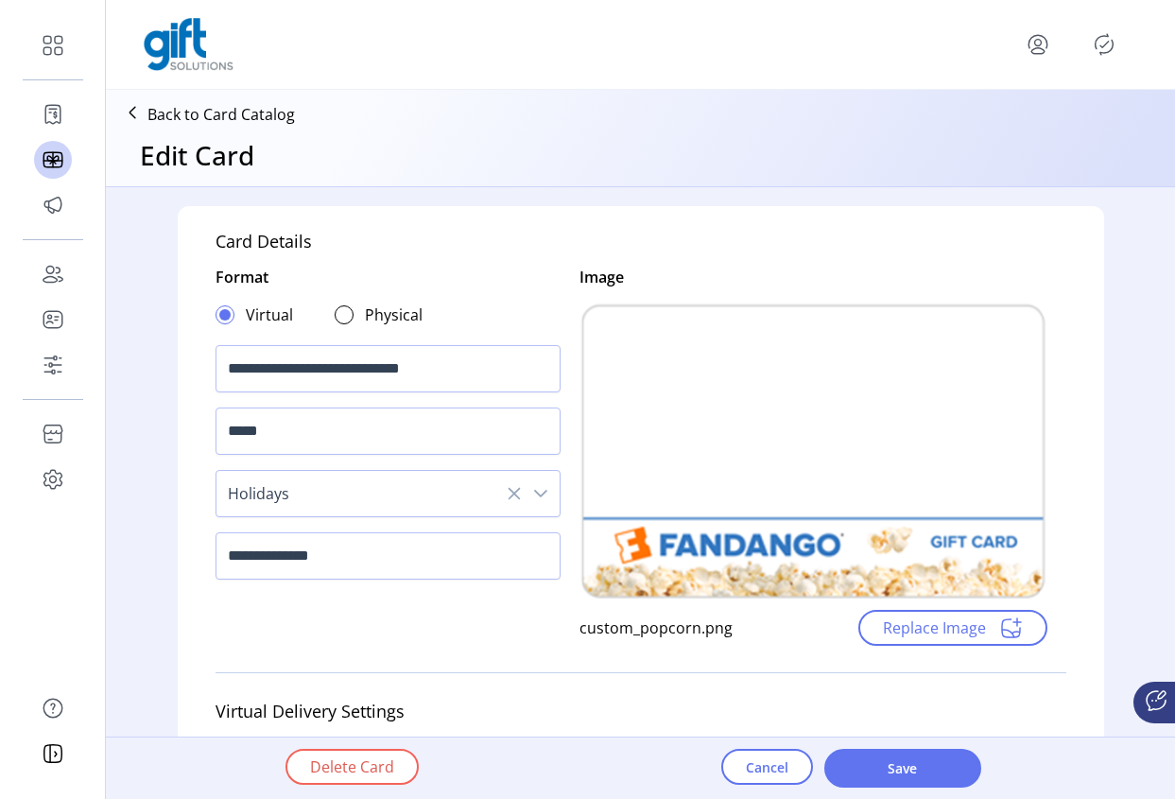
click at [134, 113] on icon at bounding box center [132, 112] width 30 height 30
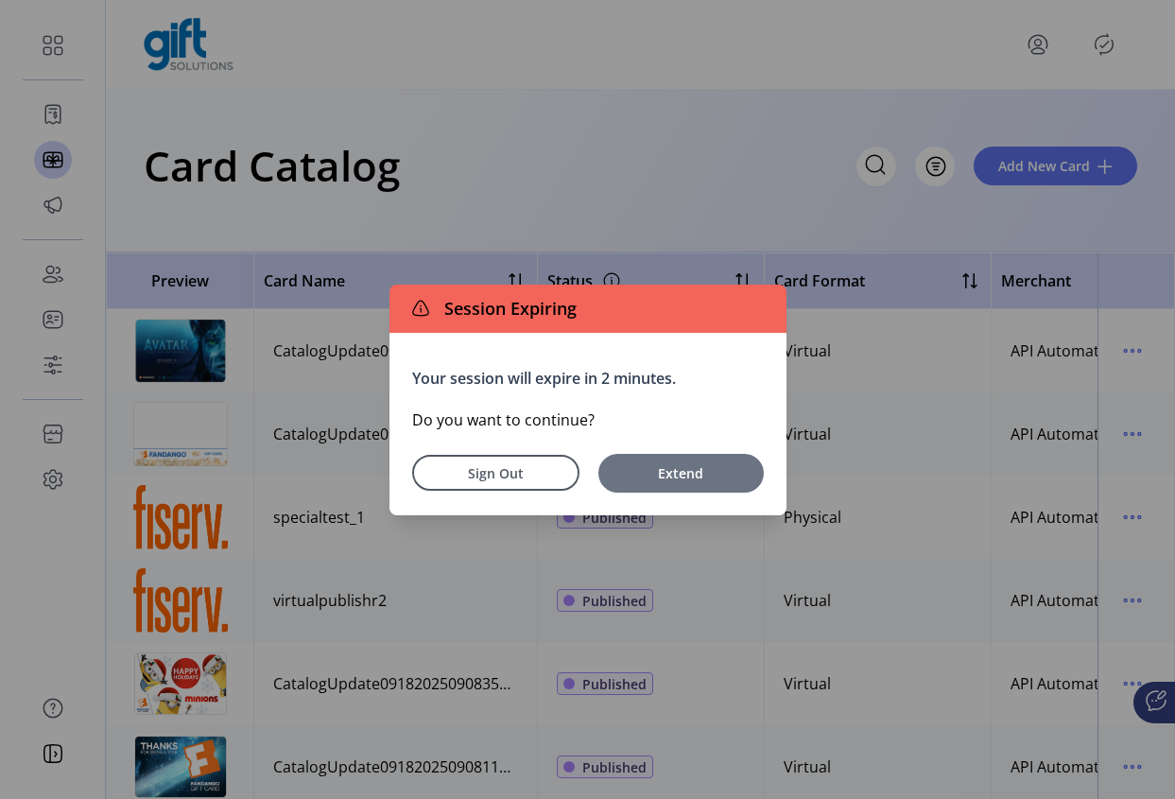
click at [688, 479] on span "Extend" at bounding box center [681, 473] width 147 height 20
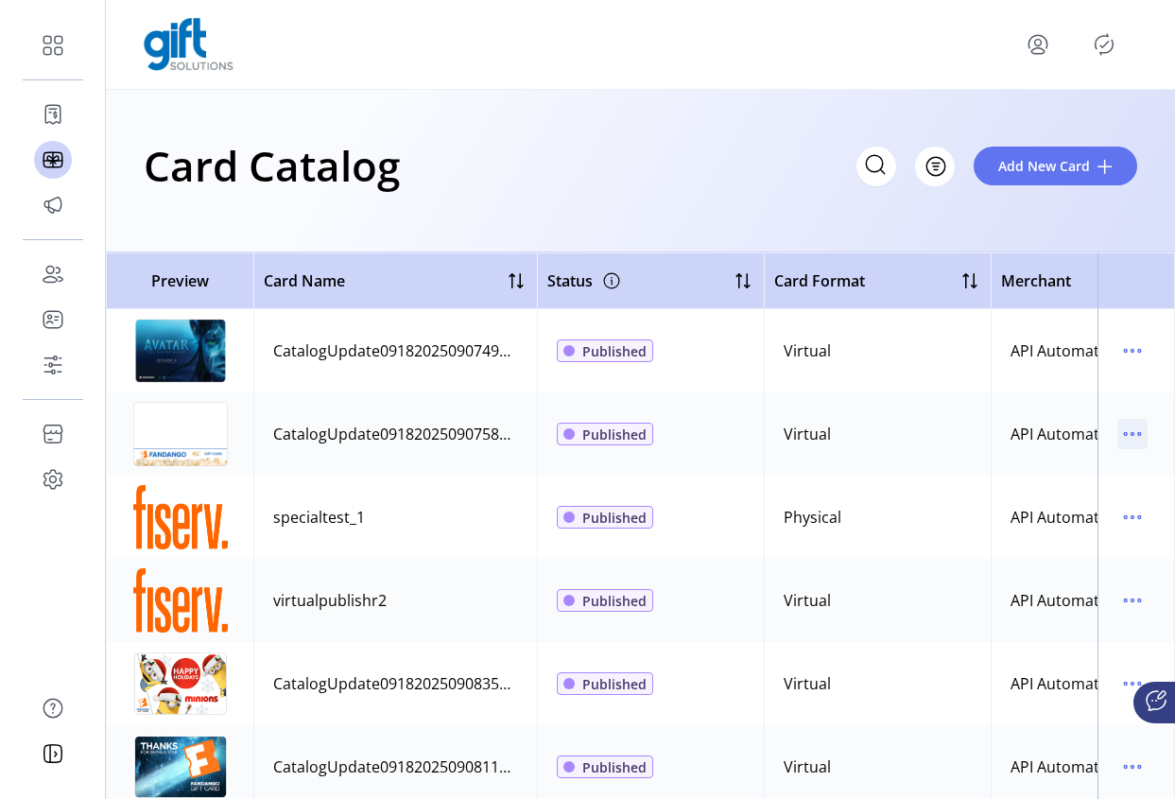
click at [1122, 430] on icon "menu" at bounding box center [1133, 434] width 30 height 30
click at [1086, 504] on span "Edit Details" at bounding box center [1043, 501] width 157 height 15
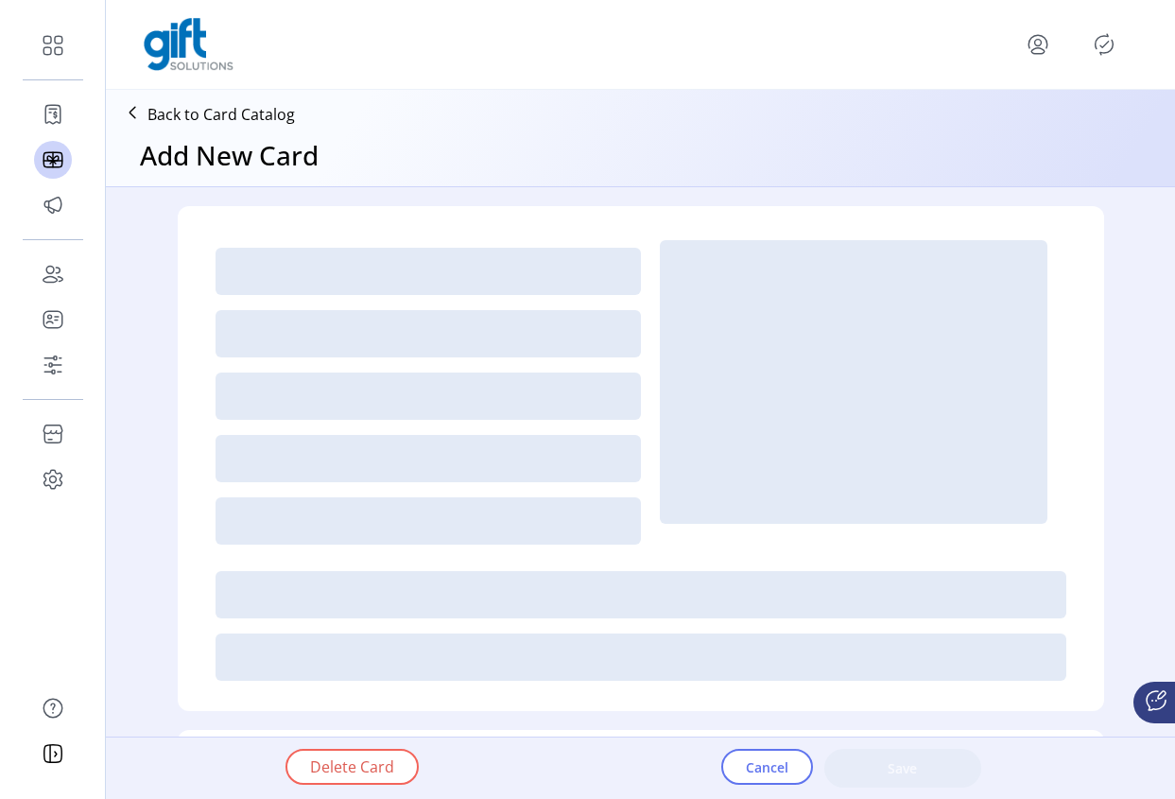
type textarea "**********"
type input "*"
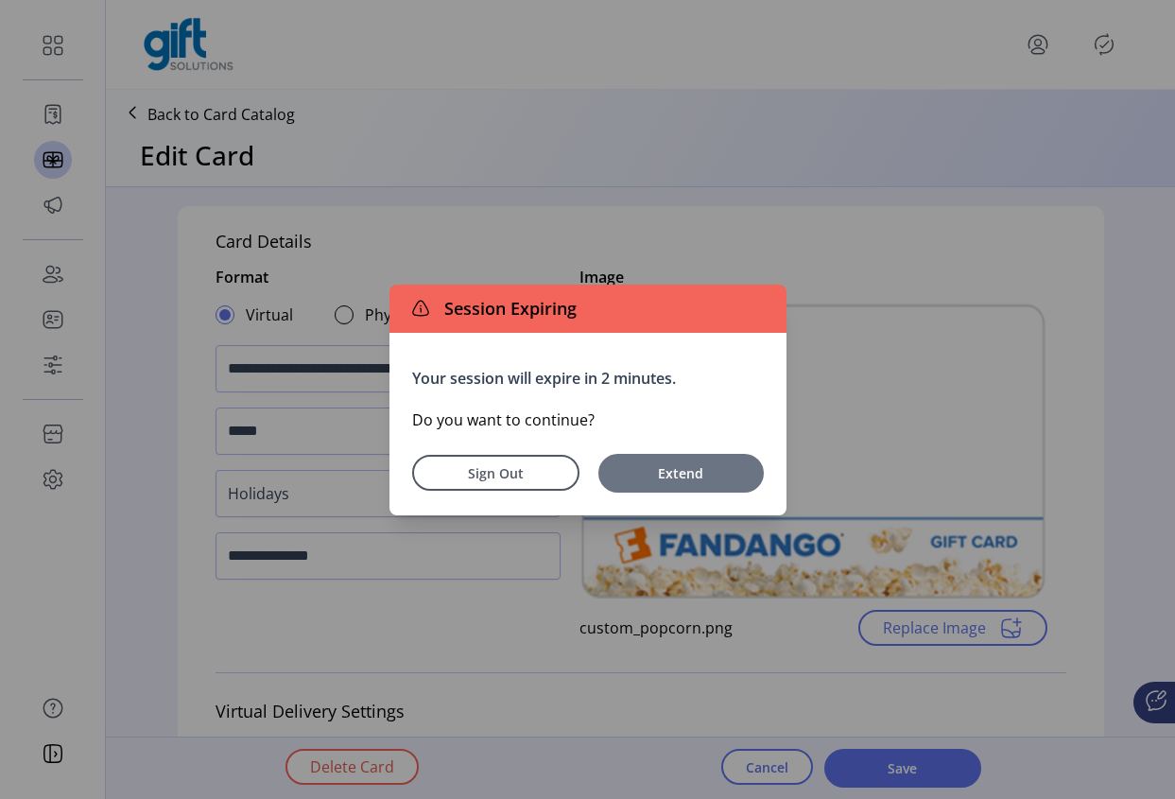
click at [690, 476] on span "Extend" at bounding box center [681, 473] width 147 height 20
click at [666, 471] on span "Extend" at bounding box center [681, 473] width 147 height 20
click at [684, 465] on span "Extend" at bounding box center [681, 473] width 147 height 20
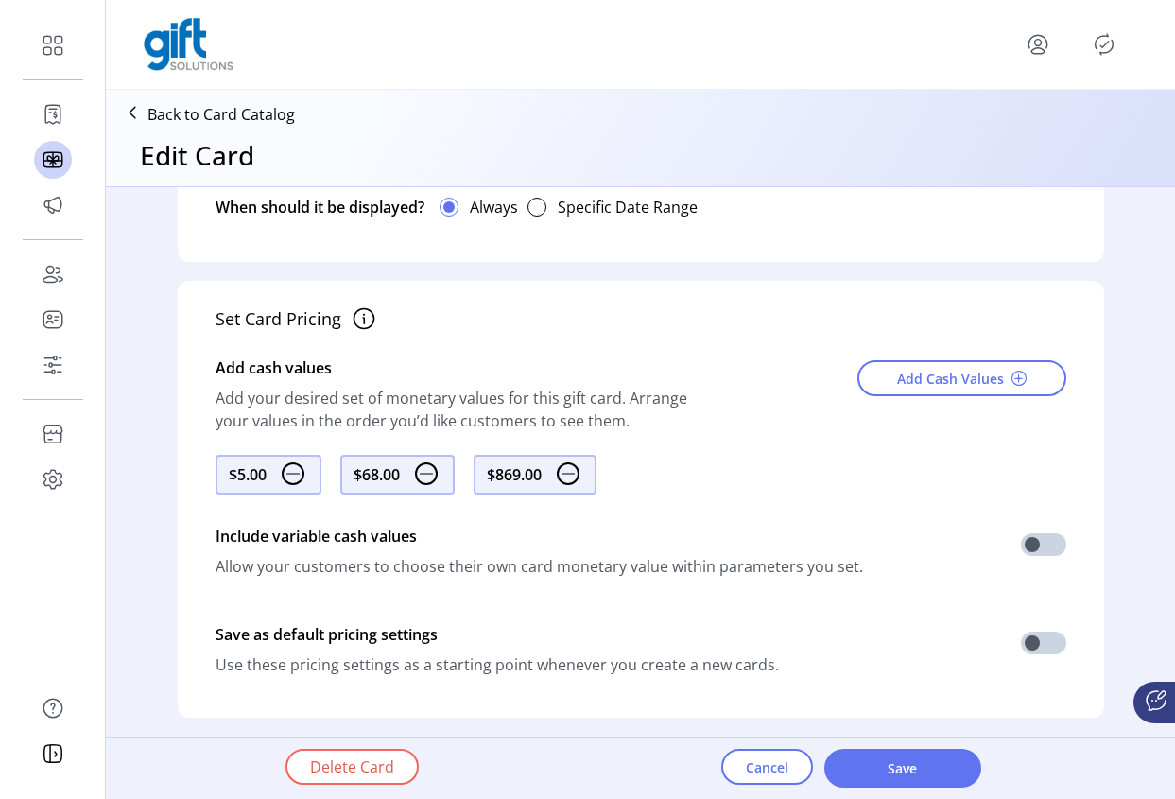
scroll to position [800, 0]
click at [391, 518] on div "Include variable cash values" at bounding box center [540, 534] width 648 height 38
drag, startPoint x: 422, startPoint y: 536, endPoint x: 189, endPoint y: 531, distance: 232.7
click at [189, 531] on div "Set Card Pricing Add cash values Add your desired set of monetary values for th…" at bounding box center [641, 497] width 927 height 437
copy div "Include variable cash values"
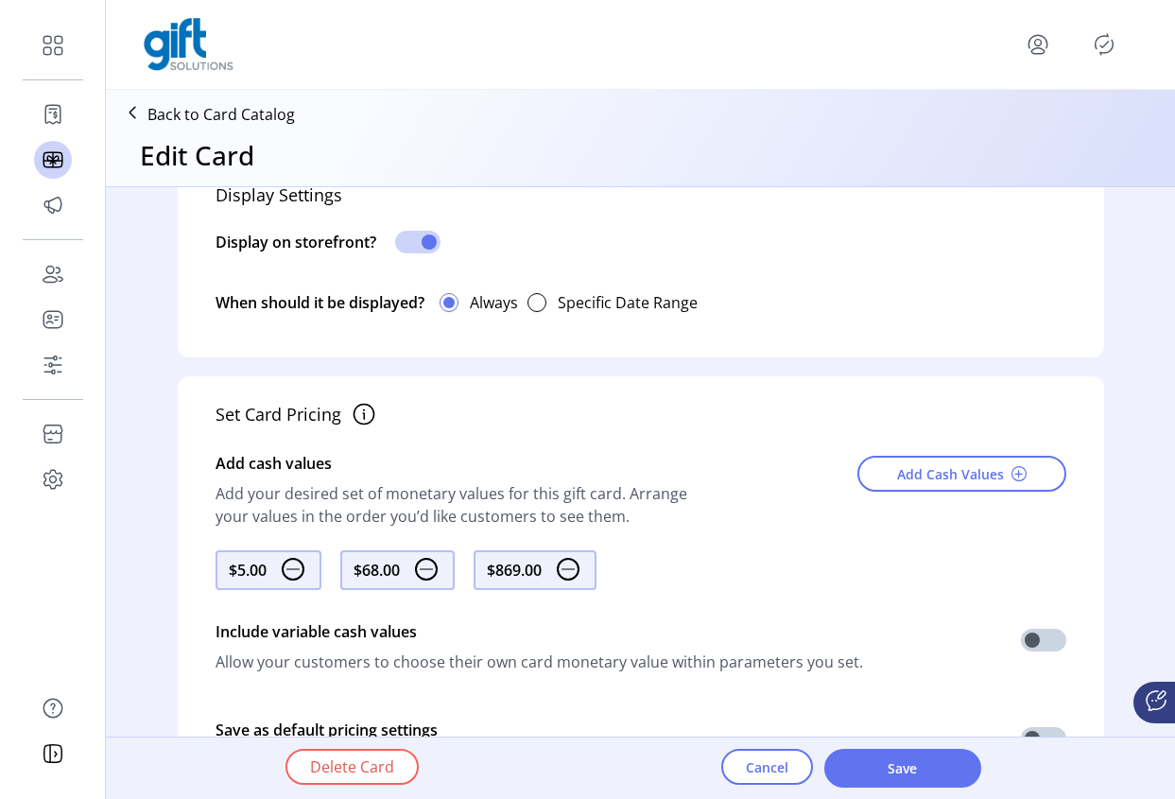
scroll to position [725, 0]
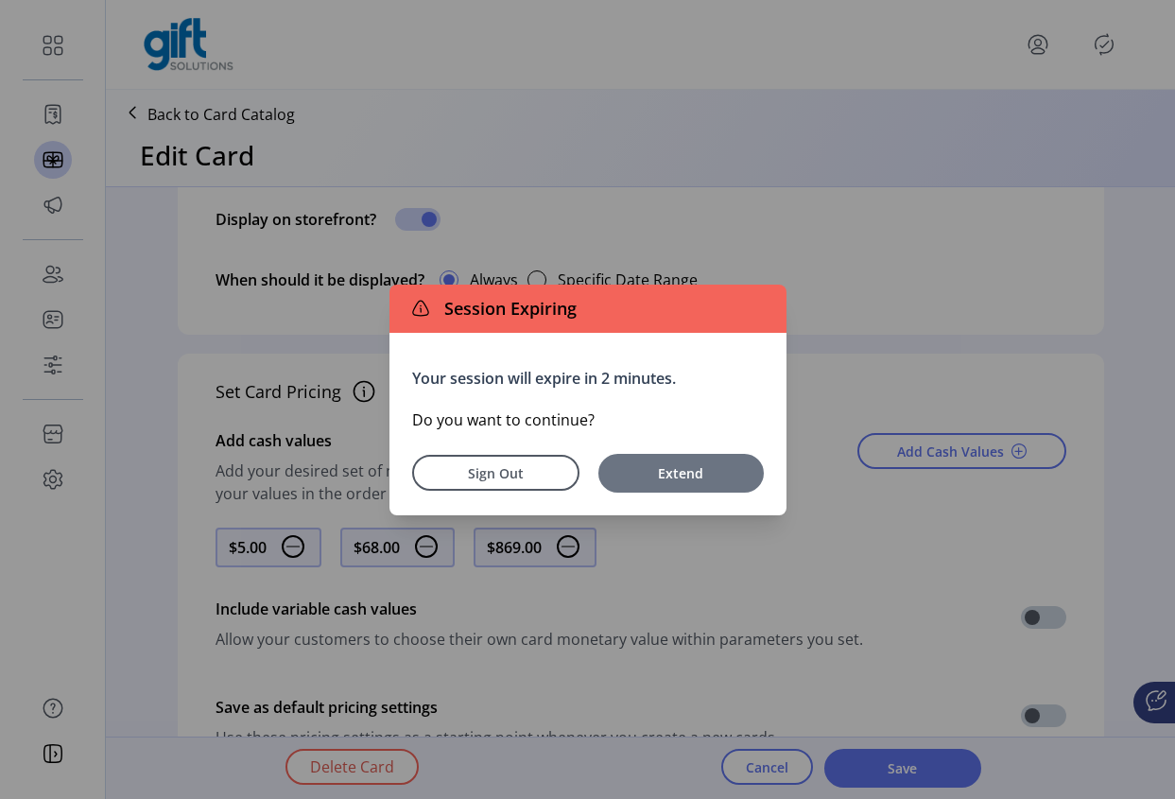
click at [684, 480] on span "Extend" at bounding box center [681, 473] width 147 height 20
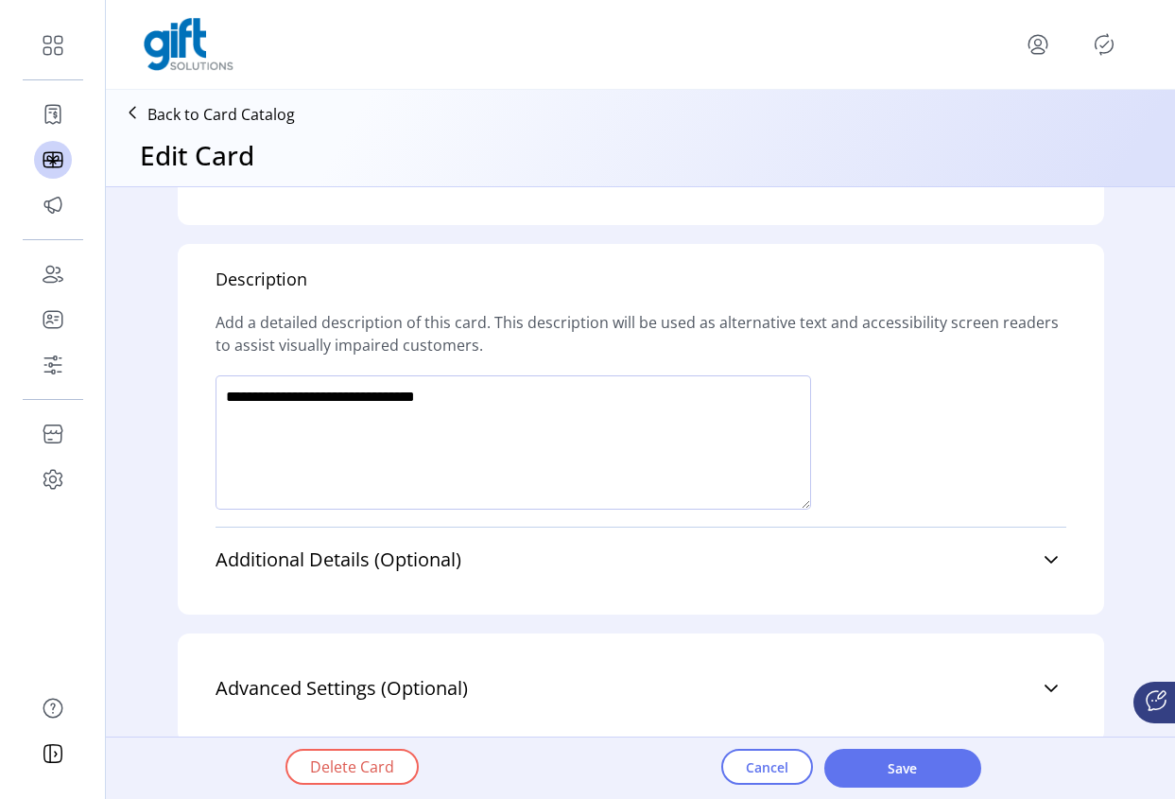
scroll to position [1294, 0]
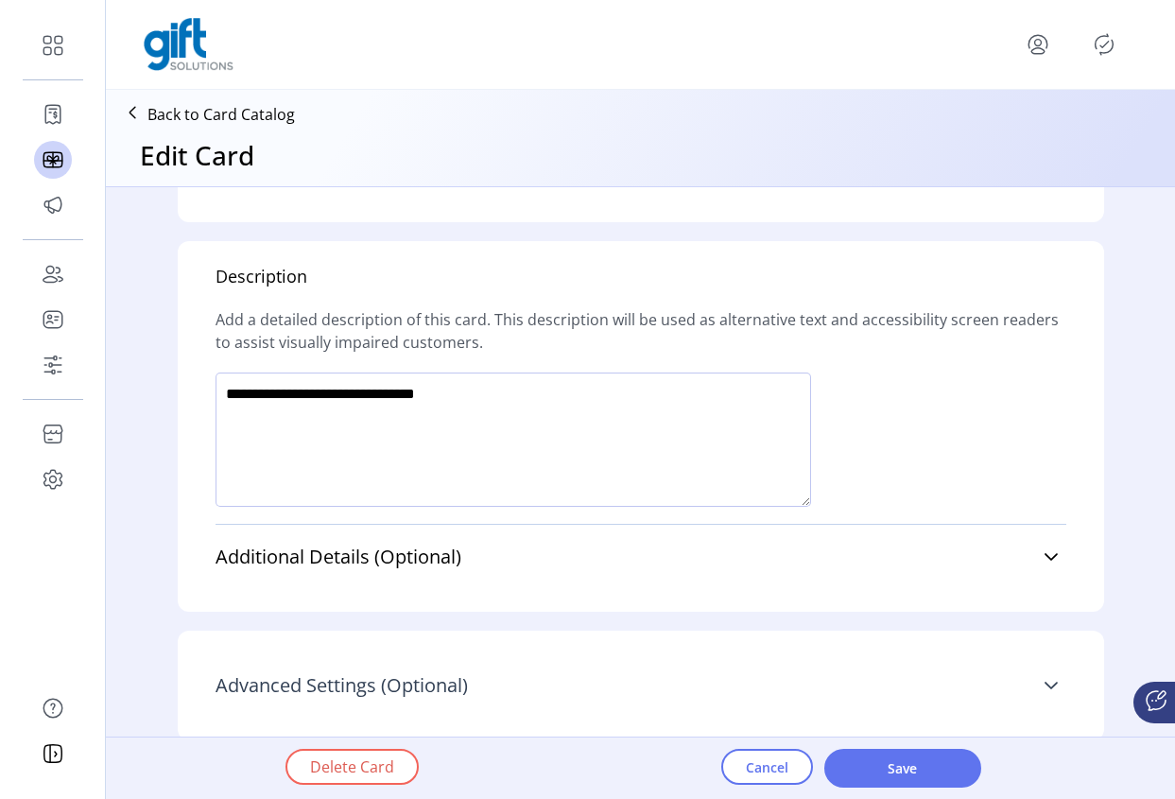
click at [1044, 685] on icon at bounding box center [1051, 685] width 15 height 15
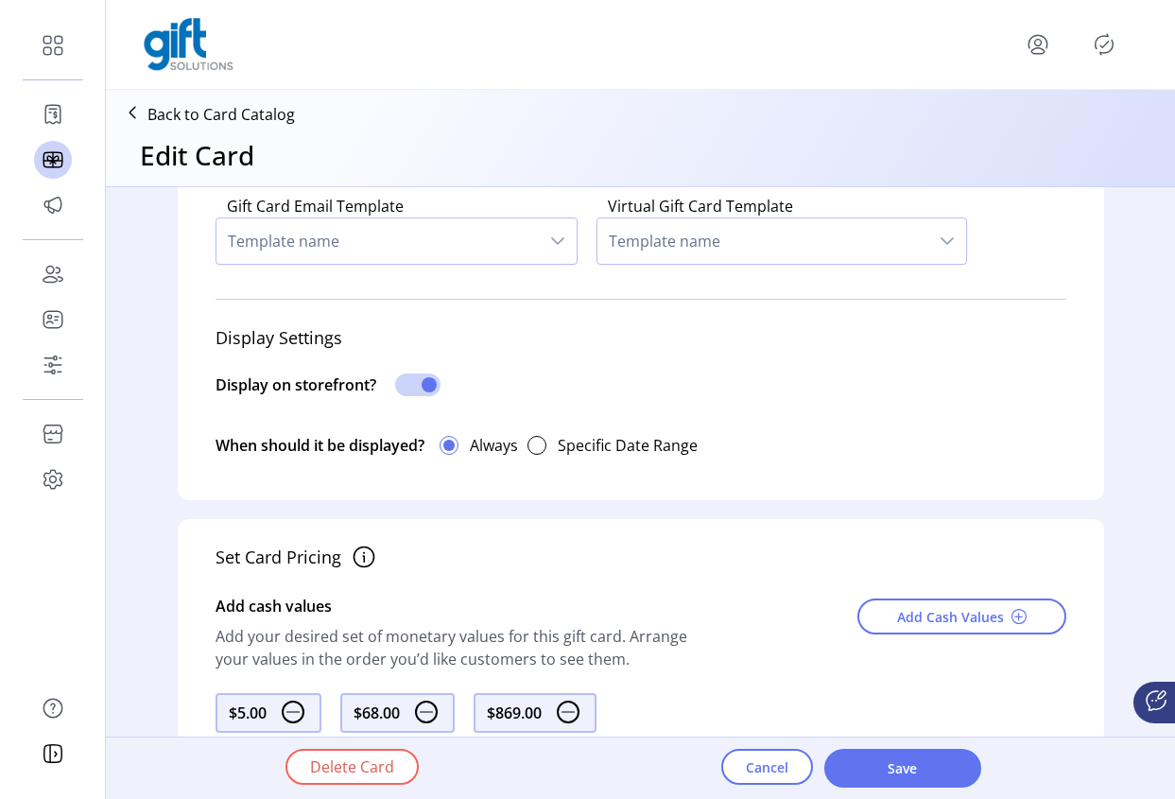
scroll to position [592, 0]
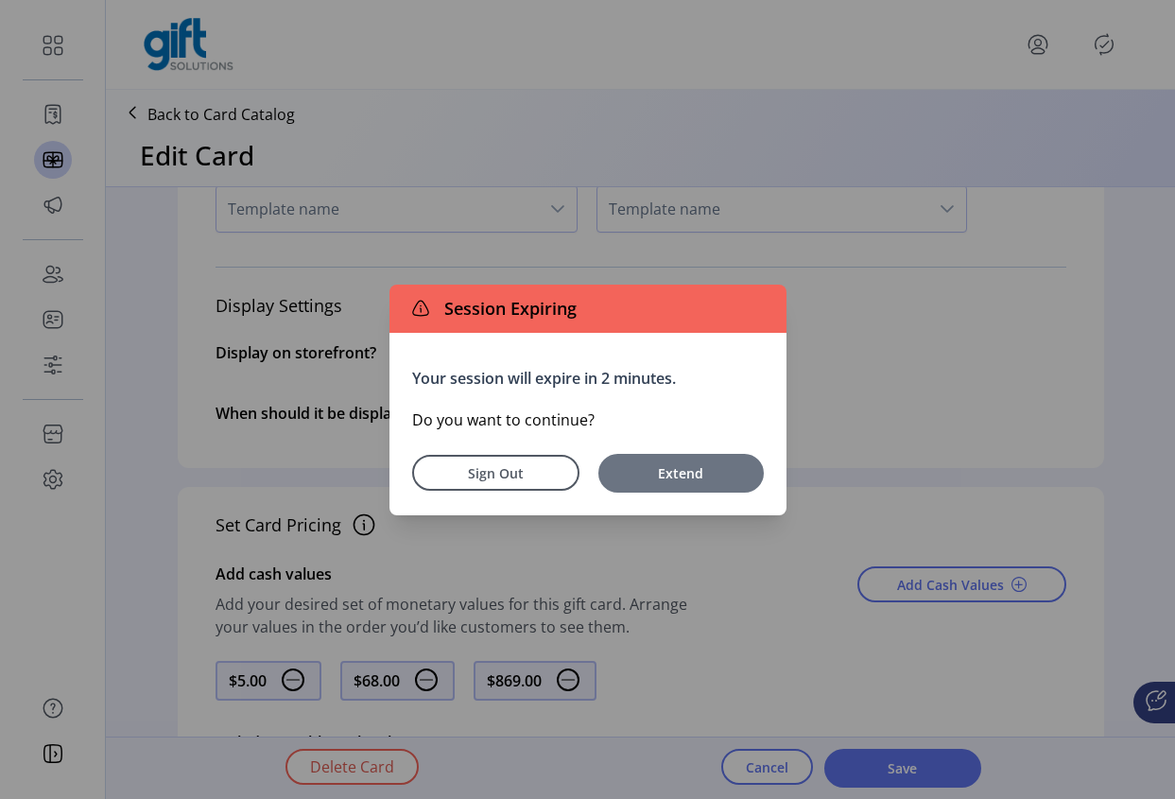
click at [664, 474] on span "Extend" at bounding box center [681, 473] width 147 height 20
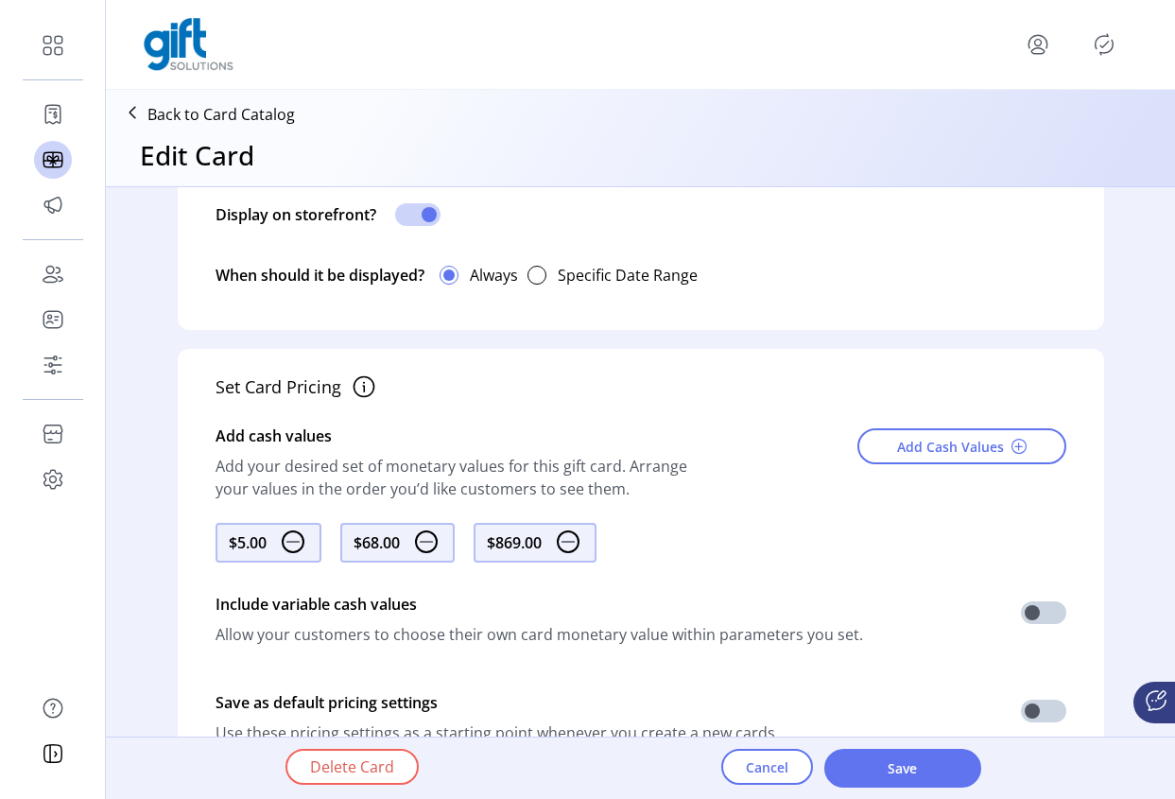
scroll to position [761, 0]
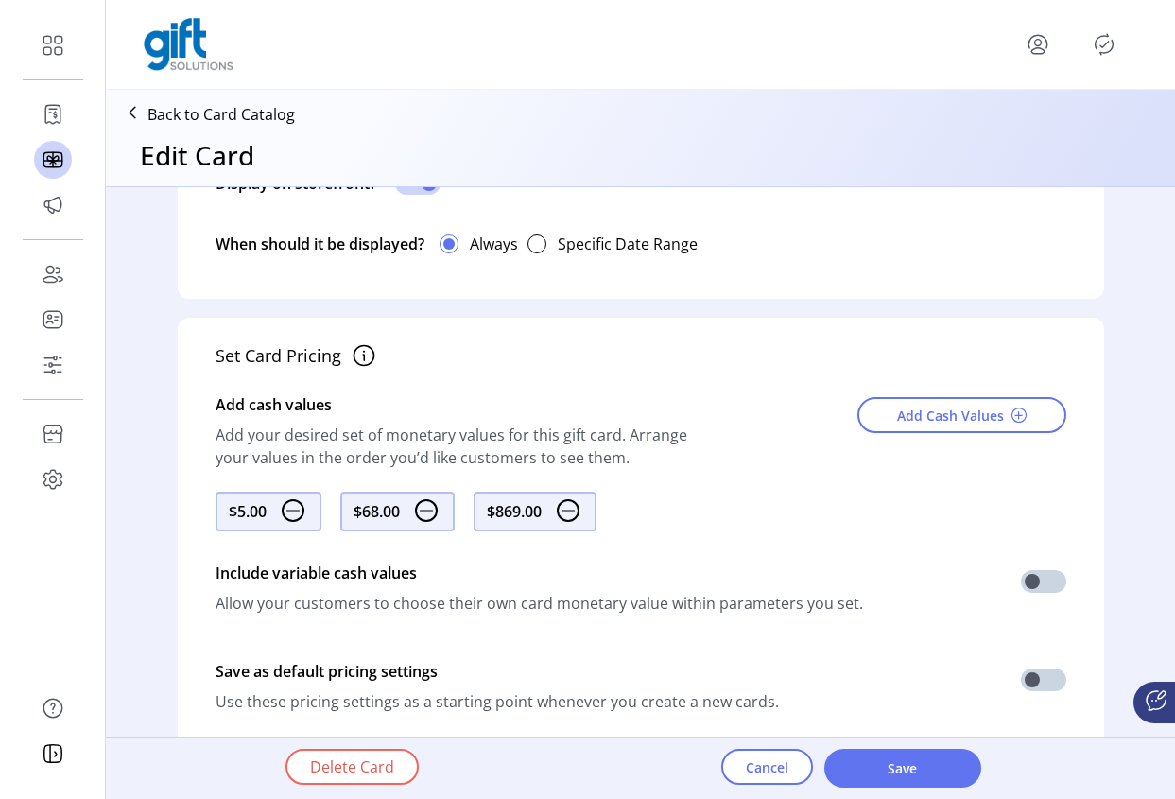
click at [415, 573] on div "Include variable cash values" at bounding box center [540, 573] width 648 height 38
drag, startPoint x: 412, startPoint y: 568, endPoint x: 211, endPoint y: 559, distance: 201.6
click at [216, 559] on div "Include variable cash values" at bounding box center [540, 573] width 648 height 38
drag, startPoint x: 418, startPoint y: 576, endPoint x: 205, endPoint y: 574, distance: 212.8
click at [205, 574] on div "Set Card Pricing Add cash values Add your desired set of monetary values for th…" at bounding box center [641, 536] width 927 height 437
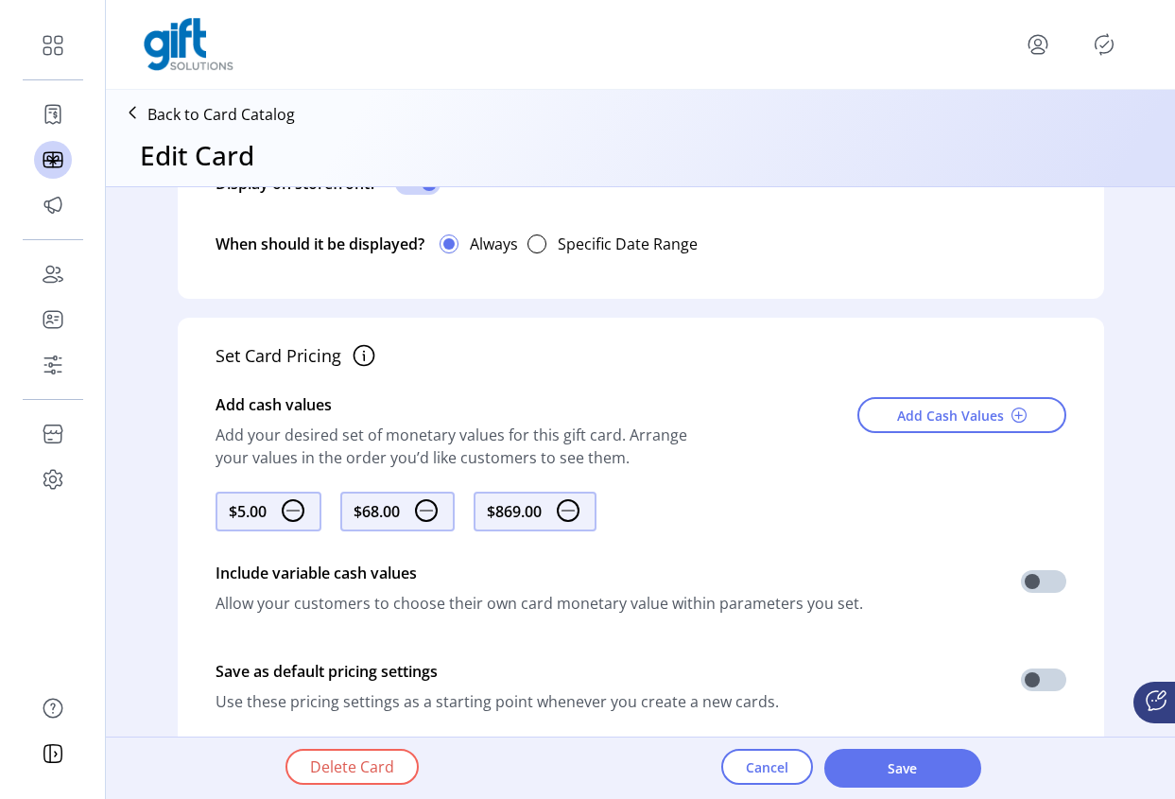
copy div "Include variable cash values"
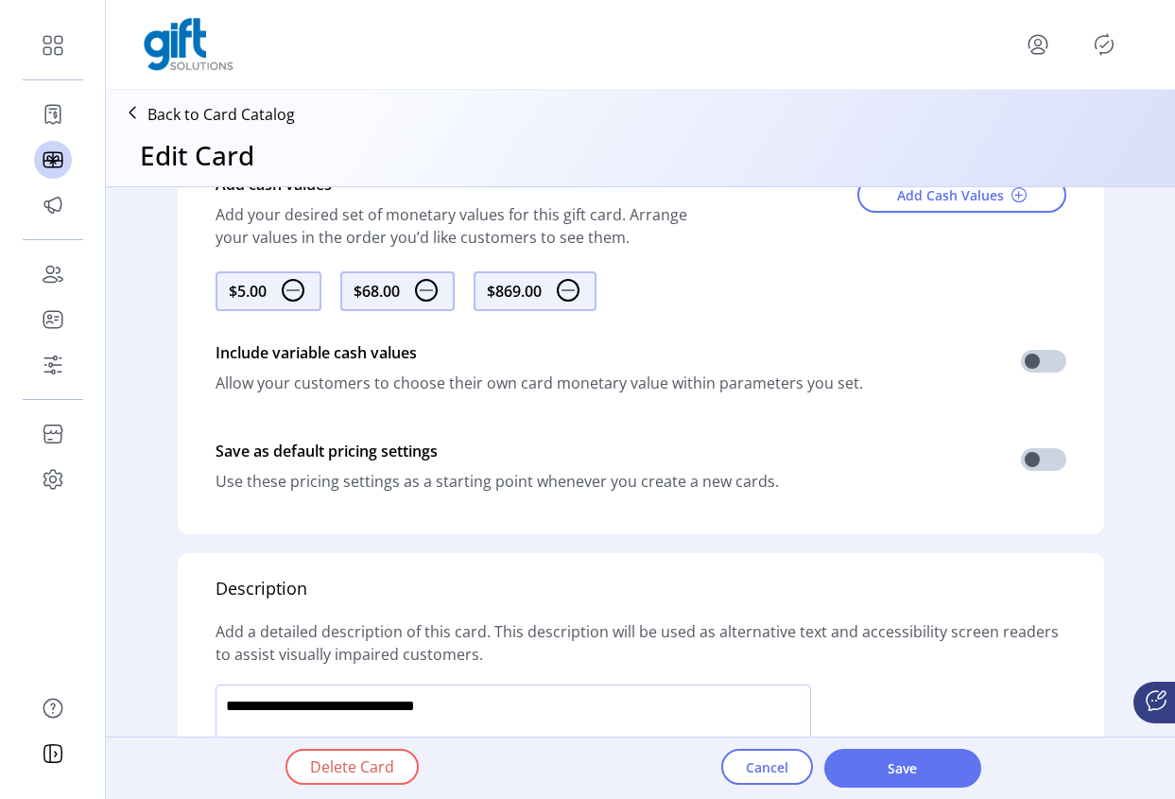
scroll to position [945, 0]
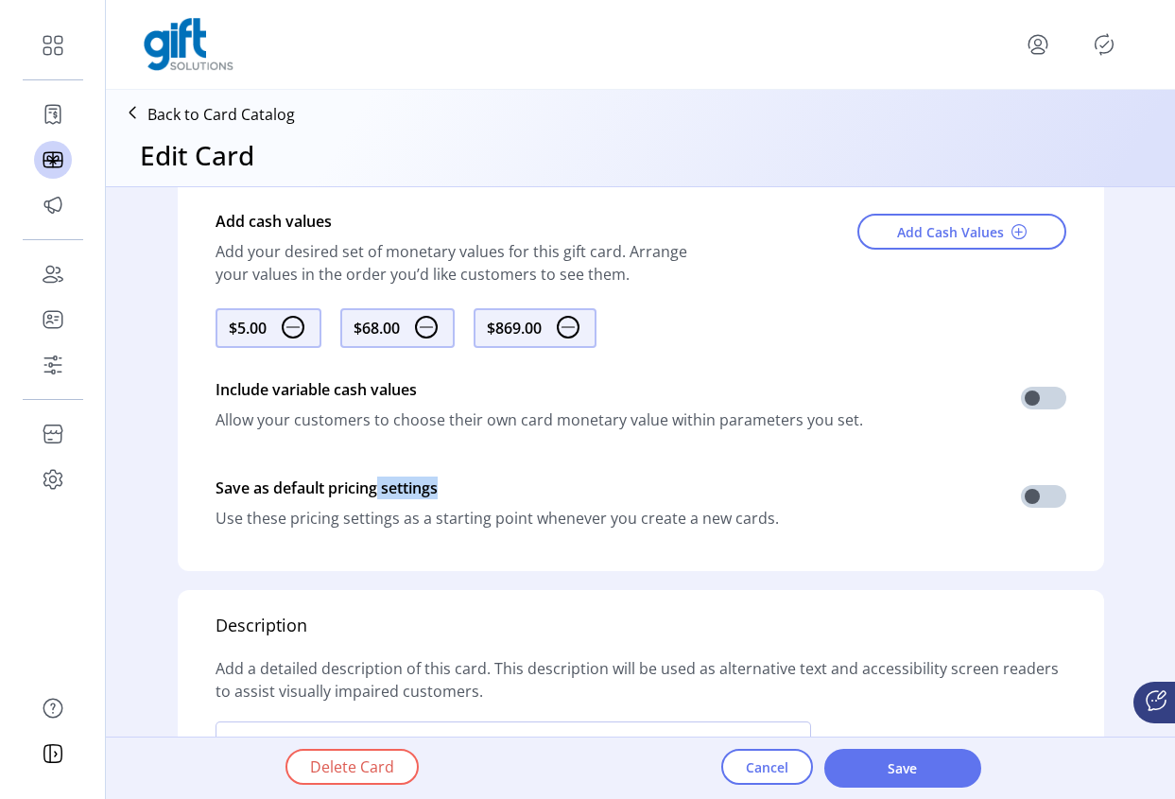
drag, startPoint x: 430, startPoint y: 483, endPoint x: 456, endPoint y: 486, distance: 25.7
click at [364, 487] on div "Save as default pricing settings" at bounding box center [498, 488] width 564 height 38
click at [457, 486] on div "Save as default pricing settings" at bounding box center [498, 488] width 564 height 38
drag, startPoint x: 414, startPoint y: 486, endPoint x: 208, endPoint y: 485, distance: 206.1
click at [208, 485] on div "Set Card Pricing Add cash values Add your desired set of monetary values for th…" at bounding box center [641, 352] width 927 height 437
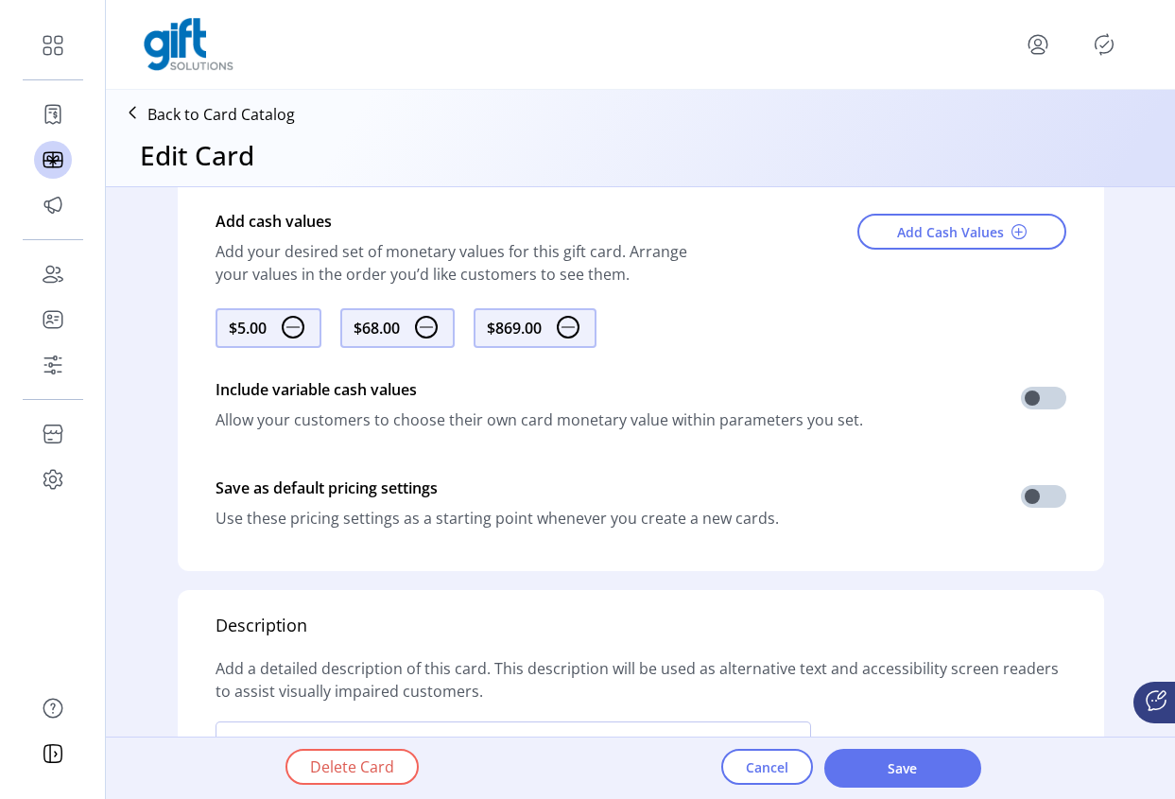
copy div "Save as default pricing settings"
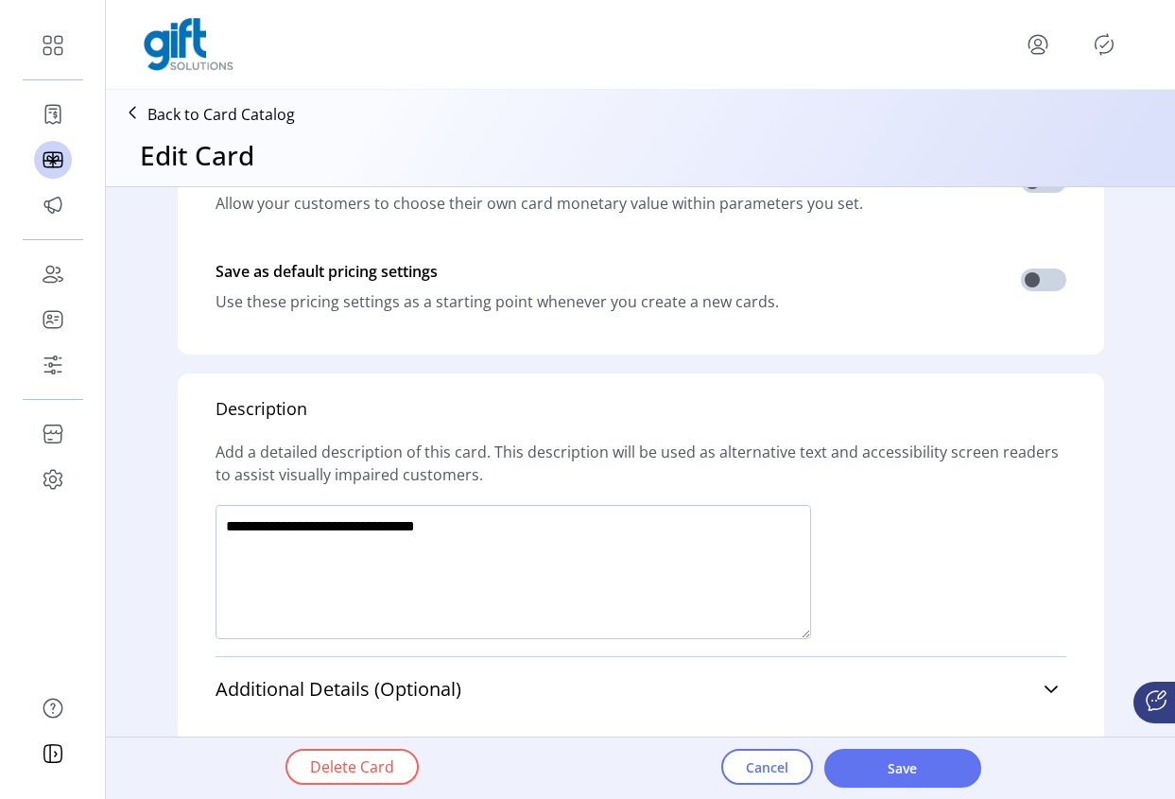
scroll to position [1193, 0]
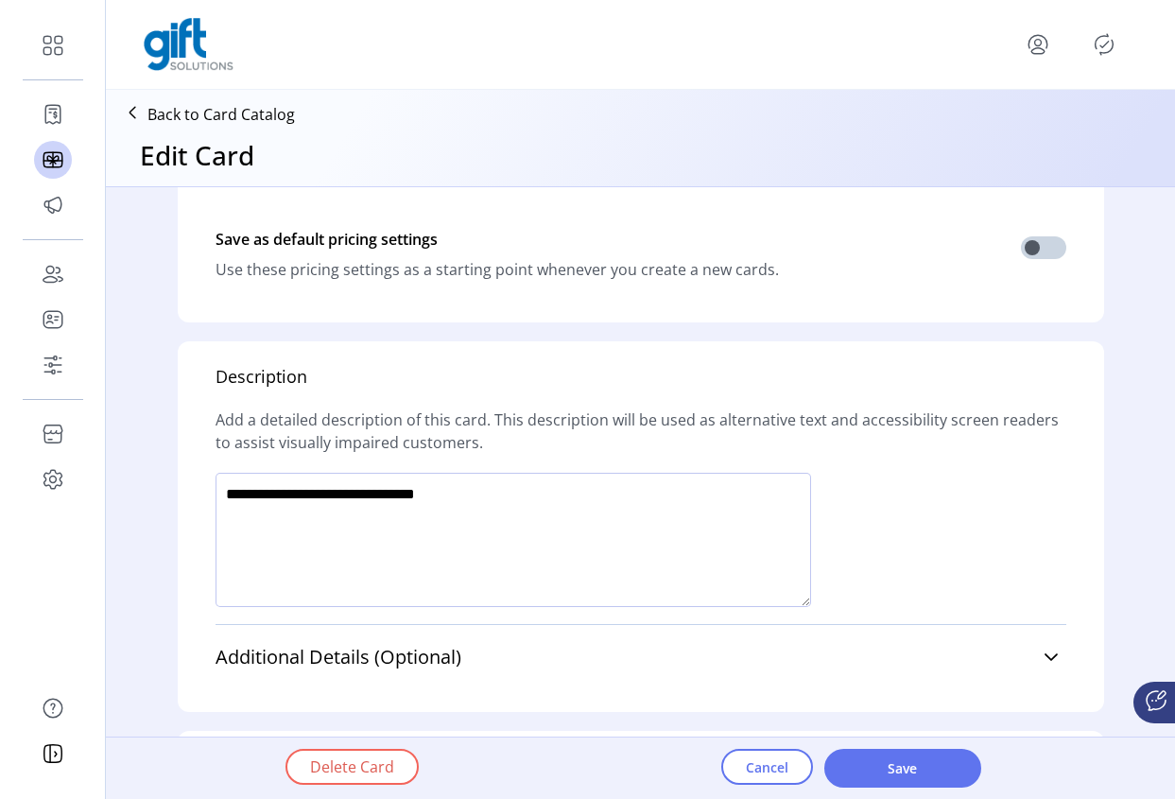
click at [292, 384] on div "Description" at bounding box center [262, 377] width 92 height 26
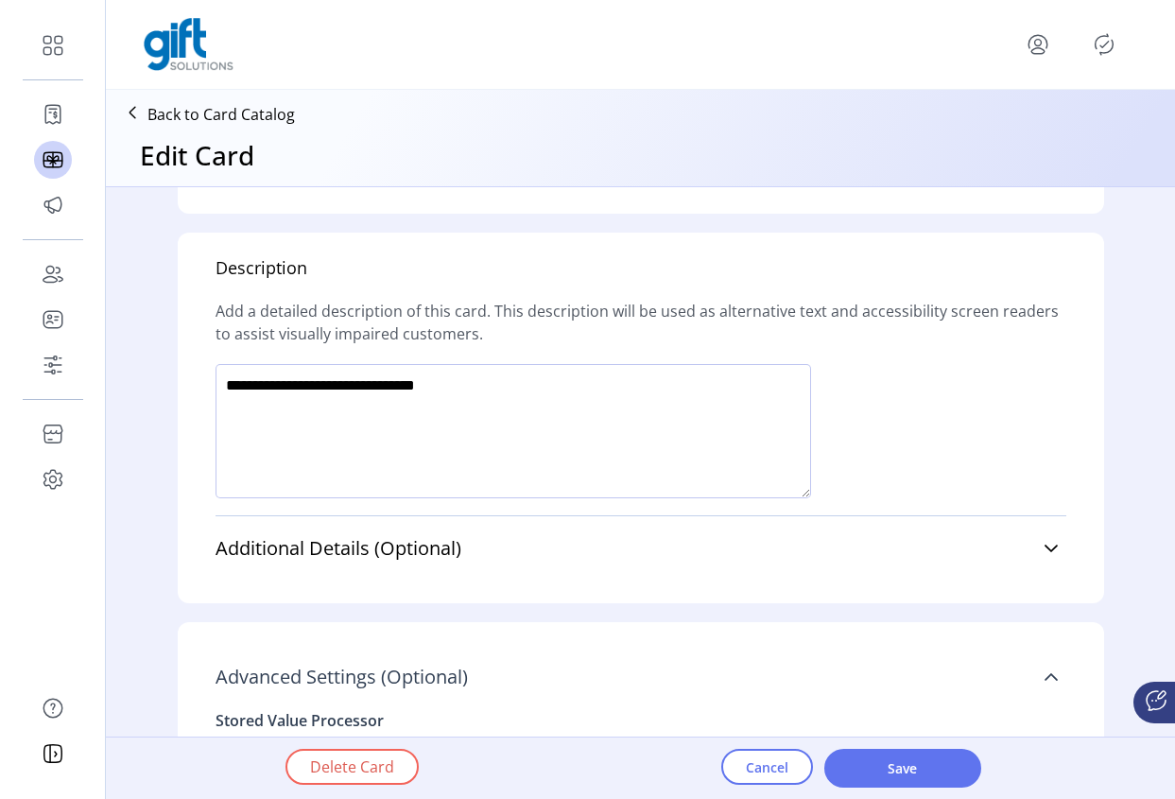
scroll to position [1301, 0]
click at [227, 556] on span "Additional Details (Optional)" at bounding box center [339, 549] width 246 height 19
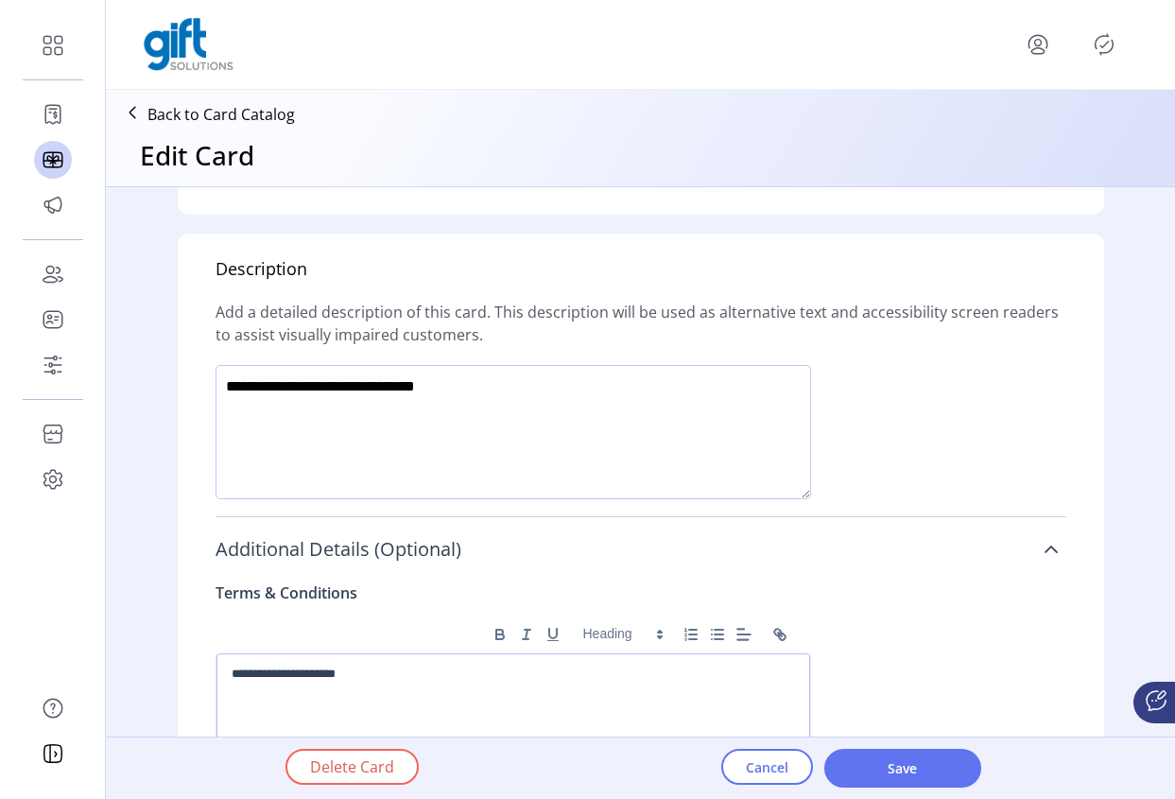
click at [324, 547] on span "Additional Details (Optional)" at bounding box center [339, 549] width 246 height 19
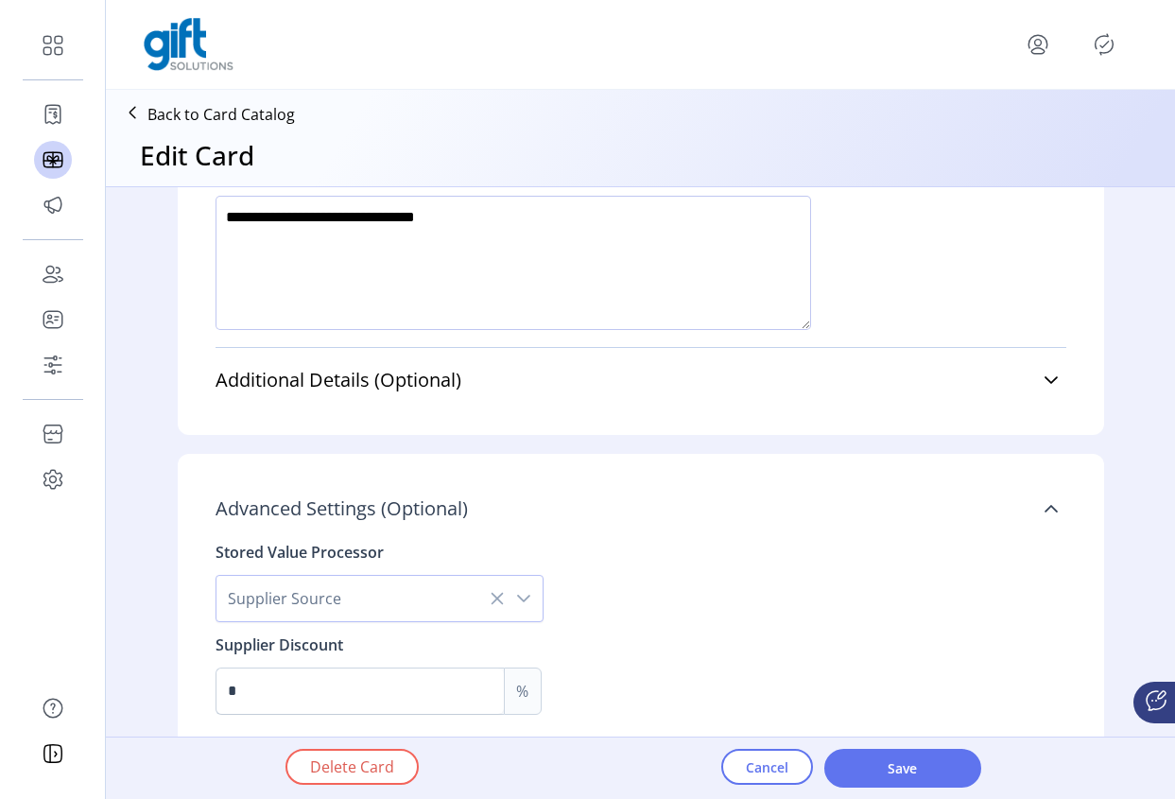
scroll to position [1470, 0]
click at [389, 391] on span "Additional Details (Optional)" at bounding box center [339, 381] width 246 height 19
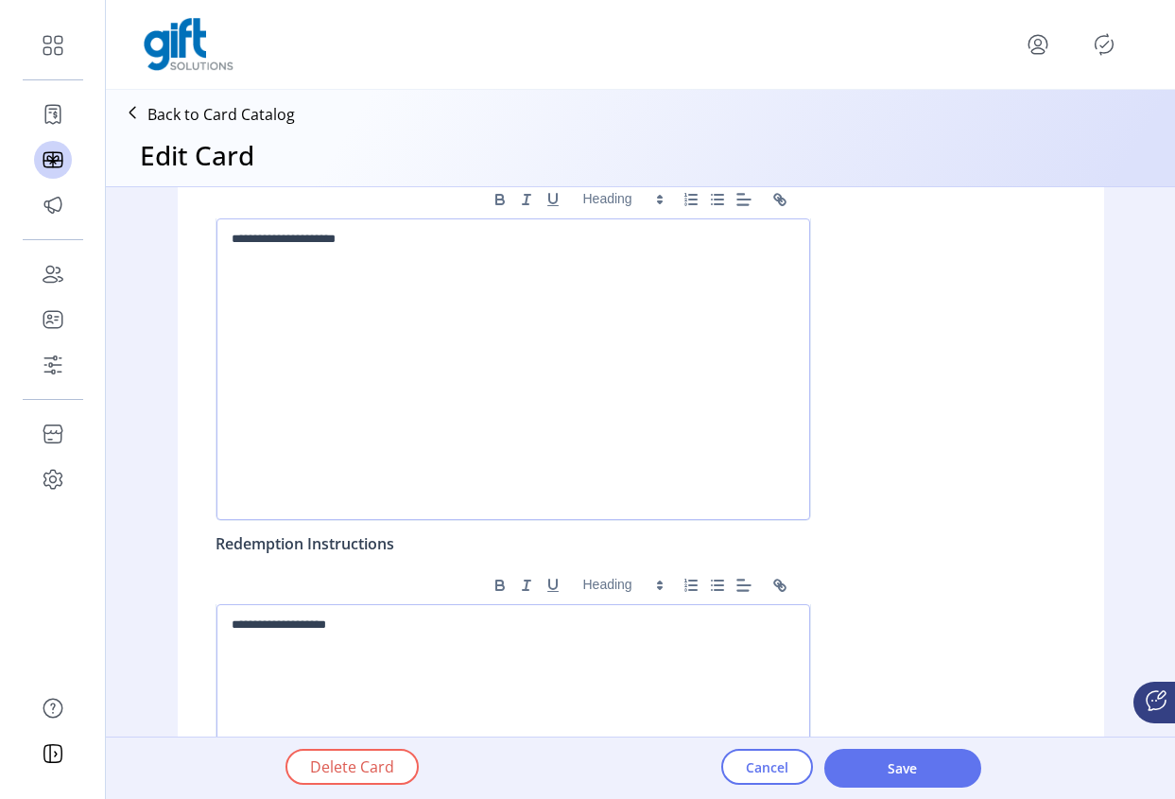
scroll to position [1589, 0]
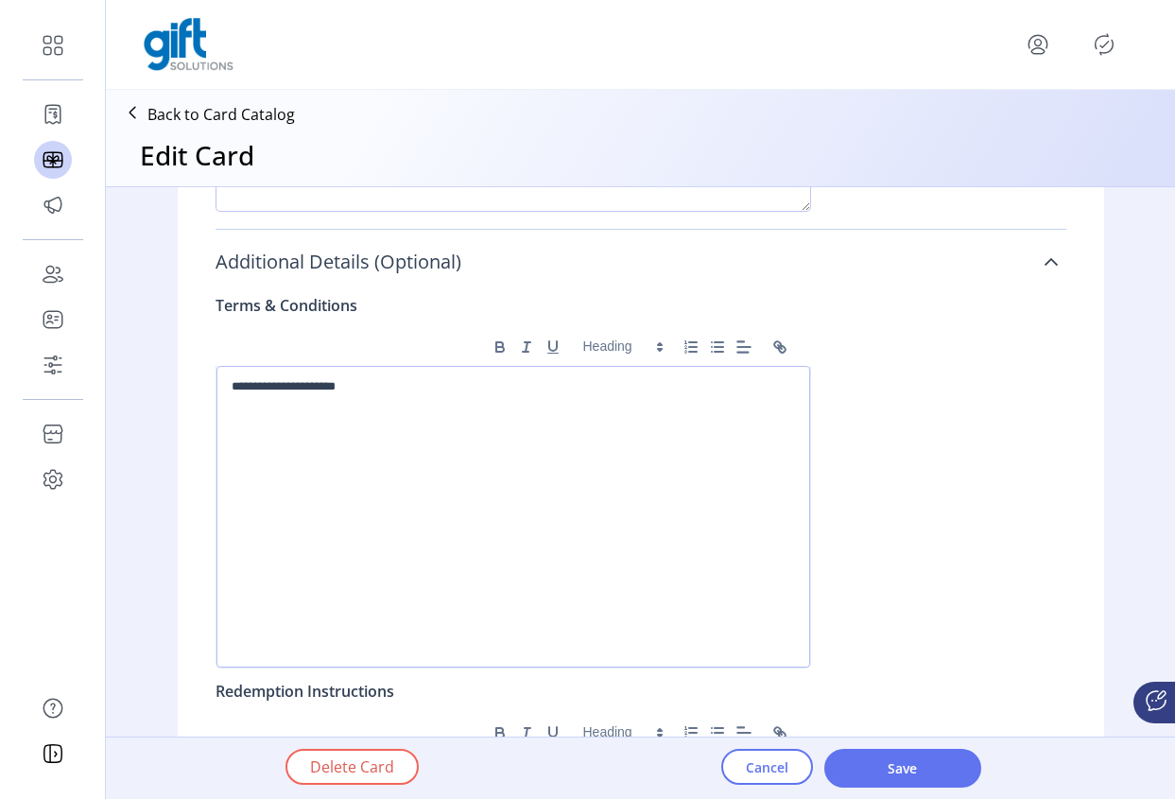
click at [341, 265] on span "Additional Details (Optional)" at bounding box center [339, 261] width 246 height 19
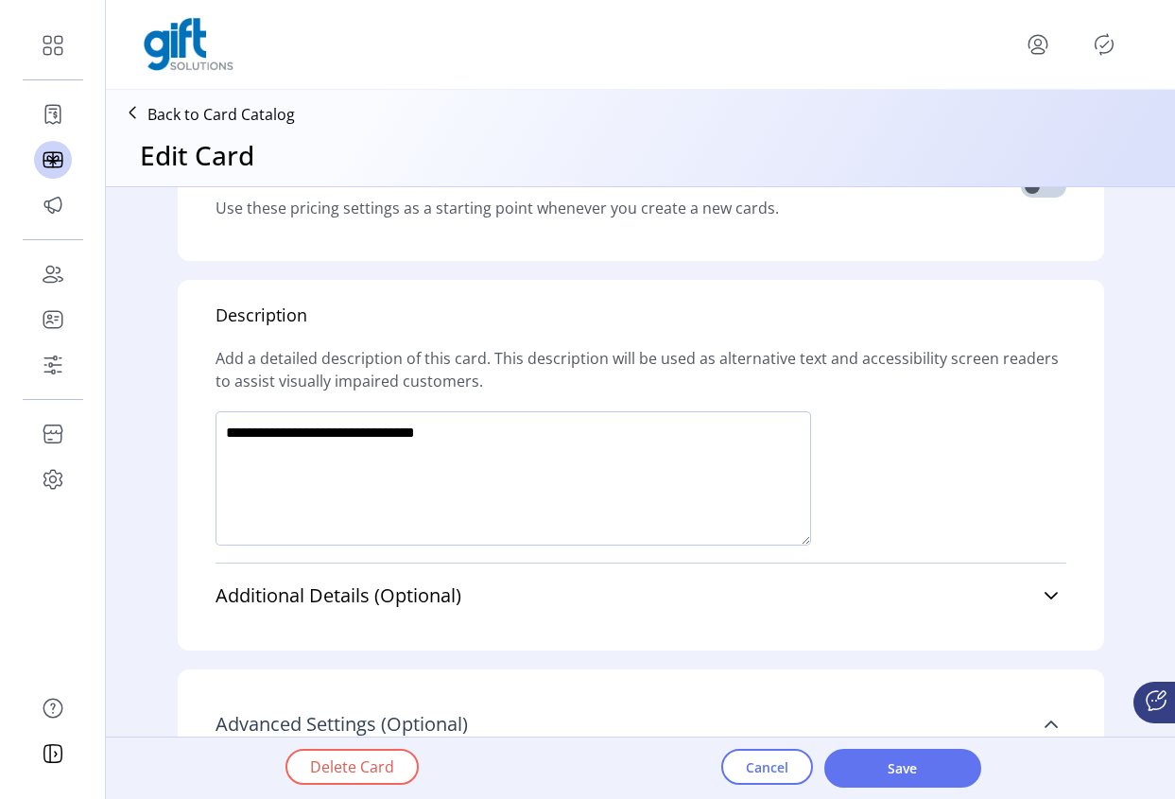
scroll to position [1263, 0]
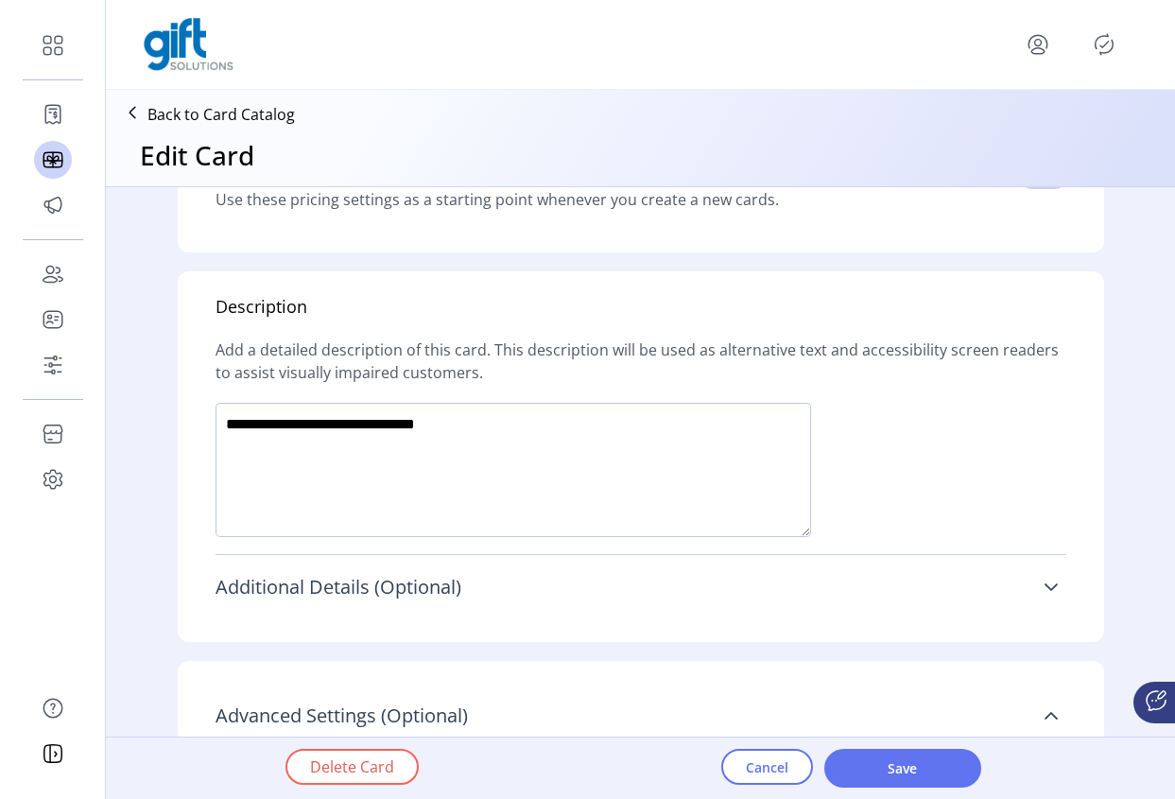
click at [541, 593] on link "Additional Details (Optional)" at bounding box center [641, 587] width 851 height 42
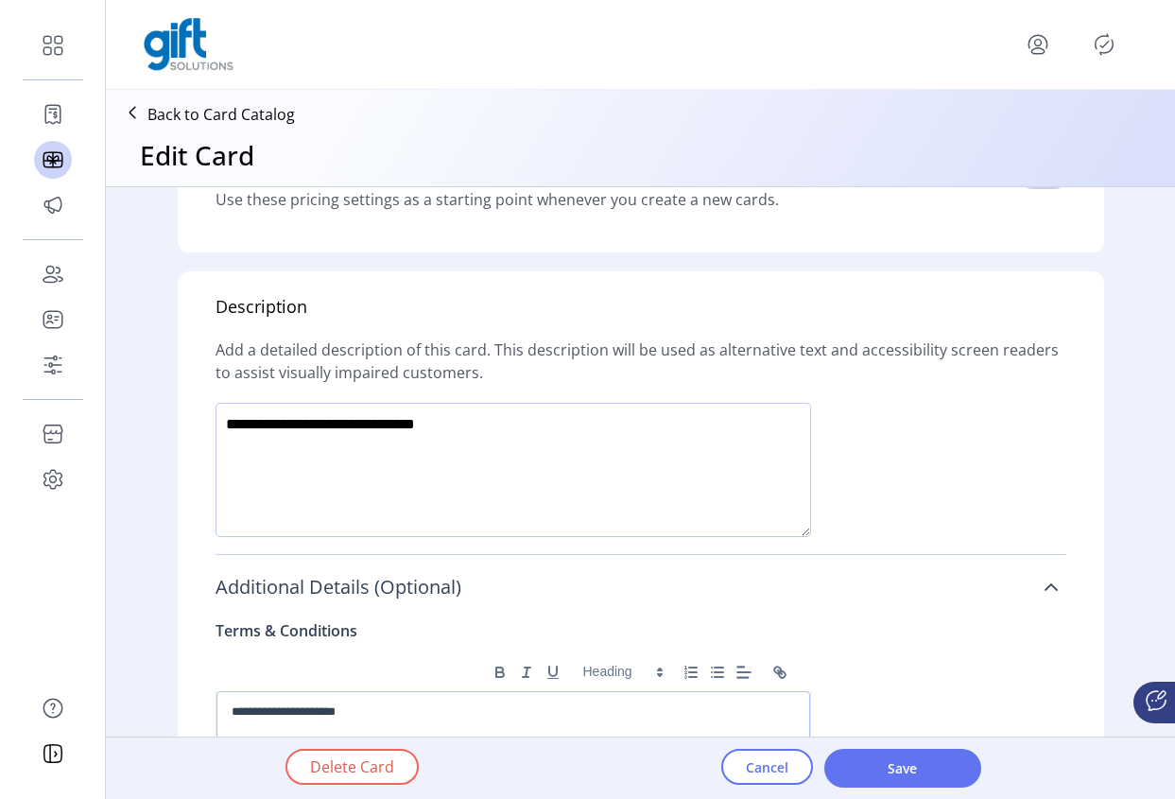
drag, startPoint x: 473, startPoint y: 588, endPoint x: 443, endPoint y: 588, distance: 30.3
click at [377, 586] on link "Additional Details (Optional)" at bounding box center [641, 587] width 851 height 42
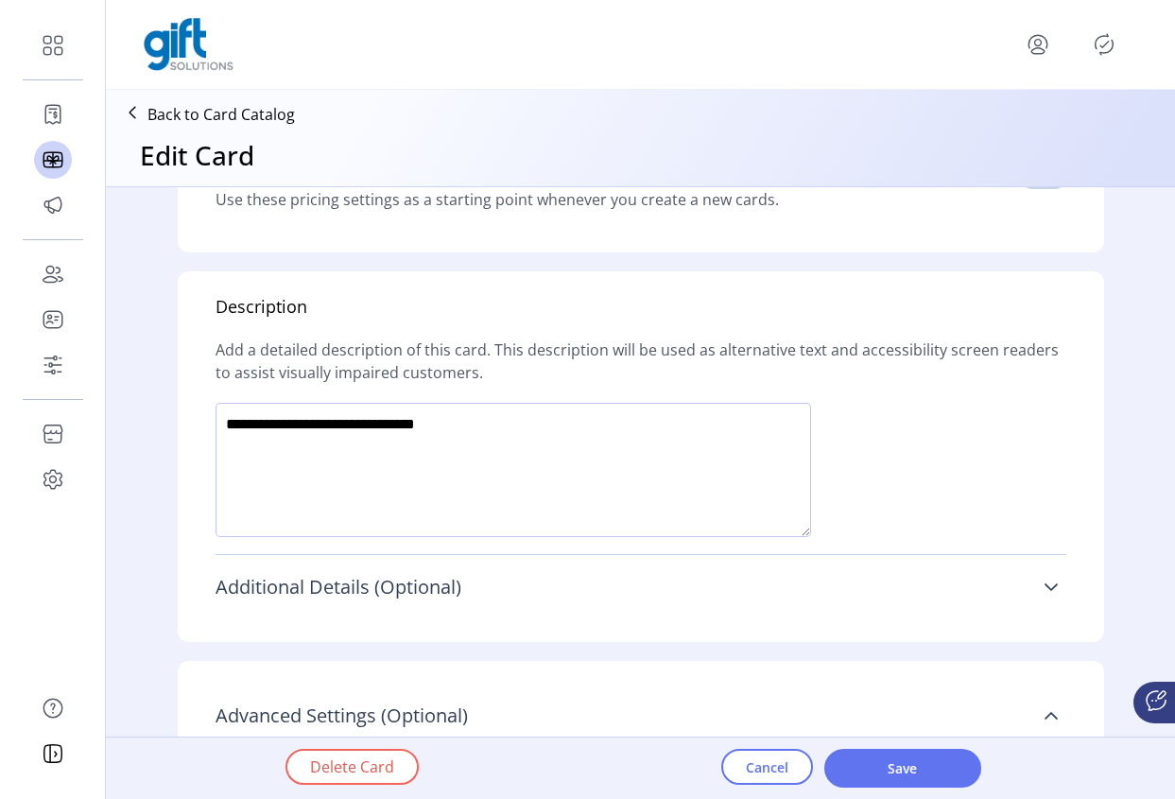
click at [443, 588] on span "Additional Details (Optional)" at bounding box center [339, 587] width 246 height 19
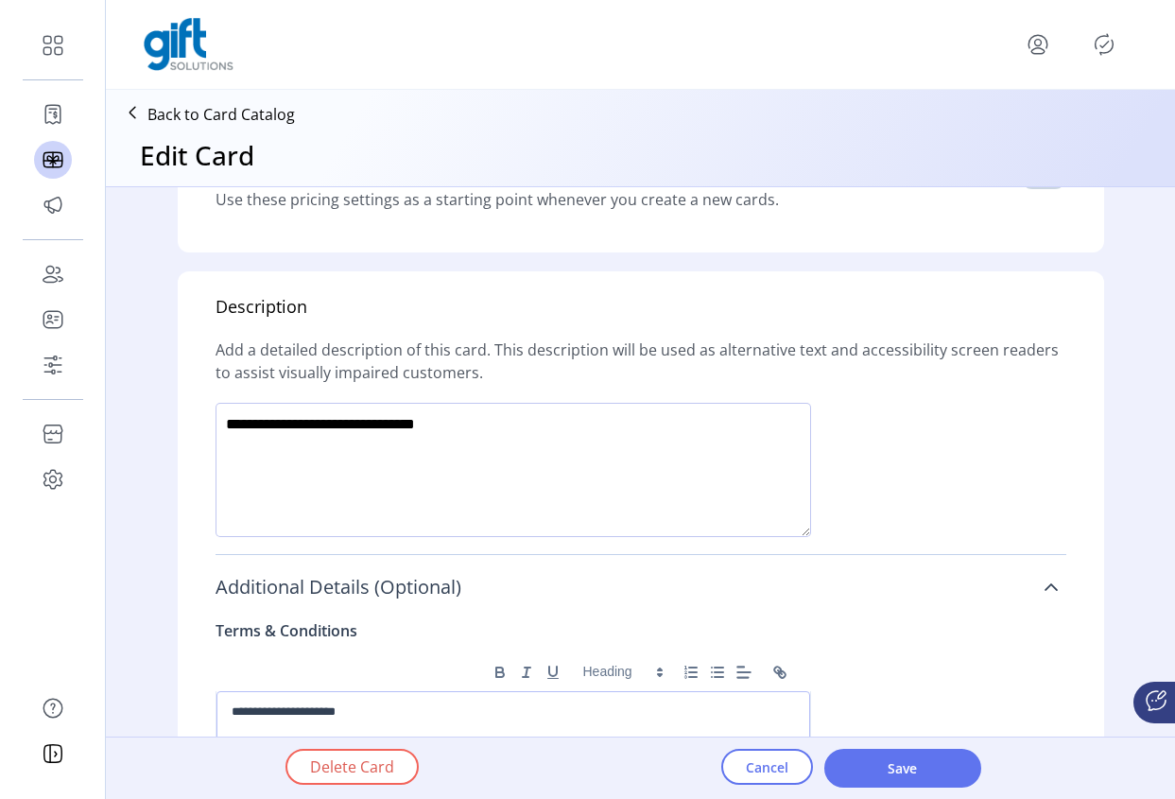
drag, startPoint x: 461, startPoint y: 590, endPoint x: 257, endPoint y: 587, distance: 203.3
click at [394, 587] on link "Additional Details (Optional)" at bounding box center [641, 587] width 851 height 42
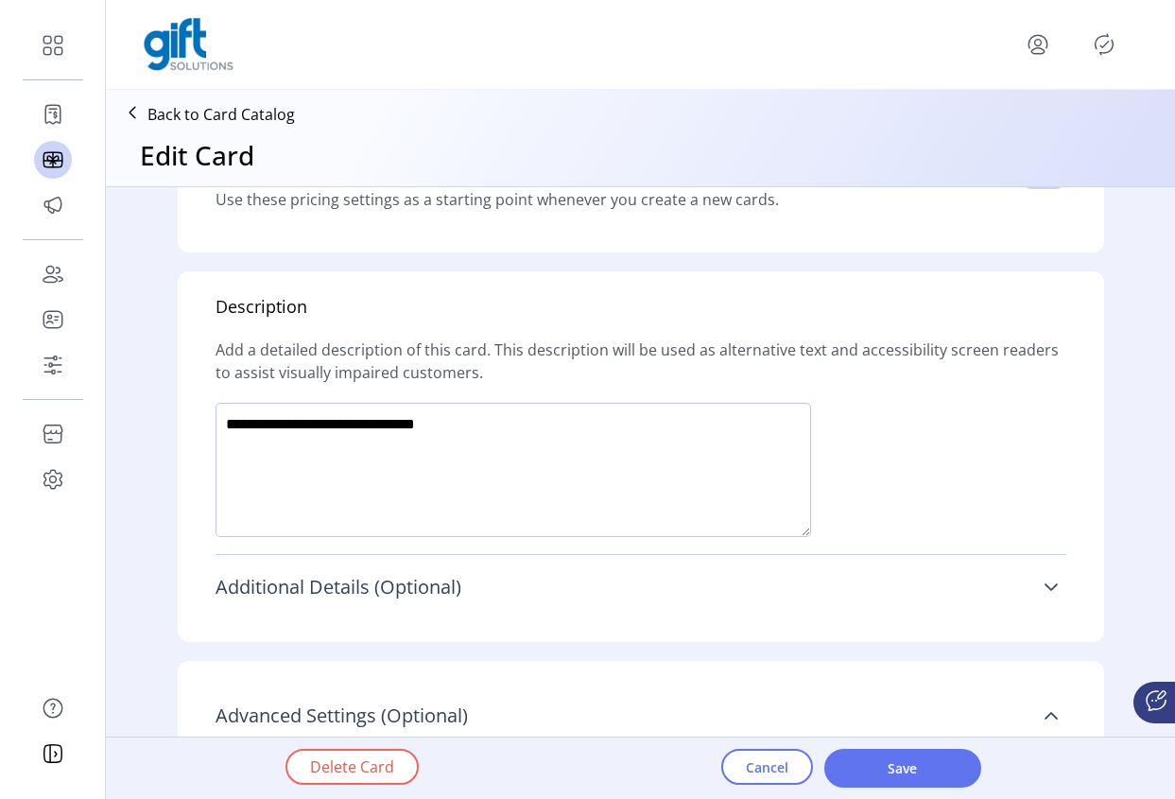
drag, startPoint x: 213, startPoint y: 584, endPoint x: 398, endPoint y: 591, distance: 185.5
click at [291, 587] on span "Additional Details (Optional)" at bounding box center [339, 587] width 246 height 19
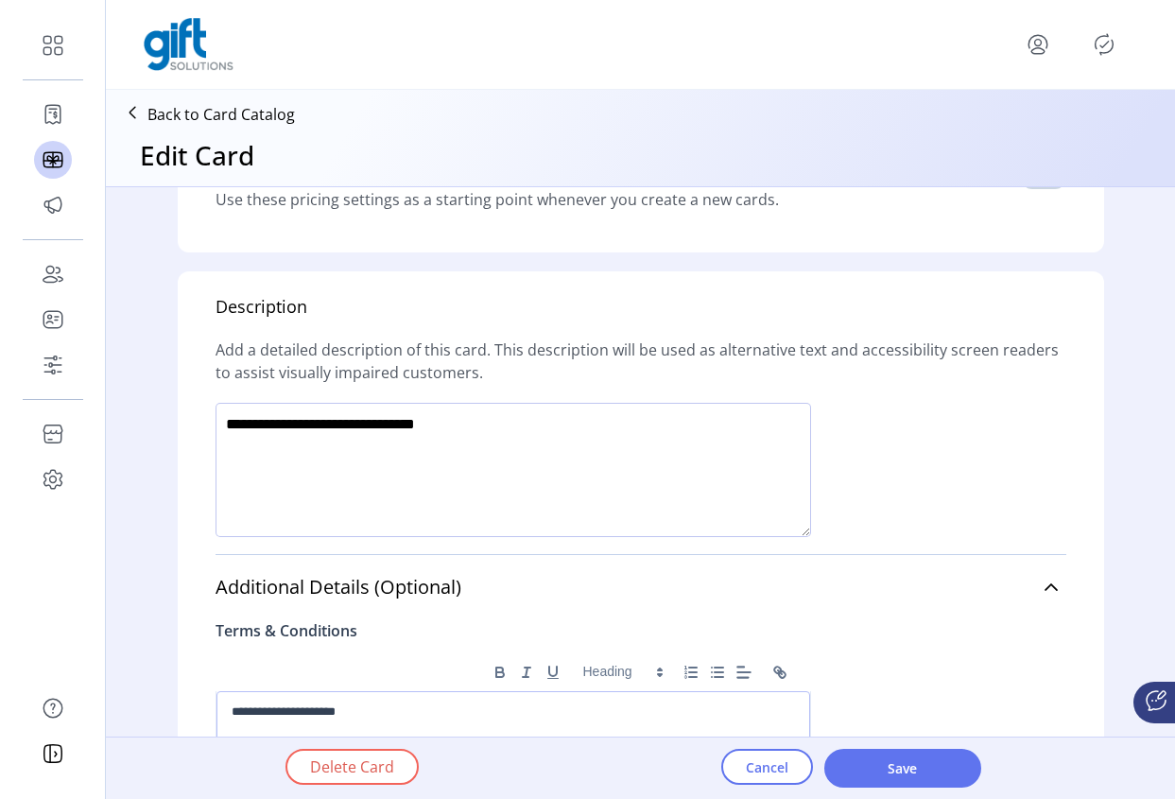
drag, startPoint x: 471, startPoint y: 587, endPoint x: 159, endPoint y: 586, distance: 312.1
click at [159, 586] on form "**********" at bounding box center [641, 358] width 965 height 2868
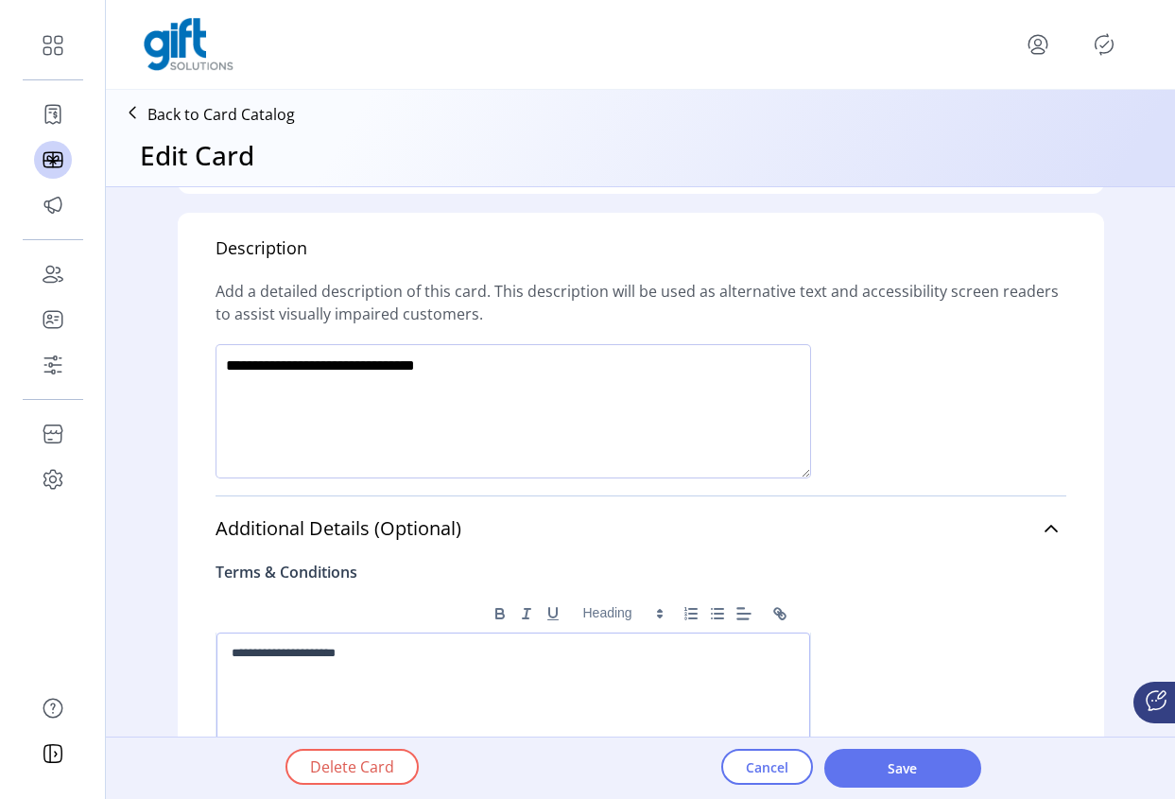
scroll to position [1307, 0]
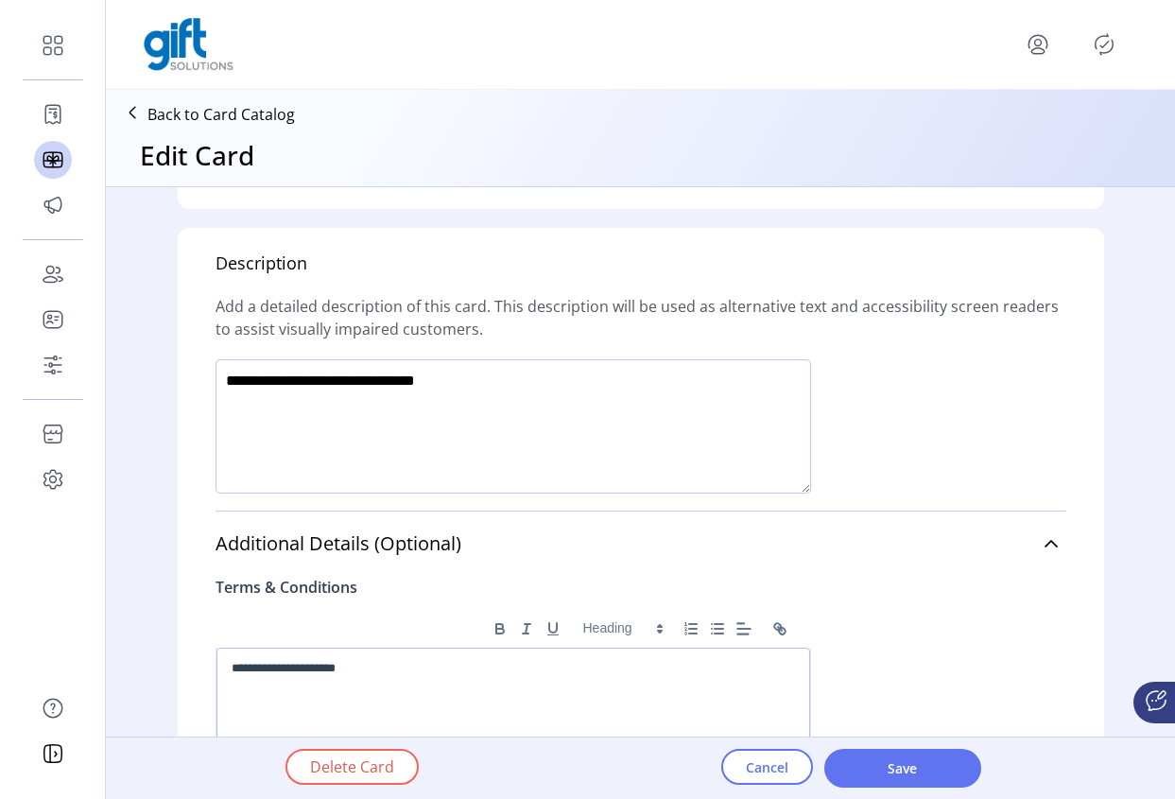
drag, startPoint x: 1048, startPoint y: 545, endPoint x: 1036, endPoint y: 571, distance: 28.8
click at [1047, 545] on icon at bounding box center [1051, 543] width 15 height 15
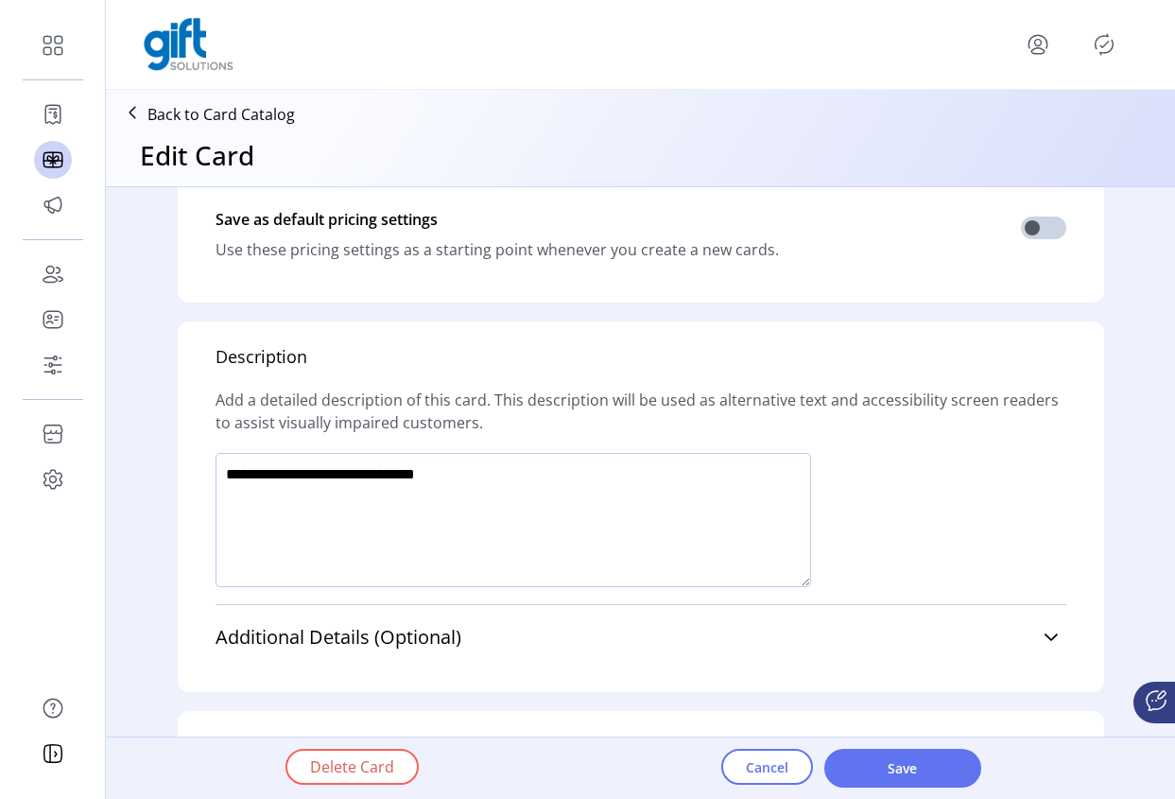
scroll to position [1217, 0]
